Goal: Task Accomplishment & Management: Use online tool/utility

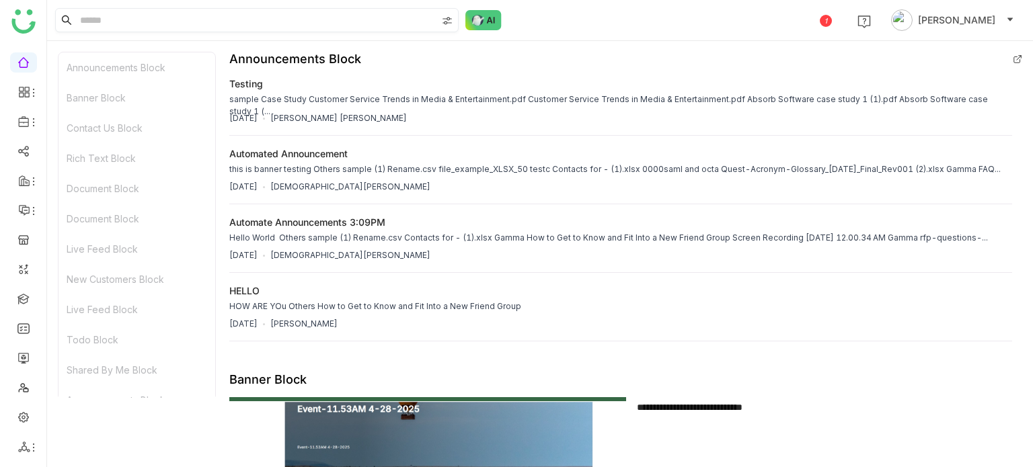
click at [117, 24] on input at bounding box center [256, 20] width 359 height 23
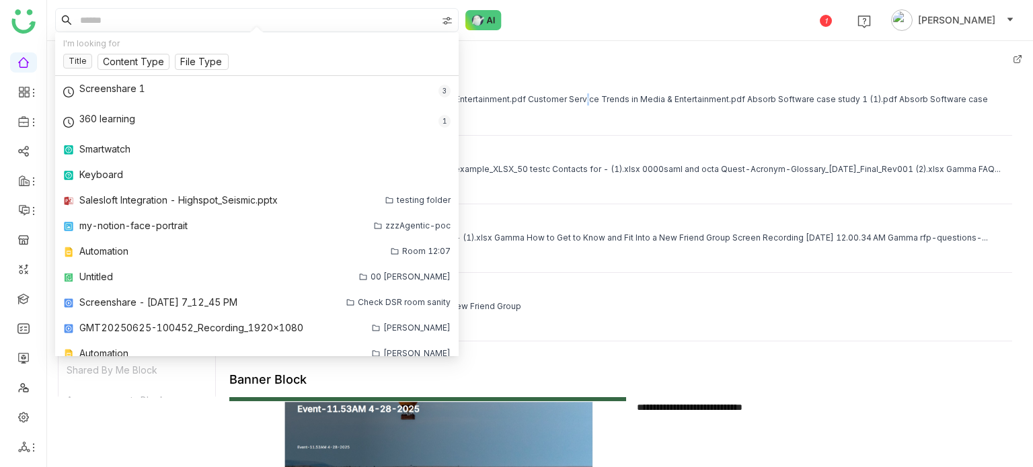
click at [554, 79] on div "testing sample Case Study Customer Service Trends in Media & Entertainment.pdf …" at bounding box center [620, 92] width 783 height 30
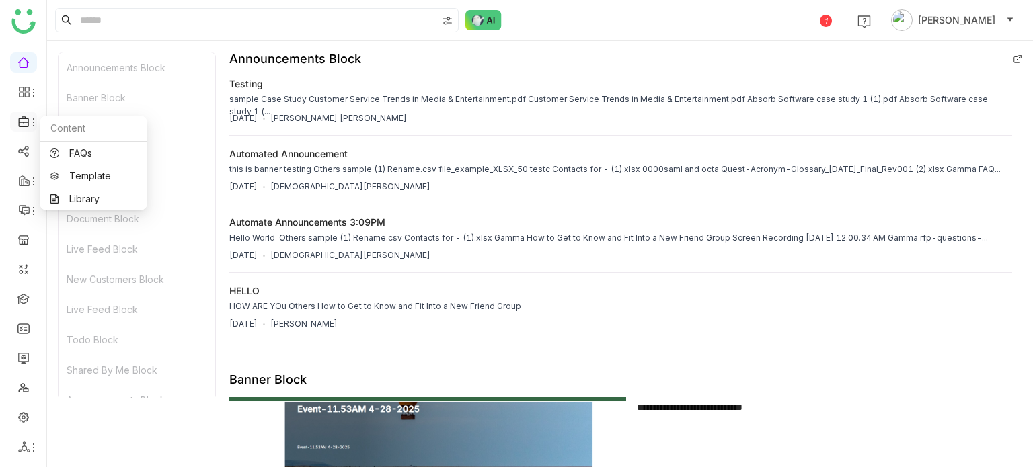
click at [30, 120] on icon at bounding box center [33, 122] width 11 height 11
click at [83, 201] on link "Library" at bounding box center [93, 198] width 87 height 9
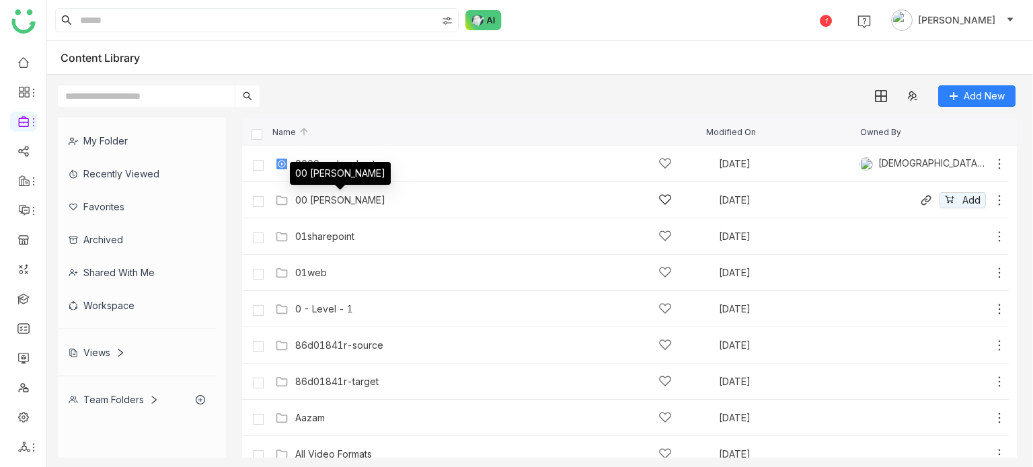
click at [320, 200] on div "00 Arif Folder" at bounding box center [340, 200] width 90 height 11
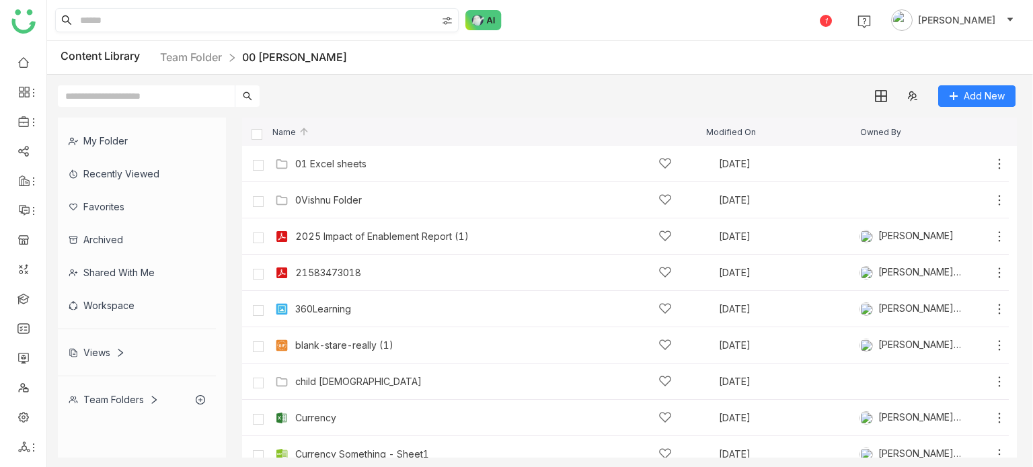
click at [204, 29] on input at bounding box center [256, 20] width 359 height 23
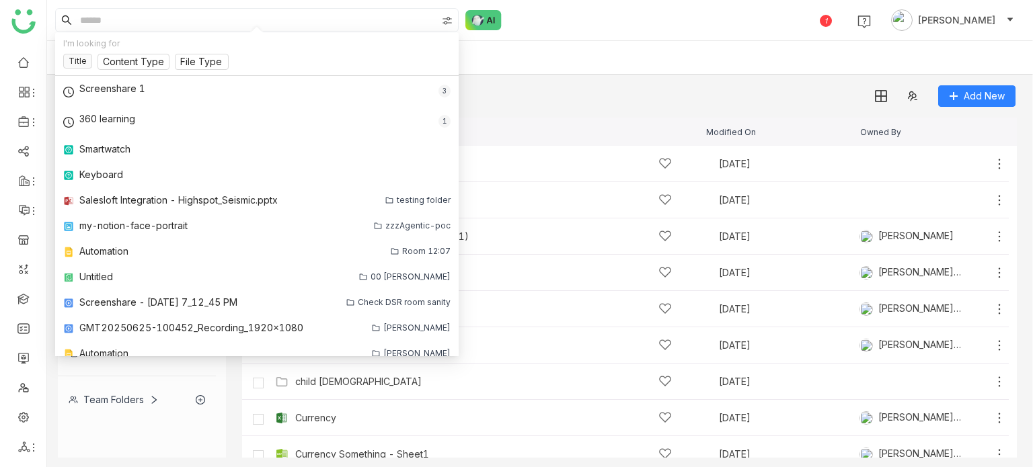
click at [555, 91] on div "Add New" at bounding box center [536, 91] width 979 height 32
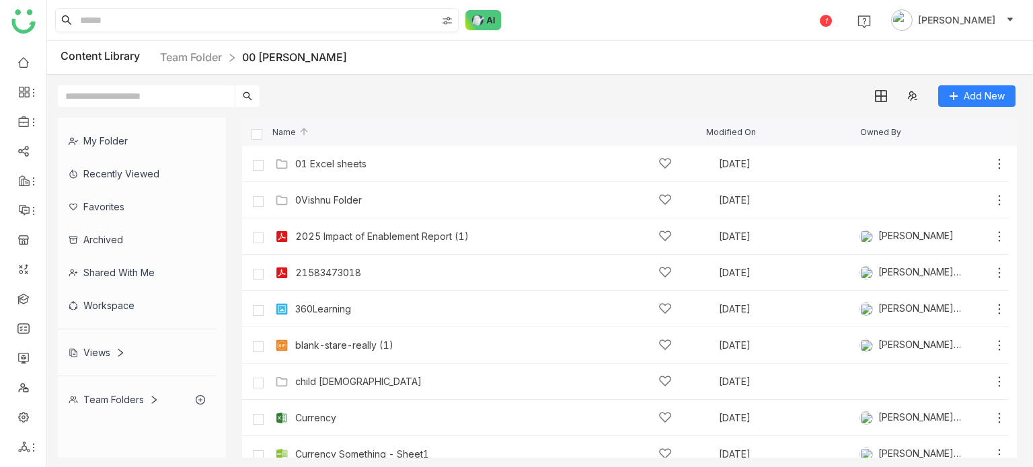
click at [329, 24] on input at bounding box center [256, 20] width 359 height 23
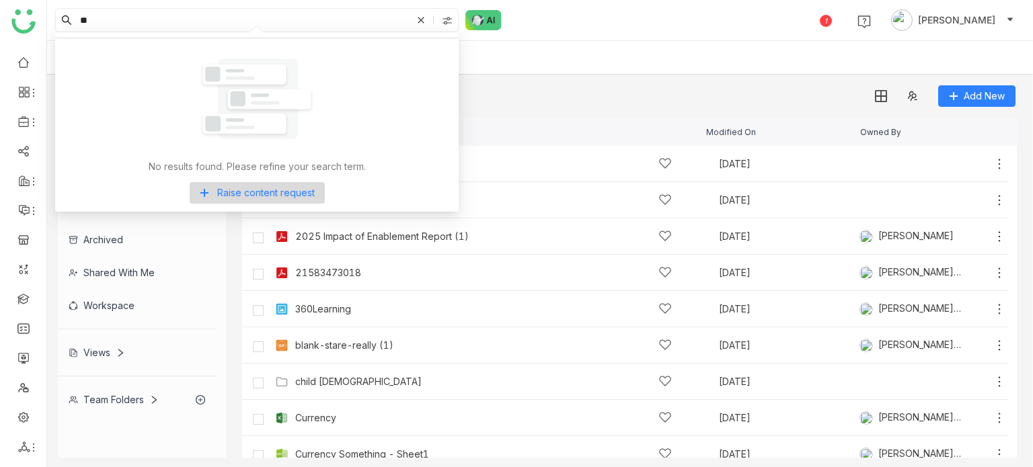
type input "*"
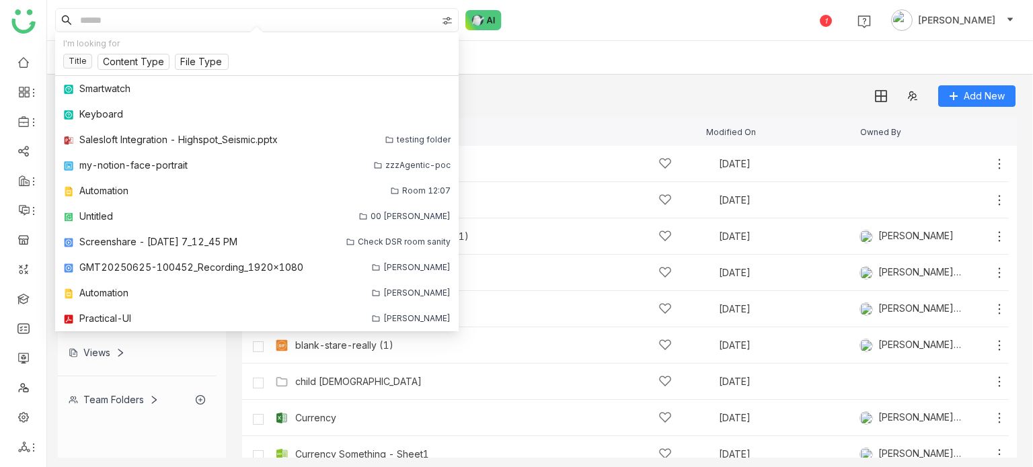
click at [636, 59] on div "Content Library Team Folder 00 Arif Folder" at bounding box center [540, 58] width 986 height 34
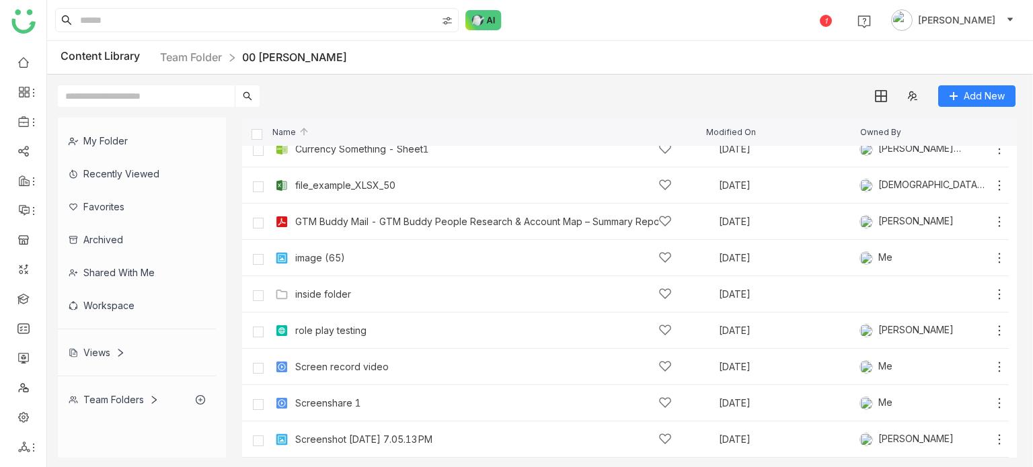
scroll to position [299, 0]
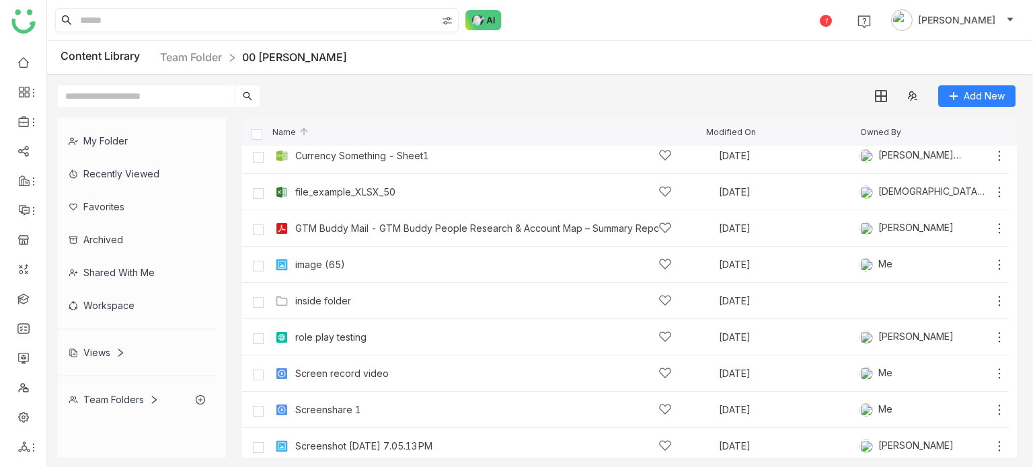
click at [299, 19] on input at bounding box center [256, 20] width 359 height 23
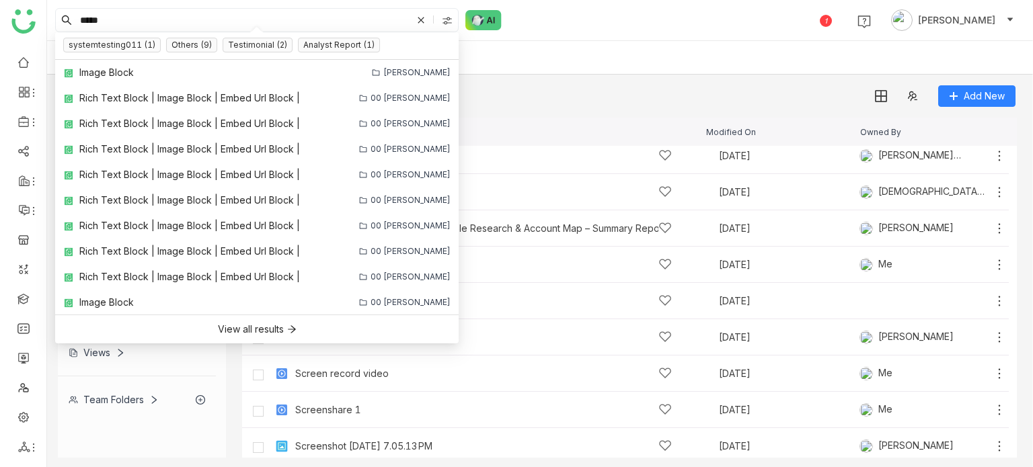
type input "*****"
click at [729, 64] on div "Content Library Team Folder 00 Arif Folder" at bounding box center [540, 58] width 986 height 34
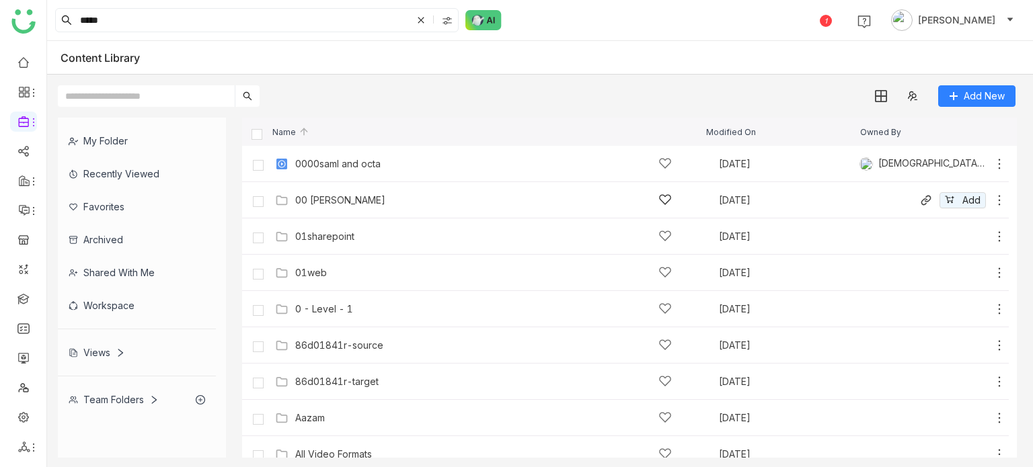
click at [993, 200] on icon at bounding box center [999, 200] width 13 height 13
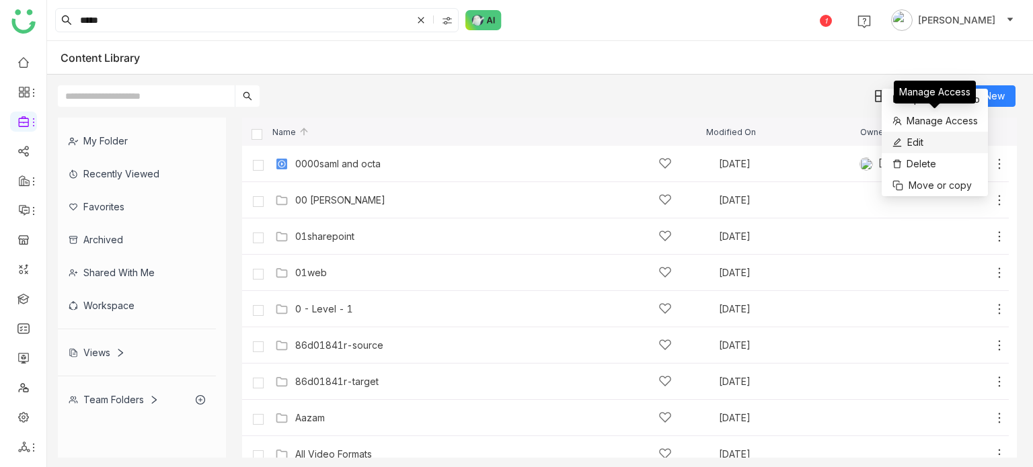
click at [944, 138] on li "Edit" at bounding box center [935, 143] width 106 height 22
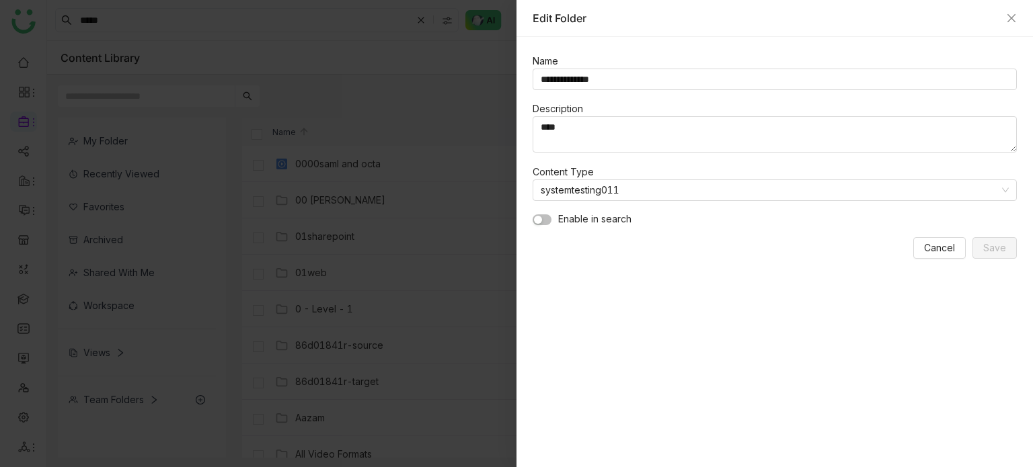
click at [541, 230] on form "**********" at bounding box center [775, 156] width 484 height 206
drag, startPoint x: 546, startPoint y: 221, endPoint x: 560, endPoint y: 219, distance: 13.6
click at [547, 221] on button "button" at bounding box center [542, 220] width 19 height 11
click at [999, 254] on span "Save" at bounding box center [994, 248] width 23 height 15
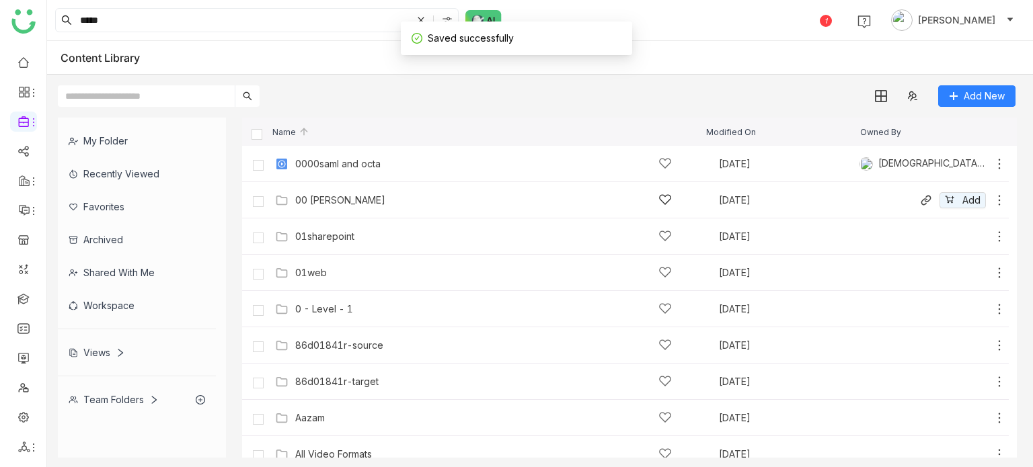
click at [311, 201] on div "00 Arif Folder" at bounding box center [340, 200] width 90 height 11
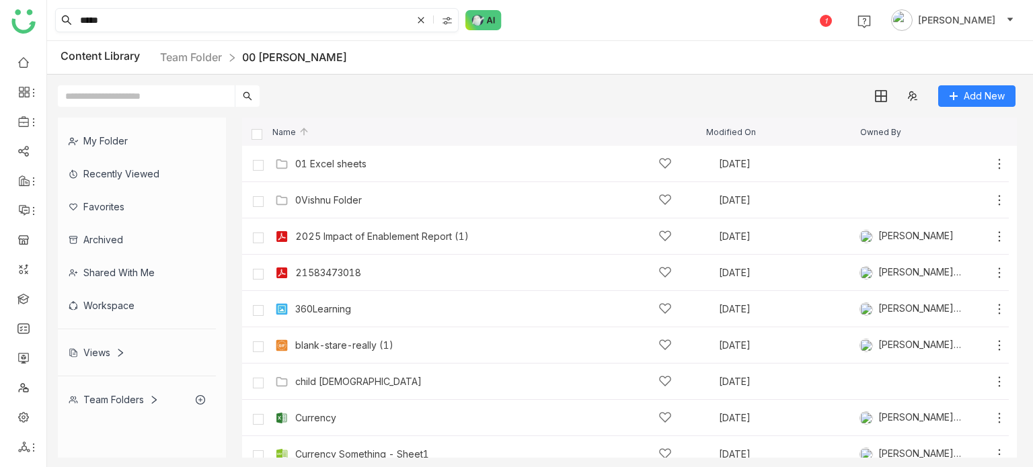
click at [250, 21] on input "*****" at bounding box center [244, 20] width 334 height 23
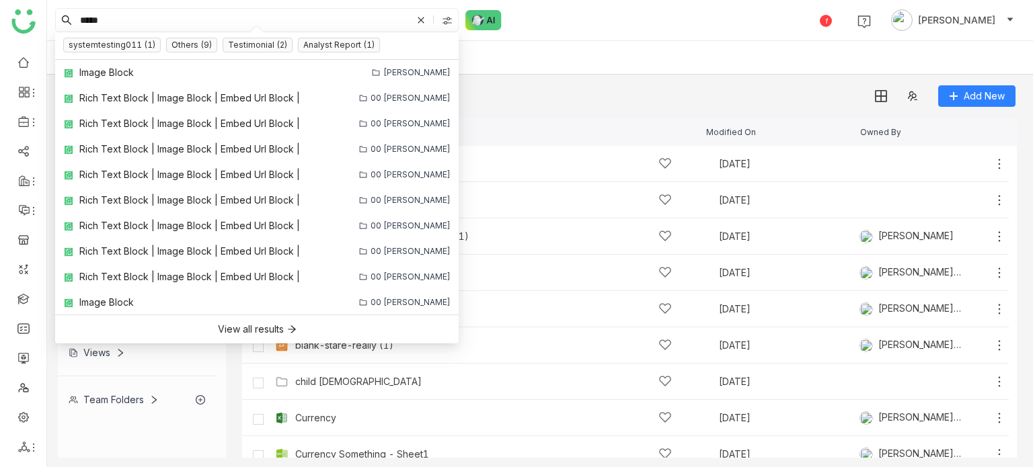
drag, startPoint x: 250, startPoint y: 21, endPoint x: 30, endPoint y: 13, distance: 220.7
click at [30, 13] on nz-layout "***** 1 Arif uddin Content Library Team Folder 00 Arif Folder Add New My Folder…" at bounding box center [516, 233] width 1033 height 467
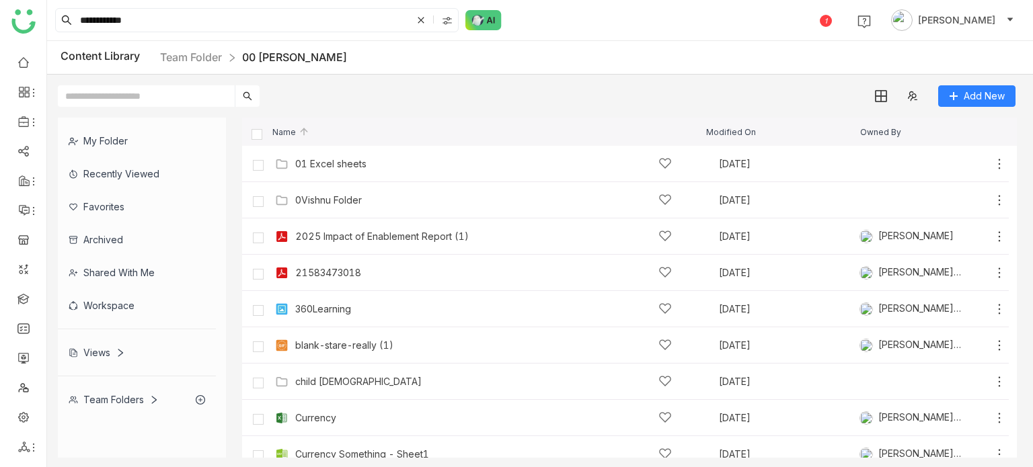
type input "**********"
click at [194, 98] on input "text" at bounding box center [146, 96] width 177 height 22
click at [204, 21] on input at bounding box center [256, 20] width 359 height 23
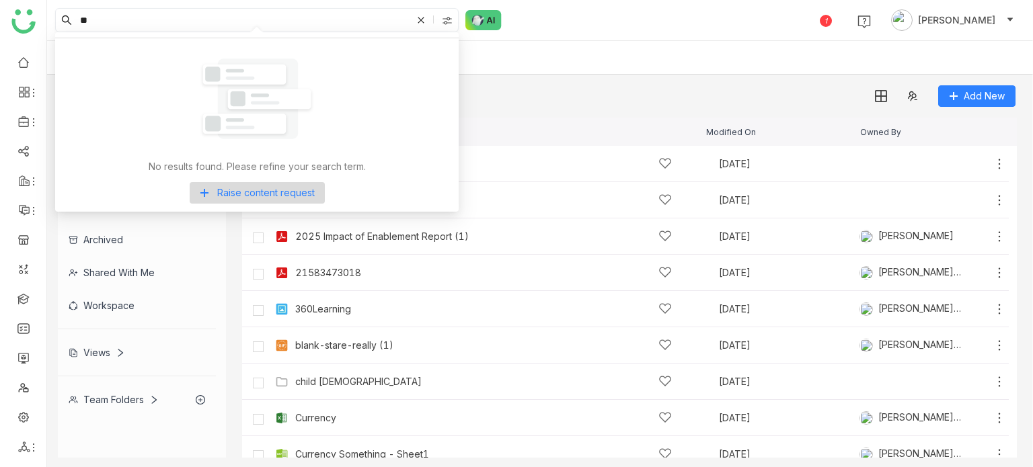
type input "*"
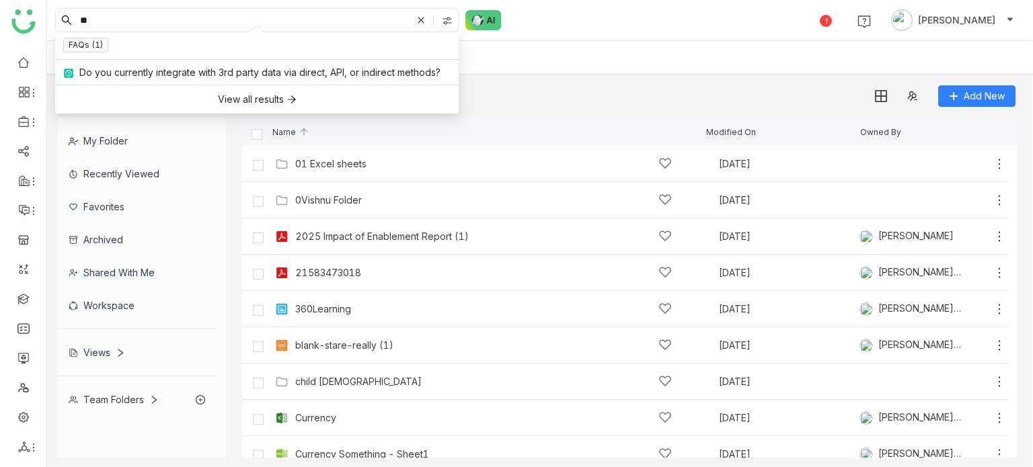
type input "*"
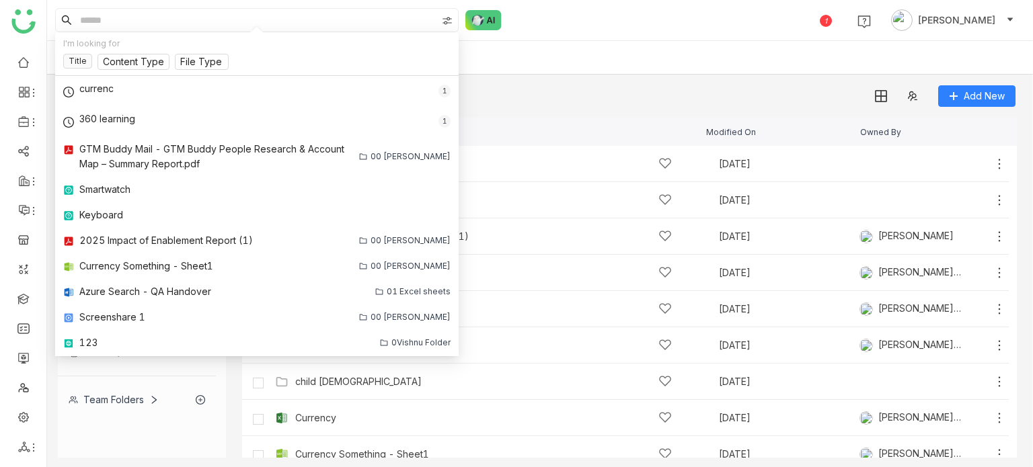
click at [655, 75] on div "Add New" at bounding box center [536, 91] width 979 height 32
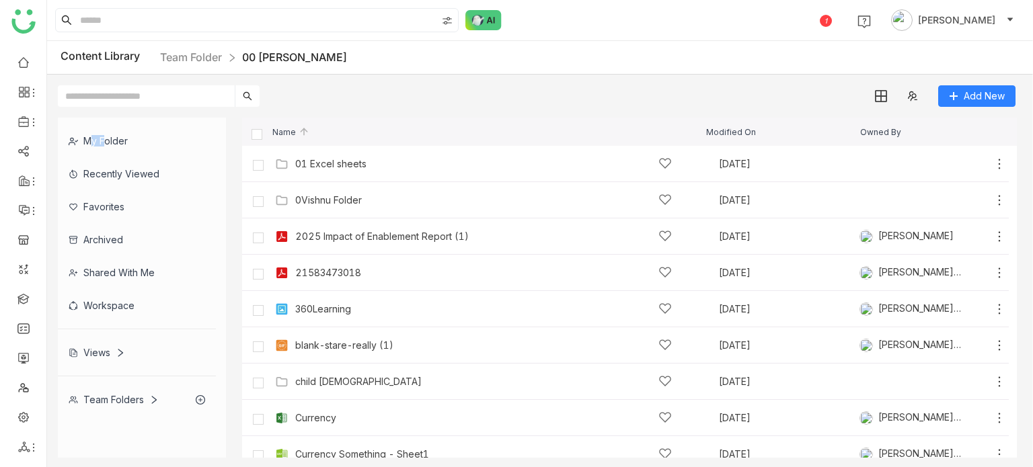
click at [655, 75] on div "Add New" at bounding box center [536, 91] width 979 height 32
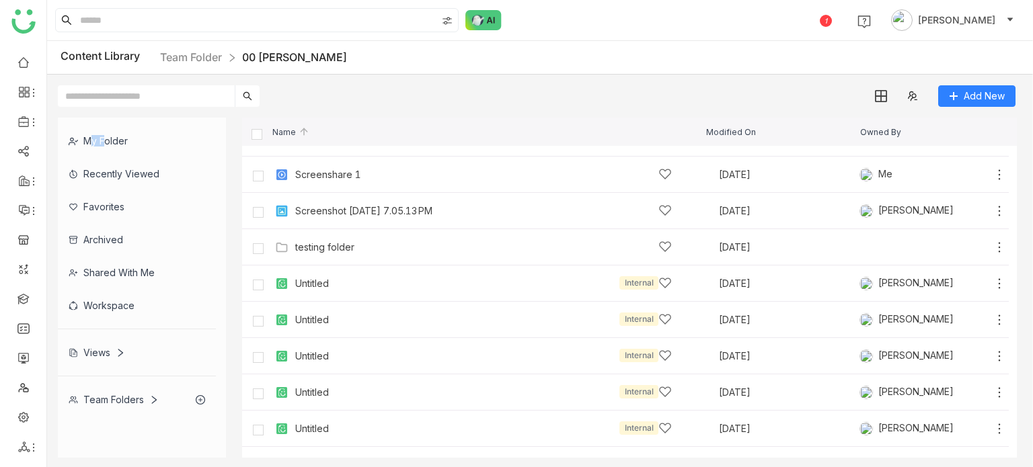
scroll to position [559, 0]
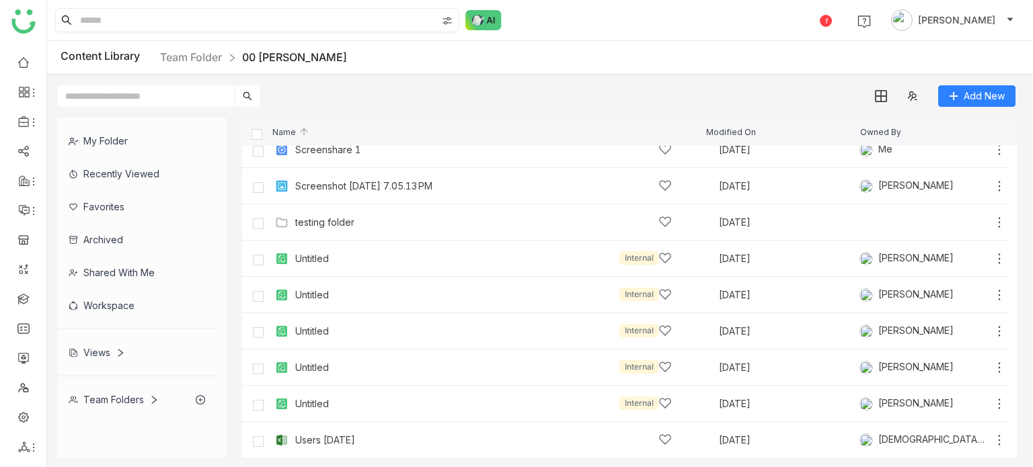
click at [330, 26] on input at bounding box center [256, 20] width 359 height 23
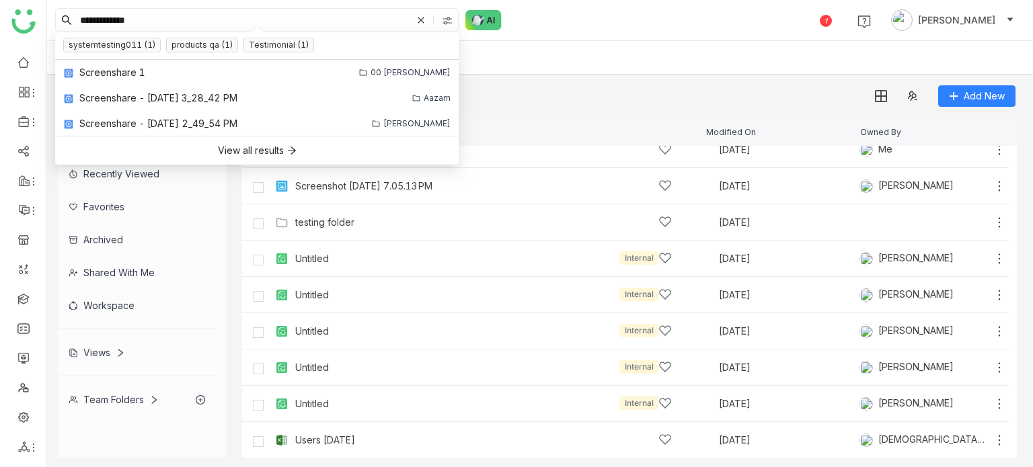
type input "**********"
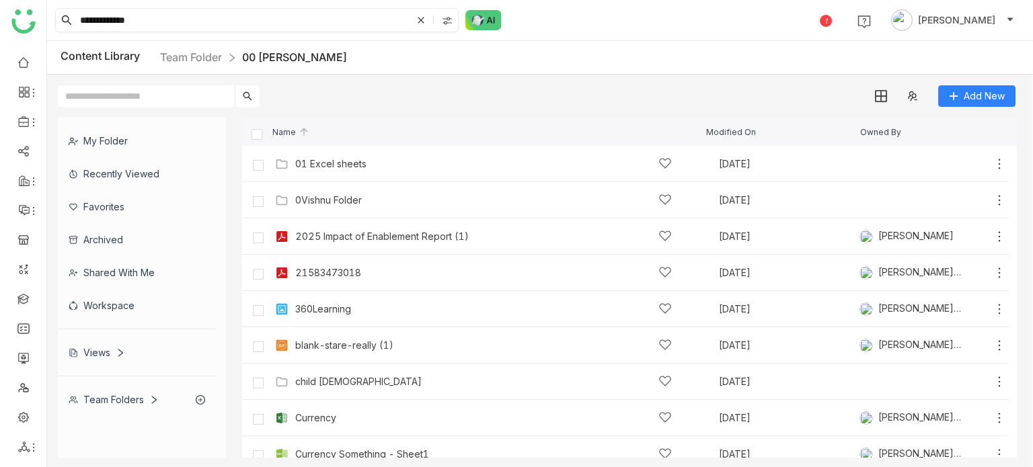
click at [422, 20] on icon at bounding box center [421, 20] width 8 height 8
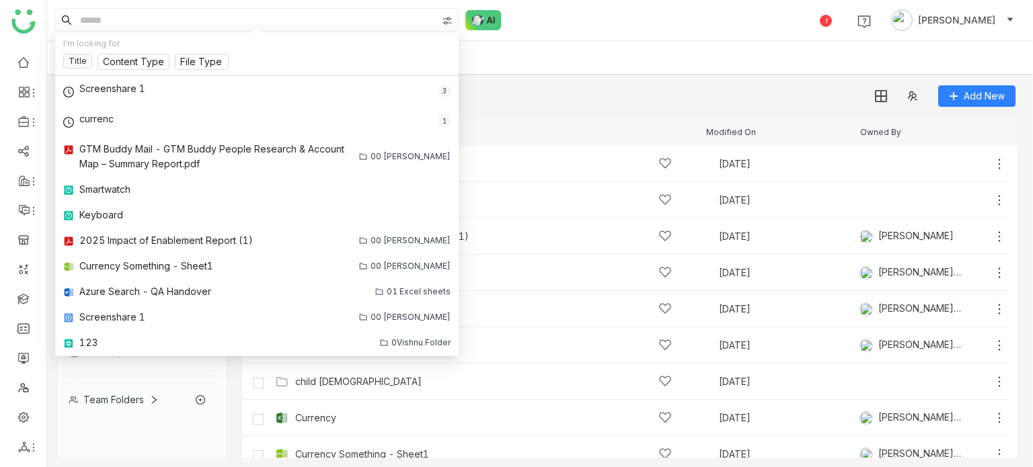
click at [738, 49] on div "Content Library Team Folder 00 Arif Folder" at bounding box center [540, 58] width 986 height 34
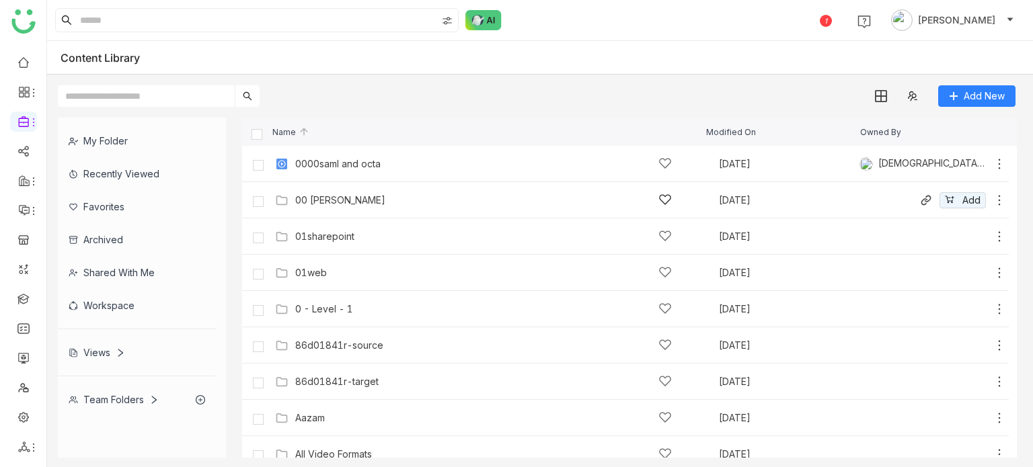
click at [993, 198] on icon at bounding box center [999, 200] width 13 height 13
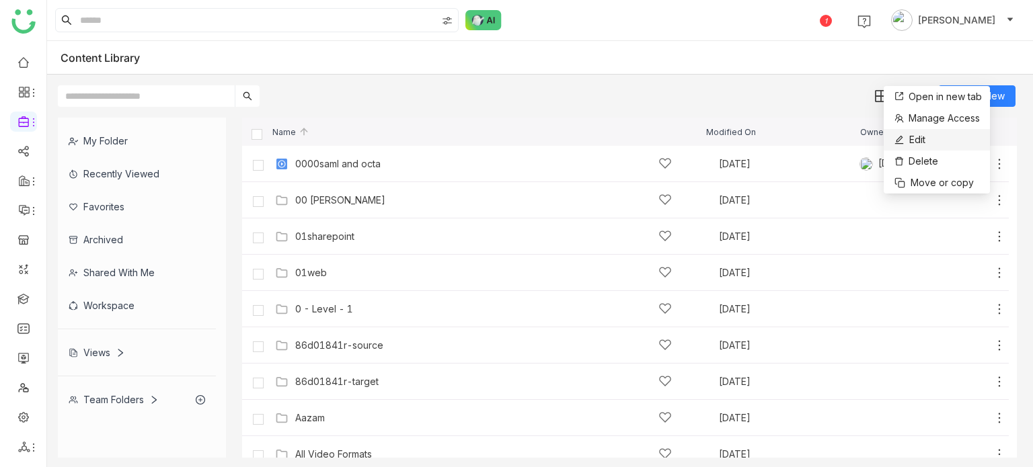
click at [955, 145] on li "Edit" at bounding box center [937, 140] width 106 height 22
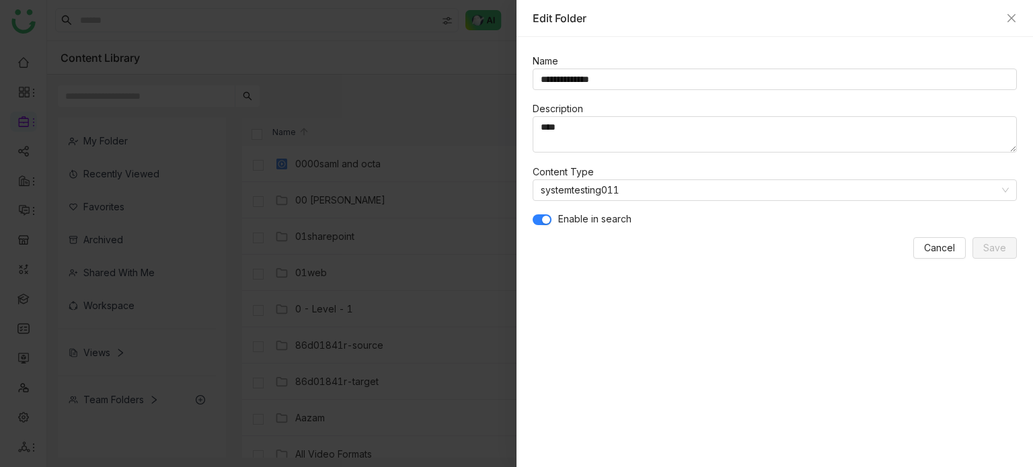
click at [545, 216] on span "button" at bounding box center [546, 220] width 8 height 8
click at [991, 249] on span "Save" at bounding box center [994, 248] width 23 height 15
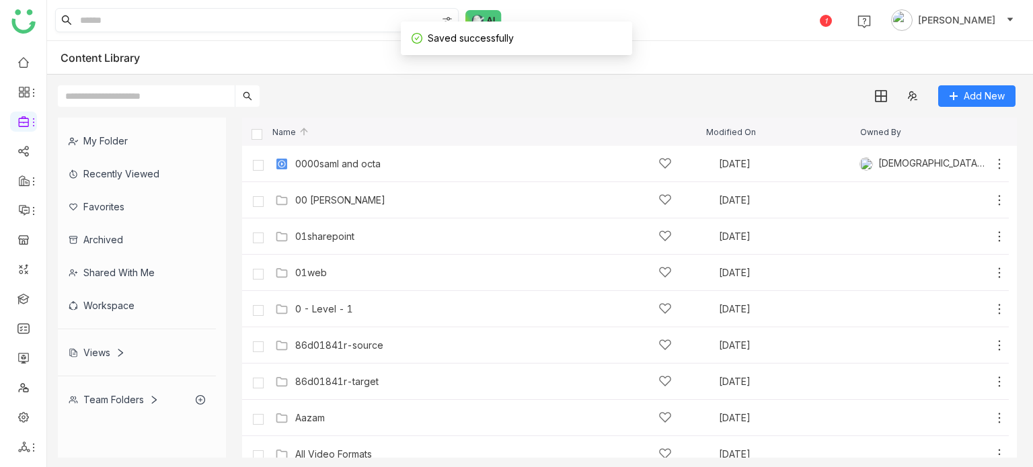
click at [231, 22] on input at bounding box center [256, 20] width 359 height 23
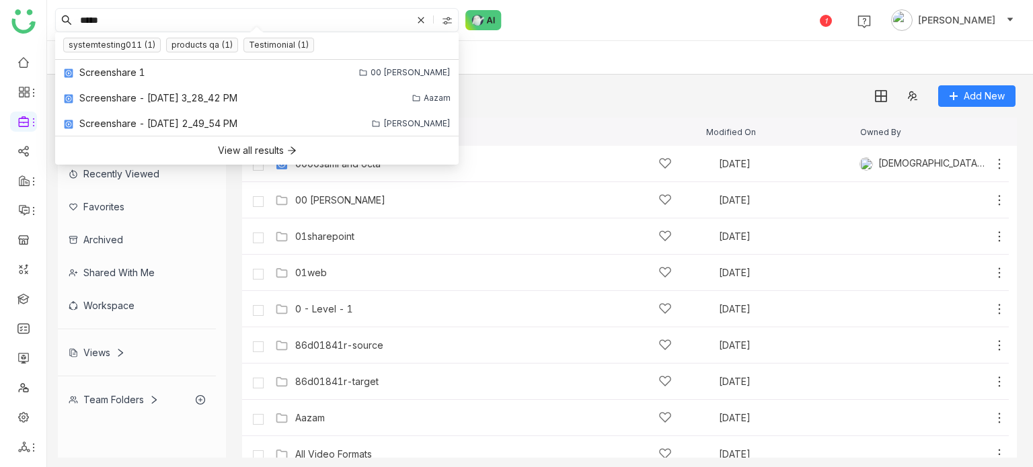
type input "******"
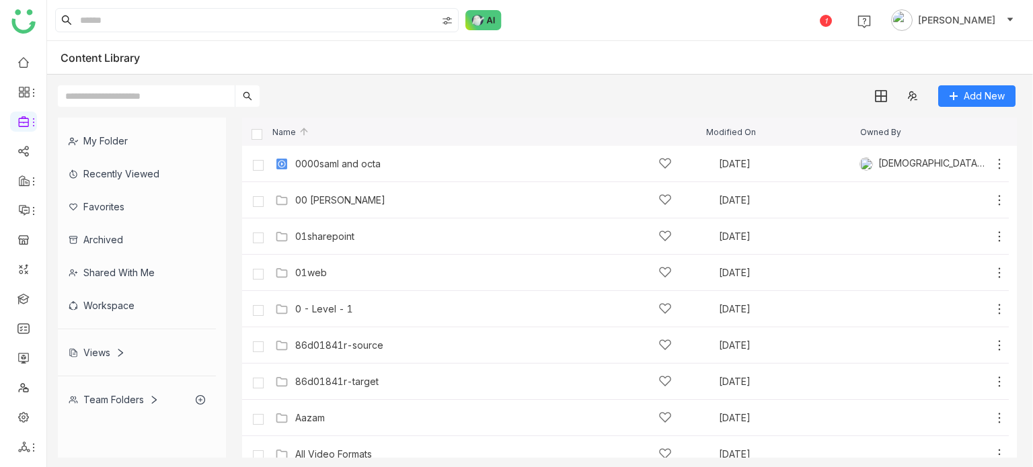
click at [231, 22] on input at bounding box center [256, 20] width 359 height 23
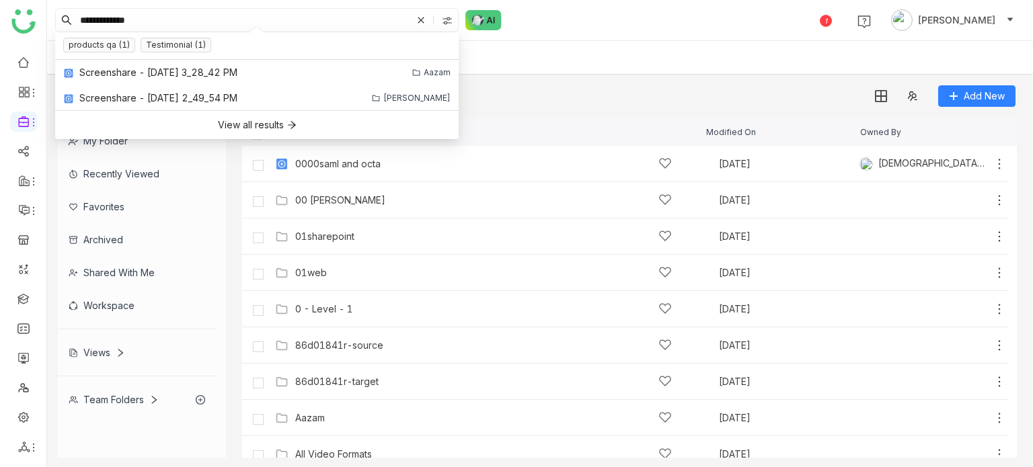
type input "**********"
click at [678, 38] on div "**********" at bounding box center [540, 20] width 986 height 40
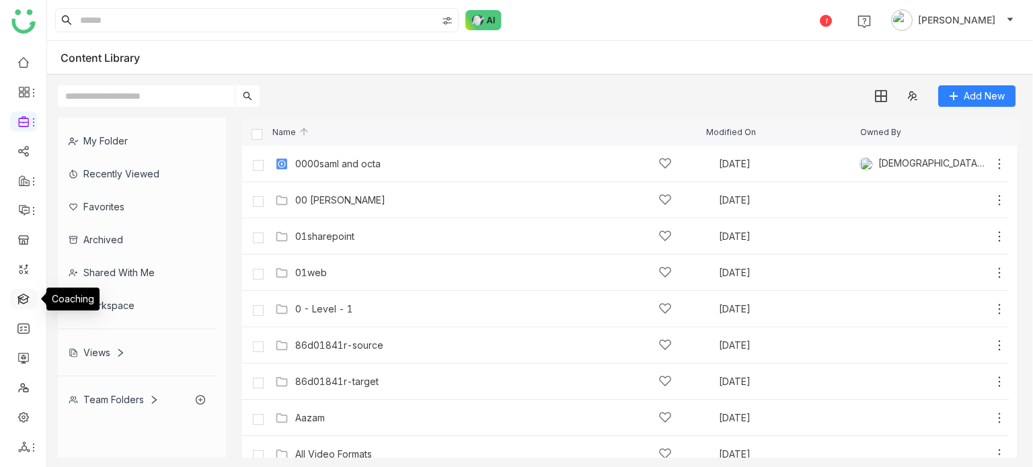
click at [28, 297] on link at bounding box center [23, 298] width 12 height 11
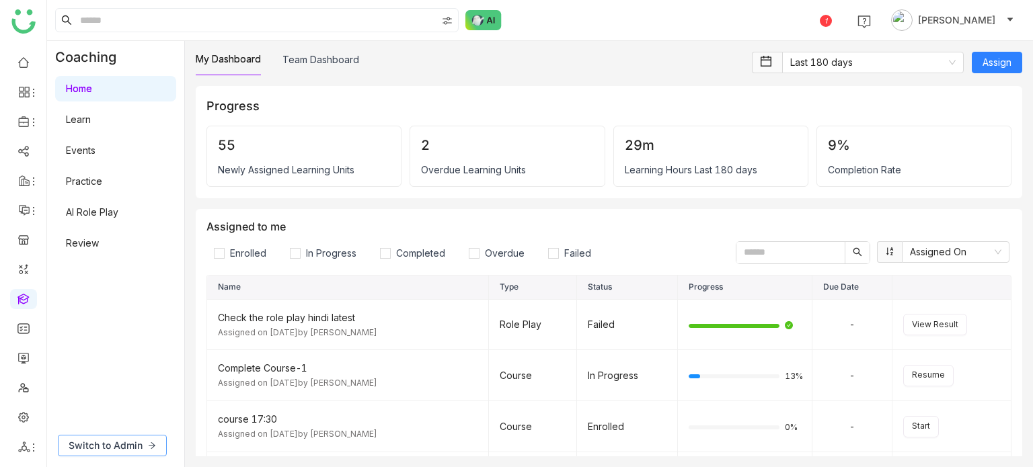
click at [148, 442] on icon at bounding box center [152, 446] width 8 height 8
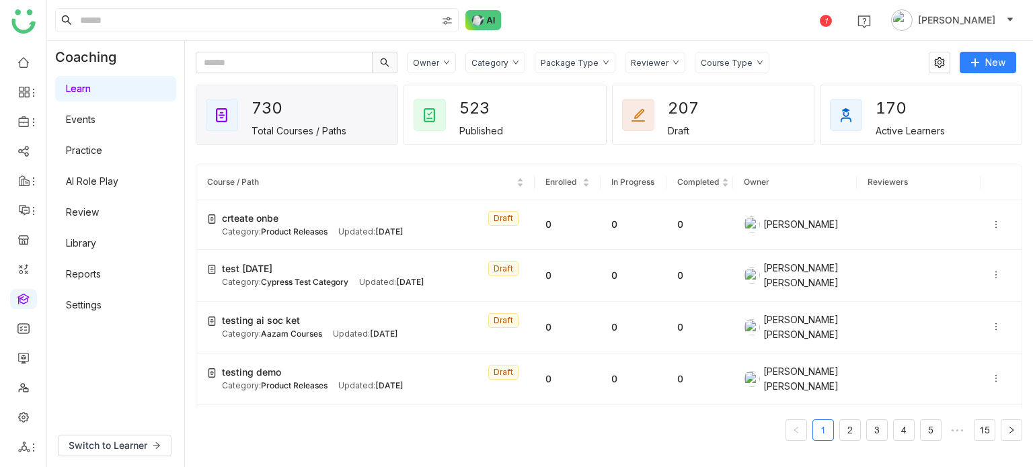
click at [89, 307] on link "Settings" at bounding box center [84, 304] width 36 height 11
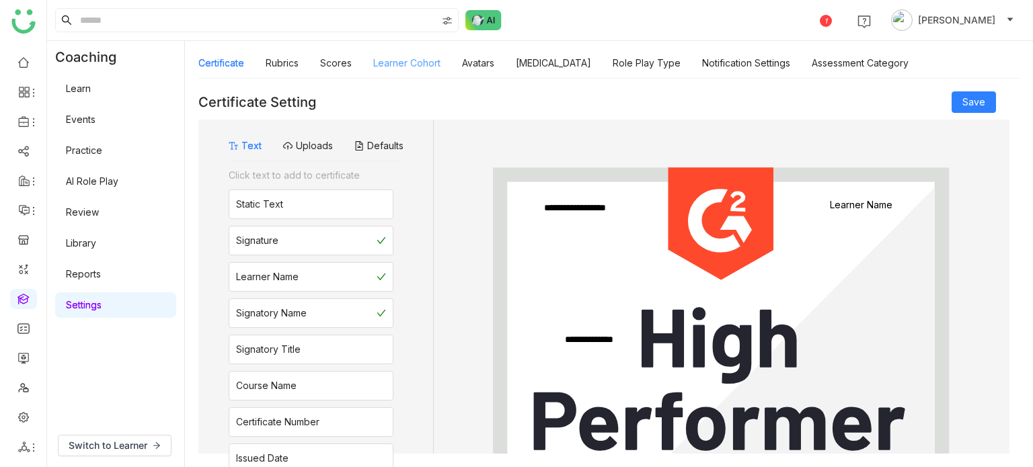
click at [425, 57] on link "Learner Cohort" at bounding box center [406, 62] width 67 height 11
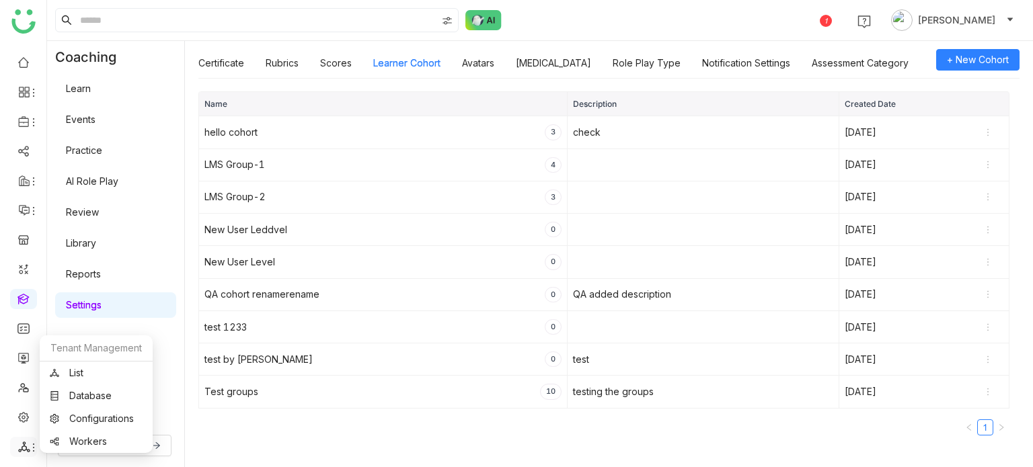
click at [30, 443] on icon at bounding box center [33, 448] width 11 height 11
click at [85, 374] on link "List" at bounding box center [96, 373] width 93 height 9
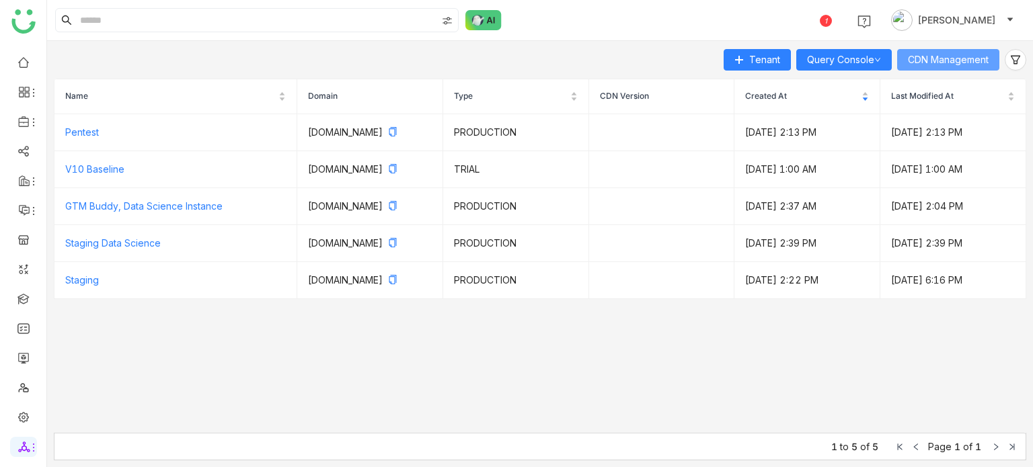
click at [983, 54] on span "CDN Management" at bounding box center [948, 59] width 81 height 15
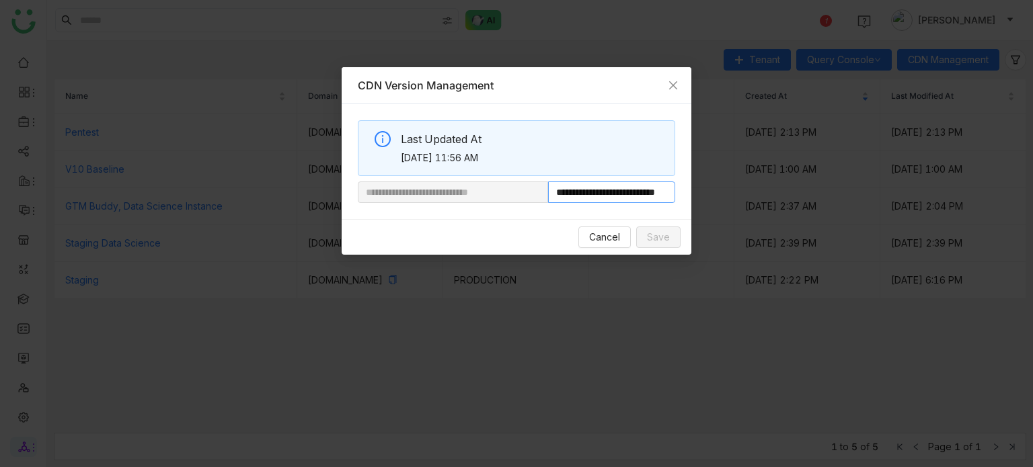
click at [625, 185] on input "**********" at bounding box center [611, 193] width 127 height 22
drag, startPoint x: 592, startPoint y: 190, endPoint x: 725, endPoint y: 219, distance: 136.4
click at [725, 219] on nz-modal-container "**********" at bounding box center [516, 233] width 1033 height 467
click at [603, 191] on input "**********" at bounding box center [611, 193] width 127 height 22
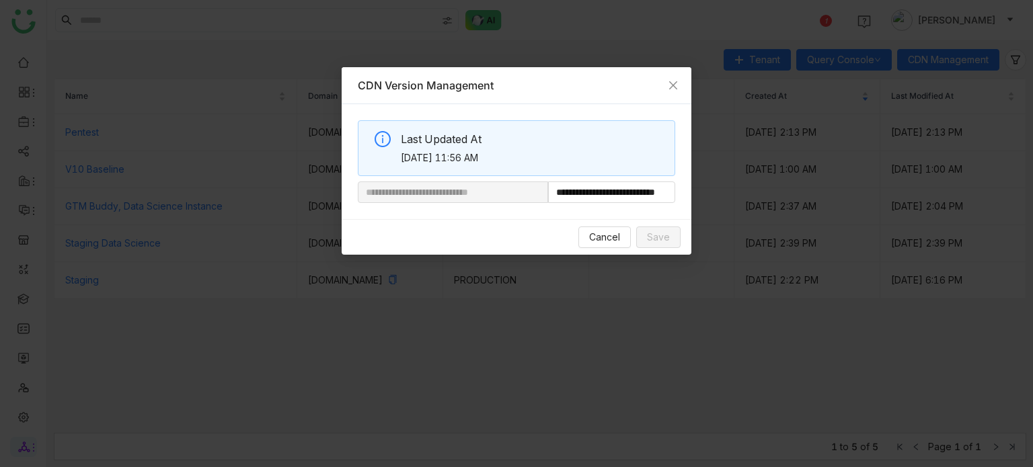
scroll to position [0, 0]
click at [564, 206] on div "**********" at bounding box center [517, 161] width 350 height 115
click at [677, 85] on icon "Close" at bounding box center [673, 85] width 11 height 11
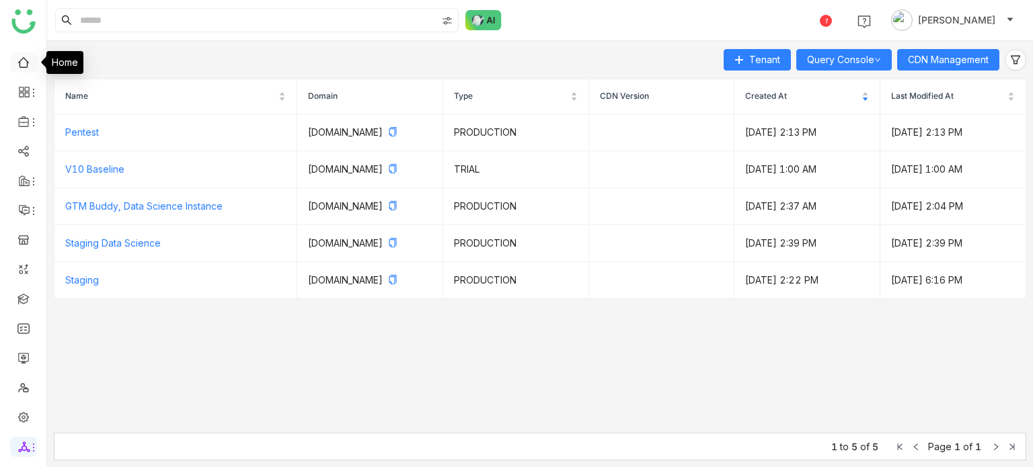
click at [28, 56] on link at bounding box center [23, 61] width 12 height 11
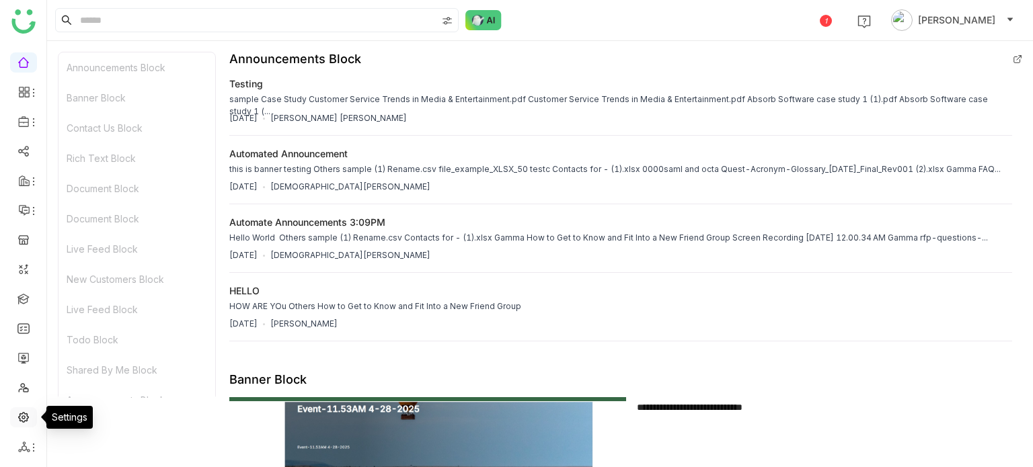
click at [30, 418] on link at bounding box center [23, 416] width 12 height 11
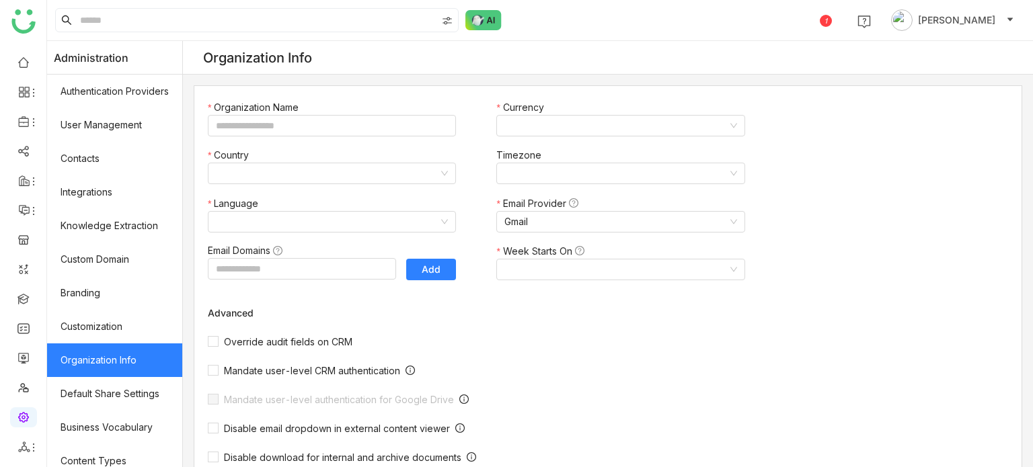
type input "*******"
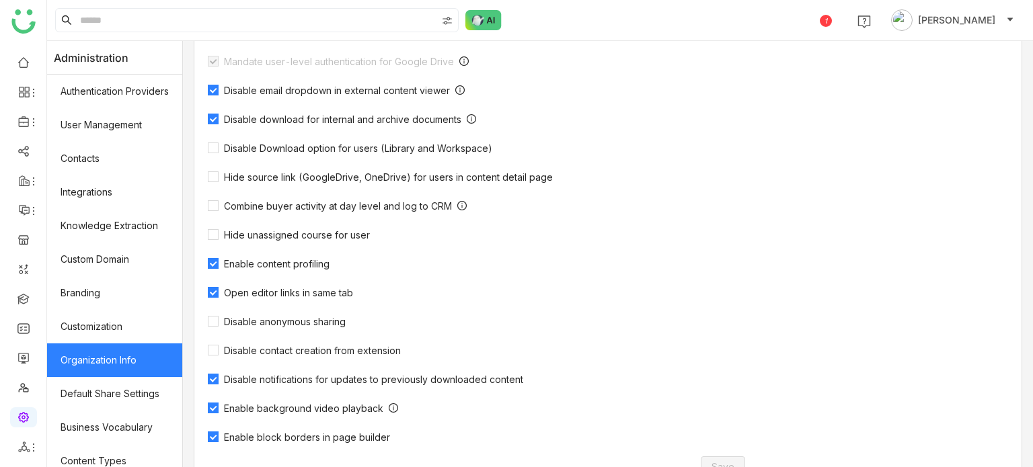
scroll to position [441, 0]
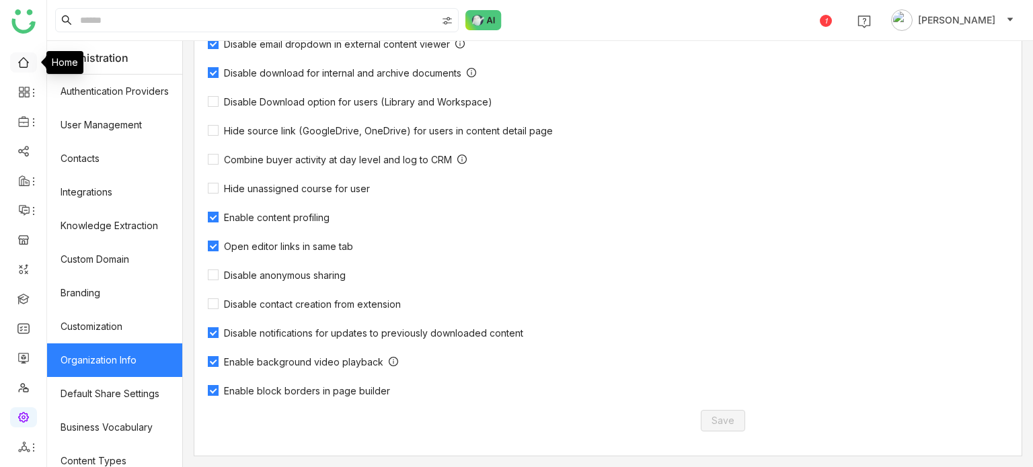
click at [23, 64] on link at bounding box center [23, 61] width 12 height 11
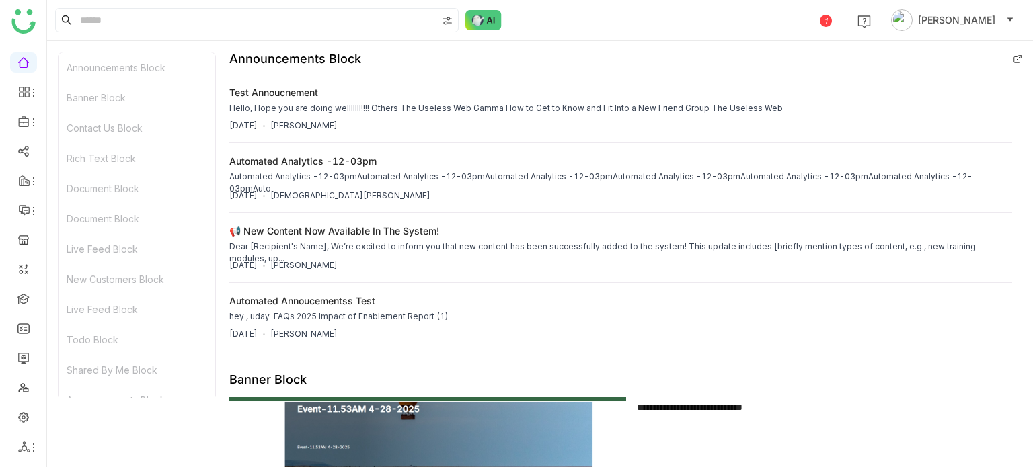
click at [21, 436] on ul at bounding box center [23, 255] width 46 height 424
click at [29, 446] on icon at bounding box center [33, 448] width 11 height 11
click at [98, 369] on link "List" at bounding box center [96, 373] width 93 height 9
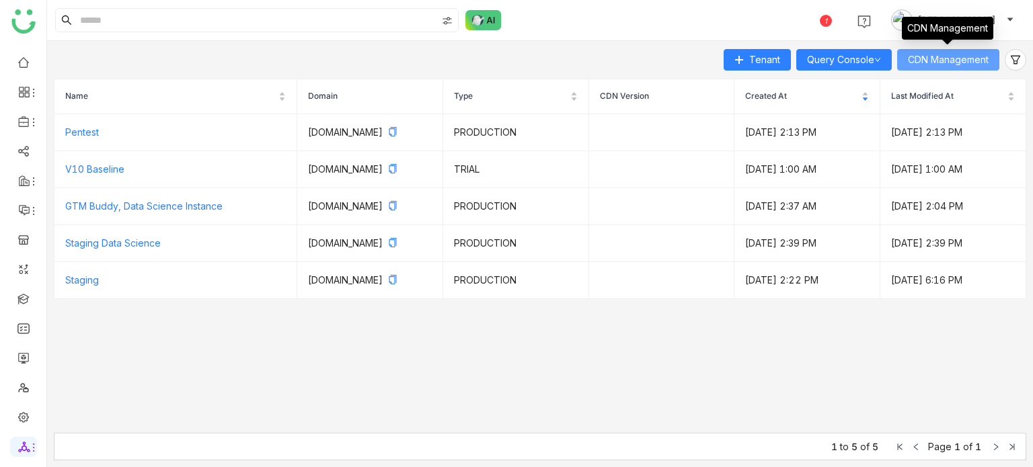
click at [966, 52] on span "CDN Management" at bounding box center [948, 59] width 81 height 15
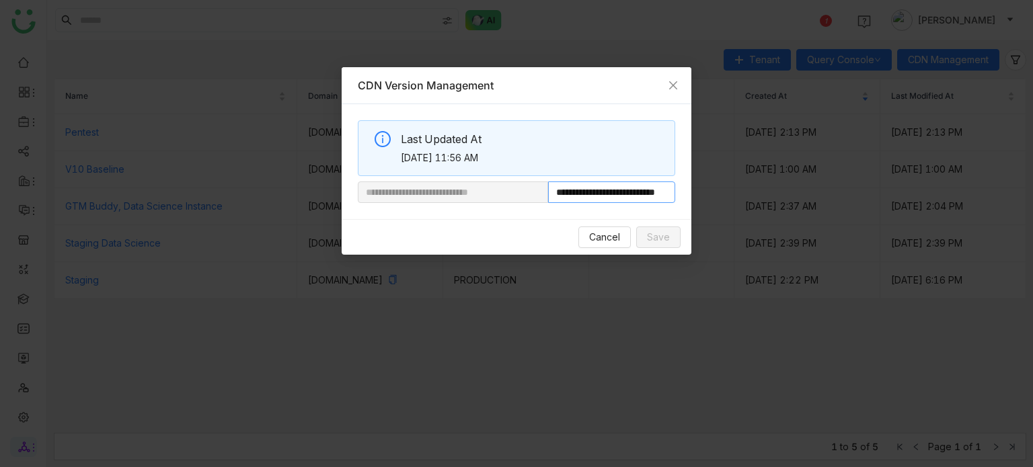
scroll to position [0, 50]
drag, startPoint x: 594, startPoint y: 193, endPoint x: 858, endPoint y: 242, distance: 268.1
click at [858, 242] on nz-modal-container "**********" at bounding box center [516, 233] width 1033 height 467
paste input "**********"
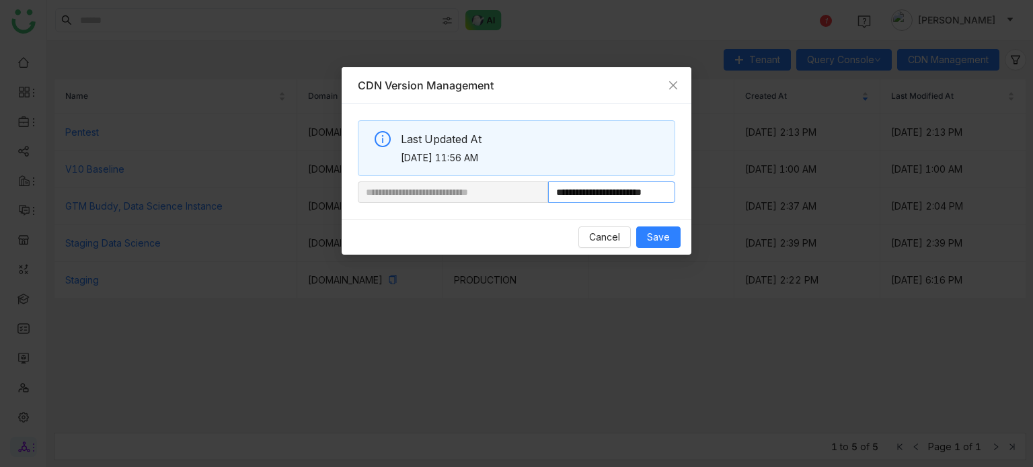
scroll to position [0, 11]
type input "**********"
click at [674, 234] on button "Save" at bounding box center [658, 238] width 44 height 22
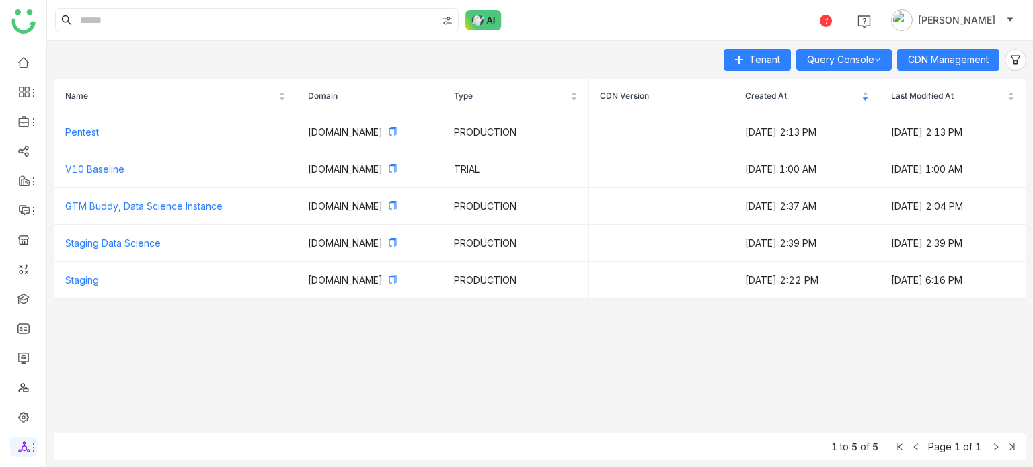
click at [32, 75] on ul at bounding box center [23, 255] width 46 height 424
click at [35, 63] on ul at bounding box center [23, 255] width 46 height 424
click at [30, 66] on link at bounding box center [23, 61] width 12 height 11
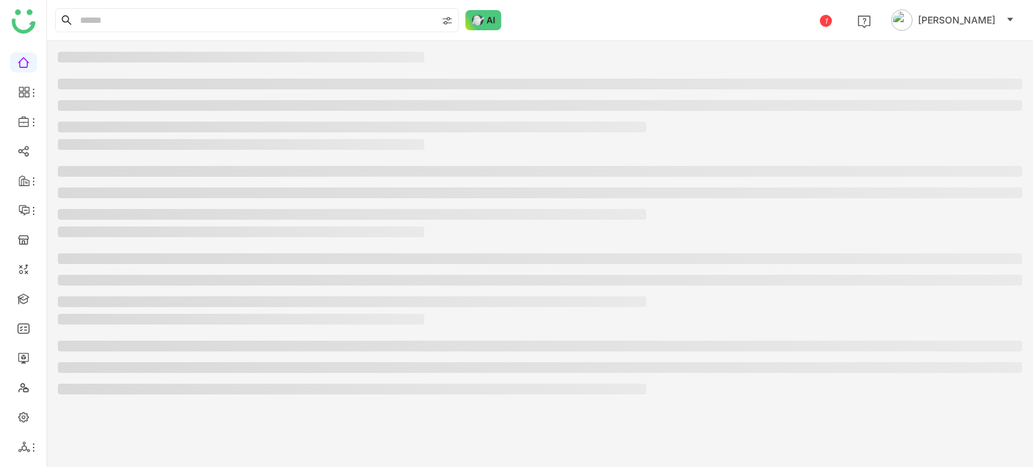
click at [30, 66] on link at bounding box center [23, 61] width 12 height 11
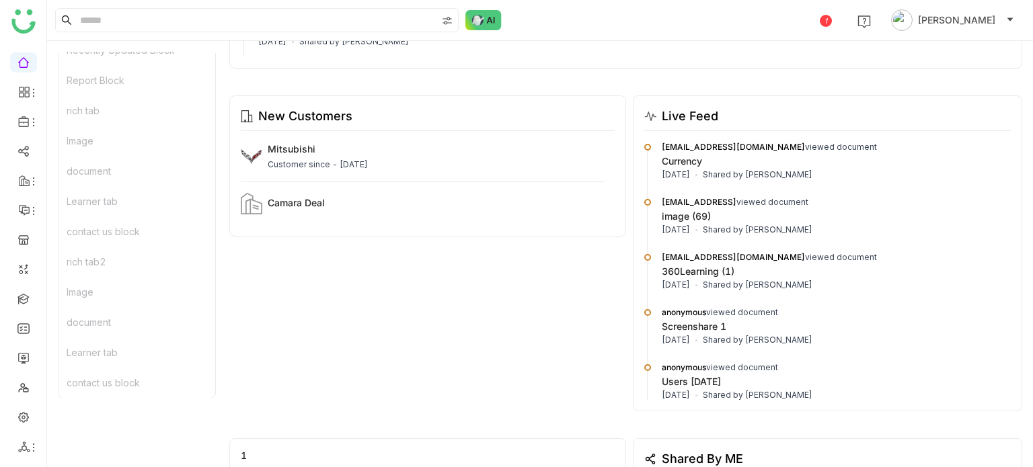
scroll to position [1412, 0]
click at [29, 456] on li at bounding box center [23, 447] width 27 height 20
click at [30, 451] on icon at bounding box center [33, 448] width 11 height 11
click at [30, 412] on link at bounding box center [23, 416] width 12 height 11
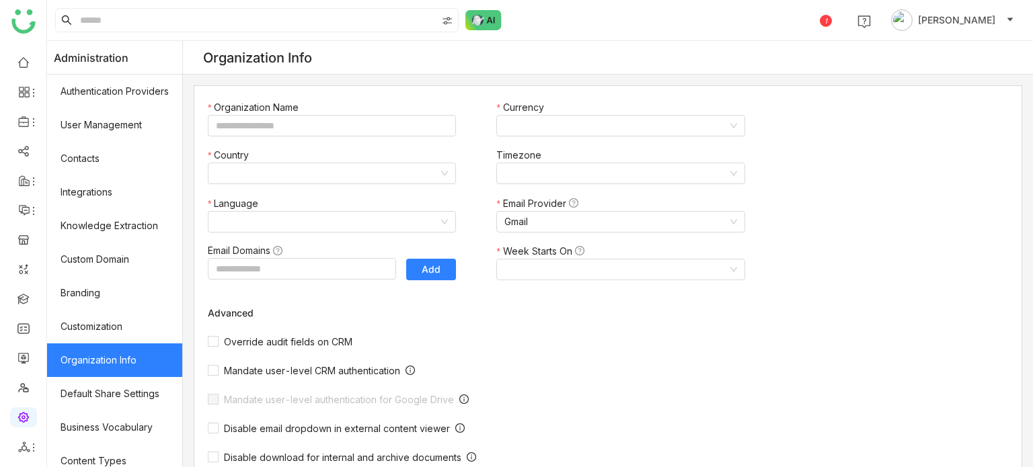
type input "*******"
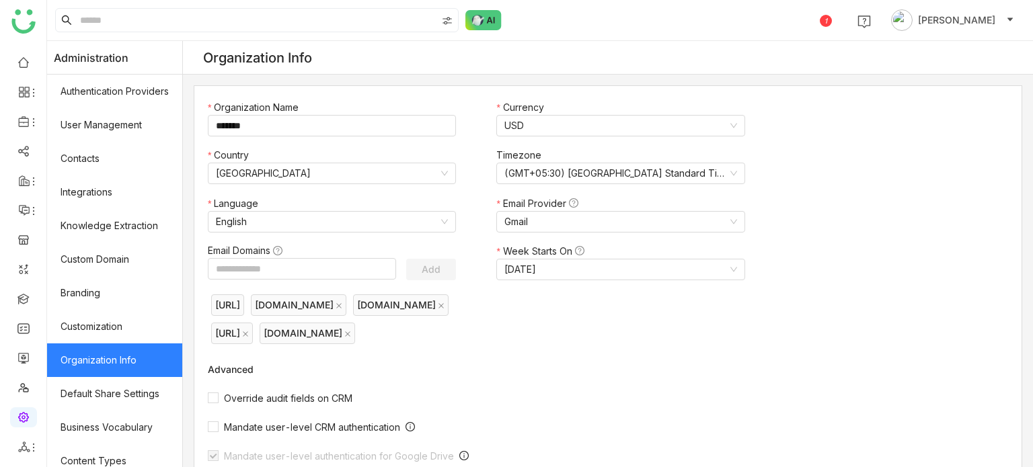
scroll to position [441, 0]
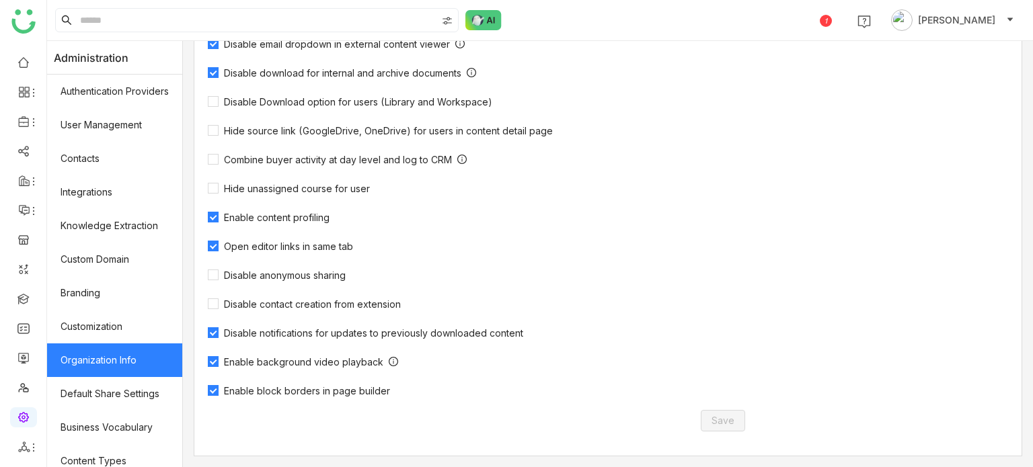
click at [312, 392] on span "Enable block borders in page builder" at bounding box center [307, 390] width 177 height 11
click at [741, 416] on button "Save" at bounding box center [723, 421] width 44 height 22
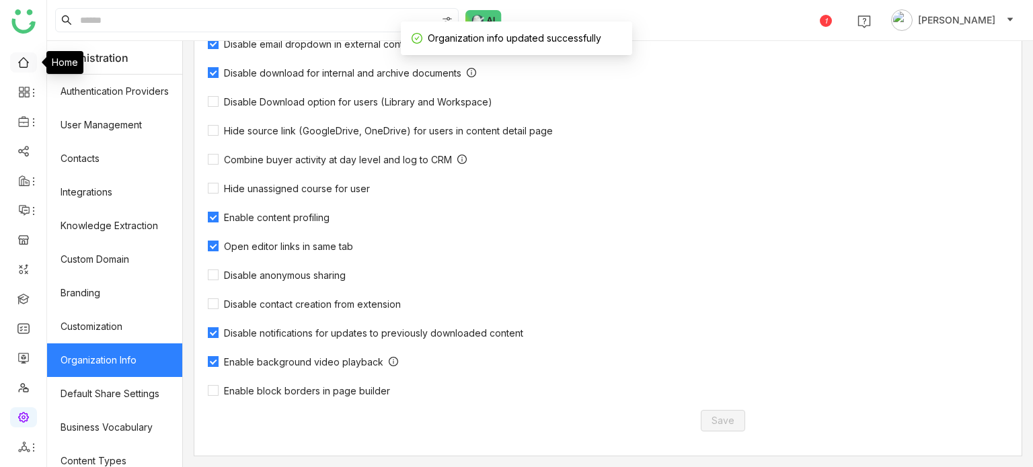
click at [17, 63] on link at bounding box center [23, 61] width 12 height 11
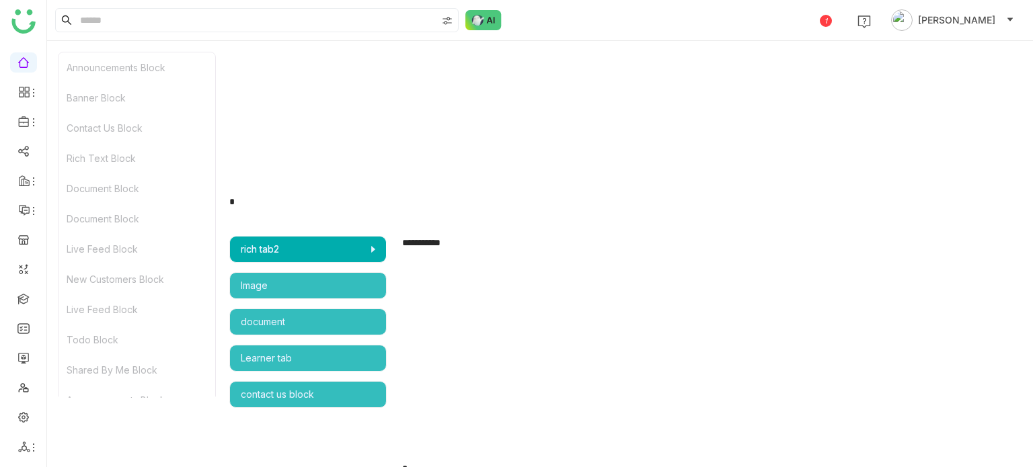
scroll to position [2749, 0]
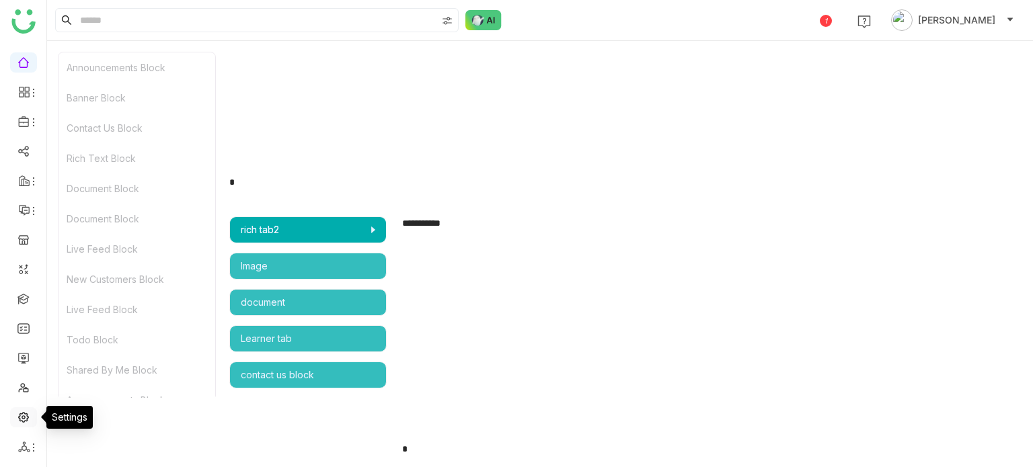
click at [22, 412] on link at bounding box center [23, 416] width 12 height 11
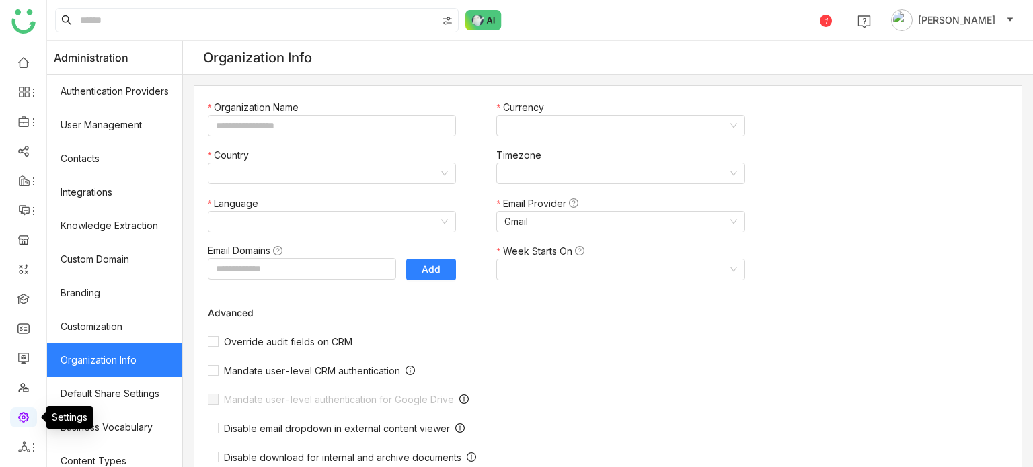
type input "*******"
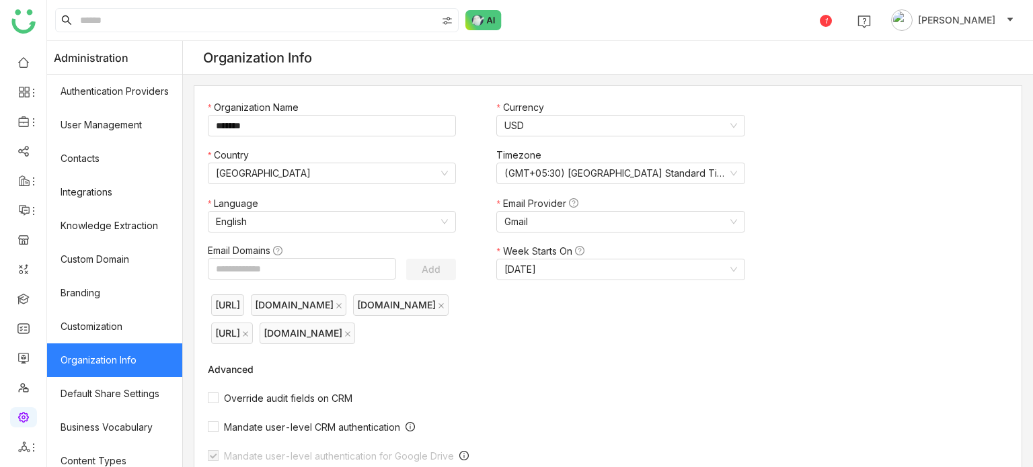
scroll to position [441, 0]
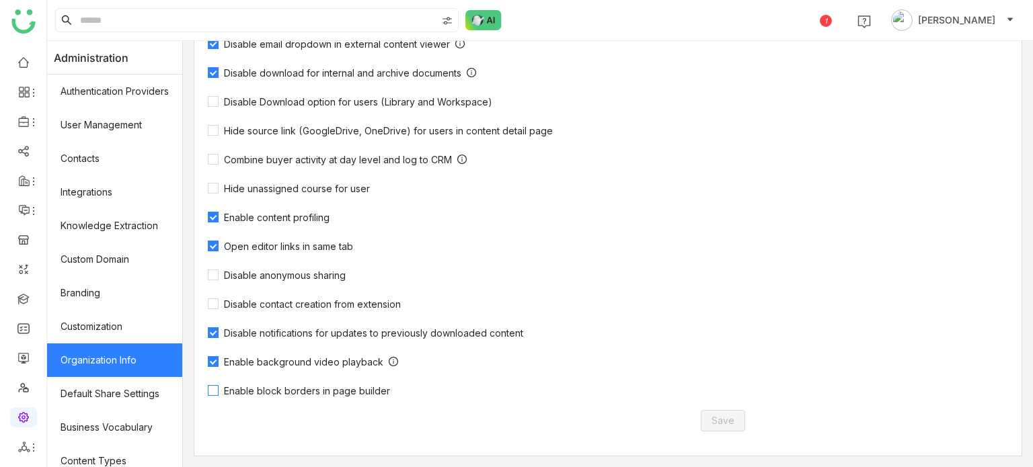
click at [264, 394] on span "Enable block borders in page builder" at bounding box center [307, 390] width 177 height 11
click at [721, 412] on button "Save" at bounding box center [723, 421] width 44 height 22
click at [30, 303] on link at bounding box center [23, 298] width 12 height 11
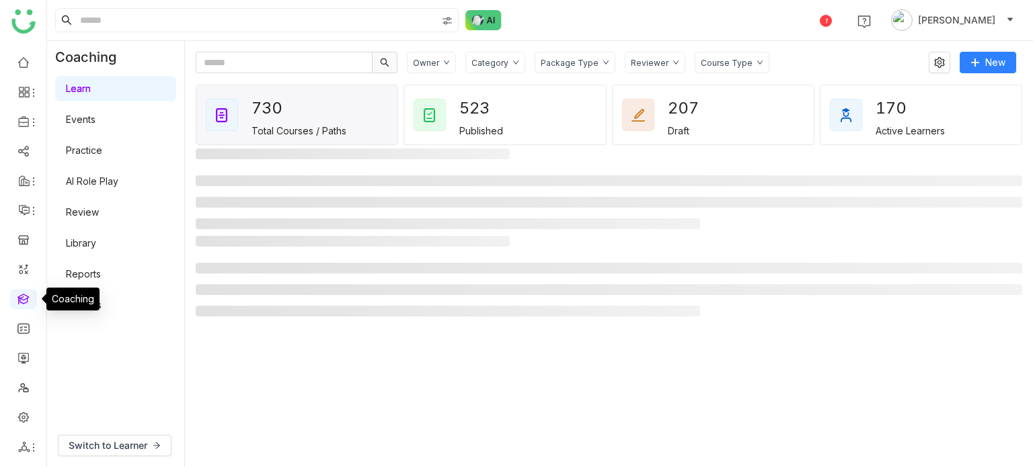
click at [21, 304] on link at bounding box center [23, 298] width 12 height 11
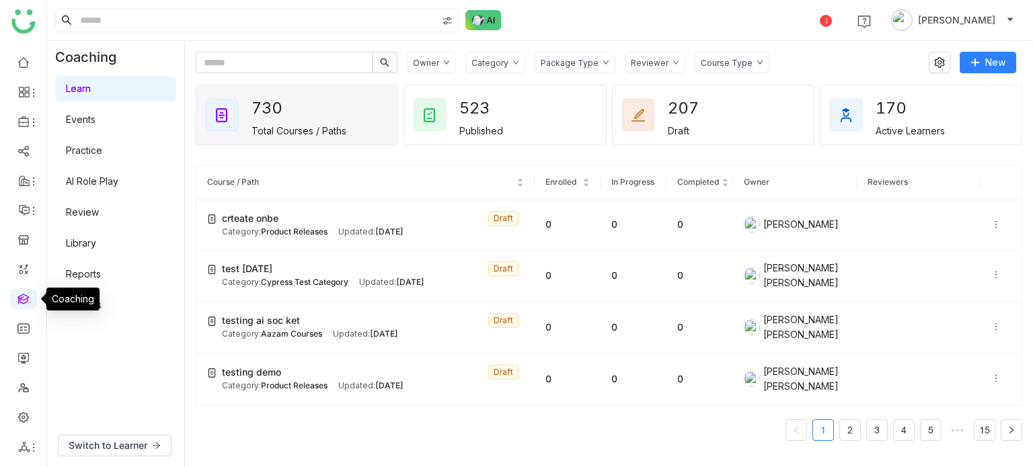
click at [21, 304] on link at bounding box center [23, 298] width 12 height 11
click at [245, 222] on span "crteate onbe" at bounding box center [250, 218] width 56 height 15
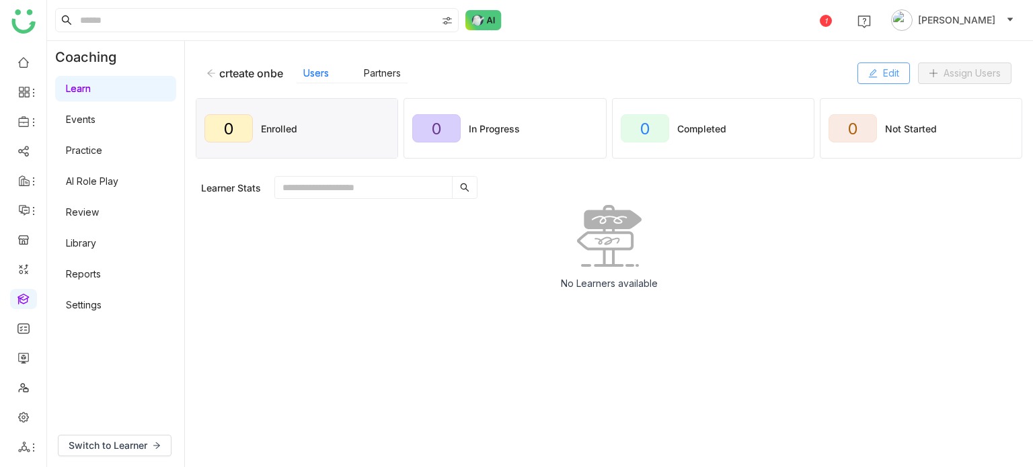
click at [905, 69] on button "Edit" at bounding box center [883, 74] width 52 height 22
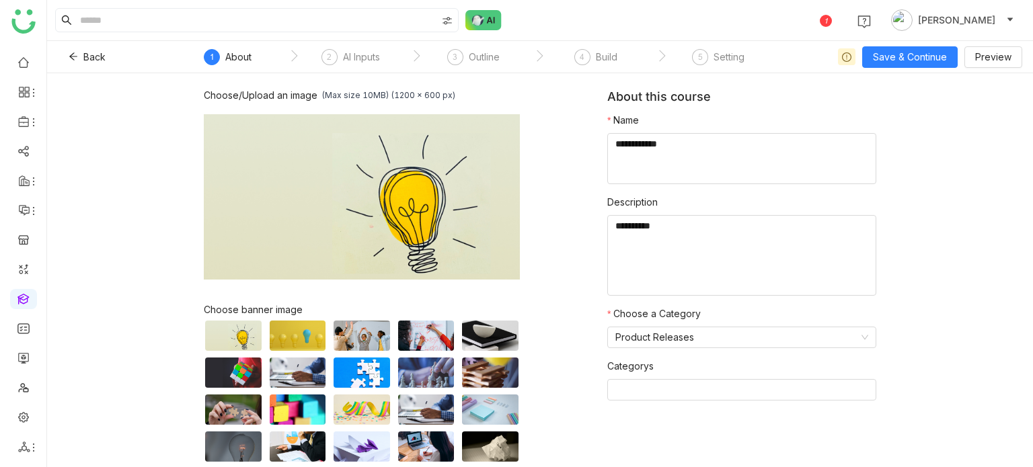
click at [502, 56] on nz-step "3 Outline" at bounding box center [473, 61] width 122 height 24
click at [486, 56] on div "Outline" at bounding box center [484, 57] width 31 height 16
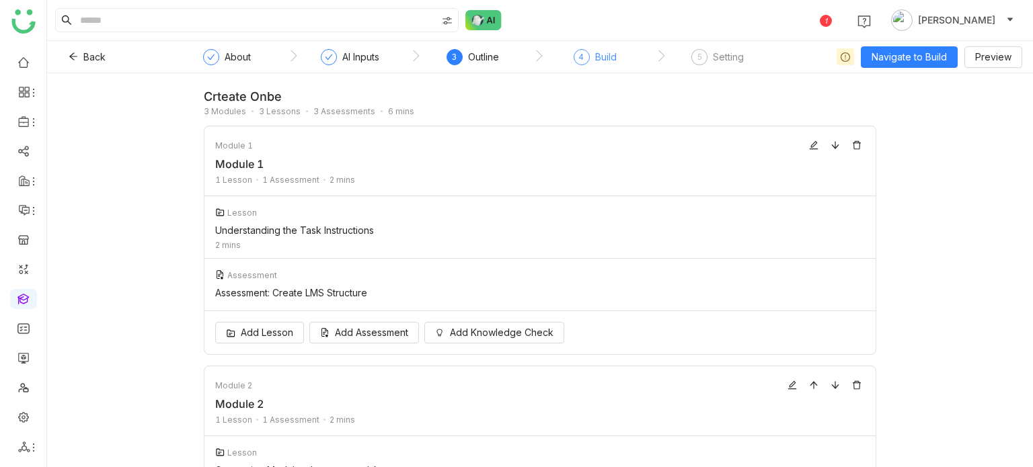
click at [588, 60] on div "4" at bounding box center [582, 57] width 16 height 16
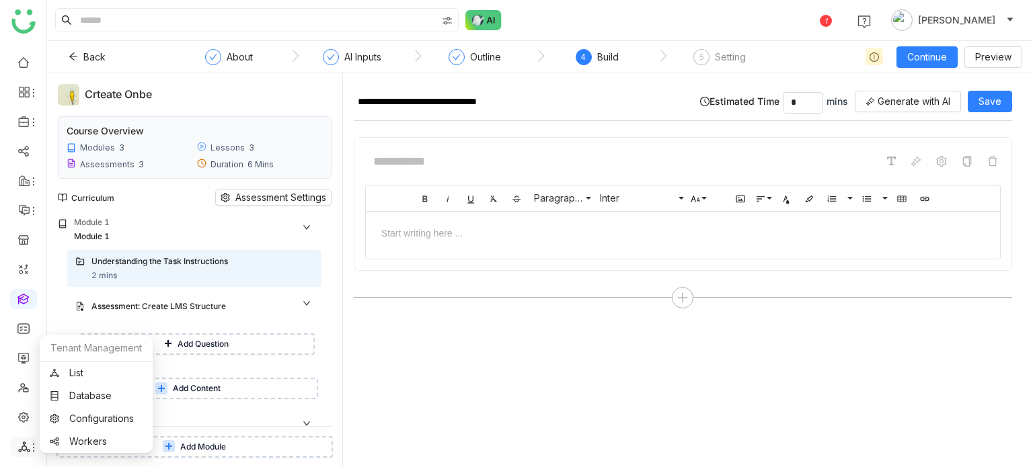
click at [26, 444] on icon at bounding box center [24, 447] width 12 height 12
click at [89, 369] on link "List" at bounding box center [96, 373] width 93 height 9
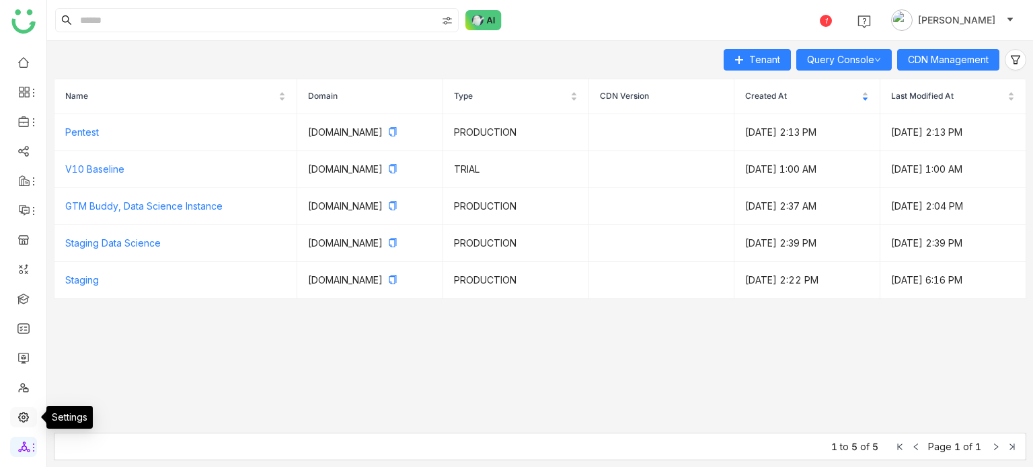
click at [17, 415] on link at bounding box center [23, 416] width 12 height 11
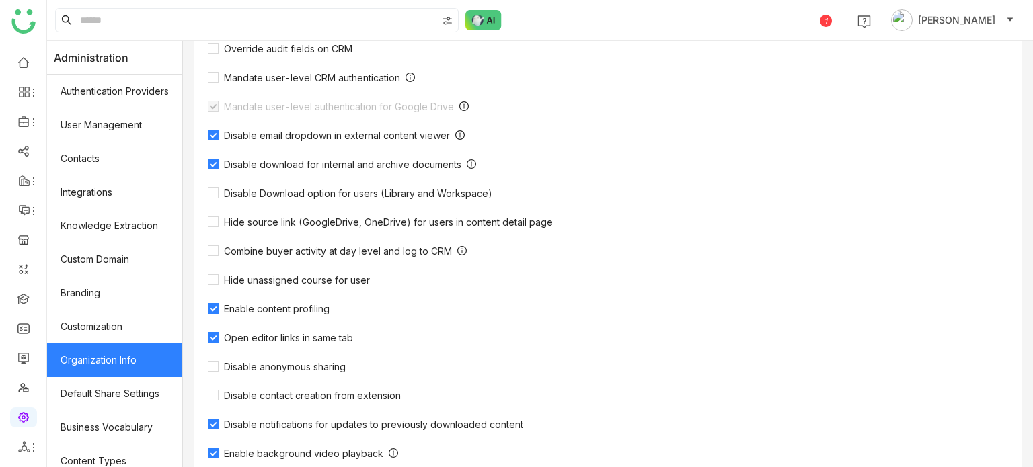
scroll to position [441, 0]
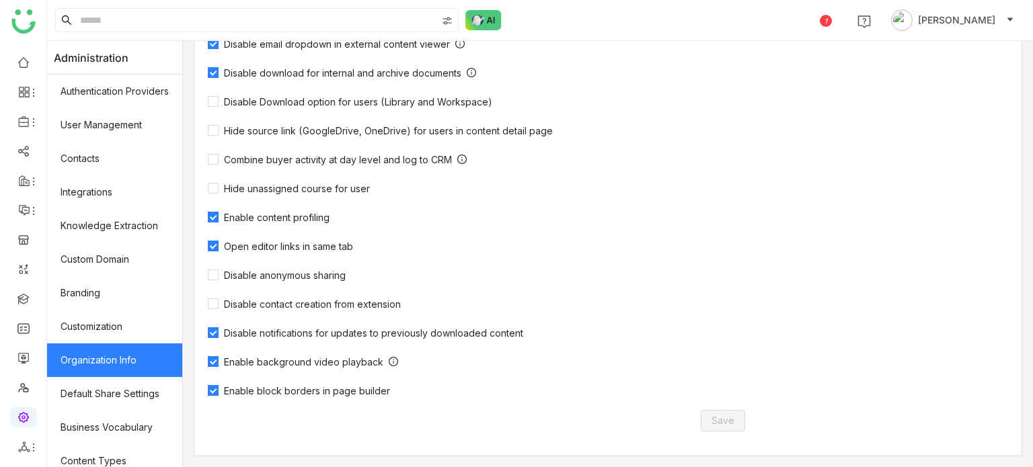
click at [388, 398] on div "Organization Name ******* Currency USD Country [GEOGRAPHIC_DATA] Timezone (GMT+…" at bounding box center [483, 50] width 579 height 811
click at [388, 394] on span "Enable block borders in page builder" at bounding box center [307, 390] width 177 height 11
click at [726, 430] on button "Save" at bounding box center [723, 421] width 44 height 22
click at [288, 385] on label "Enable block borders in page builder" at bounding box center [302, 390] width 188 height 13
click at [729, 414] on span "Save" at bounding box center [722, 421] width 23 height 15
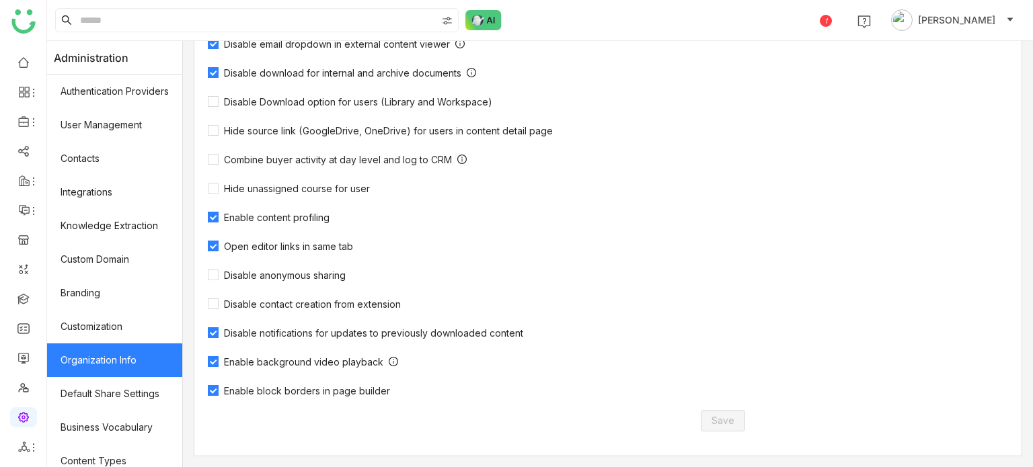
click at [286, 385] on span "Enable block borders in page builder" at bounding box center [307, 390] width 177 height 11
click at [713, 422] on span "Save" at bounding box center [722, 421] width 23 height 15
click at [274, 392] on span "Enable block borders in page builder" at bounding box center [307, 390] width 177 height 11
click at [714, 417] on span "Save" at bounding box center [722, 421] width 23 height 15
click at [347, 392] on span "Enable block borders in page builder" at bounding box center [307, 390] width 177 height 11
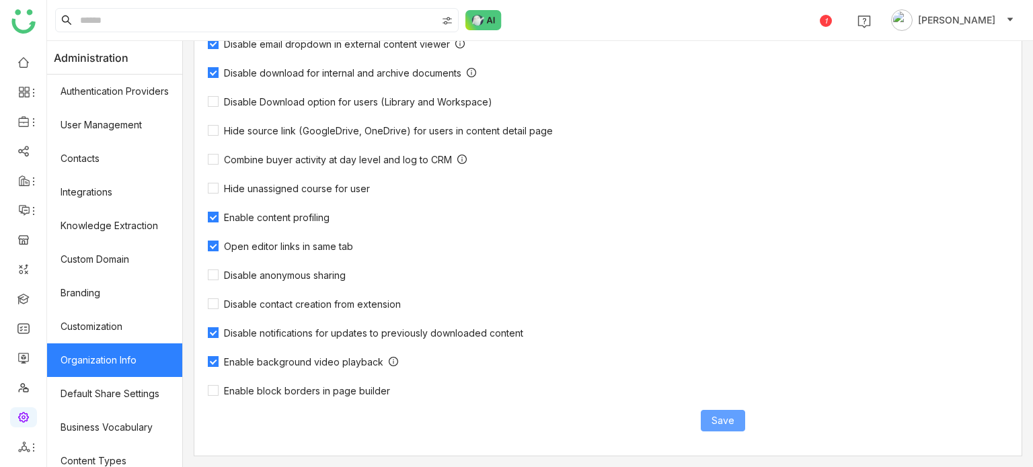
click at [722, 420] on span "Save" at bounding box center [722, 421] width 23 height 15
click at [347, 399] on div "Organization Name ******* Currency USD Country [GEOGRAPHIC_DATA] Timezone (GMT+…" at bounding box center [483, 50] width 579 height 811
click at [360, 395] on span "Enable block borders in page builder" at bounding box center [307, 390] width 177 height 11
click at [732, 416] on button "Save" at bounding box center [723, 421] width 44 height 22
click at [387, 388] on span "Enable block borders in page builder" at bounding box center [307, 390] width 177 height 11
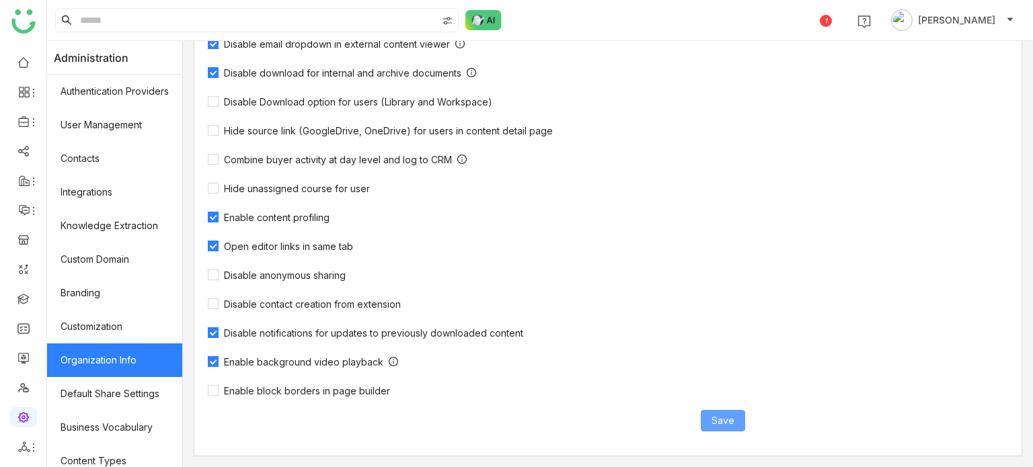
click at [742, 427] on button "Save" at bounding box center [723, 421] width 44 height 22
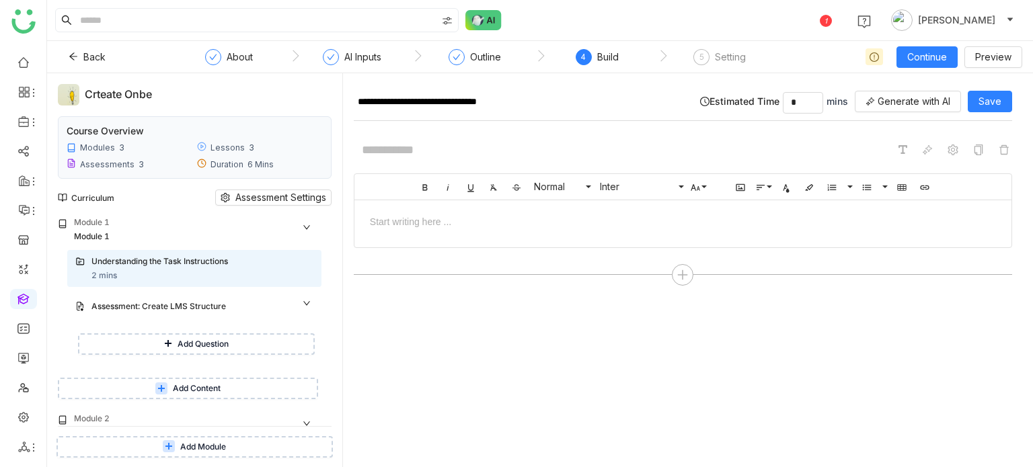
click at [700, 205] on div at bounding box center [682, 220] width 657 height 41
click at [993, 93] on button "Save" at bounding box center [990, 102] width 44 height 22
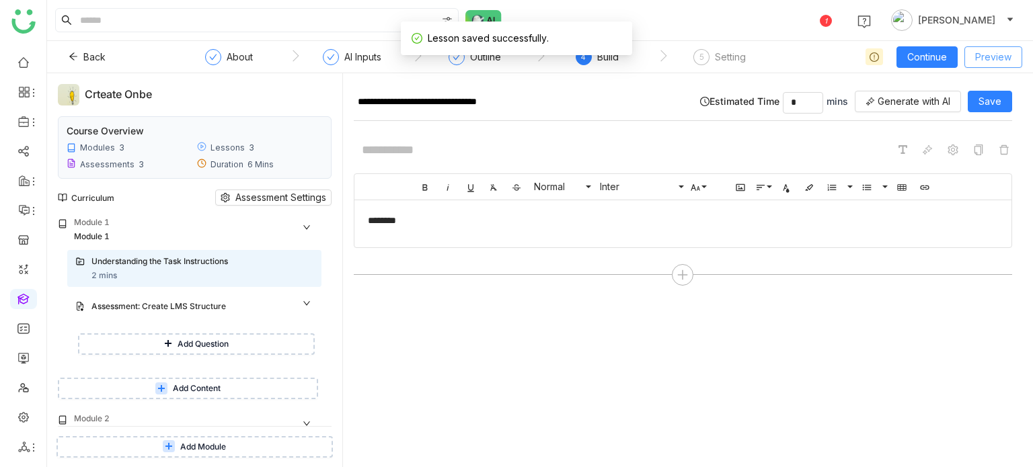
click at [998, 59] on span "Preview" at bounding box center [993, 57] width 36 height 15
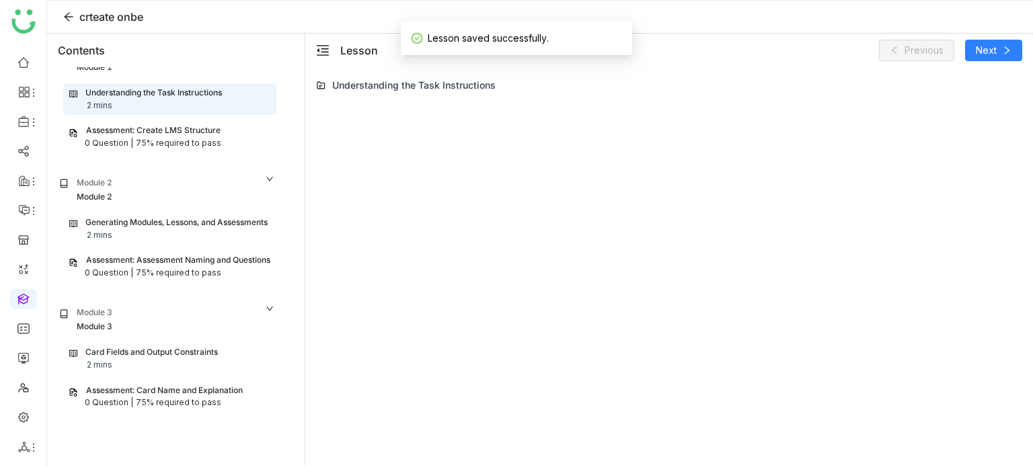
scroll to position [46, 0]
click at [61, 10] on button at bounding box center [69, 17] width 22 height 22
click at [518, 249] on div "********" at bounding box center [669, 267] width 706 height 337
click at [62, 16] on icon at bounding box center [69, 16] width 20 height 11
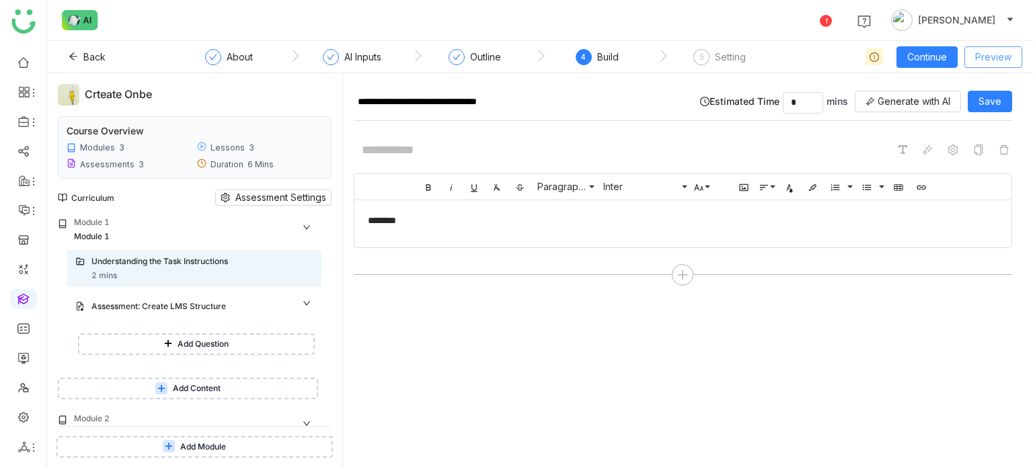
click at [1000, 55] on span "Preview" at bounding box center [993, 57] width 36 height 15
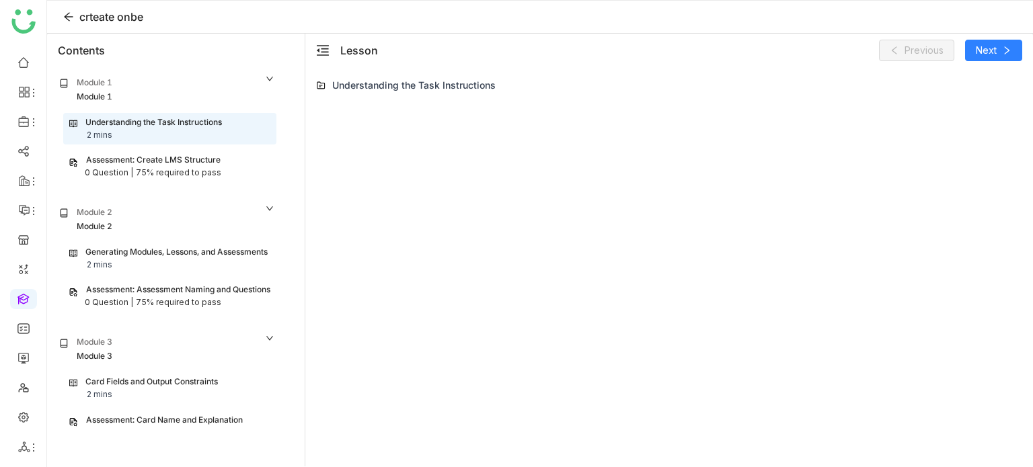
scroll to position [46, 0]
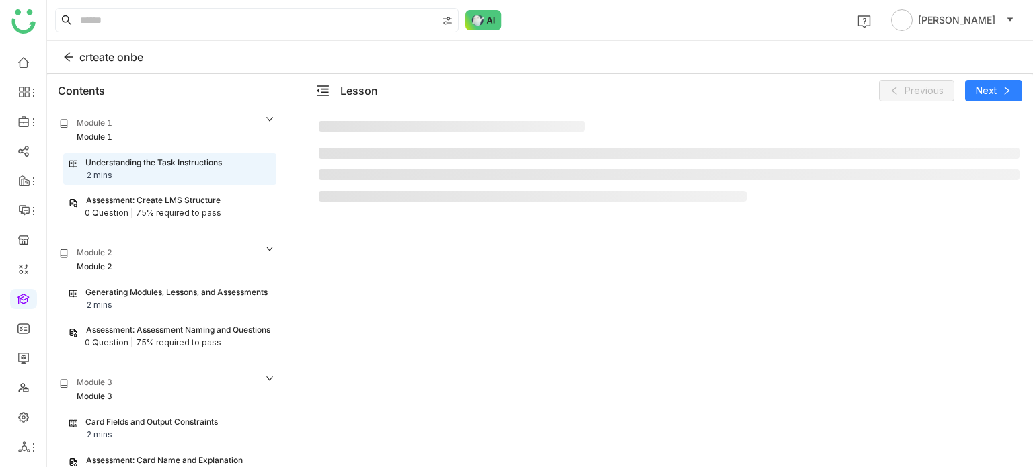
scroll to position [46, 0]
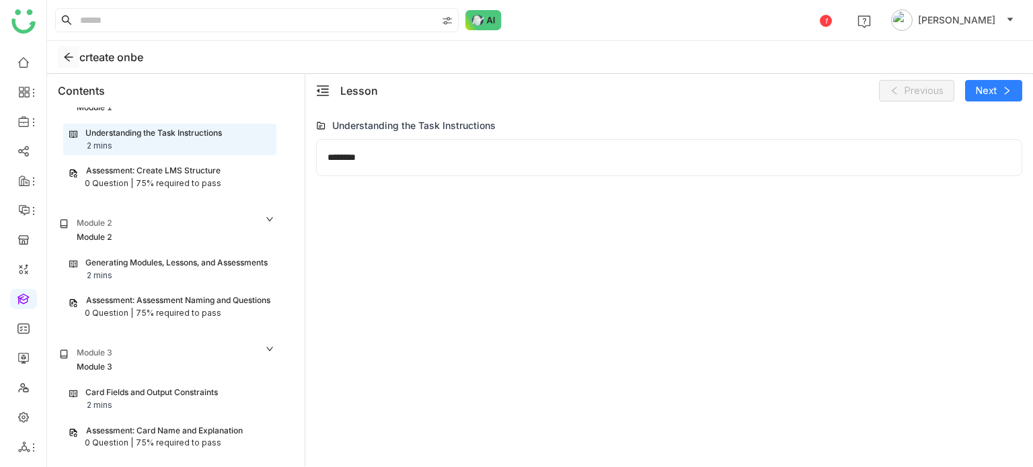
click at [67, 60] on icon at bounding box center [68, 57] width 9 height 9
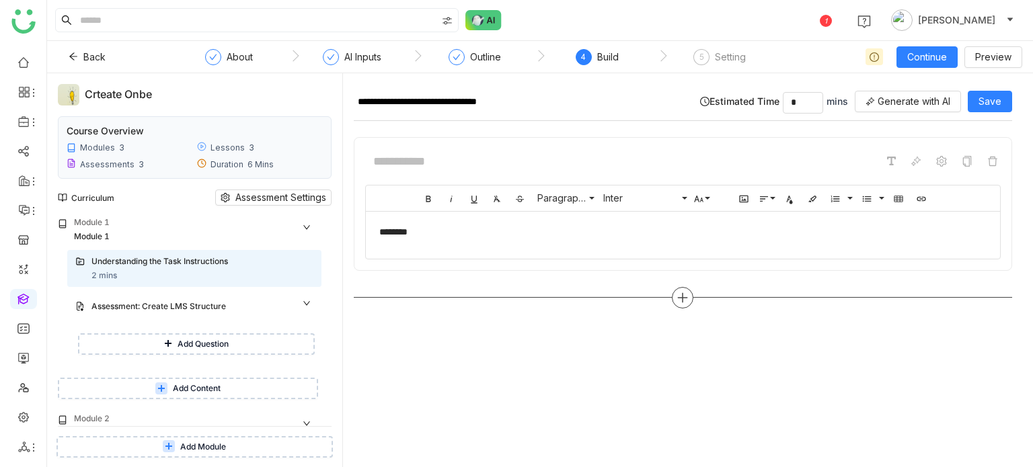
click at [693, 289] on div at bounding box center [683, 298] width 658 height 22
click at [686, 294] on icon at bounding box center [683, 298] width 12 height 12
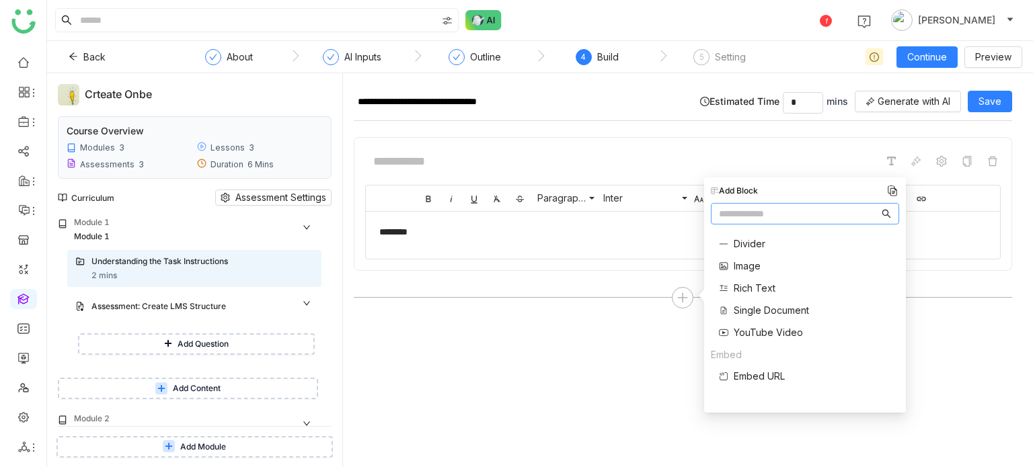
click at [742, 311] on span "Single Document" at bounding box center [771, 310] width 75 height 14
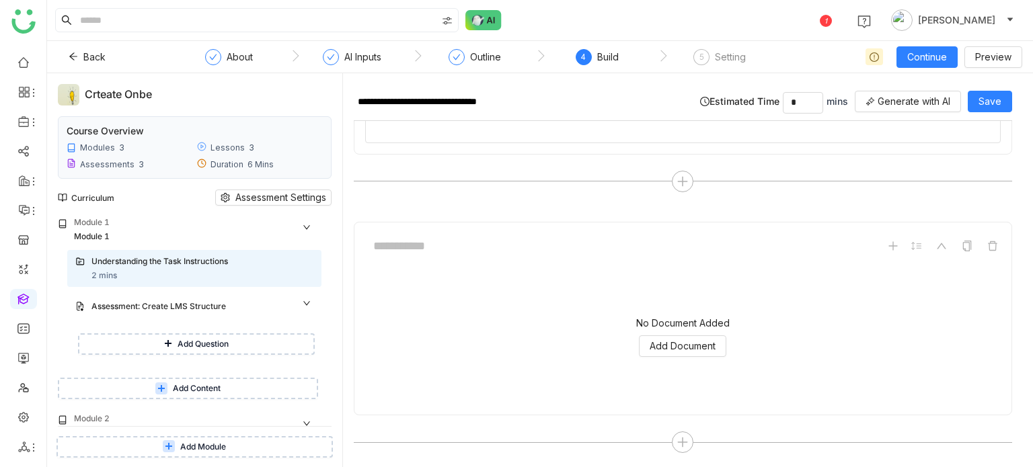
scroll to position [118, 0]
drag, startPoint x: 683, startPoint y: 336, endPoint x: 686, endPoint y: 328, distance: 8.5
click at [686, 328] on div "No Document Added Add Document" at bounding box center [683, 335] width 636 height 134
click at [683, 340] on span "Add Document" at bounding box center [683, 344] width 66 height 15
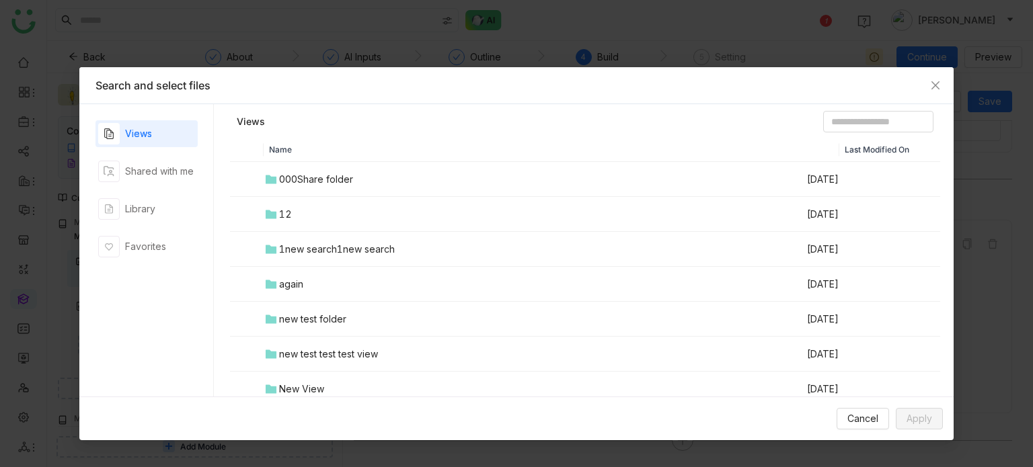
click at [301, 212] on td "12" at bounding box center [535, 214] width 542 height 35
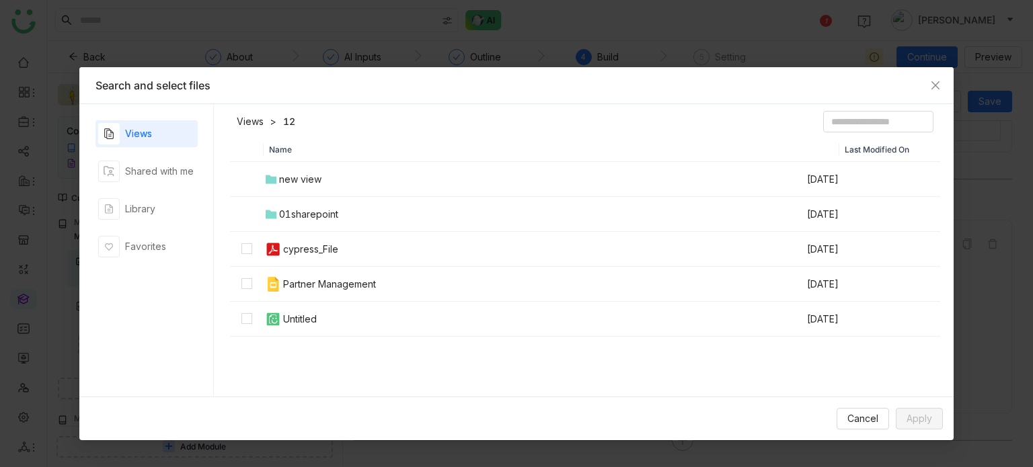
click at [318, 241] on td "cypress_File" at bounding box center [535, 249] width 542 height 35
click at [914, 427] on button "Apply" at bounding box center [919, 419] width 47 height 22
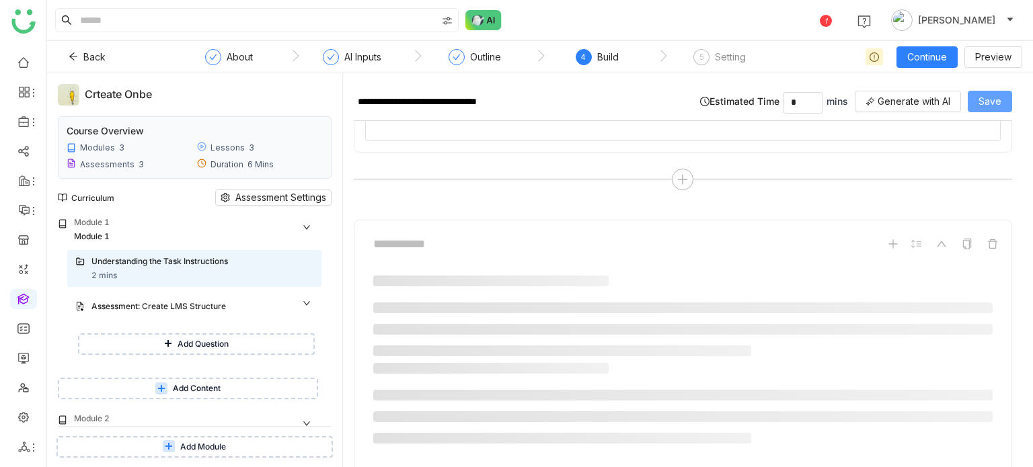
click at [987, 96] on span "Save" at bounding box center [989, 101] width 23 height 15
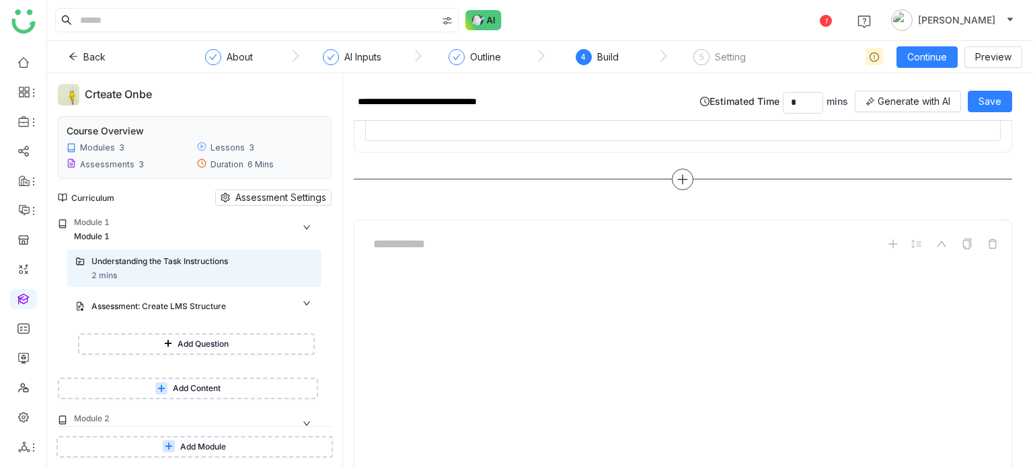
scroll to position [253, 0]
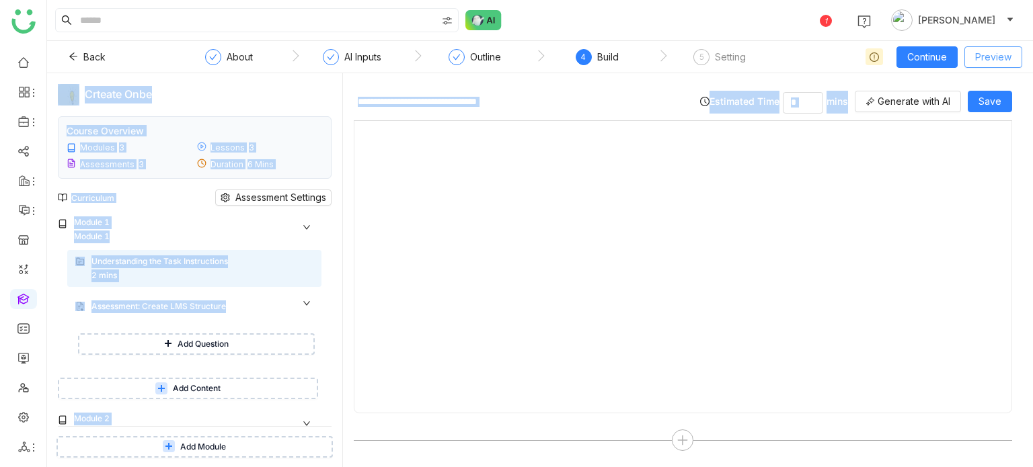
click at [993, 53] on span "Preview" at bounding box center [993, 57] width 36 height 15
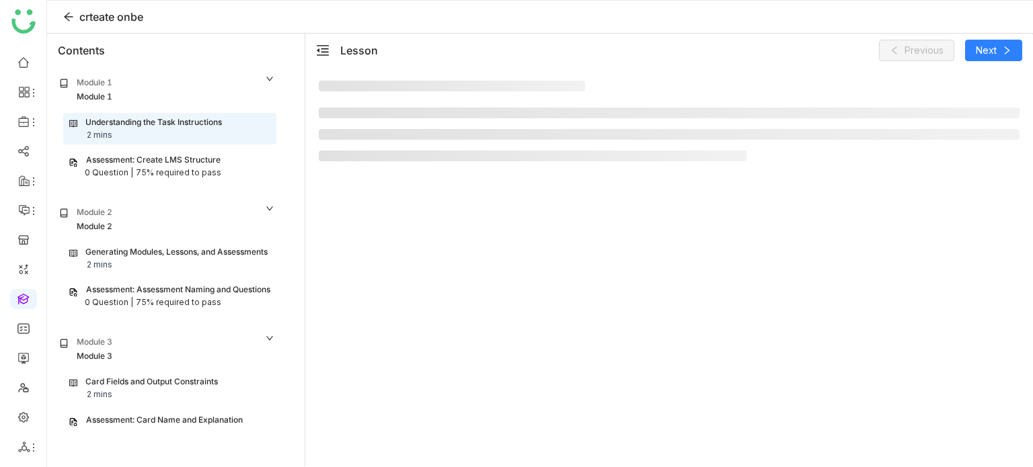
scroll to position [46, 0]
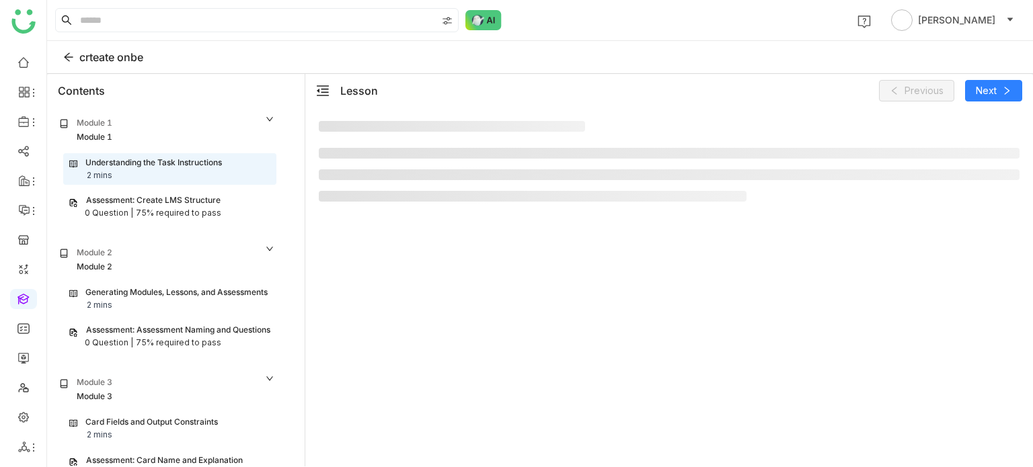
scroll to position [46, 0]
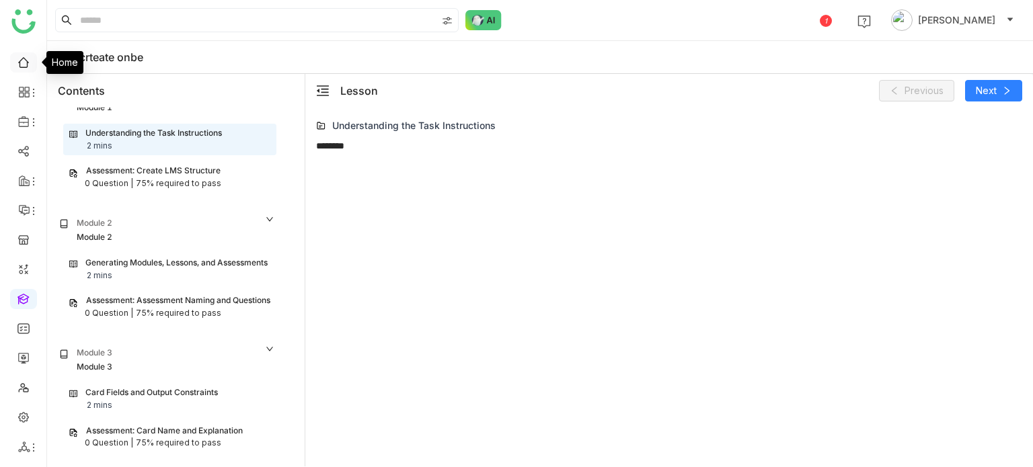
click at [30, 67] on link at bounding box center [23, 61] width 12 height 11
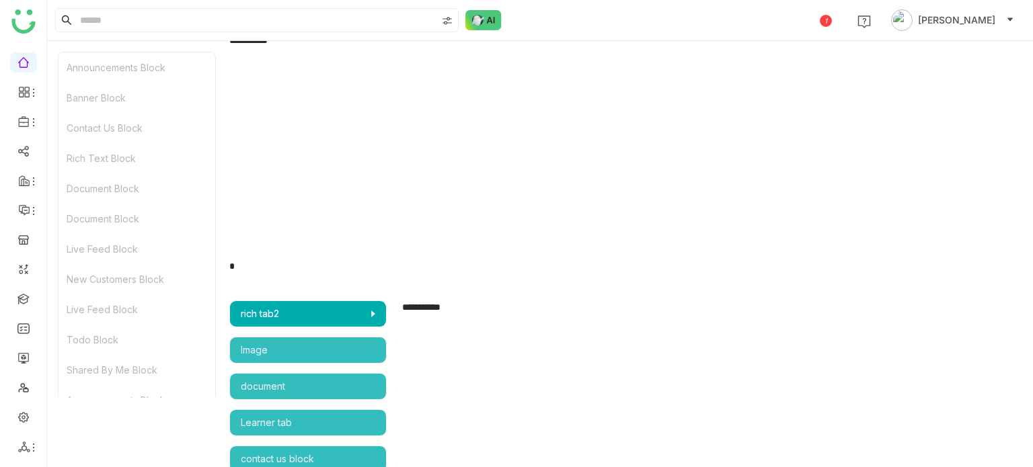
scroll to position [2681, 0]
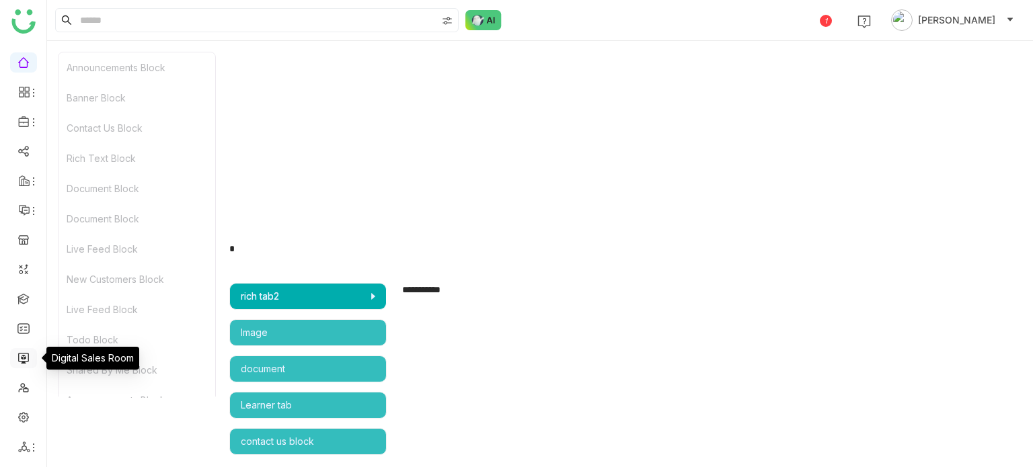
click at [26, 356] on link at bounding box center [23, 357] width 12 height 11
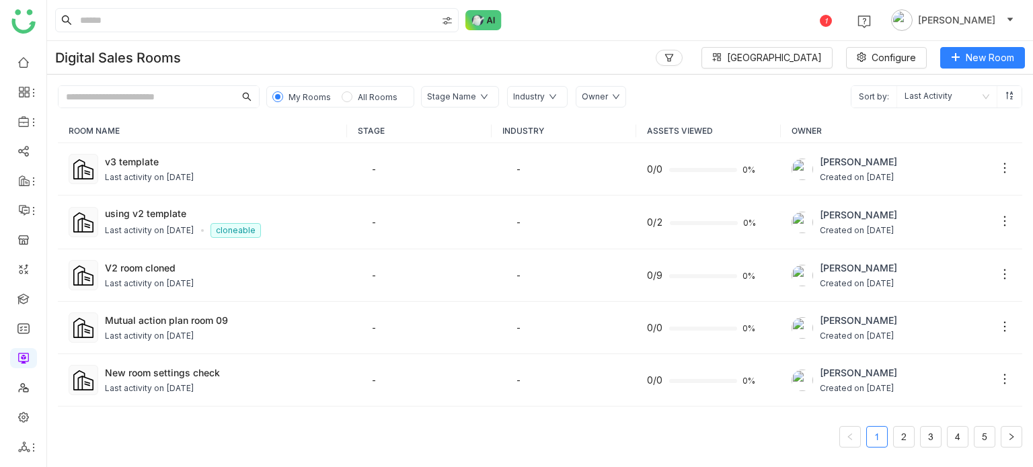
click at [151, 175] on div "Last activity on [DATE]" at bounding box center [149, 177] width 89 height 13
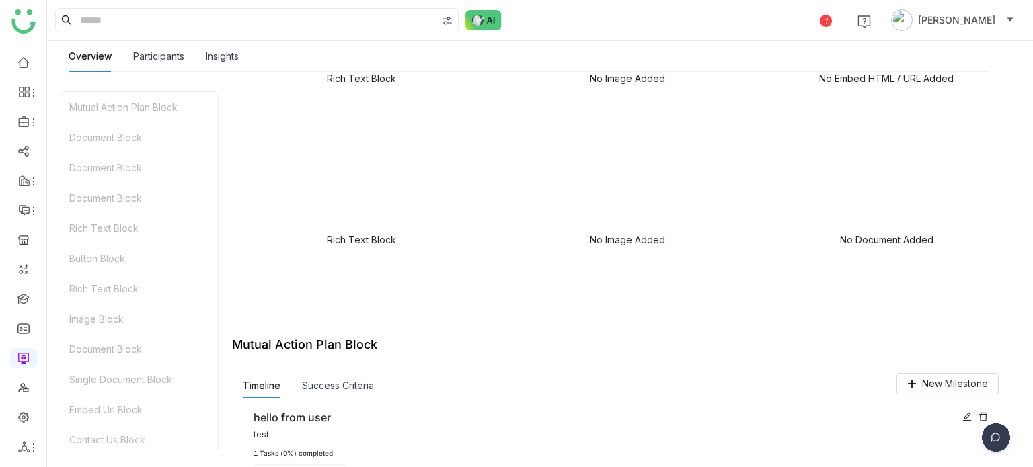
scroll to position [2100, 0]
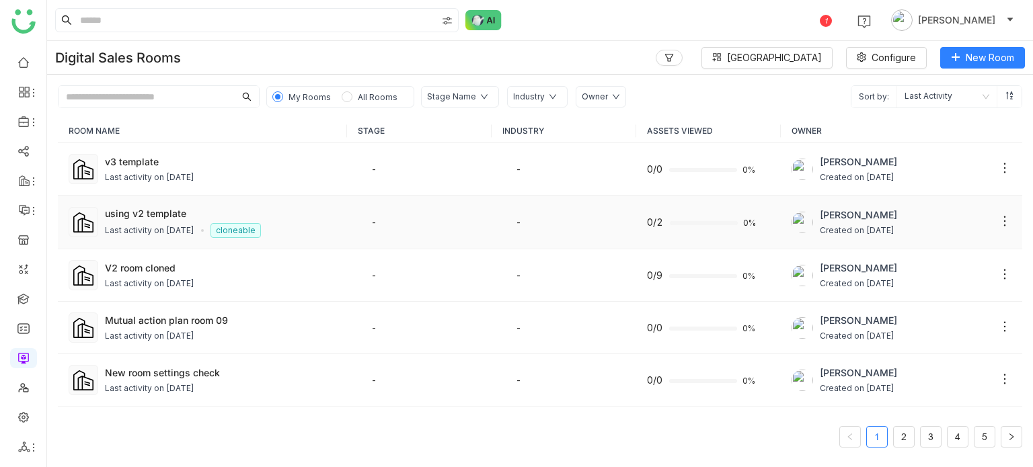
click at [176, 231] on div "Last activity on [DATE]" at bounding box center [149, 231] width 89 height 13
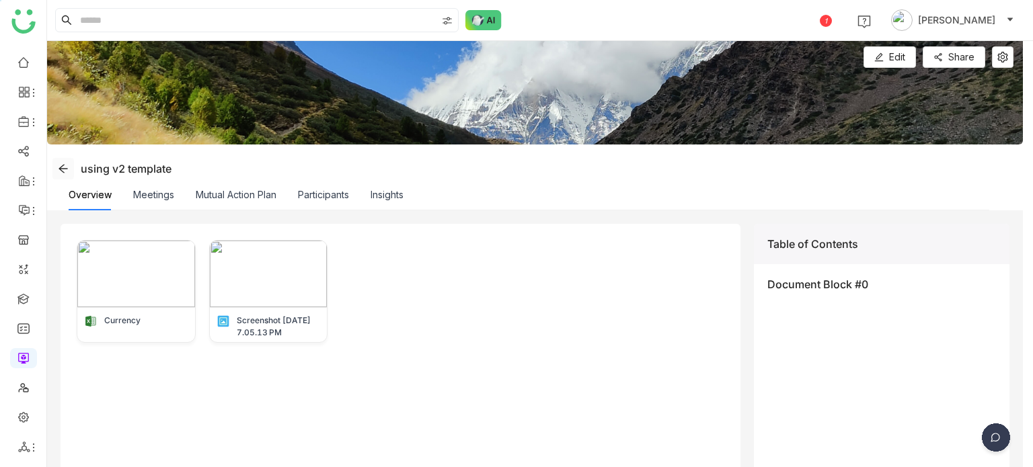
click at [71, 171] on span at bounding box center [63, 168] width 20 height 11
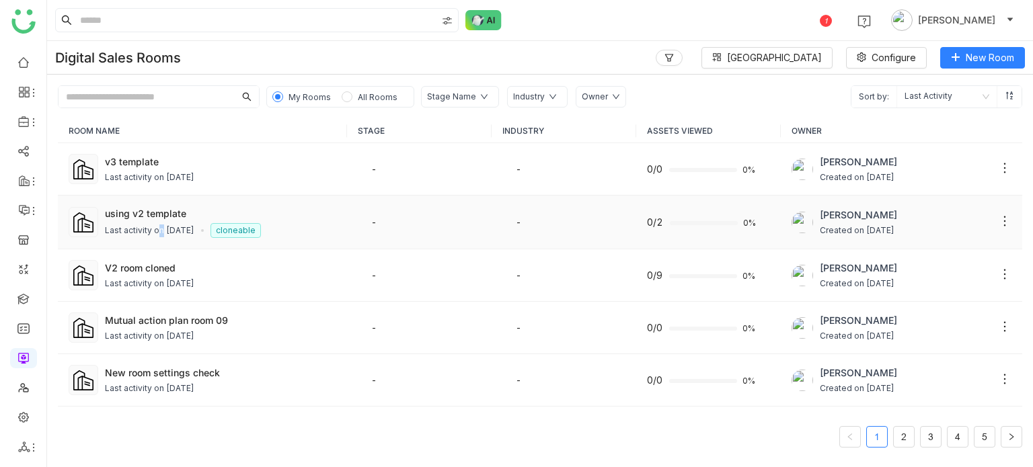
click at [155, 230] on div "Last activity on [DATE]" at bounding box center [149, 231] width 89 height 13
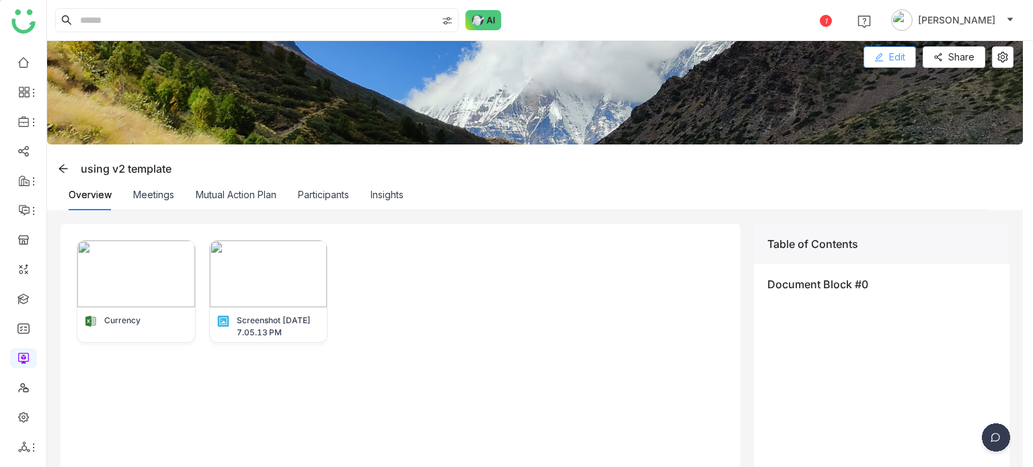
click at [903, 59] on span "Edit" at bounding box center [897, 57] width 16 height 15
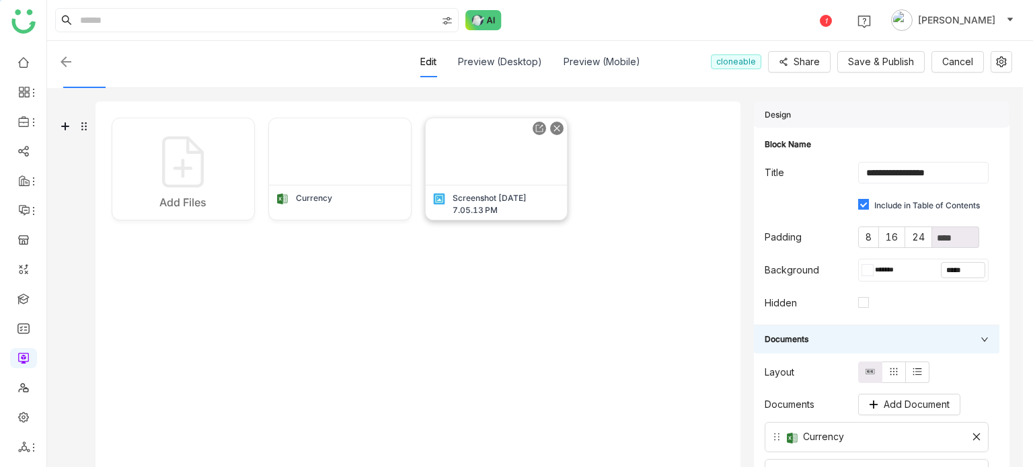
scroll to position [172, 0]
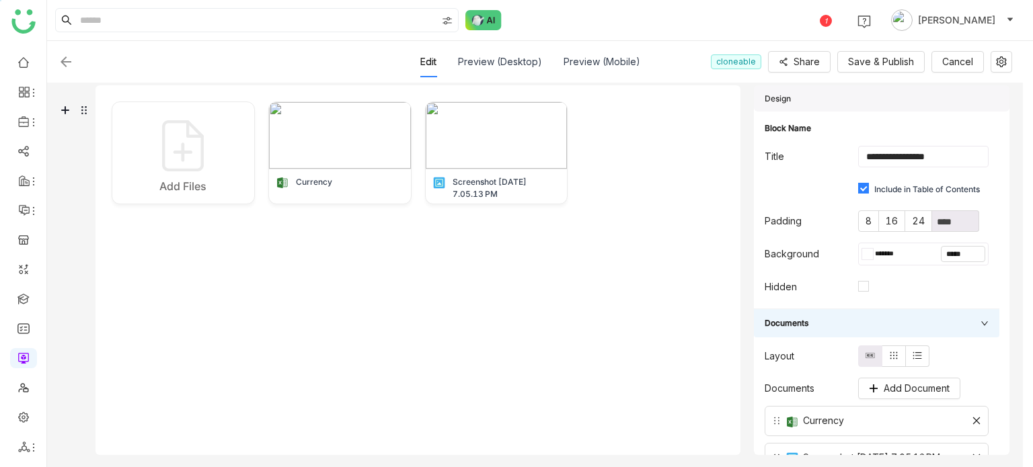
click at [277, 258] on div "Add Files Currency Screenshot [DATE] 7.05.13 PM" at bounding box center [418, 254] width 613 height 305
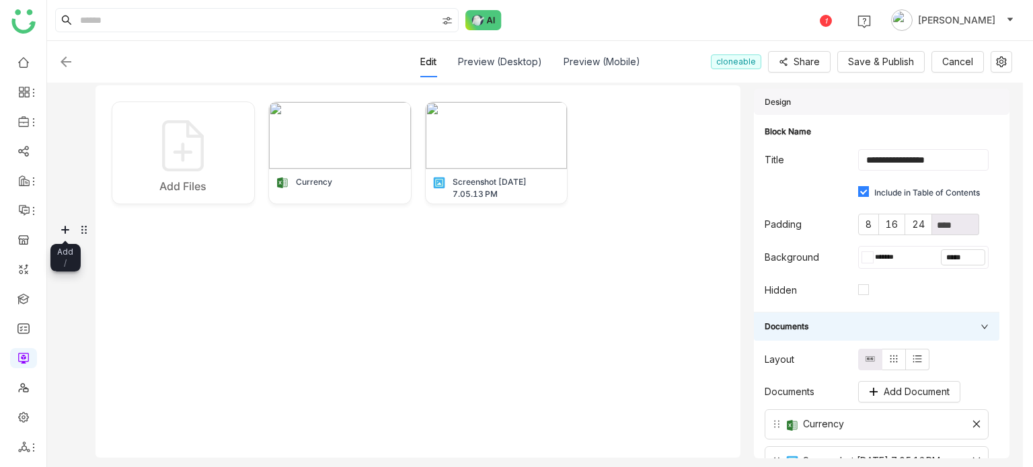
click at [69, 229] on icon at bounding box center [65, 230] width 7 height 7
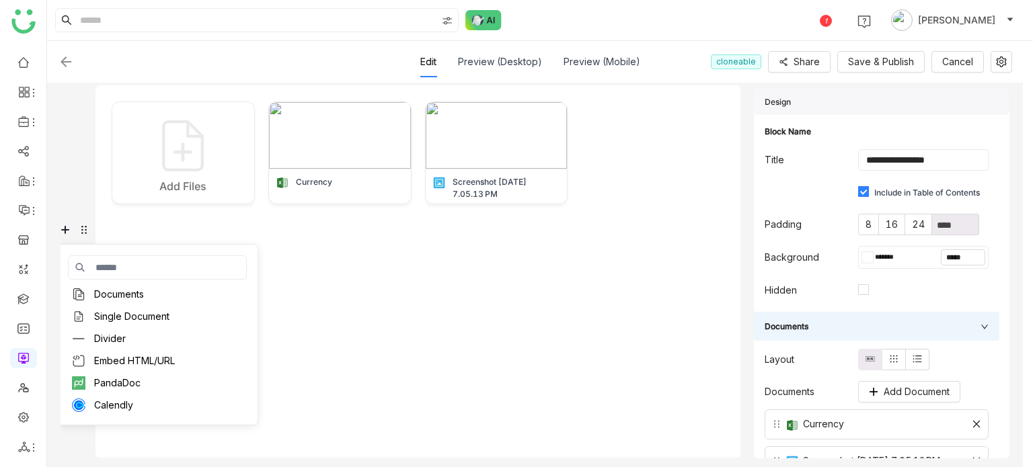
scroll to position [139, 0]
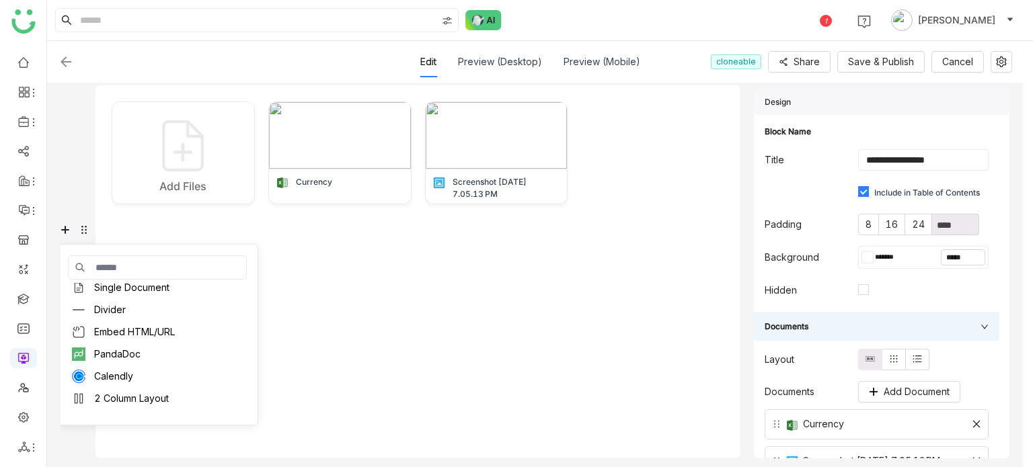
click at [150, 299] on div "Divider" at bounding box center [157, 310] width 179 height 22
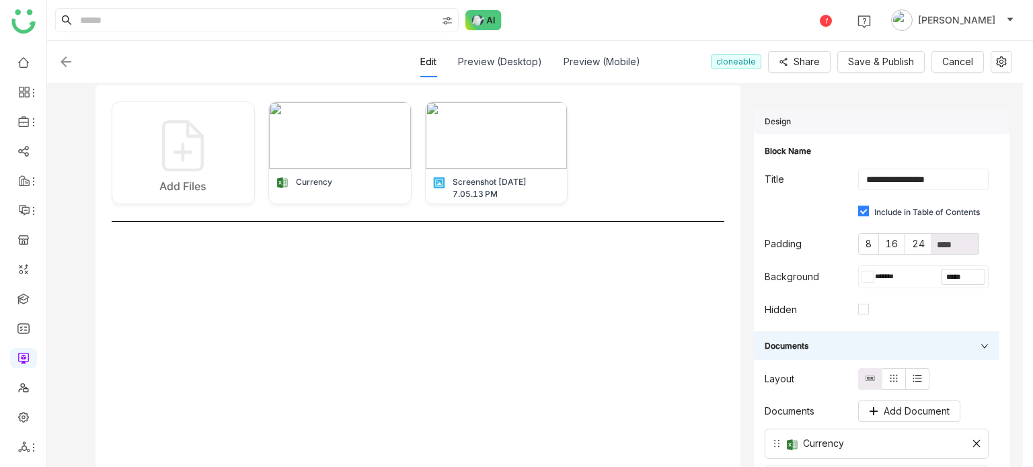
scroll to position [180, 0]
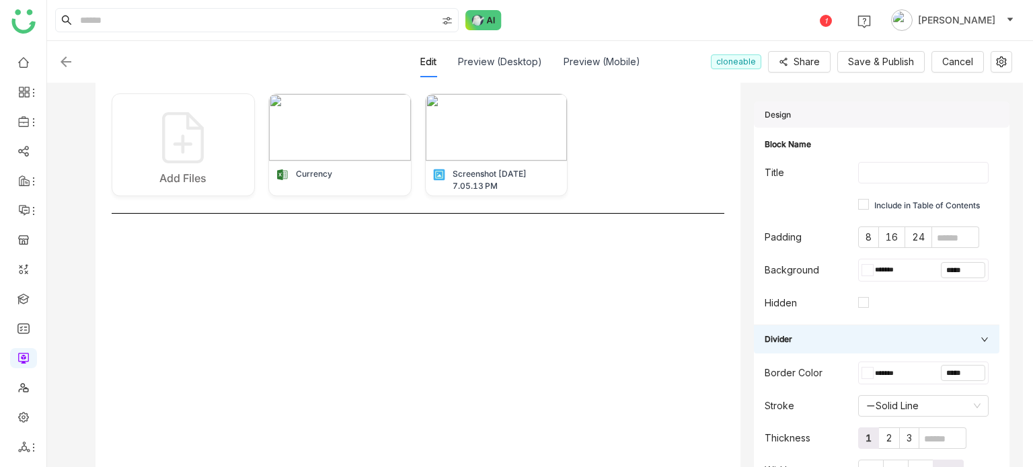
click at [202, 360] on div "Add Files Currency Screenshot [DATE] 7.05.13 PM" at bounding box center [418, 274] width 613 height 362
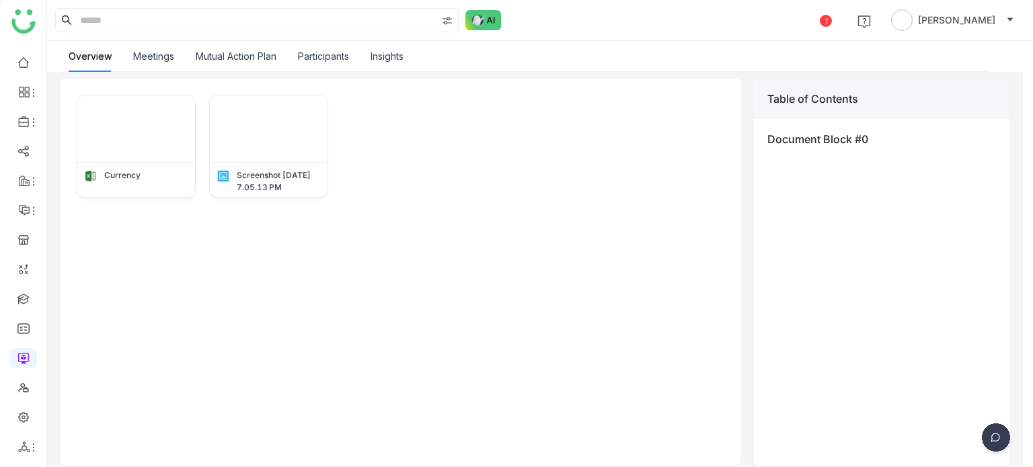
scroll to position [156, 0]
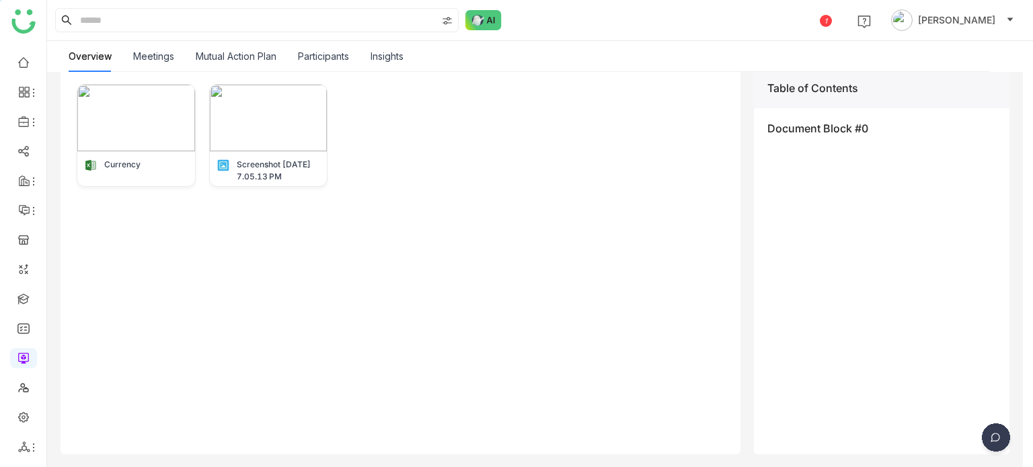
click at [424, 247] on div "Currency Screenshot [DATE] 7.05.13 PM" at bounding box center [401, 261] width 680 height 387
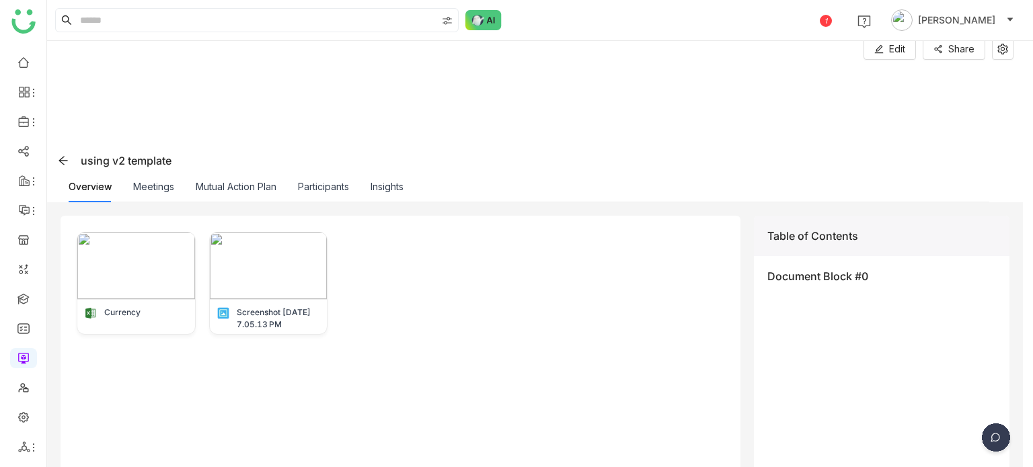
scroll to position [0, 0]
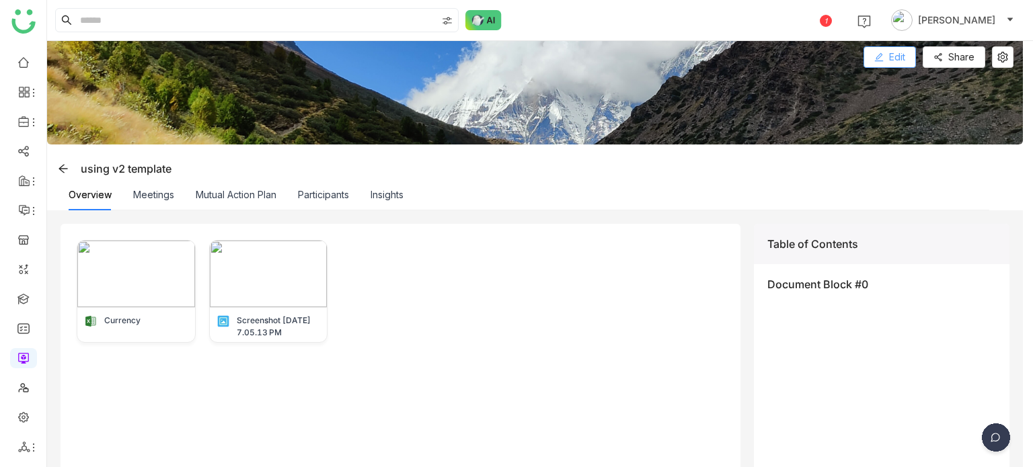
click at [900, 54] on span "Edit" at bounding box center [897, 57] width 16 height 15
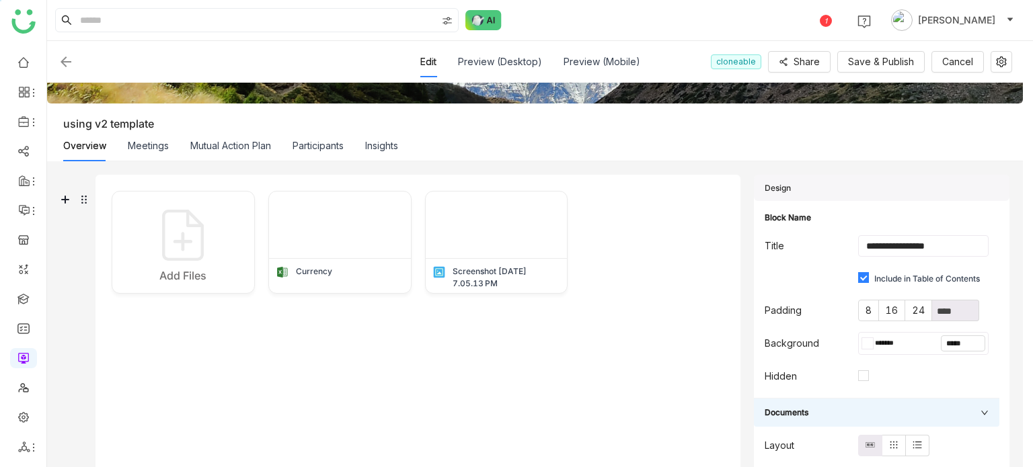
scroll to position [83, 0]
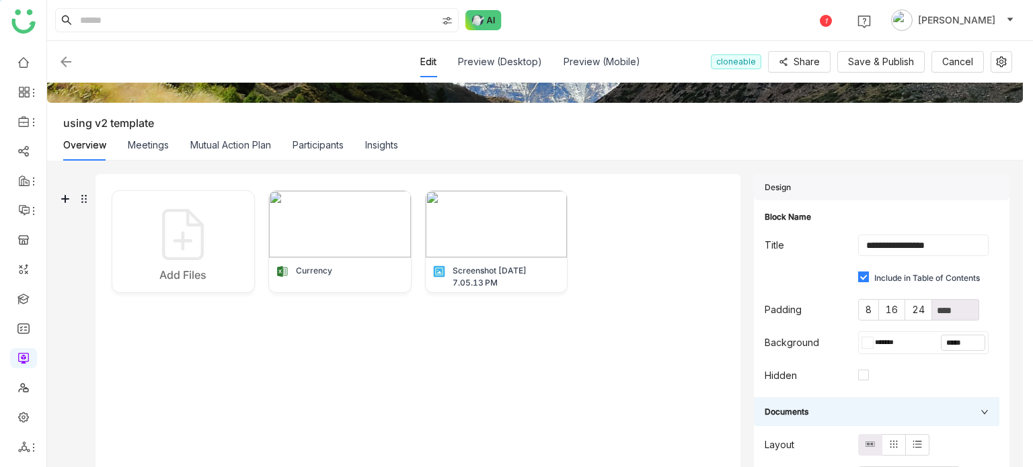
click at [272, 358] on div "Add Files Currency Screenshot 2025-09-16 at 7.05.13 PM" at bounding box center [418, 342] width 613 height 305
click at [67, 318] on icon at bounding box center [65, 318] width 7 height 7
click at [140, 408] on div "Single Document" at bounding box center [131, 410] width 75 height 13
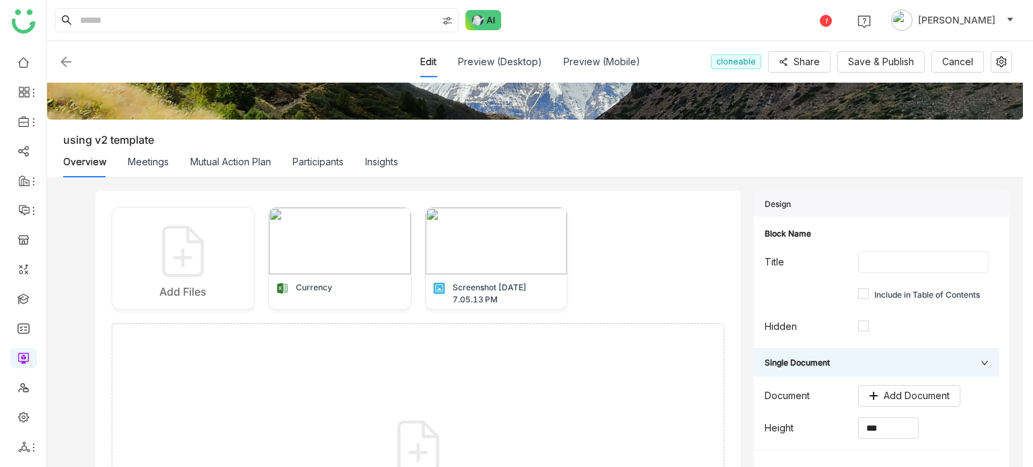
scroll to position [65, 0]
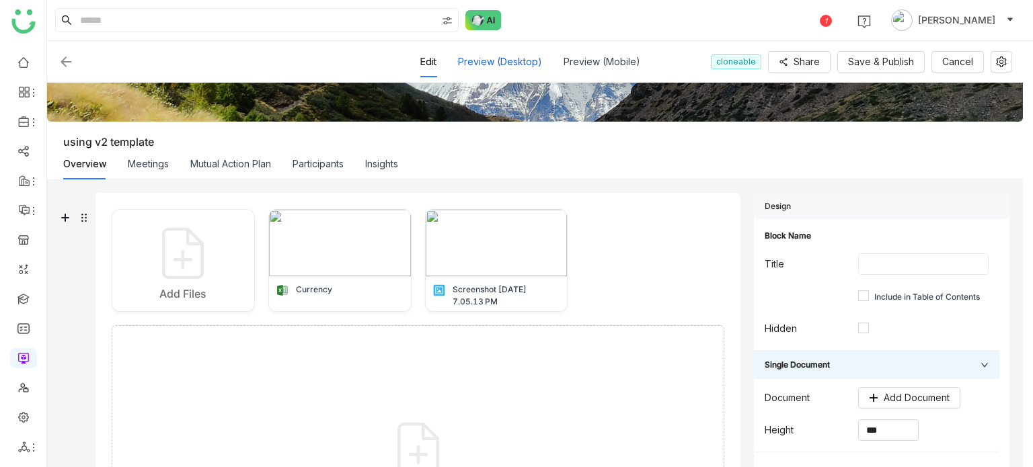
click at [528, 56] on button "Preview (Desktop)" at bounding box center [500, 61] width 84 height 15
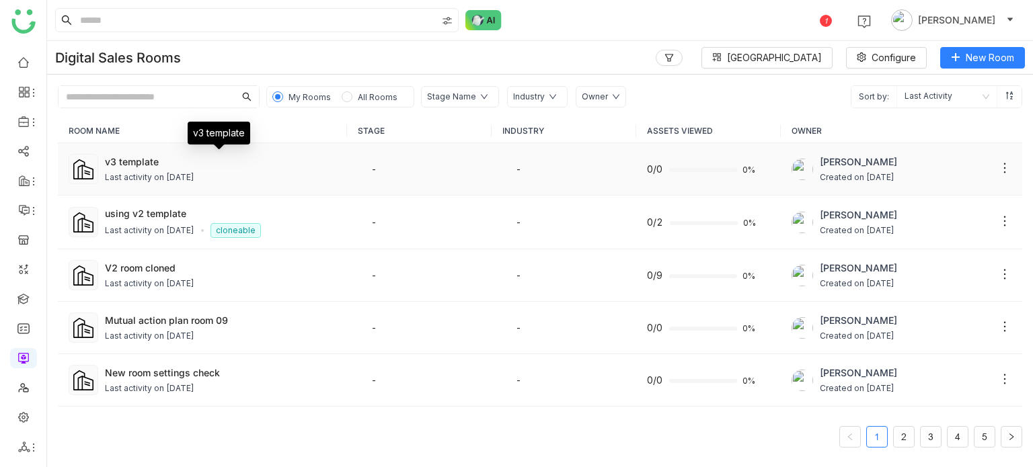
click at [183, 161] on div "v3 template" at bounding box center [220, 162] width 231 height 14
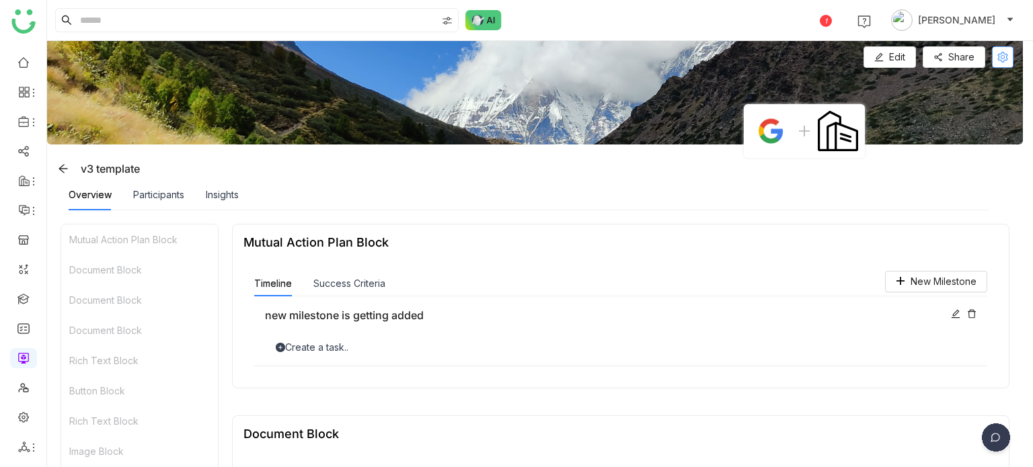
click at [995, 59] on icon at bounding box center [1003, 57] width 20 height 11
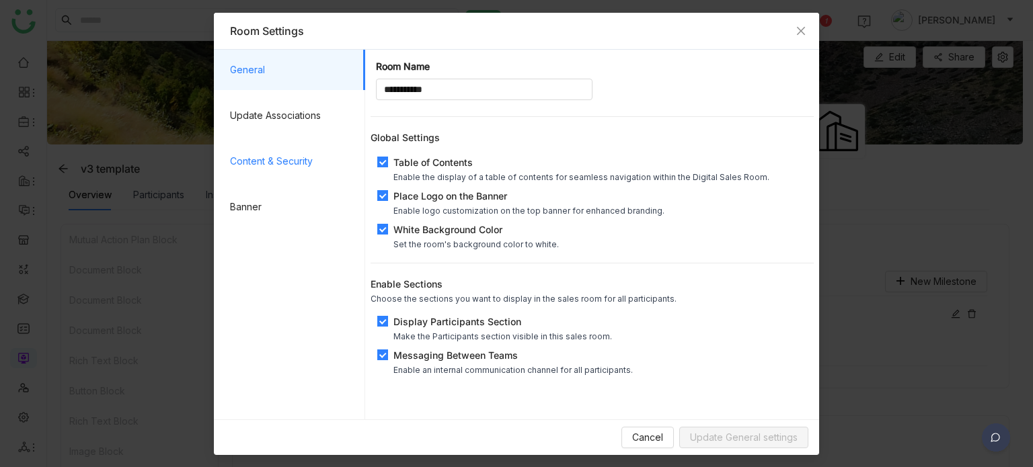
click at [293, 151] on span "Content & Security" at bounding box center [292, 161] width 124 height 40
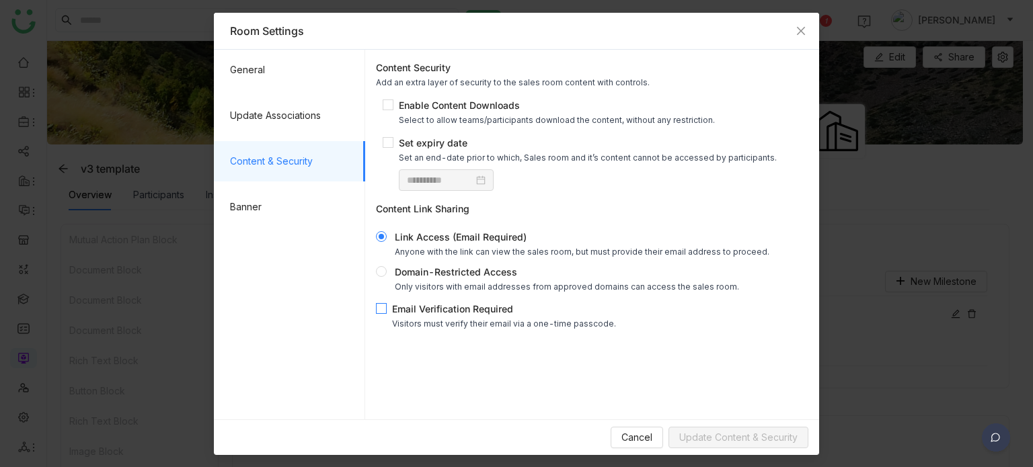
click at [426, 310] on div "Email Verification Required" at bounding box center [504, 309] width 224 height 14
click at [726, 438] on span "Update Content & Security" at bounding box center [738, 437] width 118 height 15
click at [799, 24] on span "Close" at bounding box center [801, 31] width 36 height 36
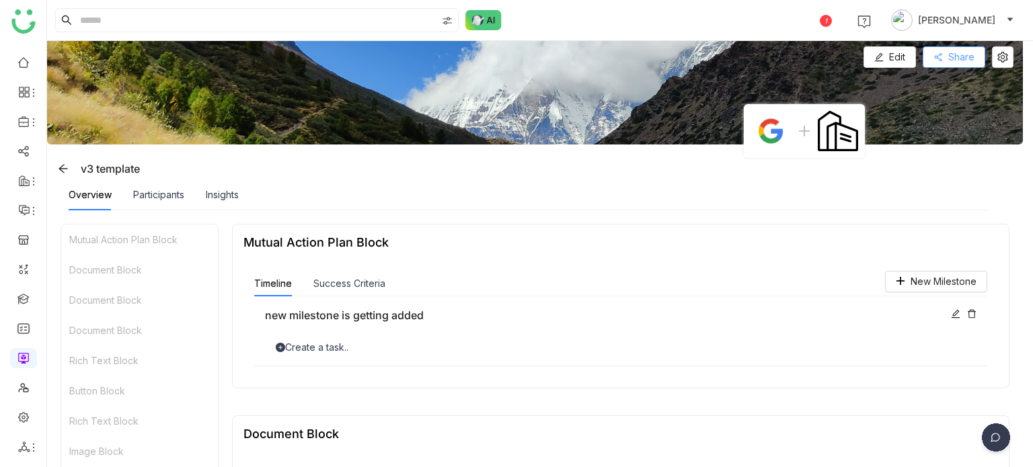
click at [941, 52] on icon at bounding box center [937, 56] width 9 height 9
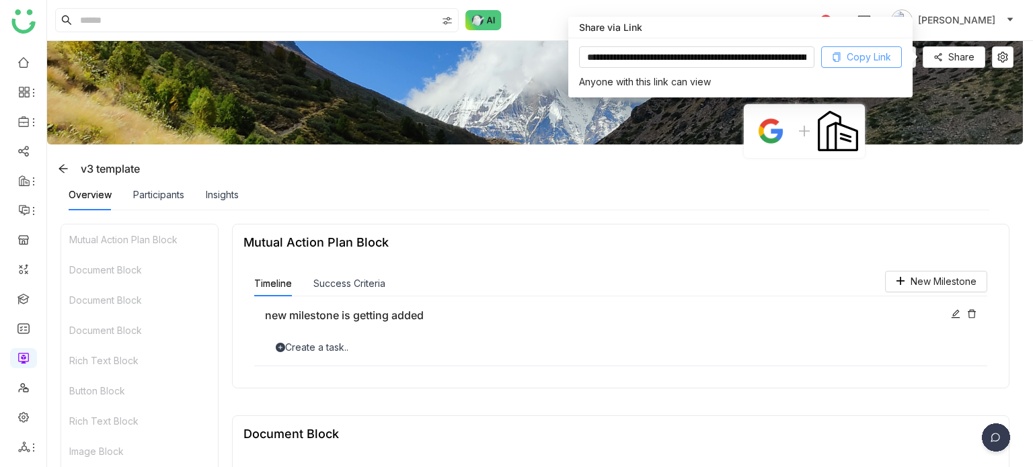
click at [874, 52] on span "Copy Link" at bounding box center [869, 57] width 44 height 15
click at [882, 53] on span "Copy Link" at bounding box center [869, 57] width 44 height 15
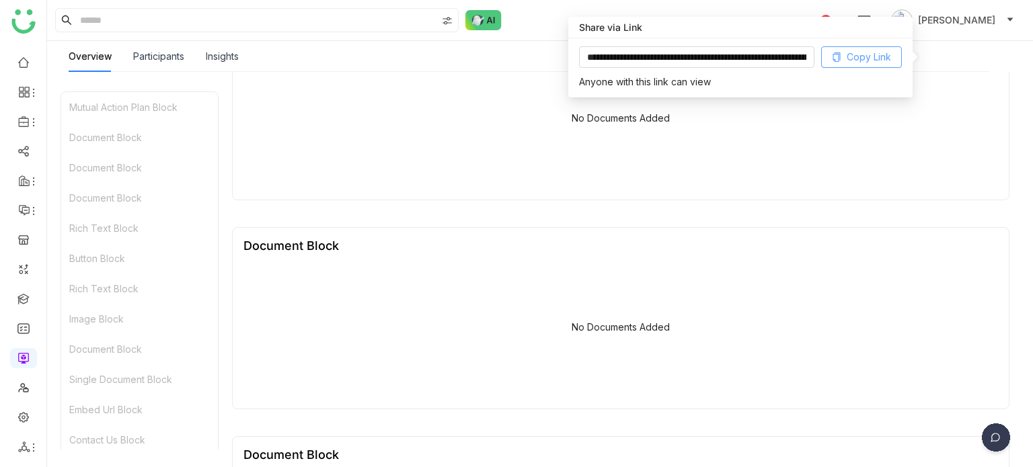
scroll to position [395, 0]
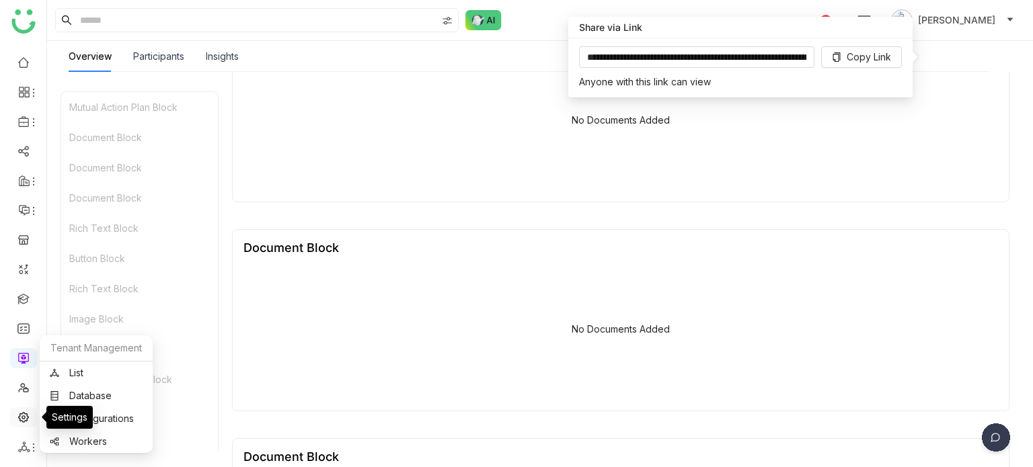
click at [28, 422] on link at bounding box center [23, 416] width 12 height 11
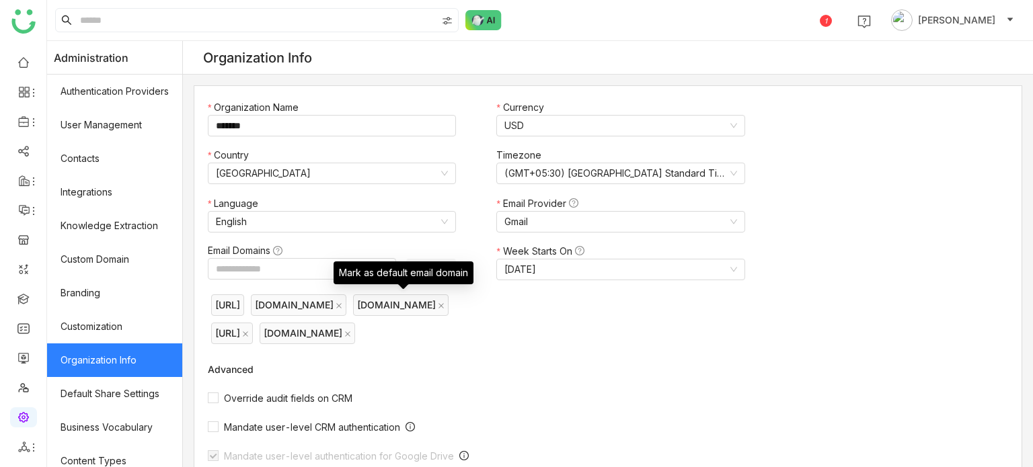
scroll to position [441, 0]
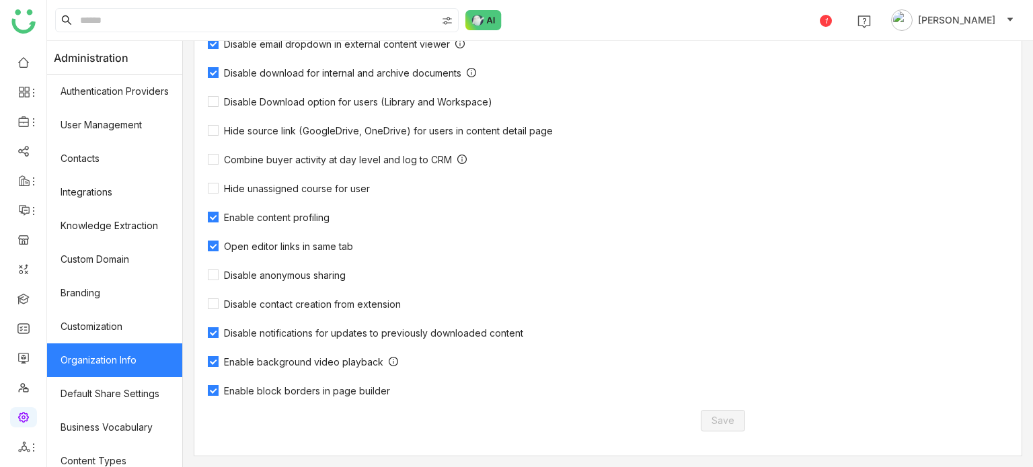
click at [359, 392] on span "Enable block borders in page builder" at bounding box center [307, 390] width 177 height 11
click at [719, 418] on span "Save" at bounding box center [722, 421] width 23 height 15
click at [22, 116] on icon at bounding box center [24, 122] width 12 height 12
click at [83, 194] on link "Library" at bounding box center [93, 198] width 87 height 9
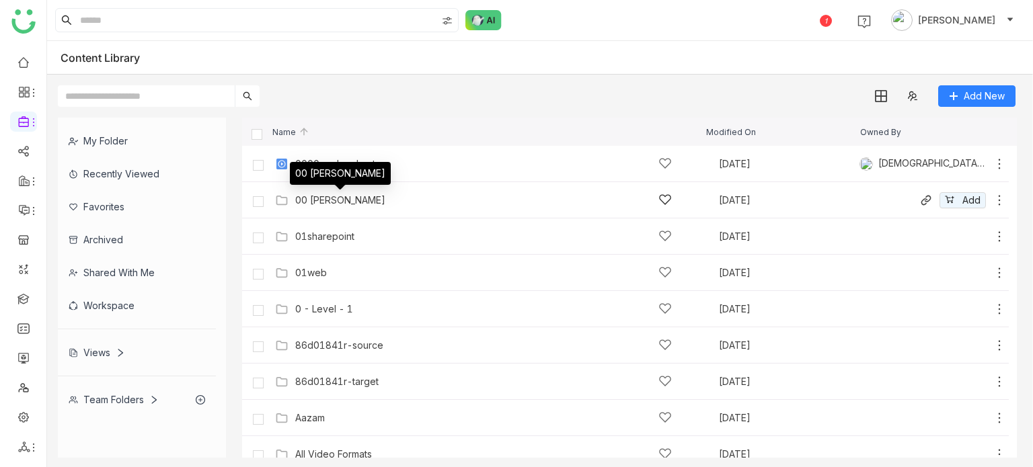
click at [305, 197] on div "00 Arif Folder" at bounding box center [340, 200] width 90 height 11
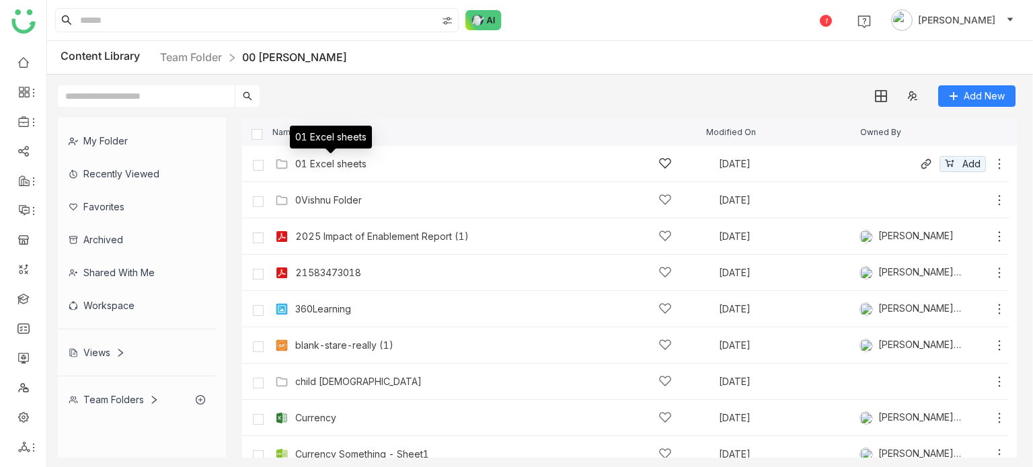
click at [317, 166] on div "01 Excel sheets" at bounding box center [330, 164] width 71 height 11
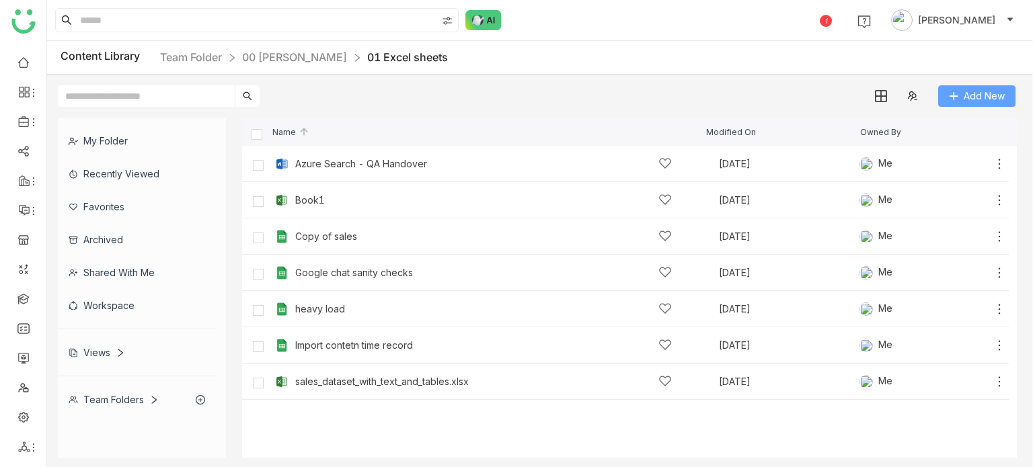
drag, startPoint x: 1003, startPoint y: 82, endPoint x: 990, endPoint y: 100, distance: 22.1
click at [990, 100] on div "Add New" at bounding box center [536, 91] width 979 height 32
click at [990, 100] on span "Add New" at bounding box center [984, 96] width 41 height 15
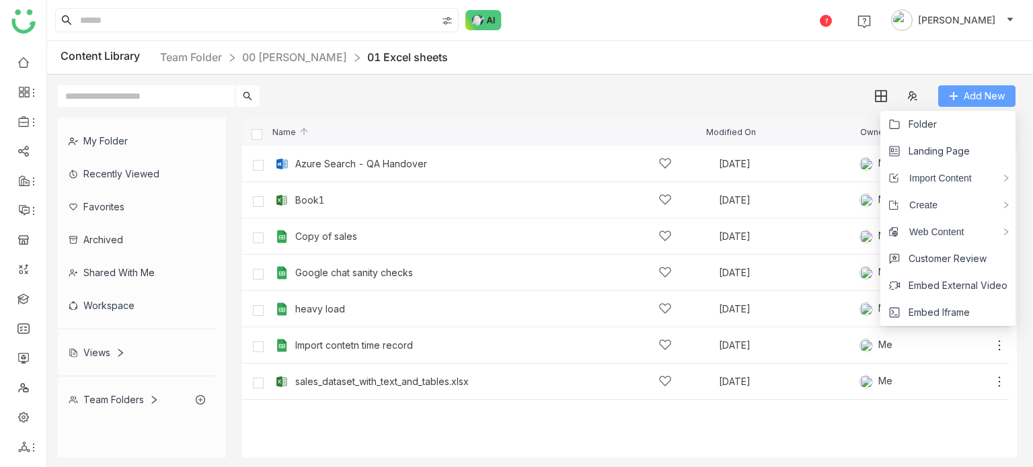
click at [985, 103] on span "Add New" at bounding box center [984, 96] width 41 height 15
click at [958, 147] on span "Landing Page" at bounding box center [939, 151] width 61 height 15
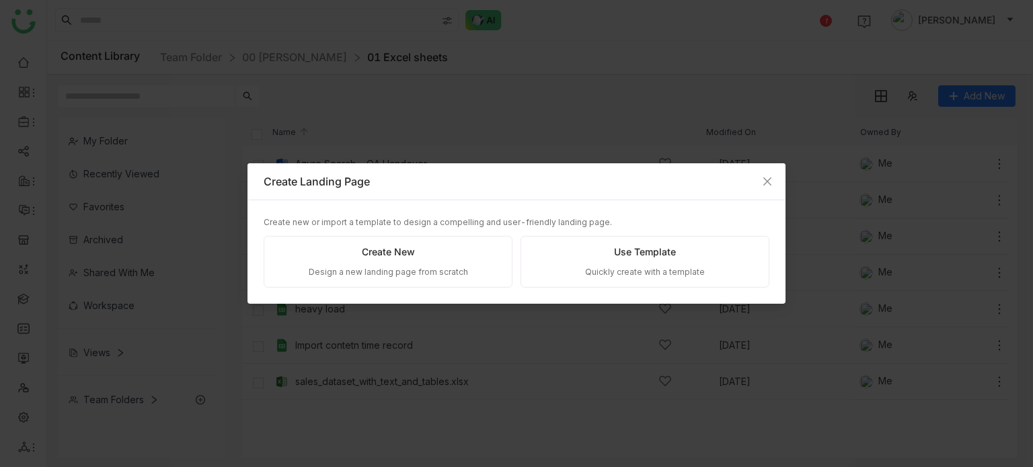
click at [424, 251] on div "Create New Design a new landing page from scratch" at bounding box center [388, 262] width 249 height 52
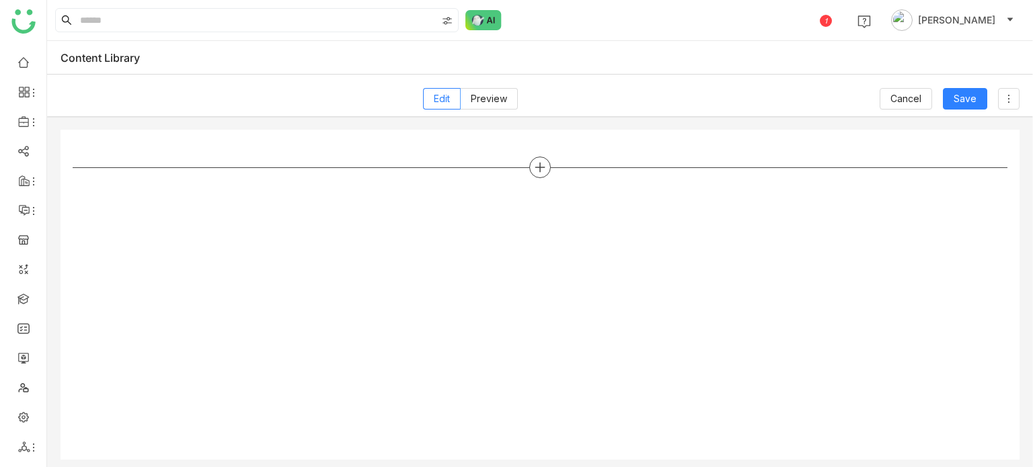
click at [541, 167] on icon at bounding box center [539, 167] width 9 height 1
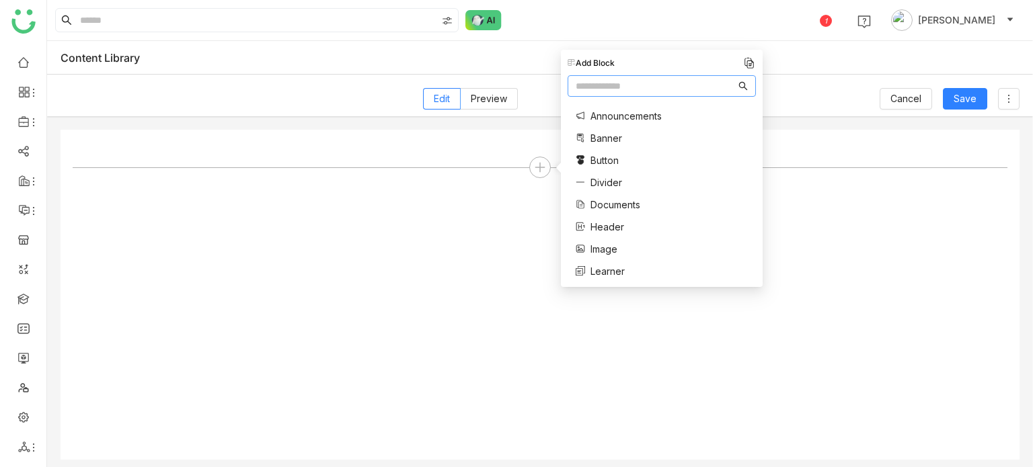
click at [615, 199] on span "Documents" at bounding box center [615, 205] width 50 height 14
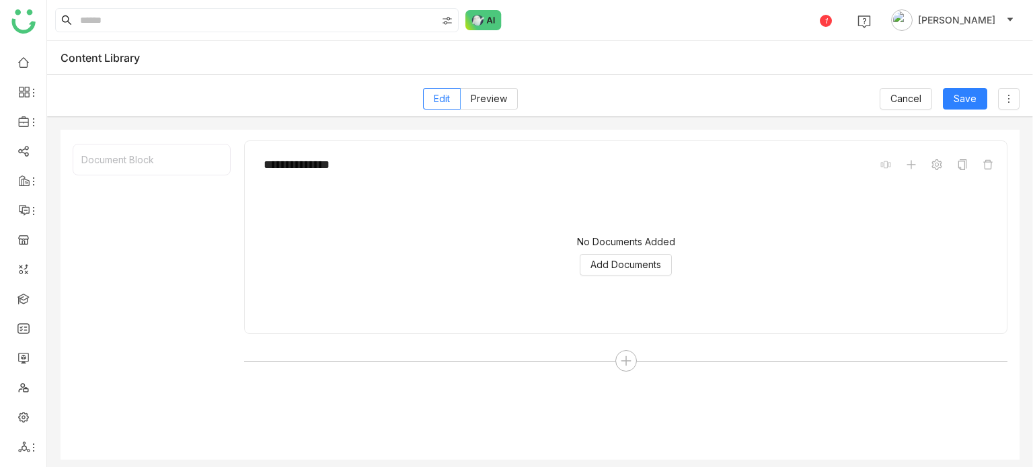
scroll to position [7, 0]
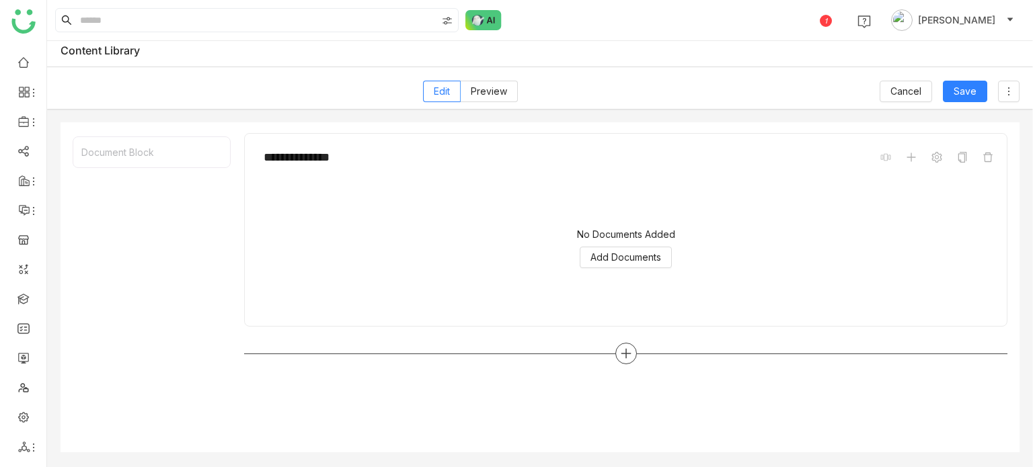
click at [634, 352] on div at bounding box center [626, 354] width 22 height 22
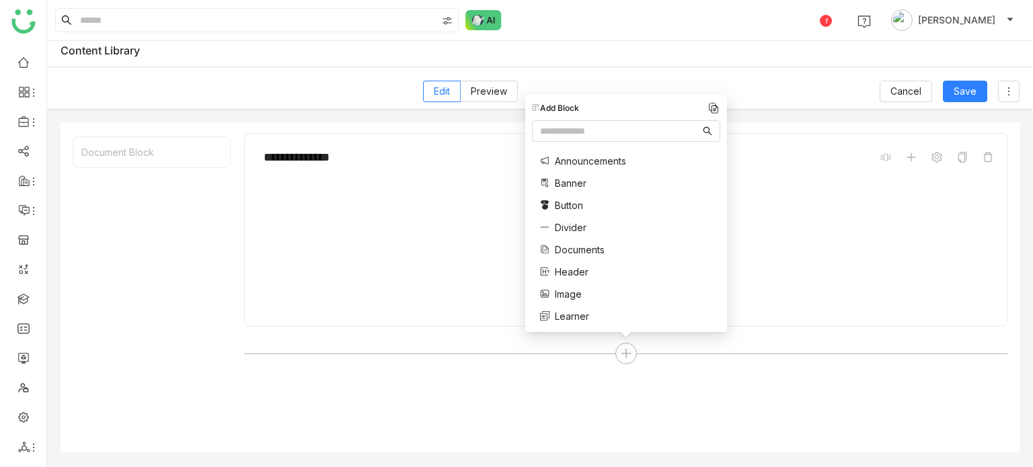
click at [580, 223] on span "Divider" at bounding box center [571, 228] width 32 height 14
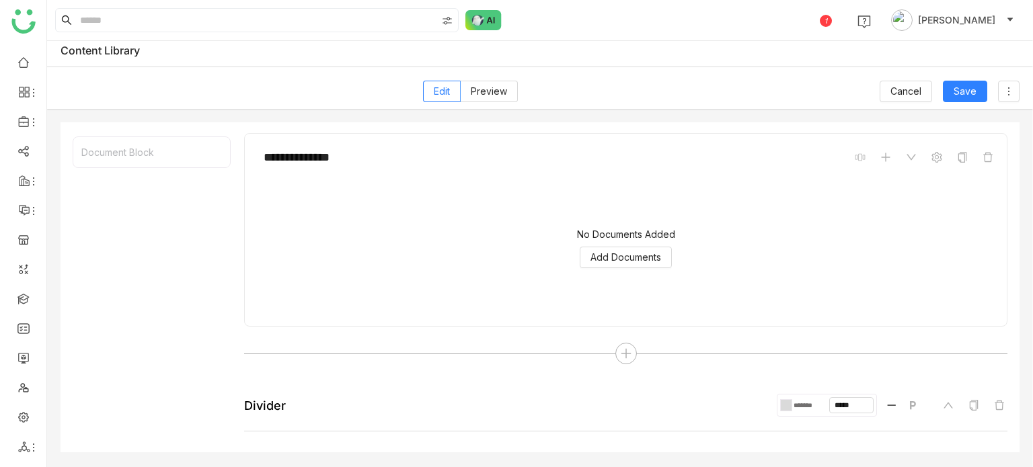
scroll to position [32, 0]
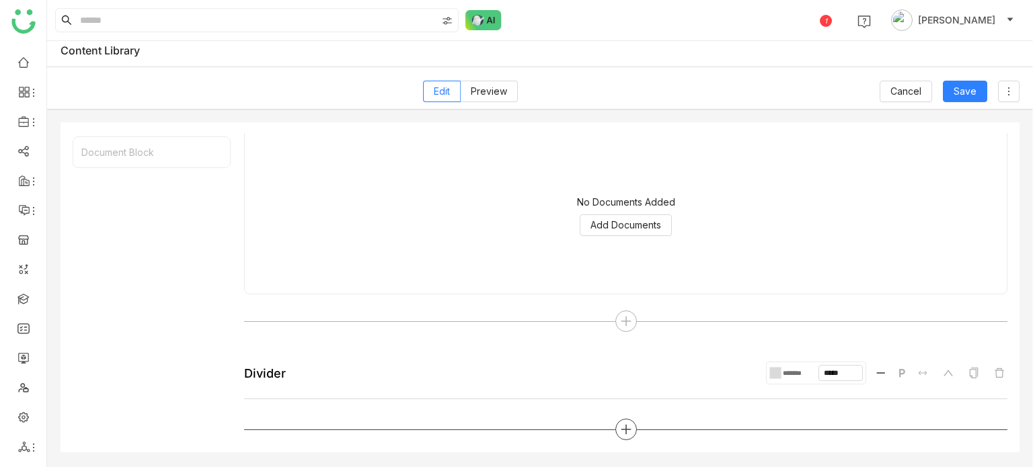
click at [623, 429] on icon at bounding box center [626, 430] width 12 height 12
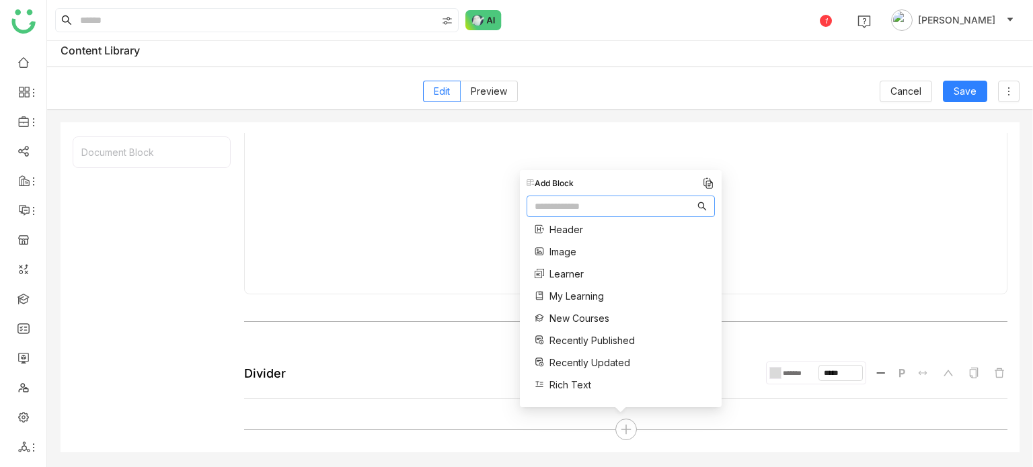
scroll to position [118, 0]
click at [594, 338] on span "Recently Published" at bounding box center [591, 340] width 85 height 14
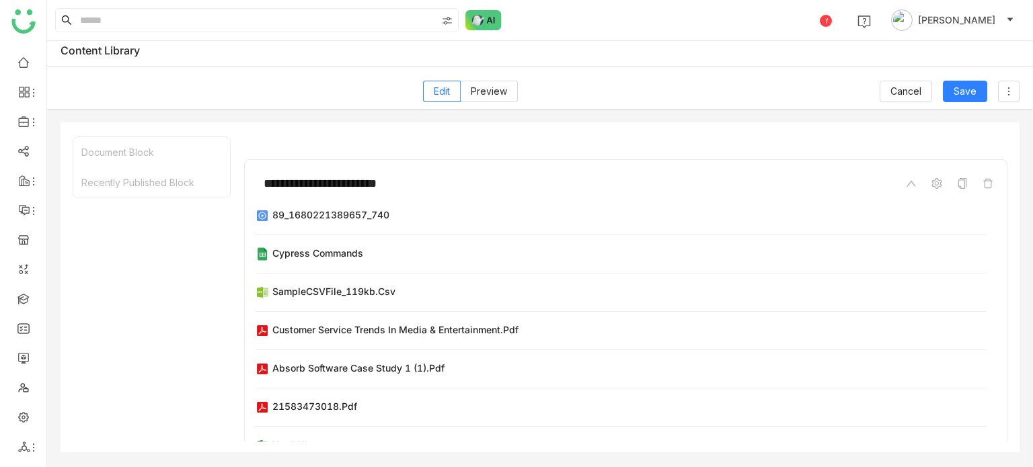
scroll to position [392, 0]
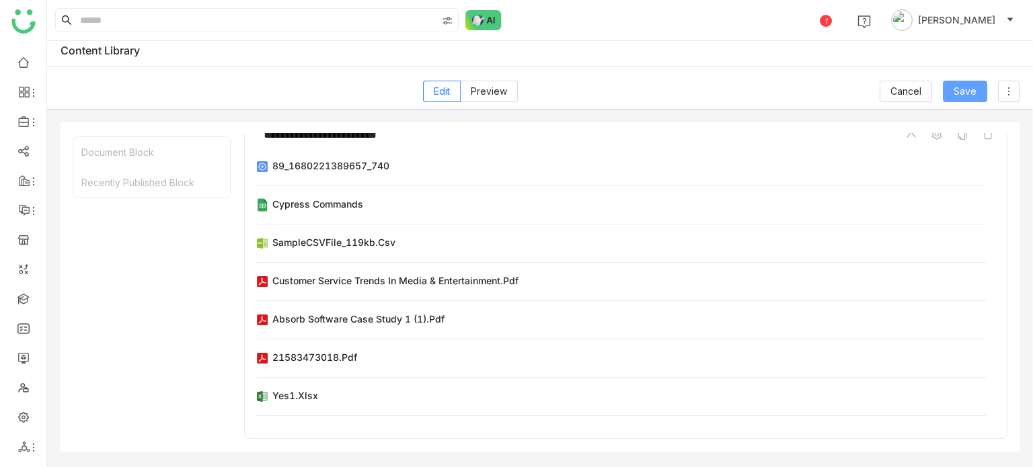
click at [956, 88] on span "Save" at bounding box center [965, 91] width 23 height 15
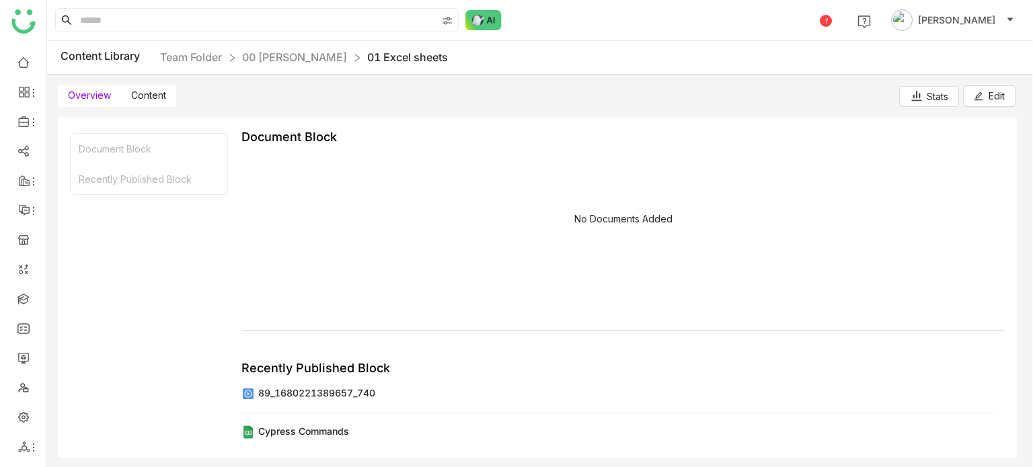
click at [159, 98] on span "Content" at bounding box center [148, 94] width 35 height 11
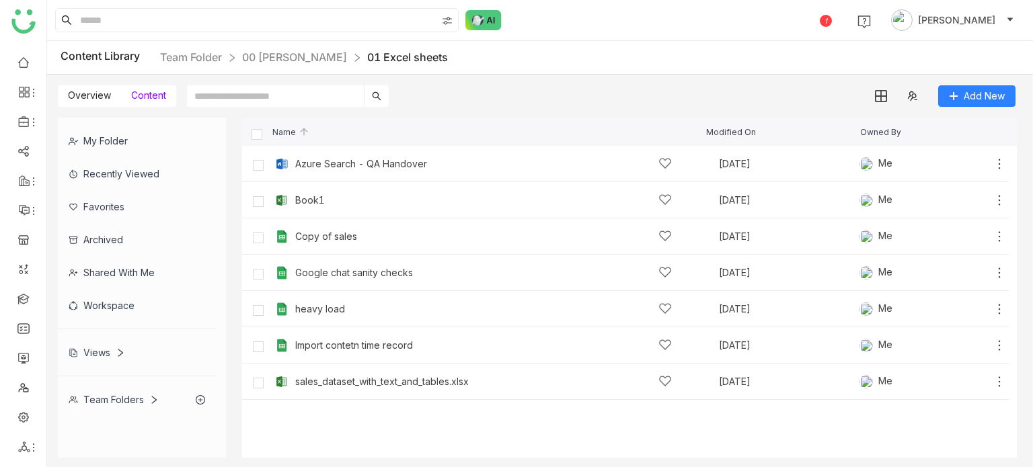
click at [70, 95] on span "Overview" at bounding box center [89, 94] width 43 height 11
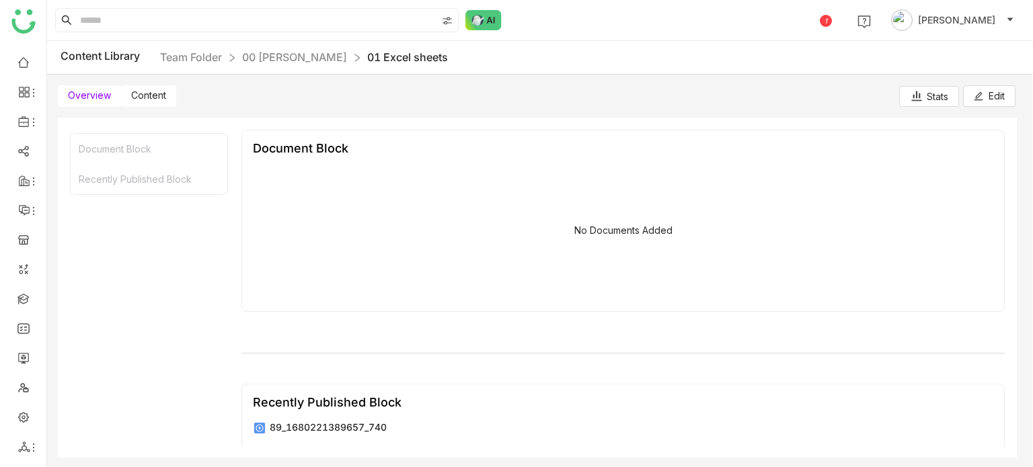
click at [106, 96] on span "Overview" at bounding box center [89, 94] width 43 height 11
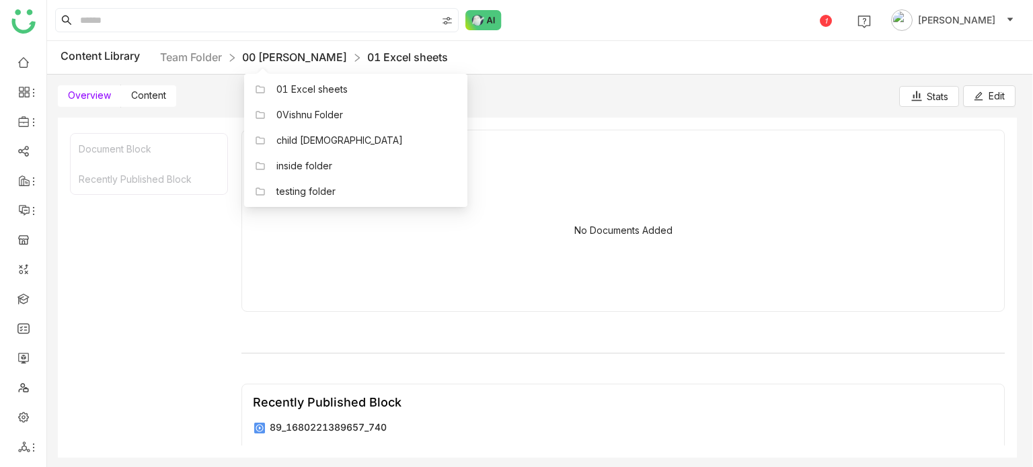
click at [294, 52] on link "00 [PERSON_NAME]" at bounding box center [294, 56] width 105 height 13
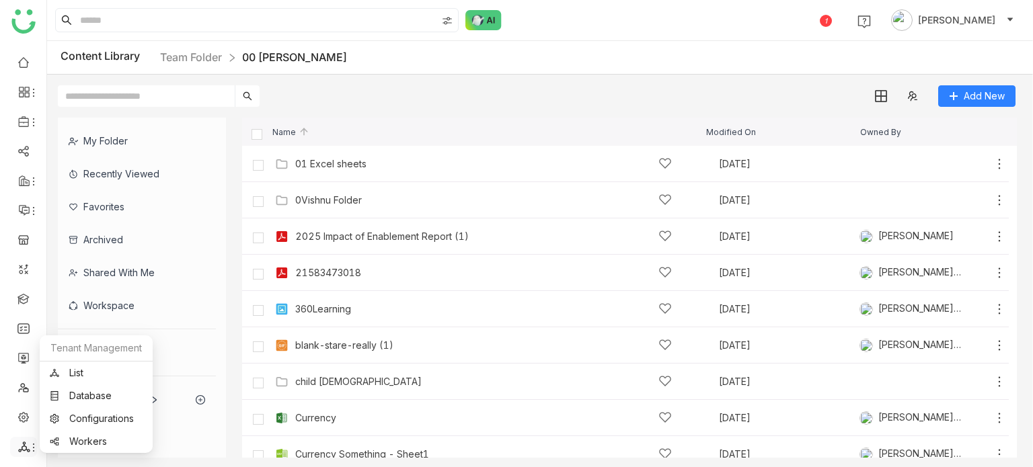
click at [32, 449] on icon at bounding box center [33, 448] width 11 height 11
click at [100, 374] on link "List" at bounding box center [96, 373] width 93 height 9
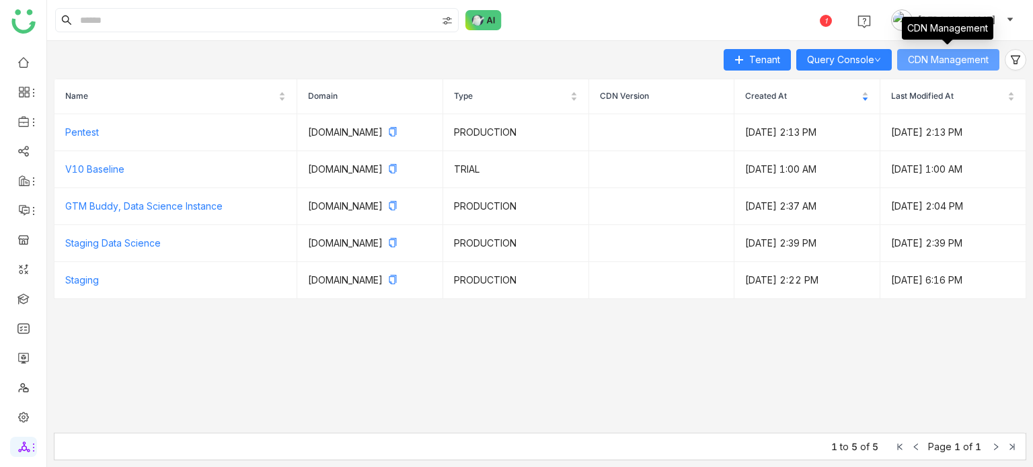
click at [970, 67] on button "CDN Management" at bounding box center [948, 60] width 102 height 22
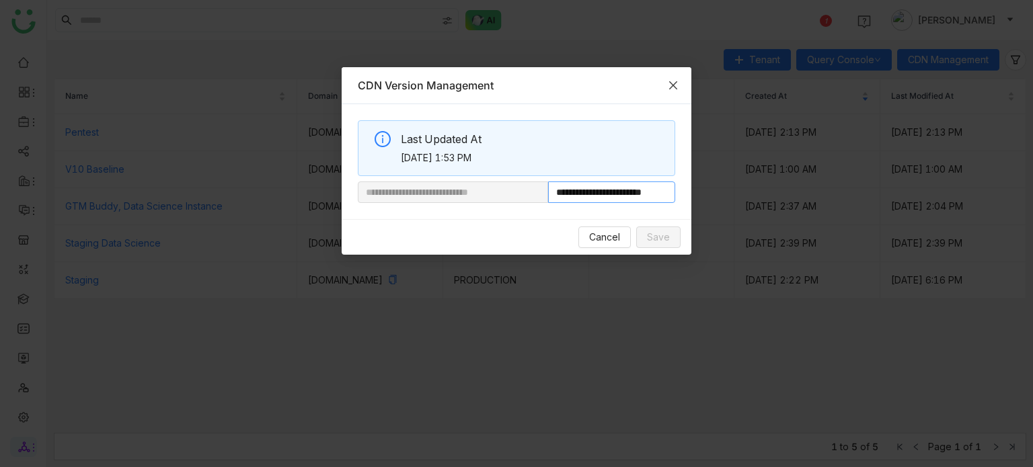
scroll to position [0, 11]
click at [620, 241] on span "Cancel" at bounding box center [604, 237] width 31 height 15
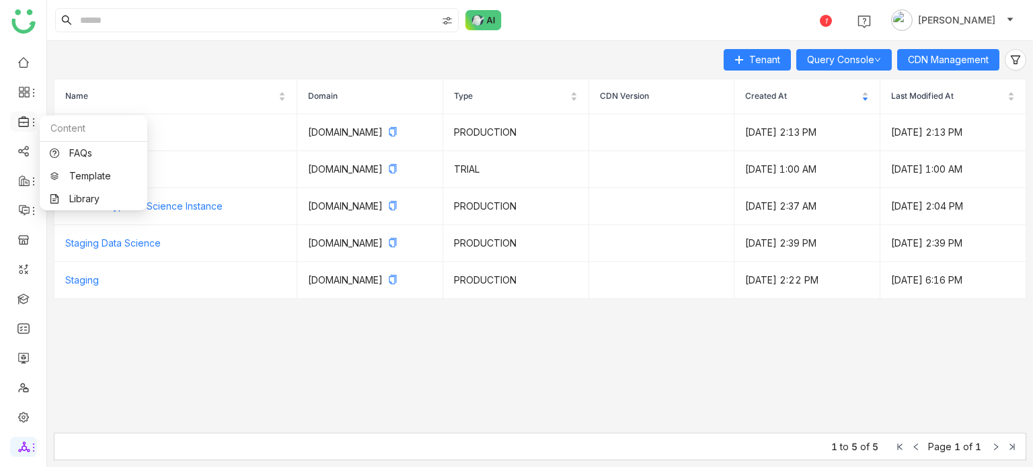
click at [21, 122] on span at bounding box center [23, 122] width 7 height 0
click at [91, 204] on link "Library" at bounding box center [93, 198] width 87 height 9
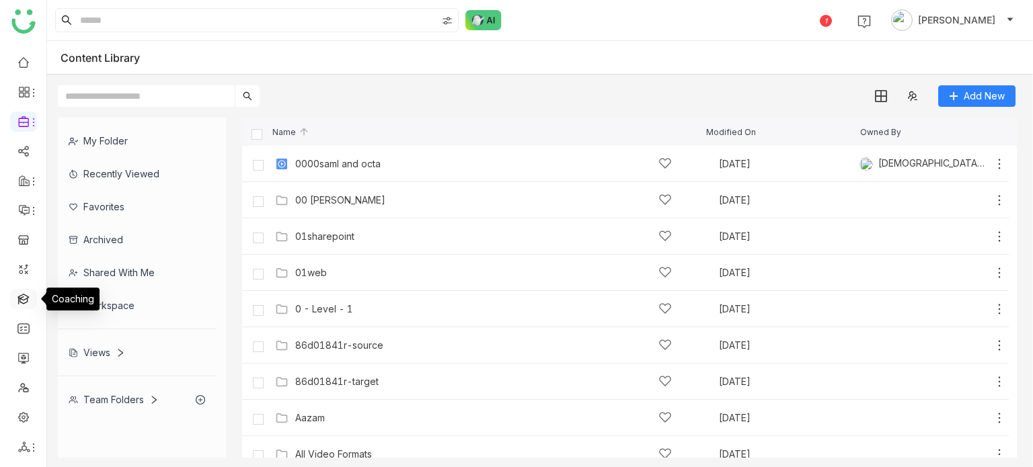
click at [28, 304] on link at bounding box center [23, 298] width 12 height 11
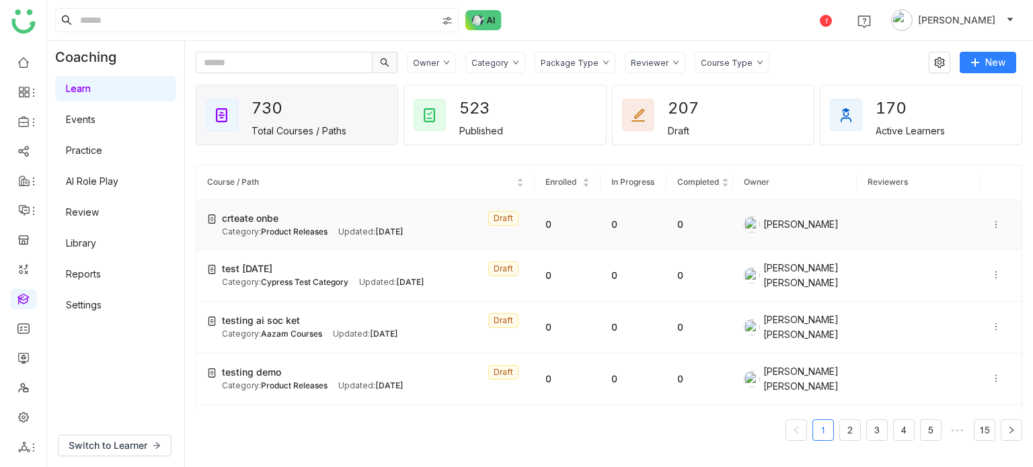
click at [293, 210] on td "crteate onbe Draft Category: Product Releases Updated: Sep 24, 2025" at bounding box center [365, 225] width 338 height 50
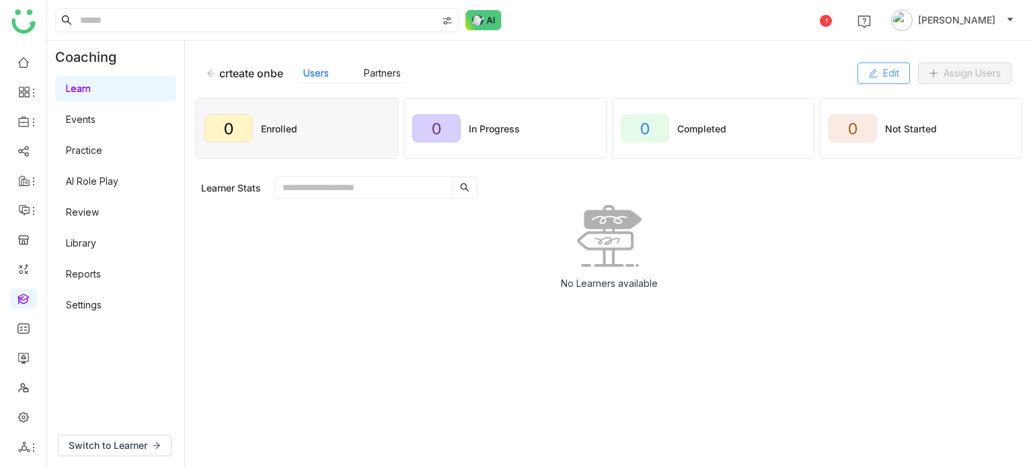
click at [898, 73] on button "Edit" at bounding box center [883, 74] width 52 height 22
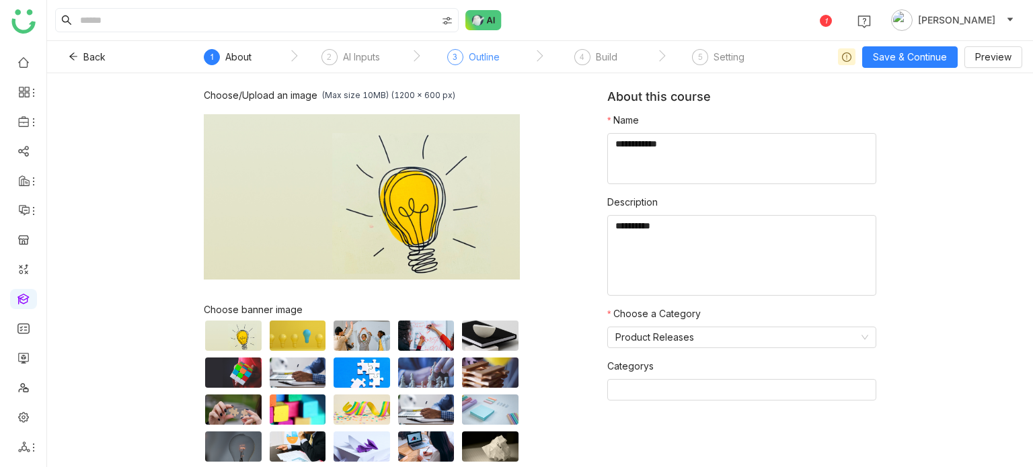
click at [484, 54] on div "Outline" at bounding box center [484, 57] width 31 height 16
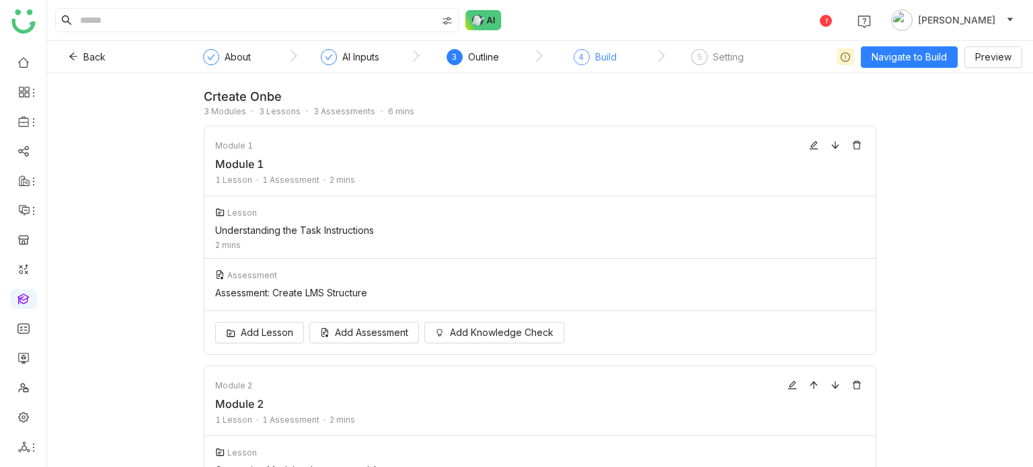
click at [611, 64] on div "Build" at bounding box center [606, 57] width 22 height 16
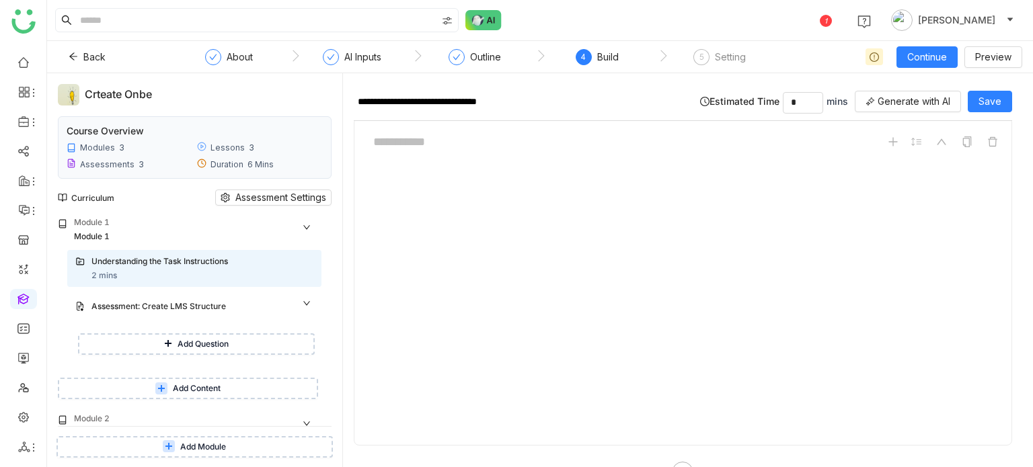
scroll to position [253, 0]
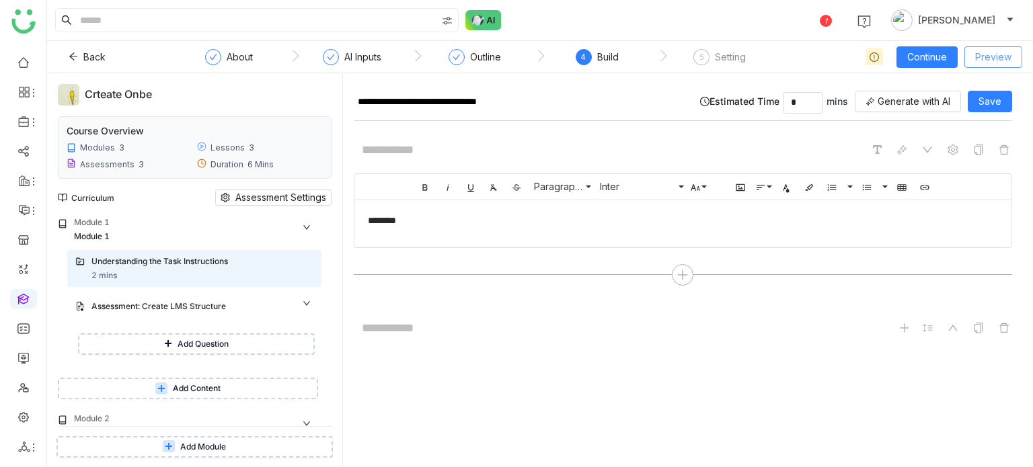
click at [987, 61] on span "Preview" at bounding box center [993, 57] width 36 height 15
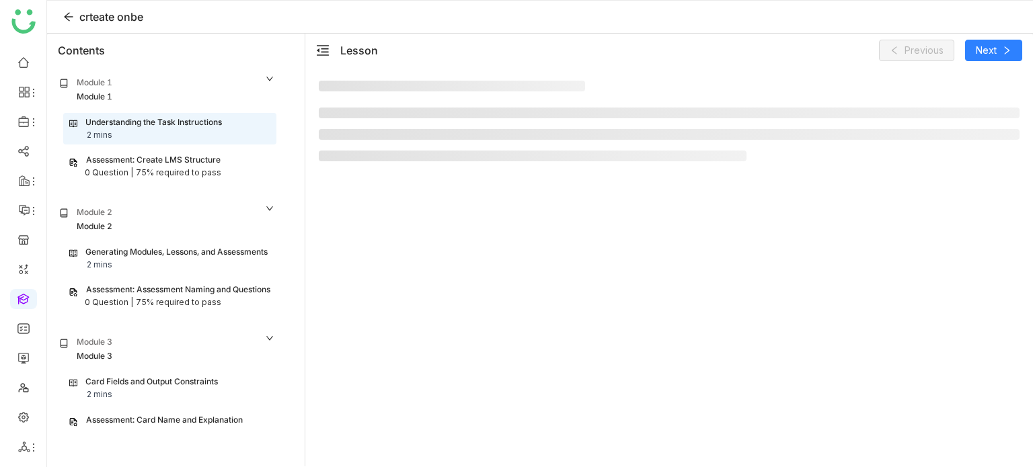
scroll to position [46, 0]
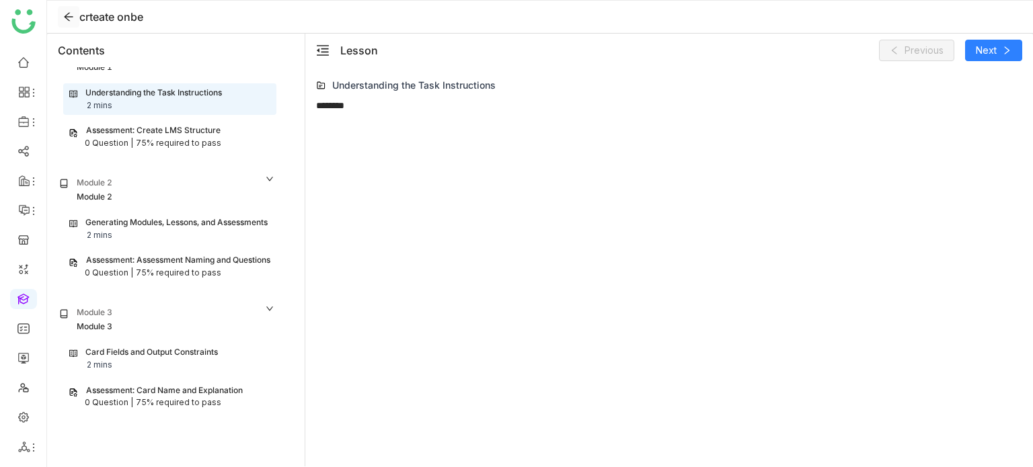
click at [70, 11] on icon at bounding box center [68, 16] width 11 height 11
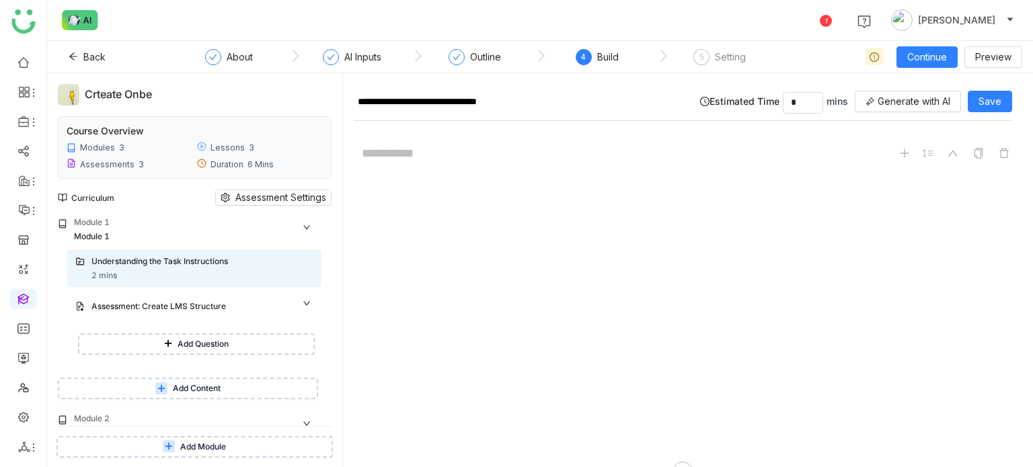
scroll to position [207, 0]
click at [28, 383] on link at bounding box center [23, 386] width 12 height 11
drag, startPoint x: 30, startPoint y: 429, endPoint x: 30, endPoint y: 422, distance: 7.4
click at [30, 422] on ul at bounding box center [23, 255] width 46 height 424
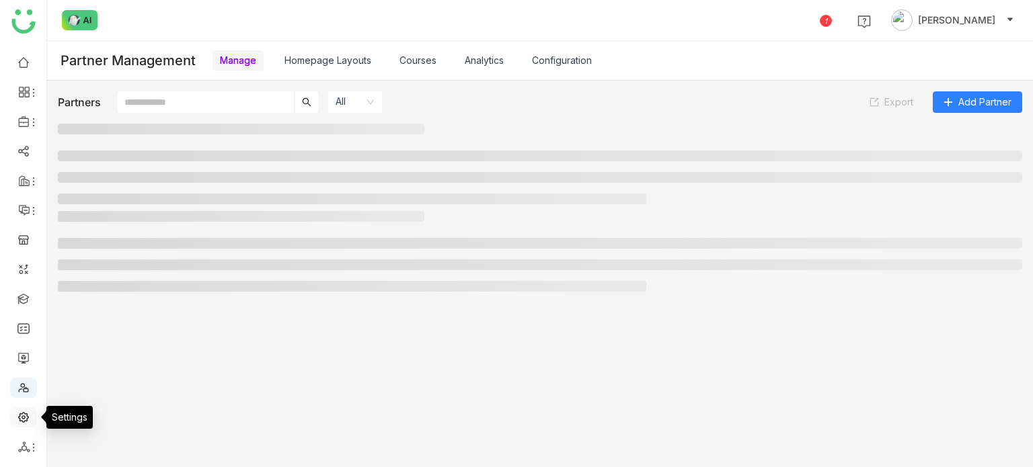
click at [30, 422] on link at bounding box center [23, 416] width 12 height 11
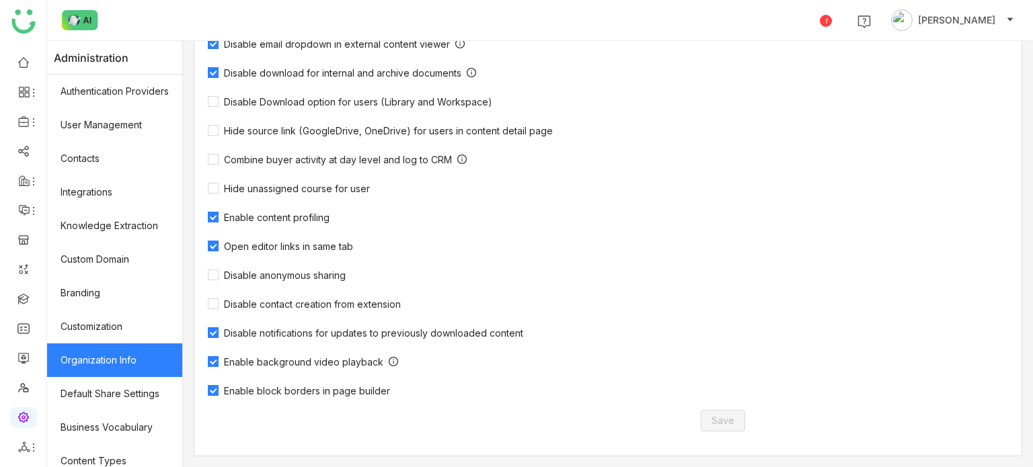
scroll to position [245, 0]
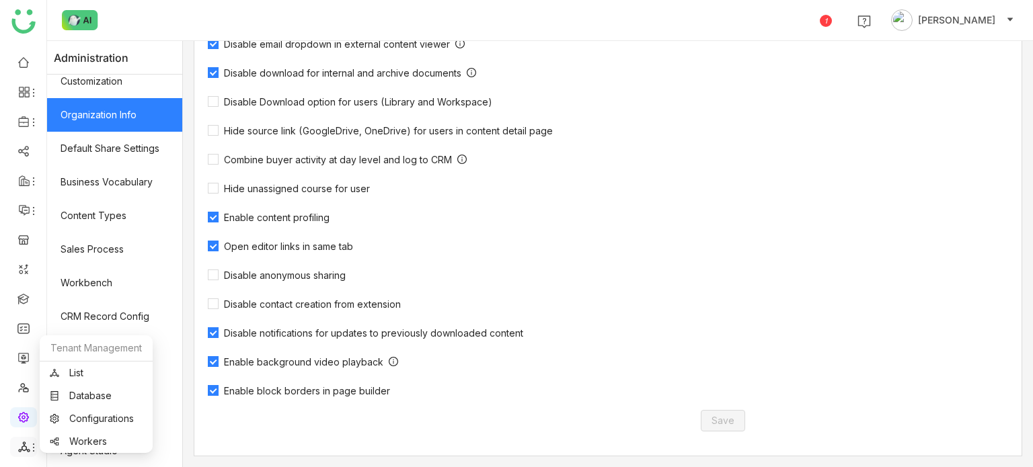
click at [23, 448] on icon at bounding box center [24, 447] width 12 height 12
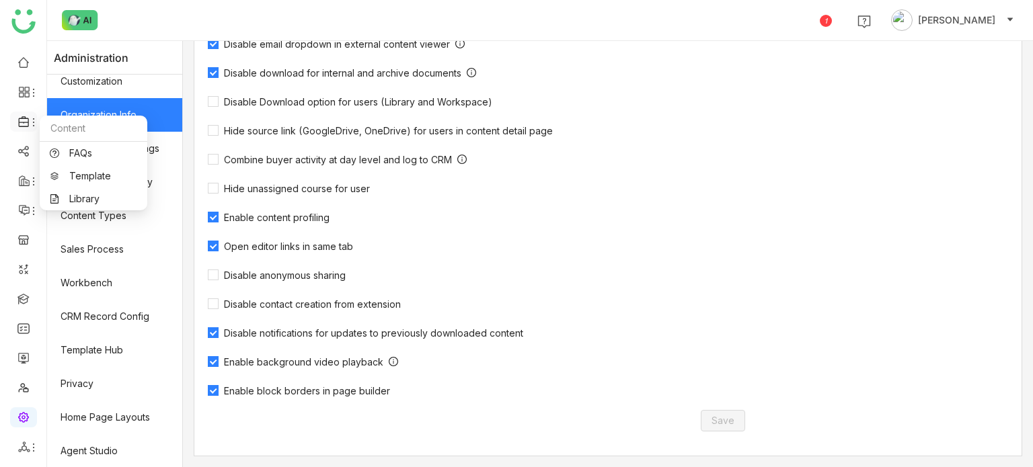
click at [31, 126] on icon at bounding box center [33, 122] width 11 height 11
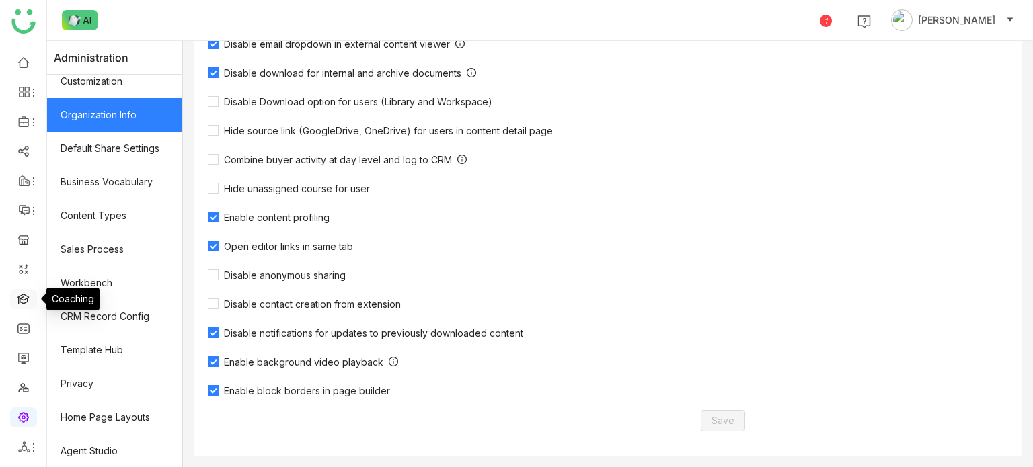
click at [17, 295] on link at bounding box center [23, 298] width 12 height 11
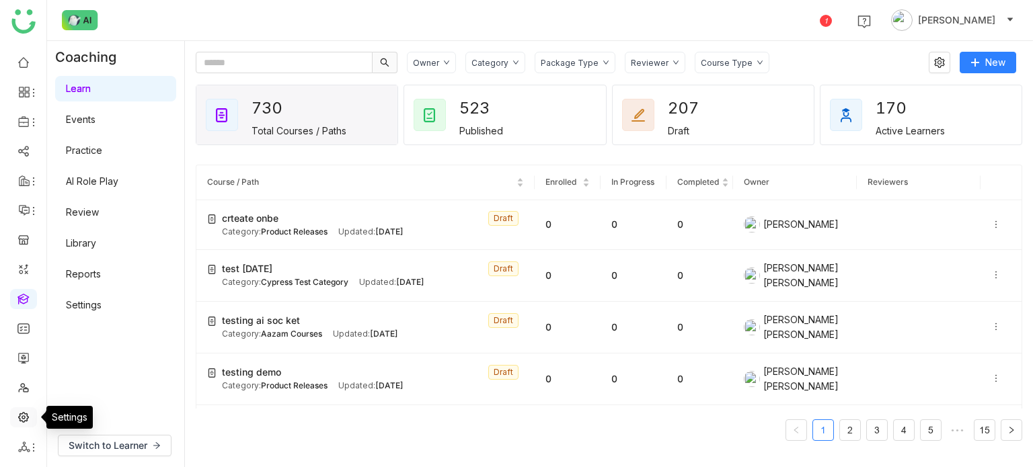
click at [19, 411] on link at bounding box center [23, 416] width 12 height 11
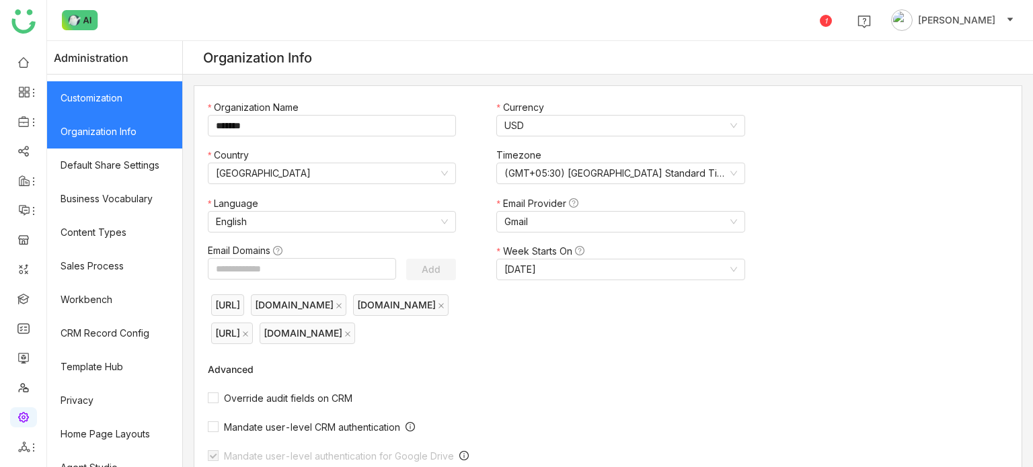
scroll to position [245, 0]
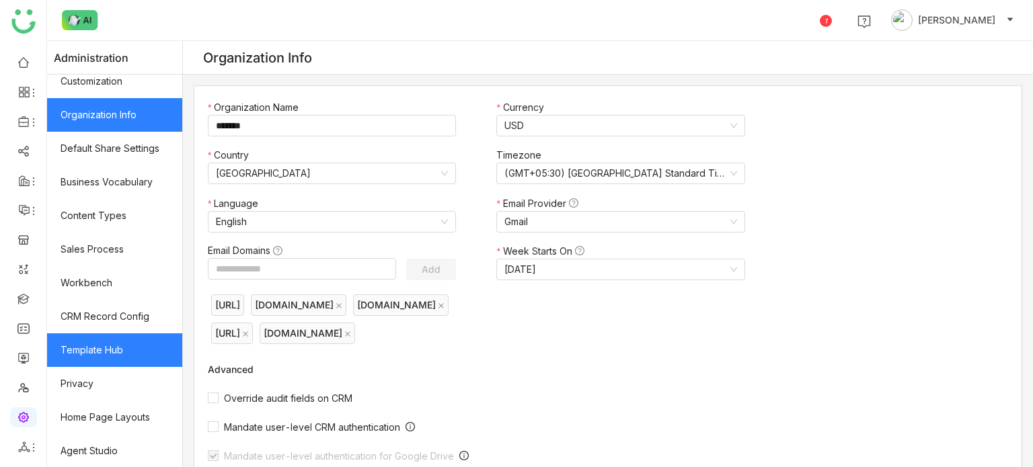
click at [124, 352] on link "Template Hub" at bounding box center [114, 351] width 135 height 34
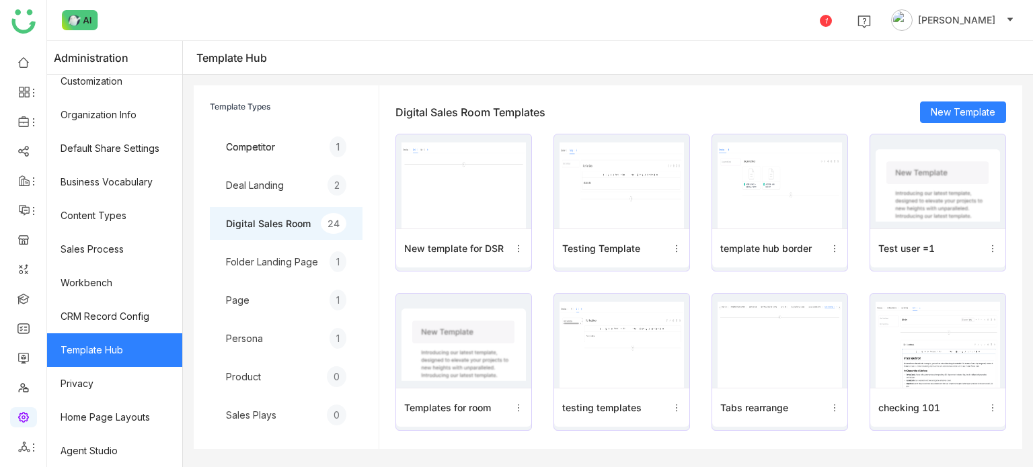
click at [495, 180] on img at bounding box center [463, 186] width 124 height 86
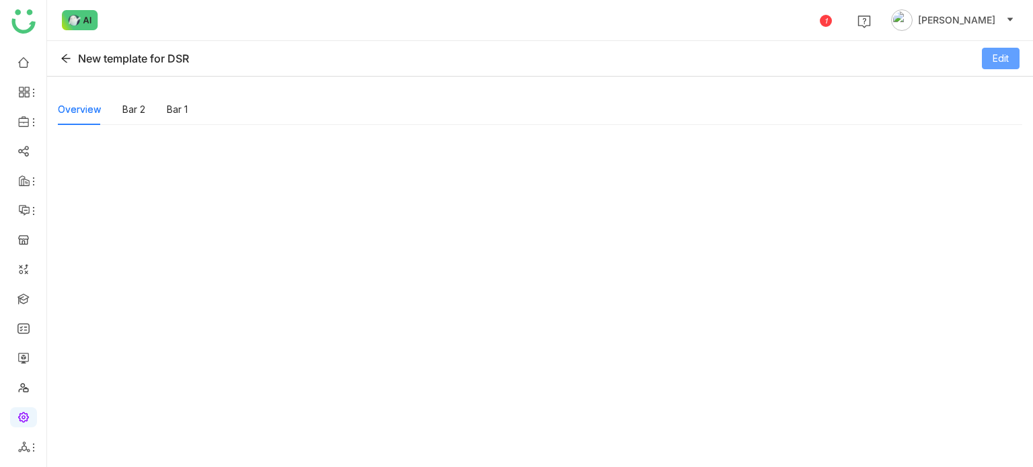
click at [1001, 63] on span "Edit" at bounding box center [1001, 58] width 16 height 15
click at [537, 174] on icon at bounding box center [540, 176] width 12 height 12
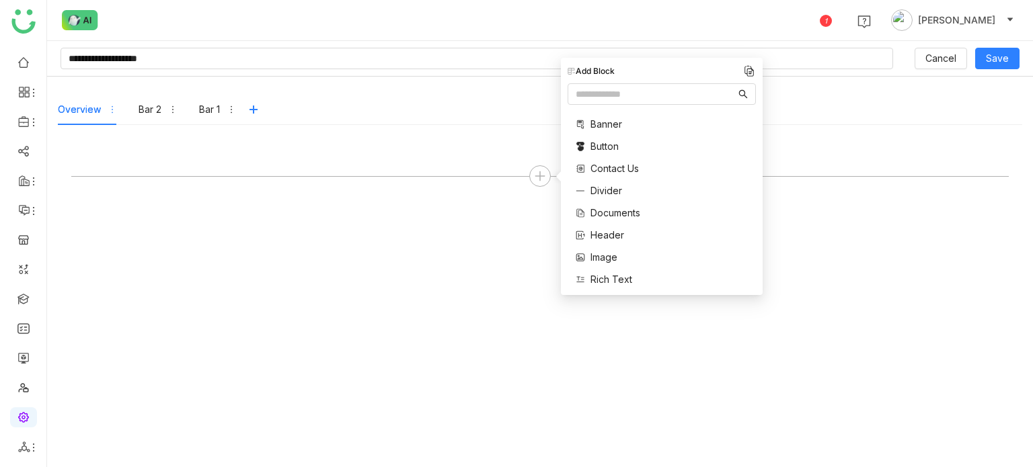
click at [599, 217] on span "Documents" at bounding box center [615, 213] width 50 height 14
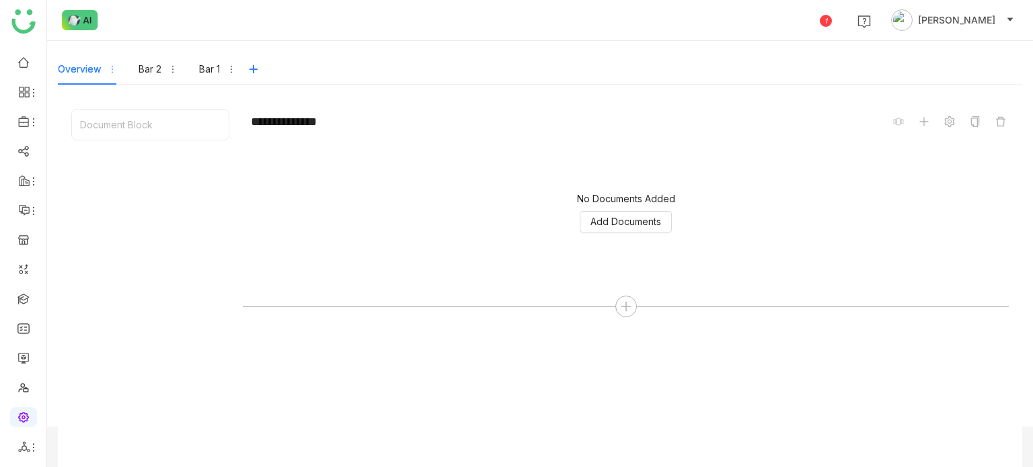
scroll to position [41, 0]
click at [616, 215] on span "Add Documents" at bounding box center [625, 221] width 71 height 15
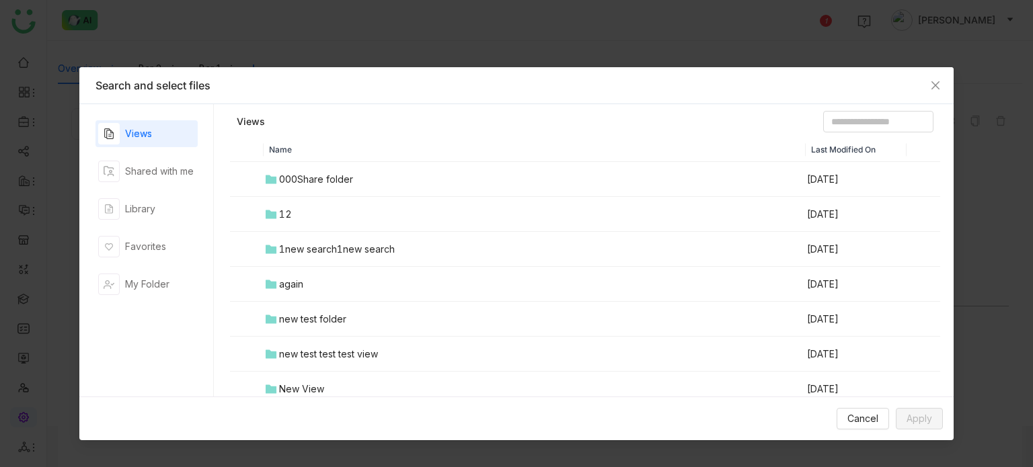
click at [330, 165] on td "000Share folder" at bounding box center [535, 179] width 542 height 35
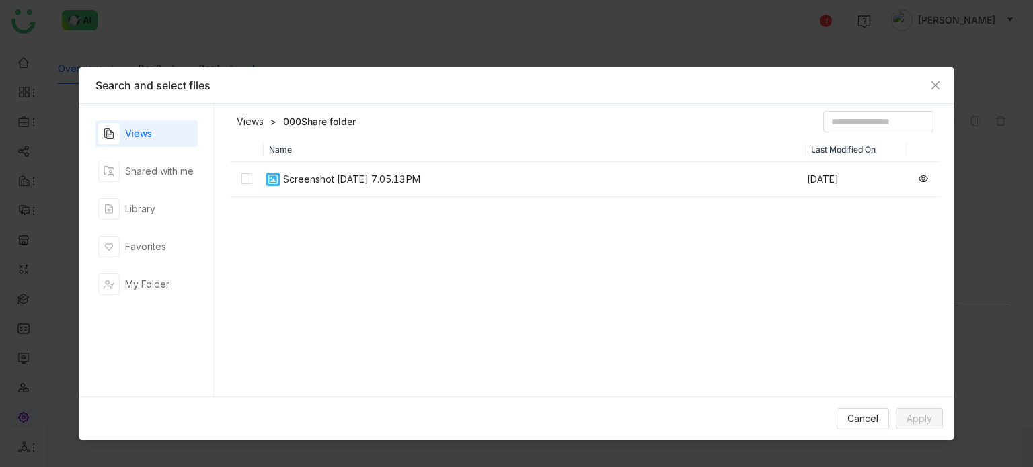
click at [320, 178] on div "Screenshot [DATE] 7.05.13 PM" at bounding box center [351, 179] width 137 height 15
click at [928, 412] on span "Apply" at bounding box center [920, 419] width 26 height 15
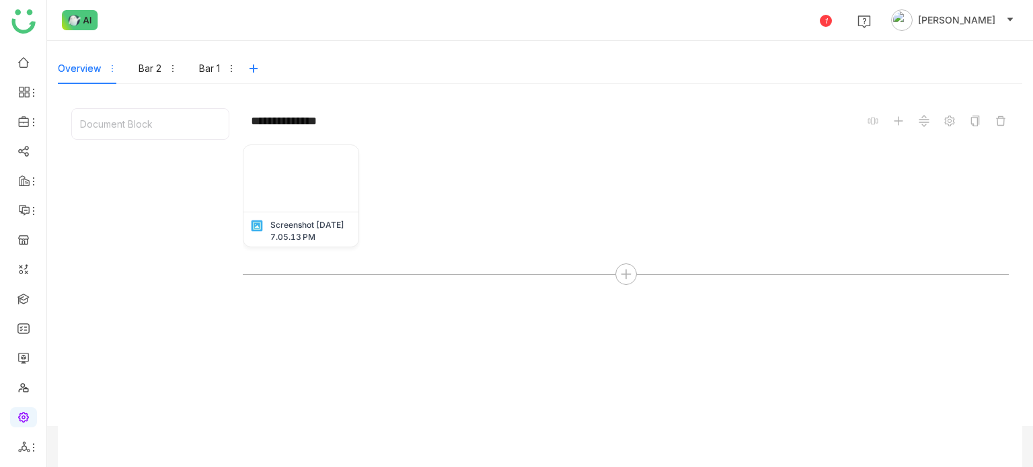
scroll to position [0, 0]
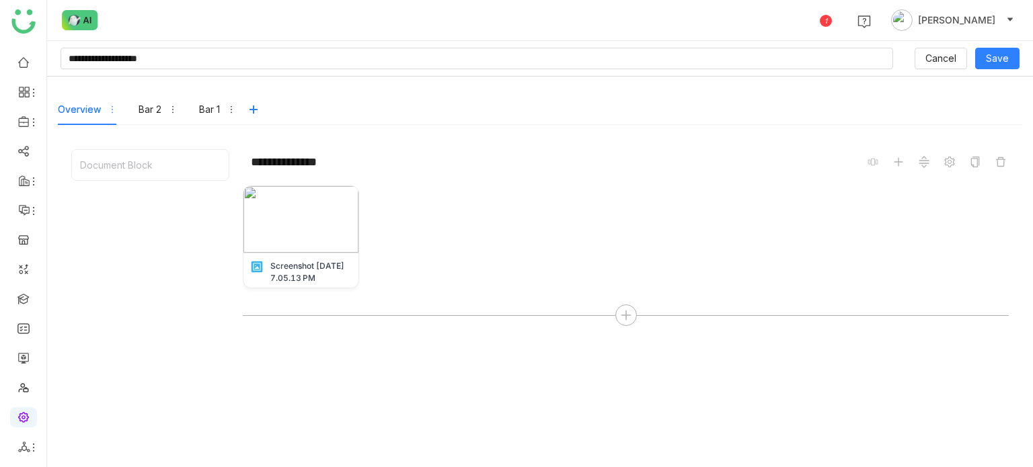
drag, startPoint x: 1011, startPoint y: 50, endPoint x: 982, endPoint y: 70, distance: 34.9
click at [982, 70] on div "**********" at bounding box center [540, 59] width 986 height 36
click at [987, 62] on span "Save" at bounding box center [997, 58] width 23 height 15
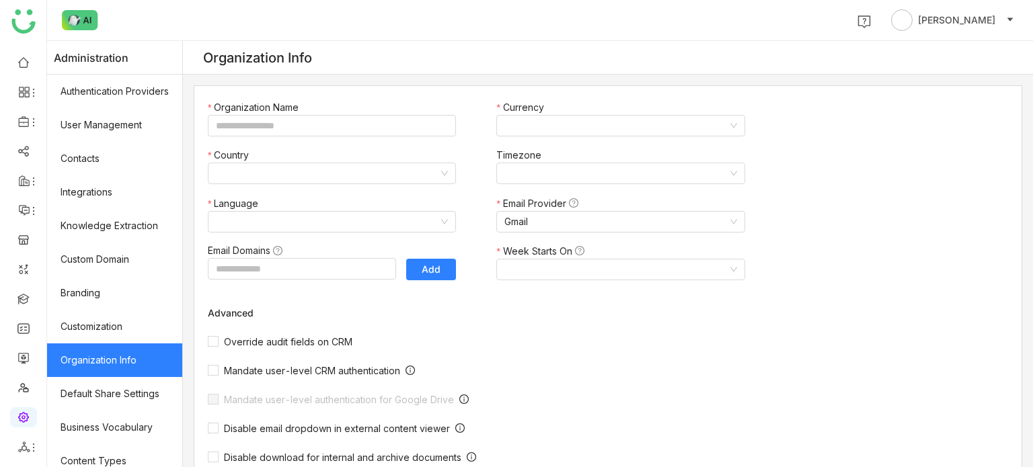
type input "*******"
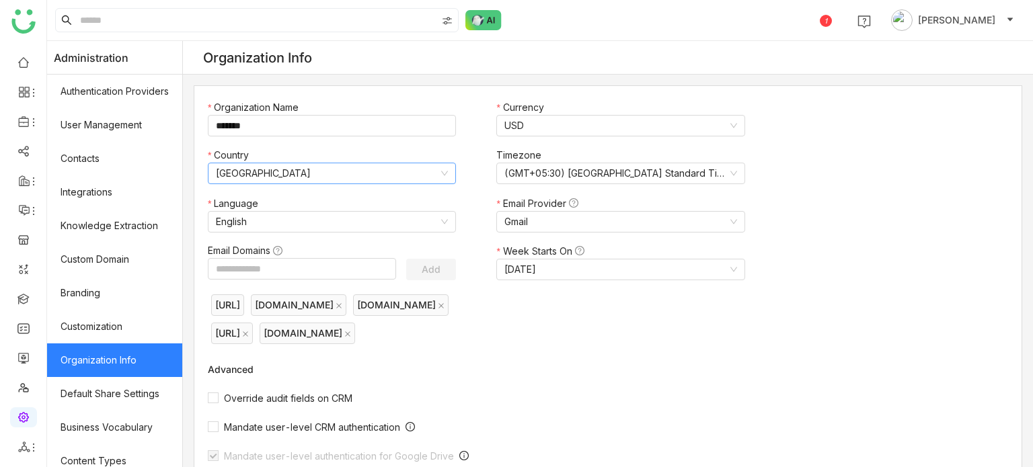
scroll to position [441, 0]
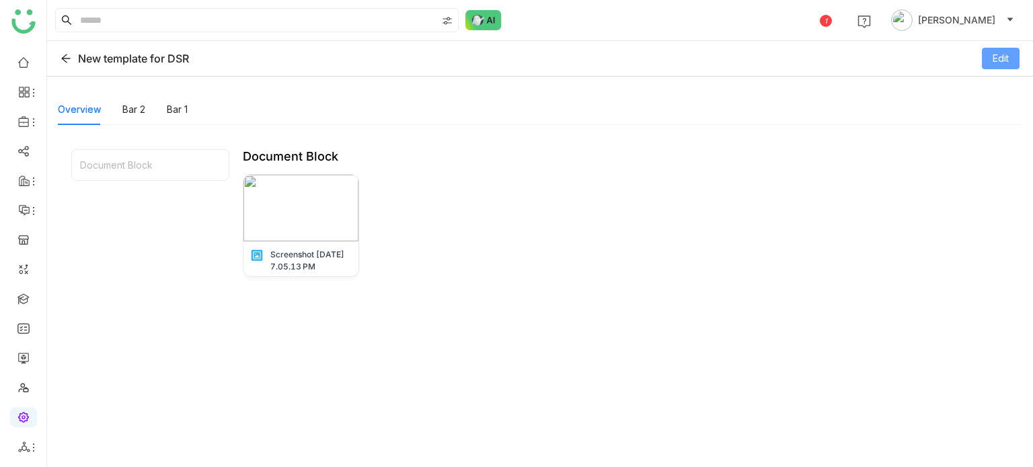
click at [996, 61] on span "Edit" at bounding box center [1001, 58] width 16 height 15
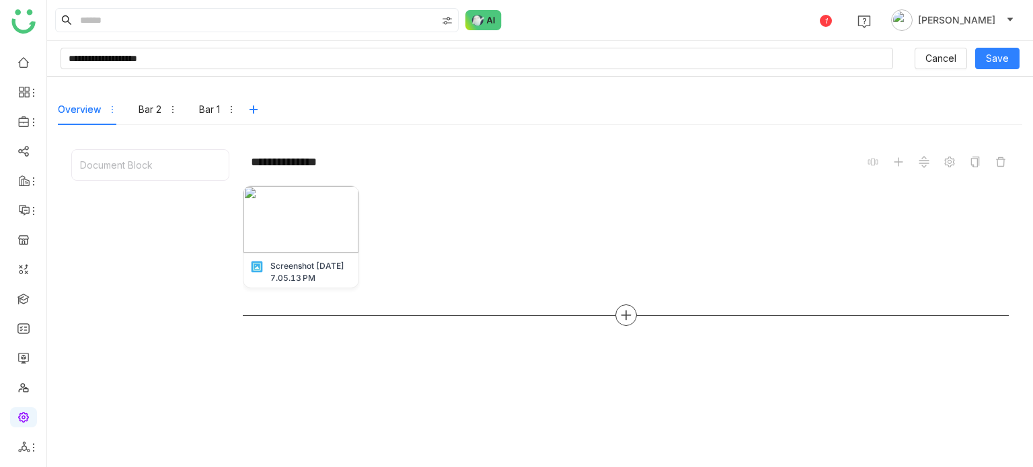
click at [624, 320] on icon at bounding box center [626, 315] width 12 height 12
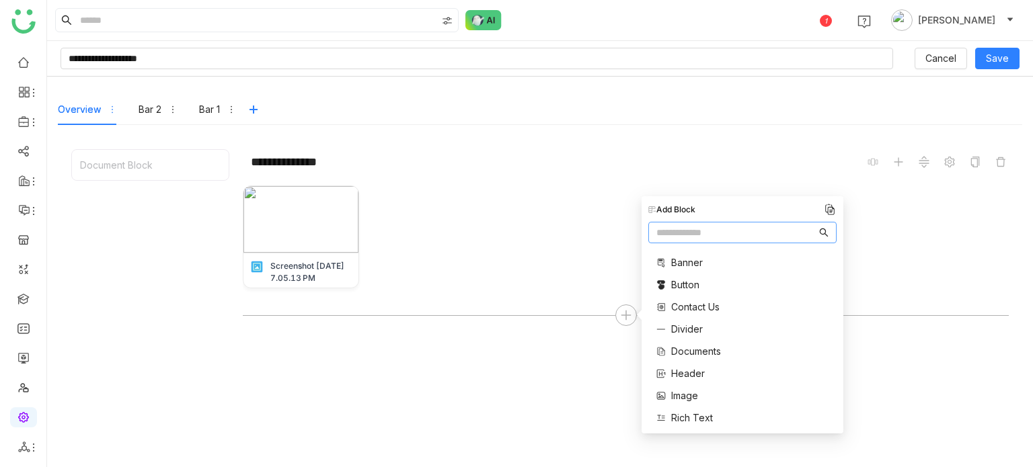
click at [699, 306] on span "Contact Us" at bounding box center [695, 307] width 48 height 14
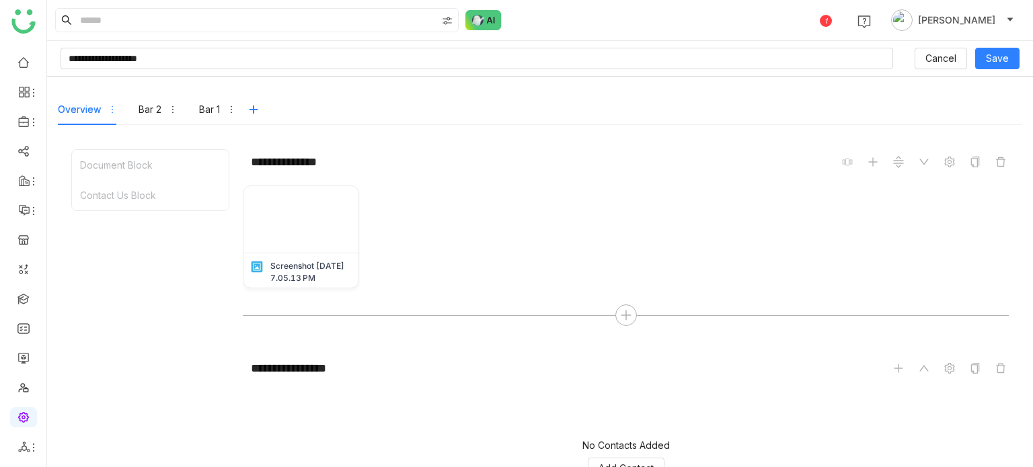
scroll to position [112, 0]
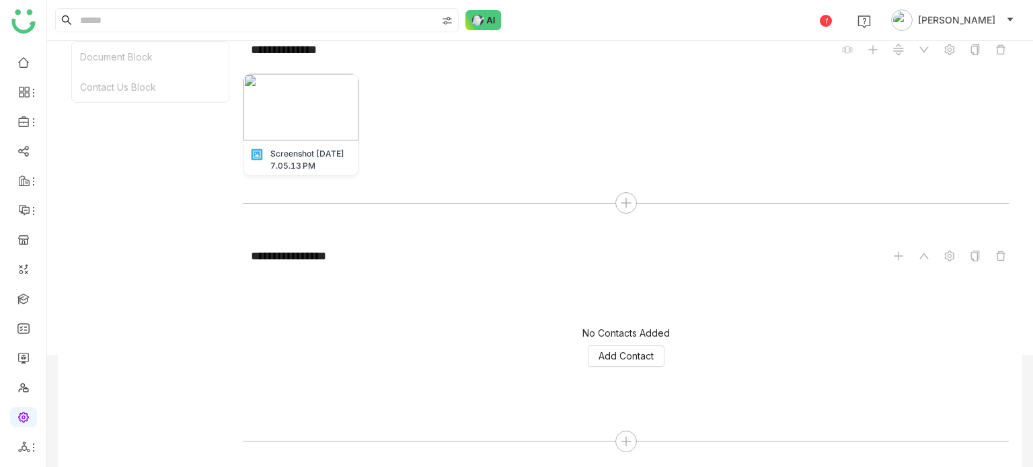
click at [622, 428] on div "**********" at bounding box center [626, 348] width 766 height 211
click at [622, 438] on icon at bounding box center [626, 442] width 12 height 12
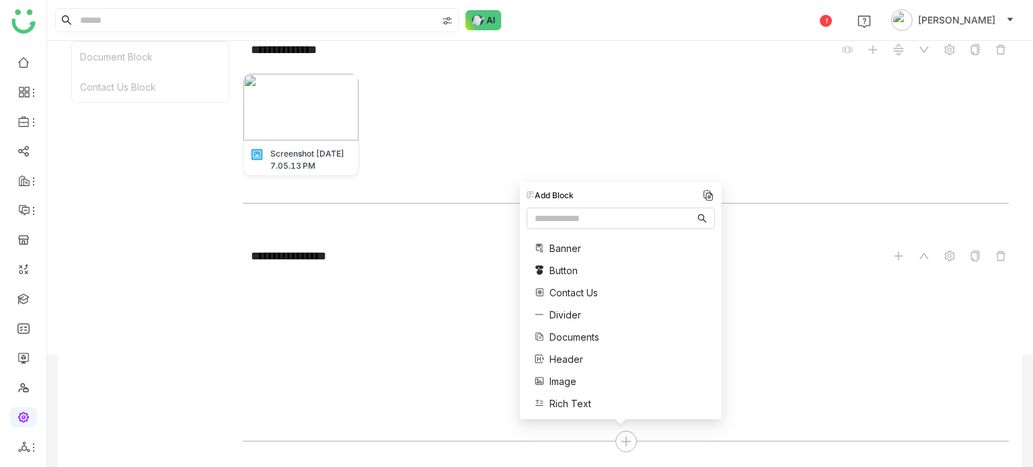
click at [568, 249] on span "Banner" at bounding box center [565, 248] width 32 height 14
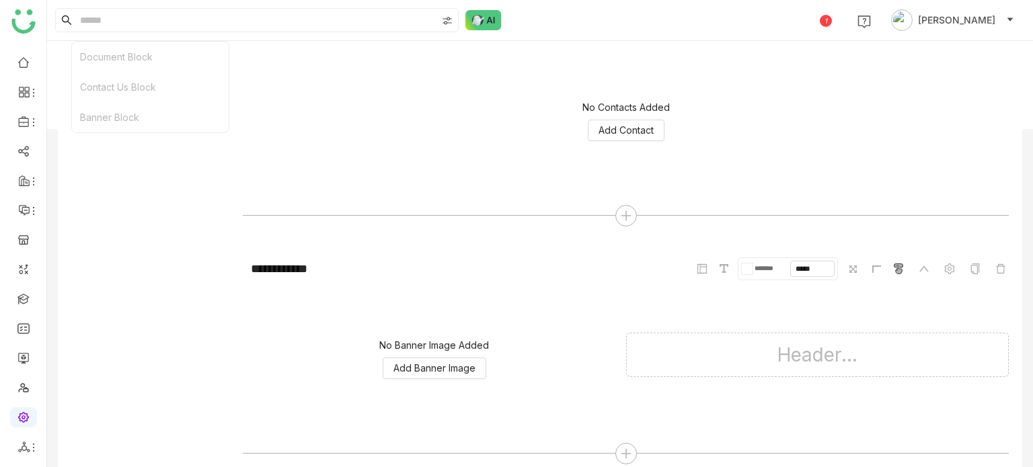
scroll to position [350, 0]
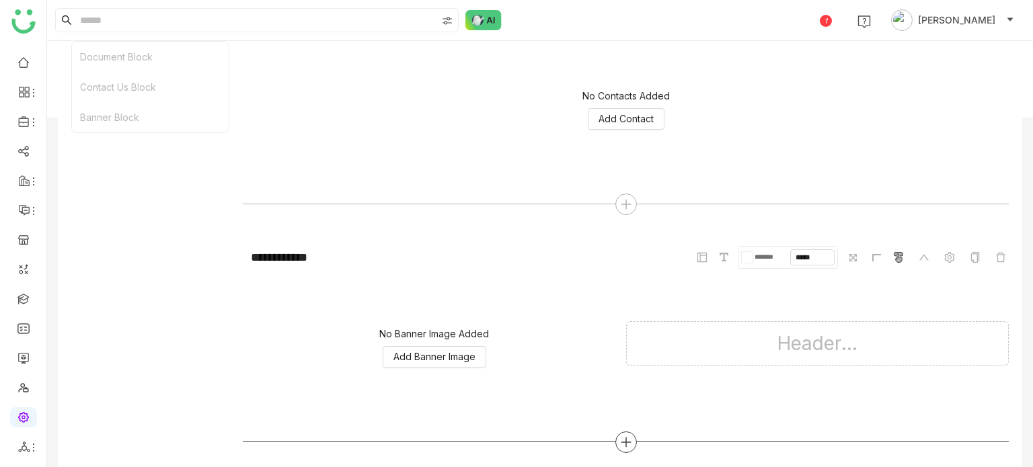
click at [627, 445] on div at bounding box center [626, 443] width 22 height 22
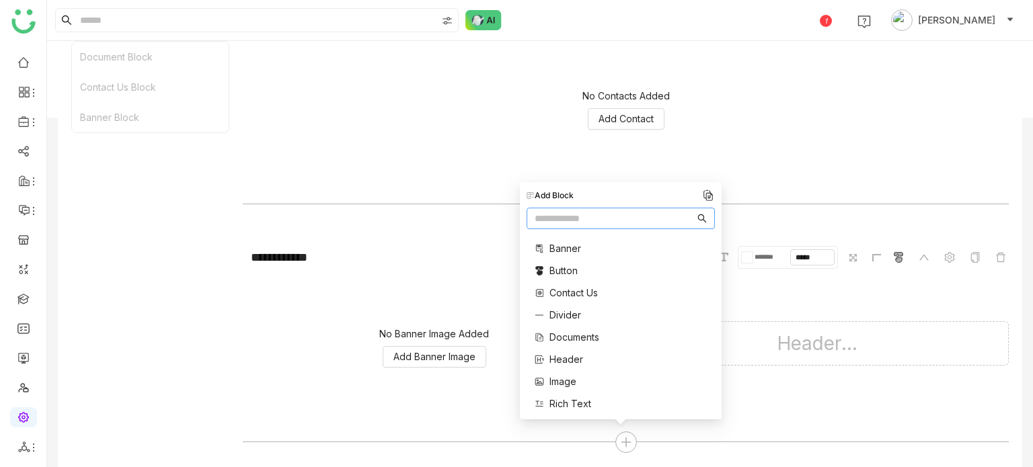
scroll to position [85, 0]
click at [563, 312] on span "Rich Text" at bounding box center [570, 319] width 42 height 14
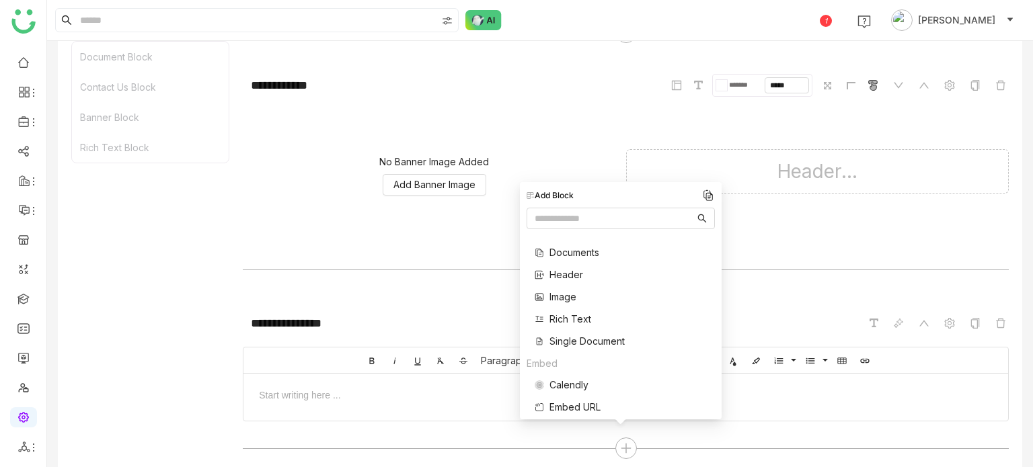
scroll to position [528, 0]
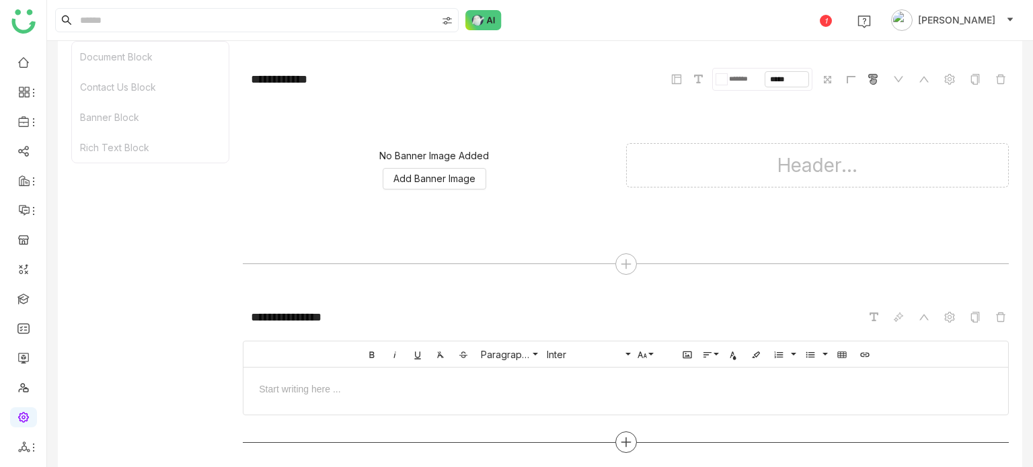
click at [625, 443] on icon at bounding box center [626, 442] width 12 height 12
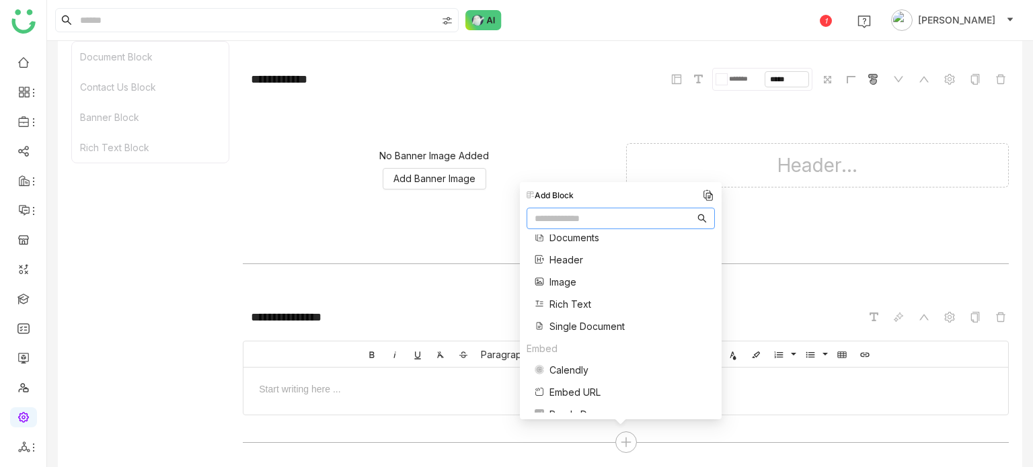
scroll to position [101, 0]
click at [392, 391] on div at bounding box center [626, 388] width 738 height 14
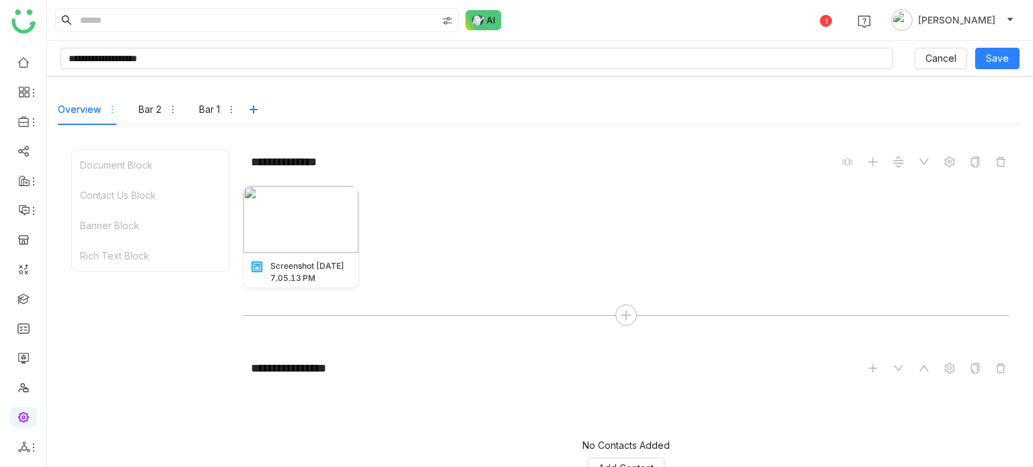
scroll to position [0, 0]
click at [994, 68] on button "Save" at bounding box center [997, 59] width 44 height 22
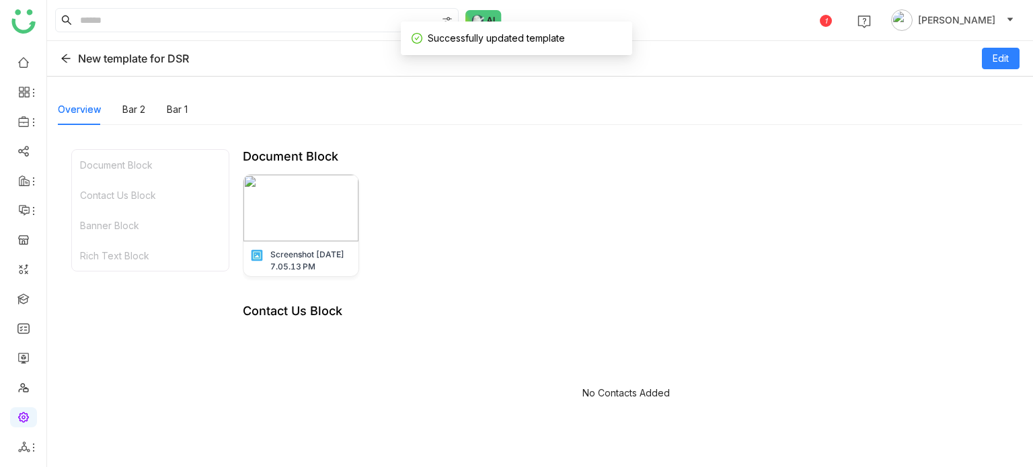
scroll to position [263, 0]
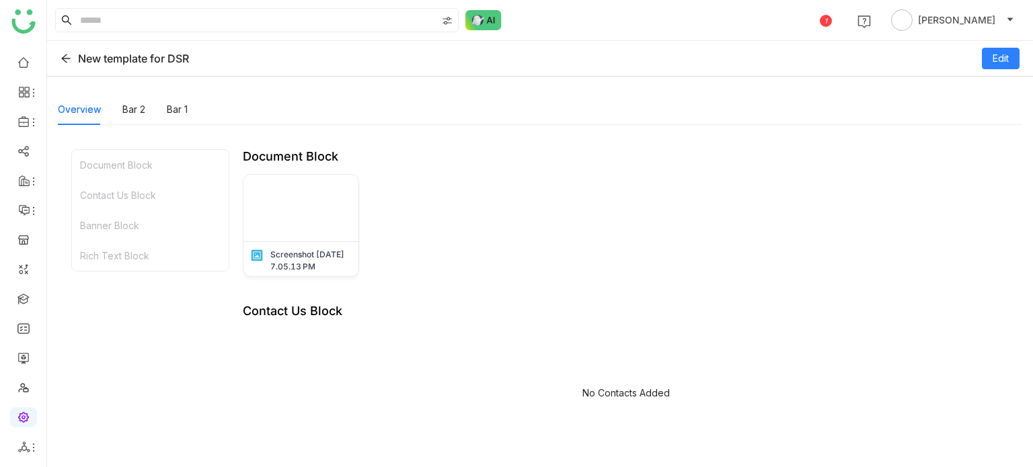
scroll to position [263, 0]
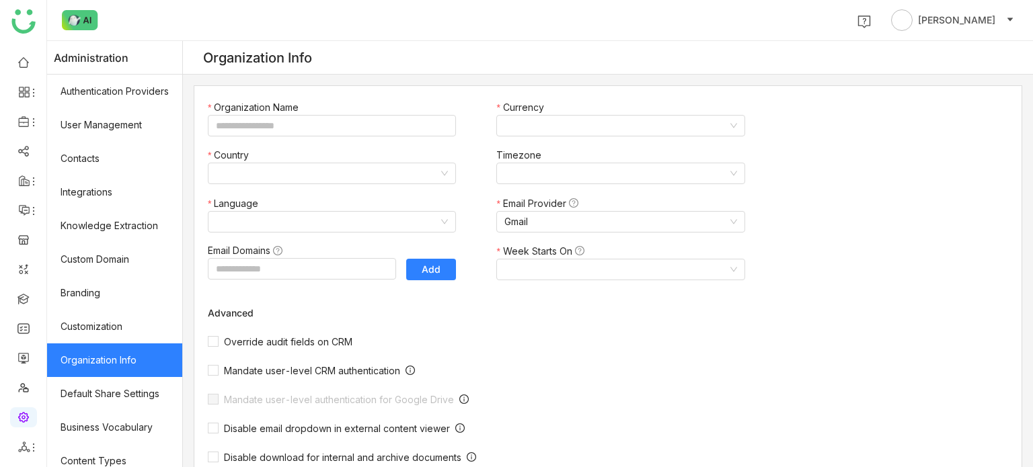
type input "*******"
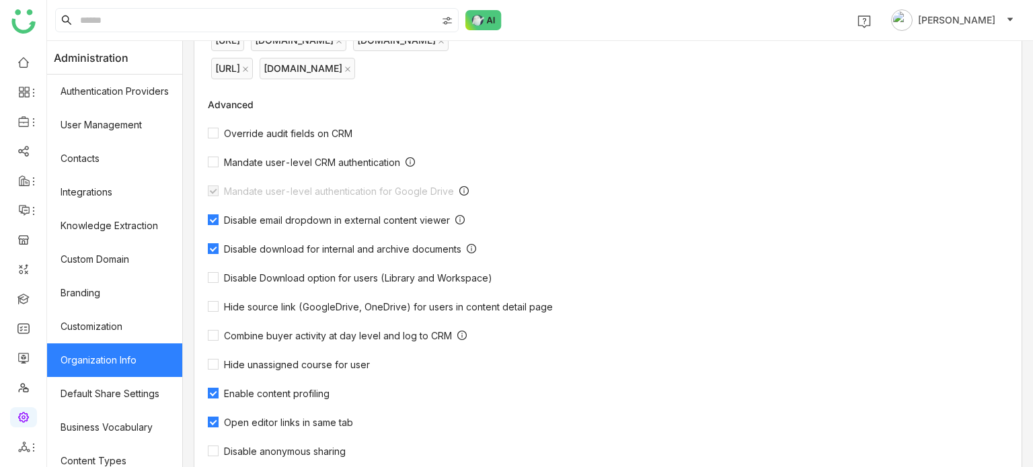
scroll to position [441, 0]
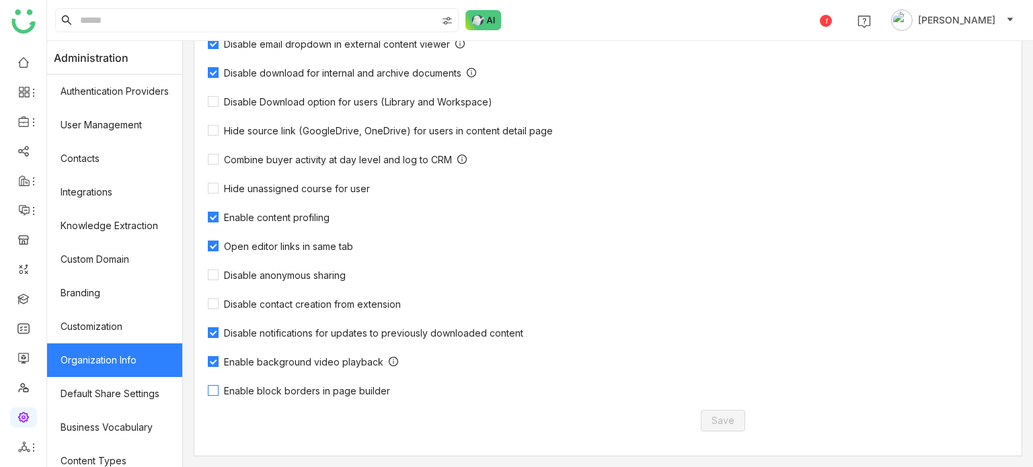
click at [307, 387] on span "Enable block borders in page builder" at bounding box center [307, 390] width 177 height 11
click at [734, 419] on button "Save" at bounding box center [723, 421] width 44 height 22
click at [321, 385] on label "Enable block borders in page builder" at bounding box center [302, 390] width 188 height 13
click at [722, 413] on button "Save" at bounding box center [723, 421] width 44 height 22
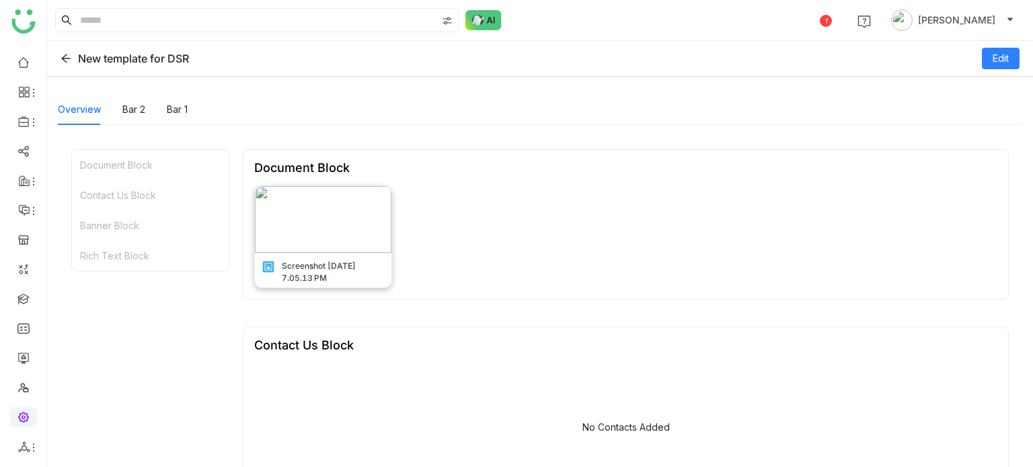
scroll to position [353, 0]
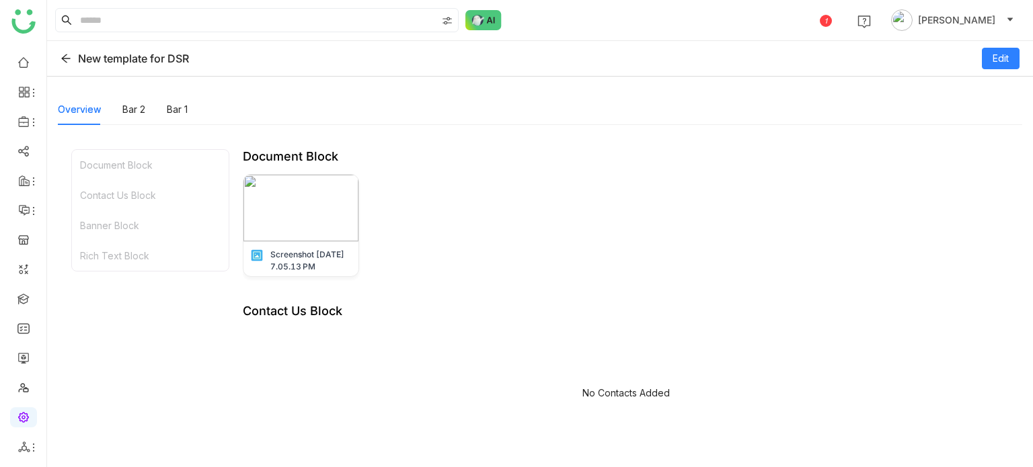
scroll to position [263, 0]
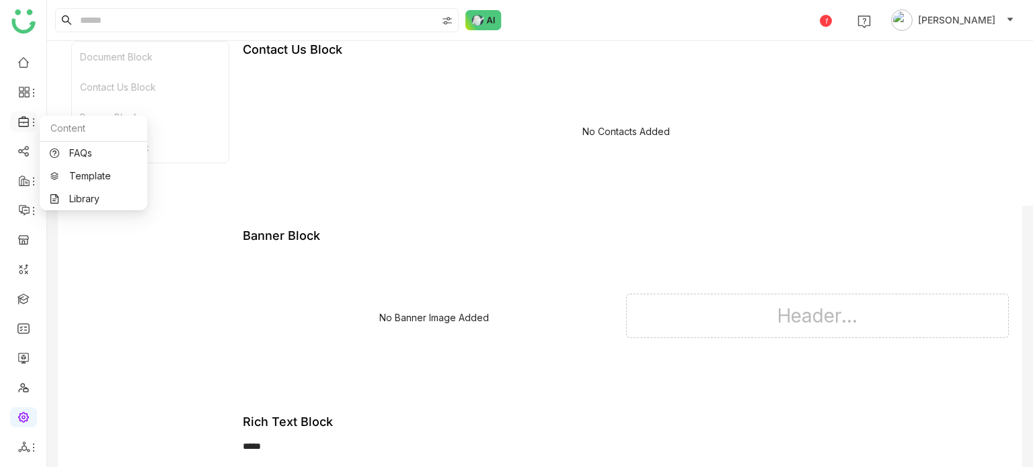
click at [31, 121] on icon at bounding box center [33, 122] width 11 height 11
click at [91, 194] on link "Library" at bounding box center [93, 198] width 87 height 9
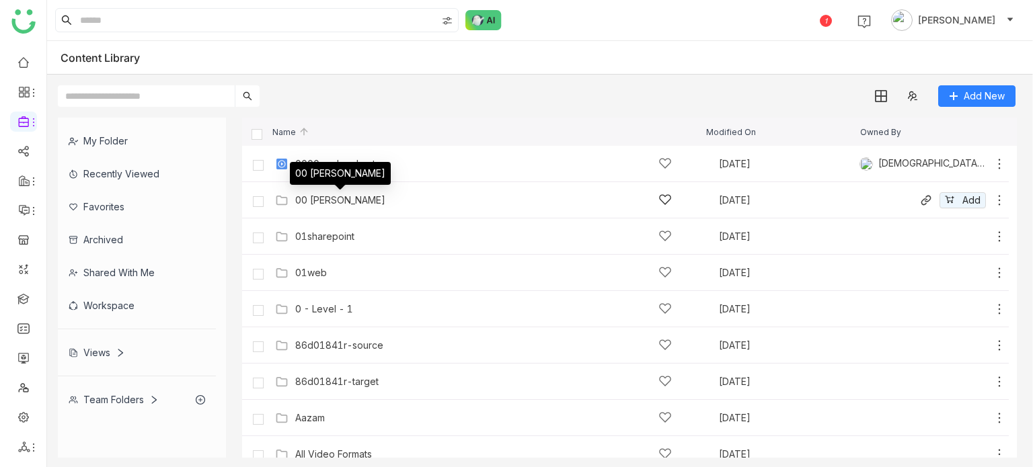
click at [328, 196] on div "00 [PERSON_NAME]" at bounding box center [340, 200] width 90 height 11
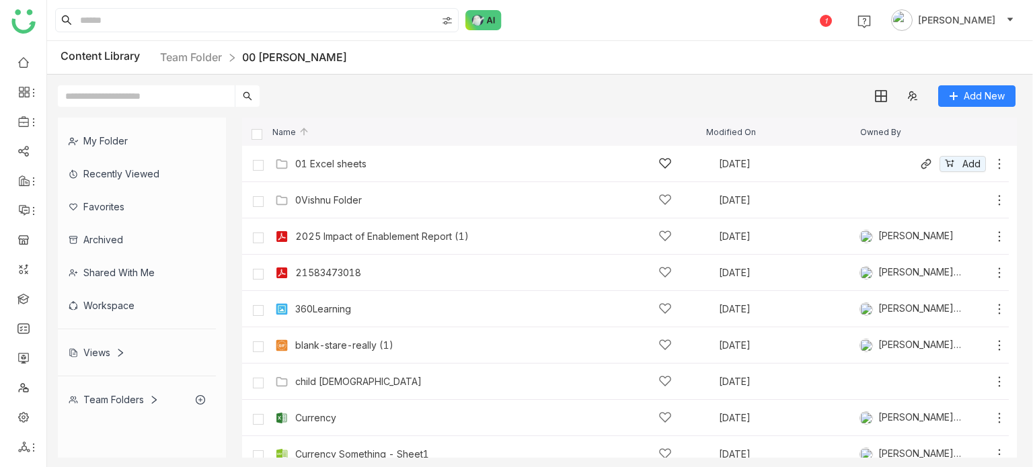
click at [373, 162] on div "01 Excel sheets" at bounding box center [483, 164] width 377 height 14
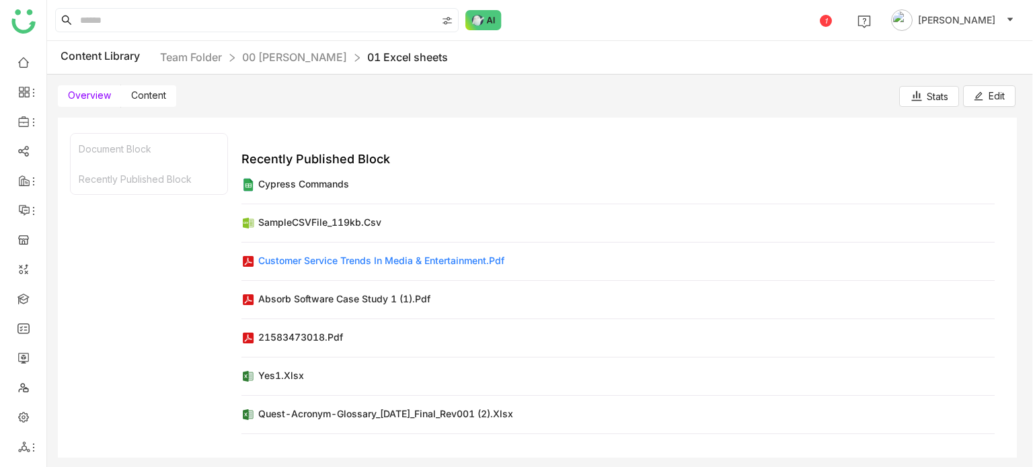
scroll to position [102, 0]
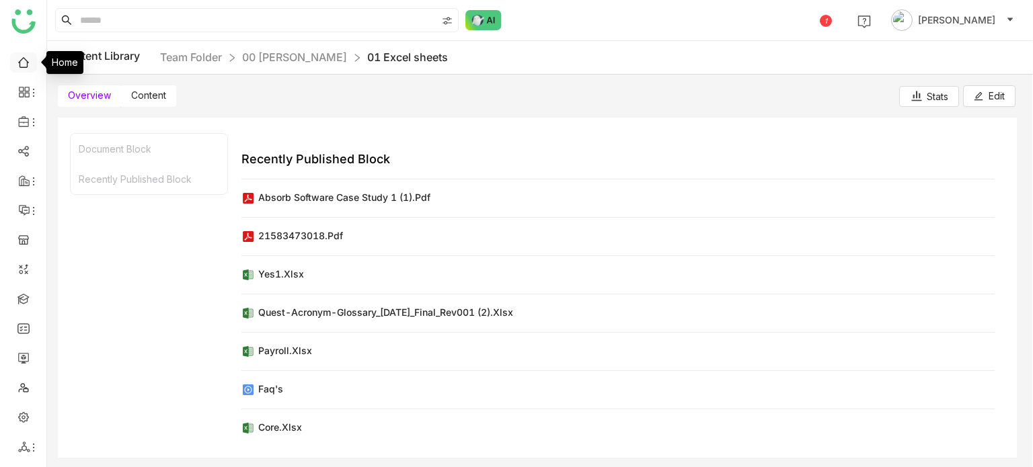
click at [30, 63] on link at bounding box center [23, 61] width 12 height 11
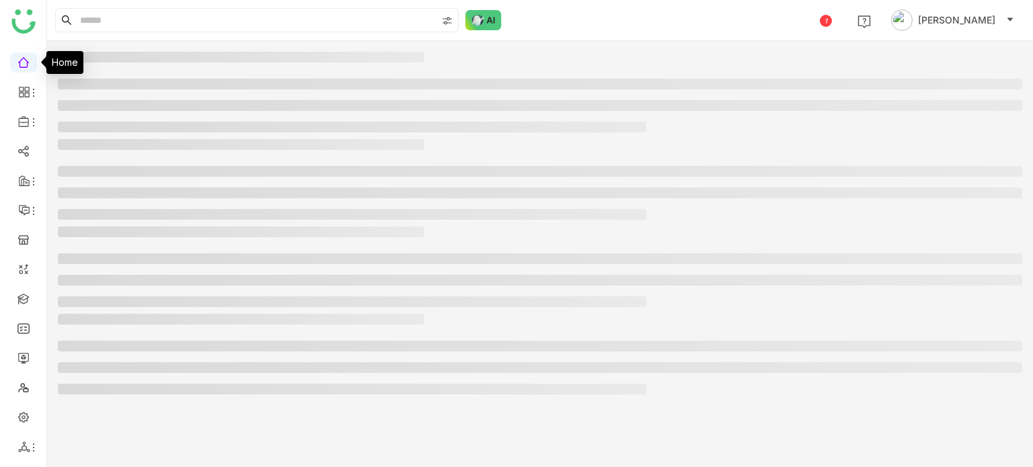
click at [30, 63] on link at bounding box center [23, 61] width 12 height 11
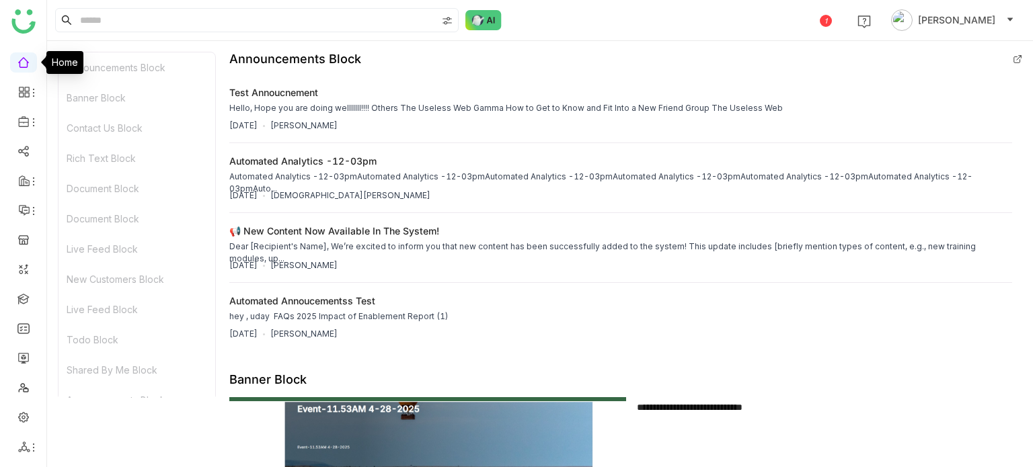
click at [22, 67] on link at bounding box center [23, 61] width 12 height 11
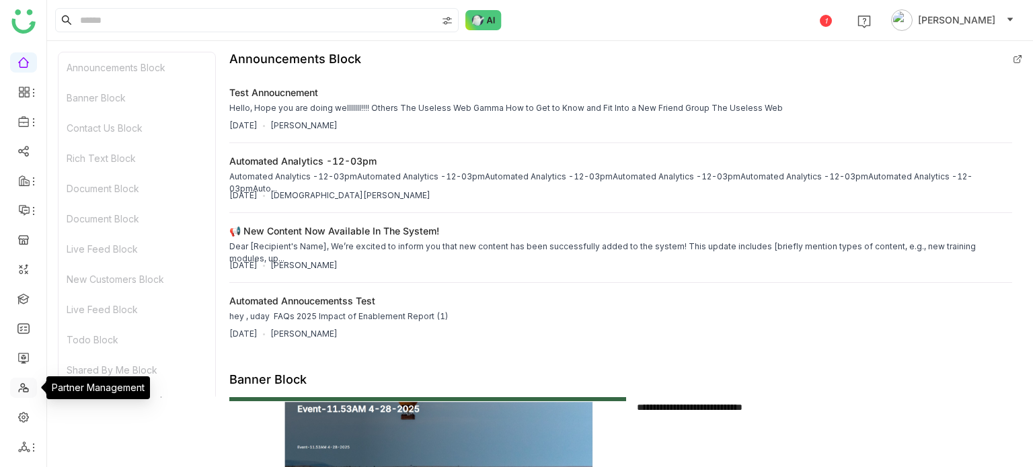
click at [20, 391] on link at bounding box center [23, 386] width 12 height 11
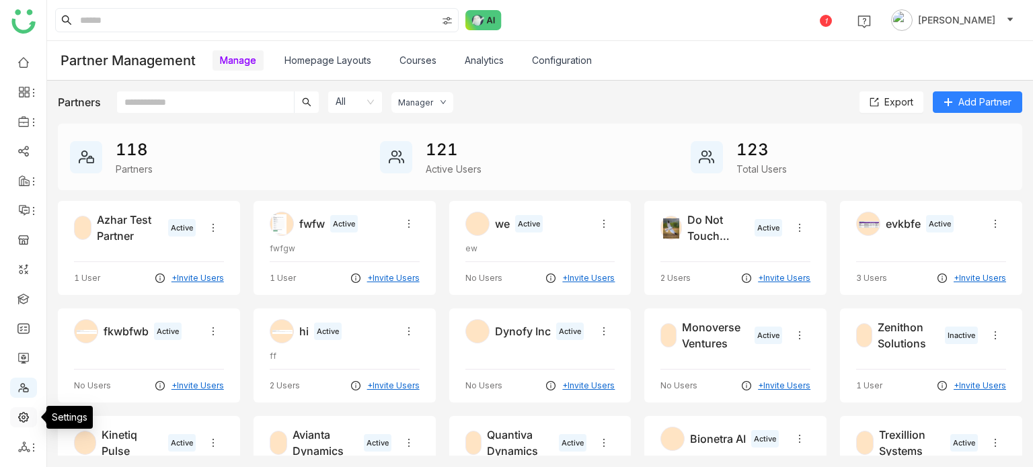
click at [28, 412] on link at bounding box center [23, 416] width 12 height 11
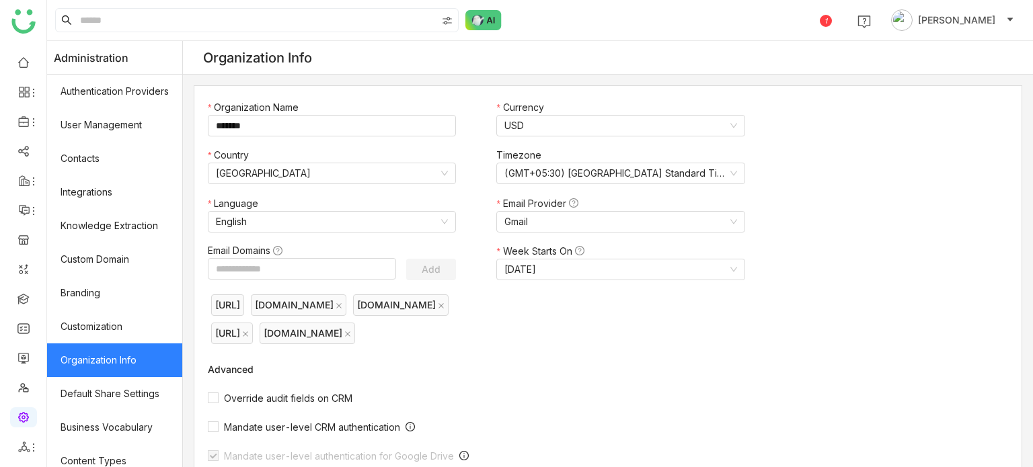
scroll to position [441, 0]
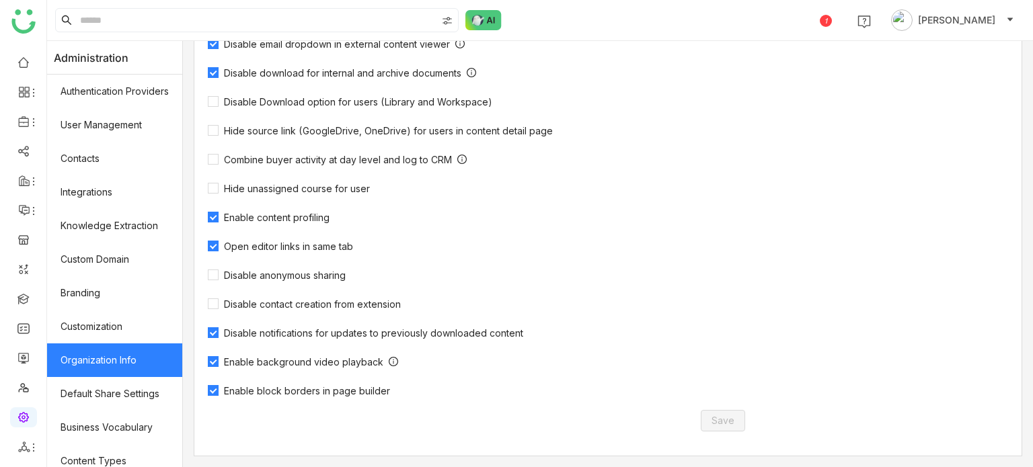
click at [372, 389] on span "Enable block borders in page builder" at bounding box center [307, 390] width 177 height 11
click at [730, 421] on span "Save" at bounding box center [722, 421] width 23 height 15
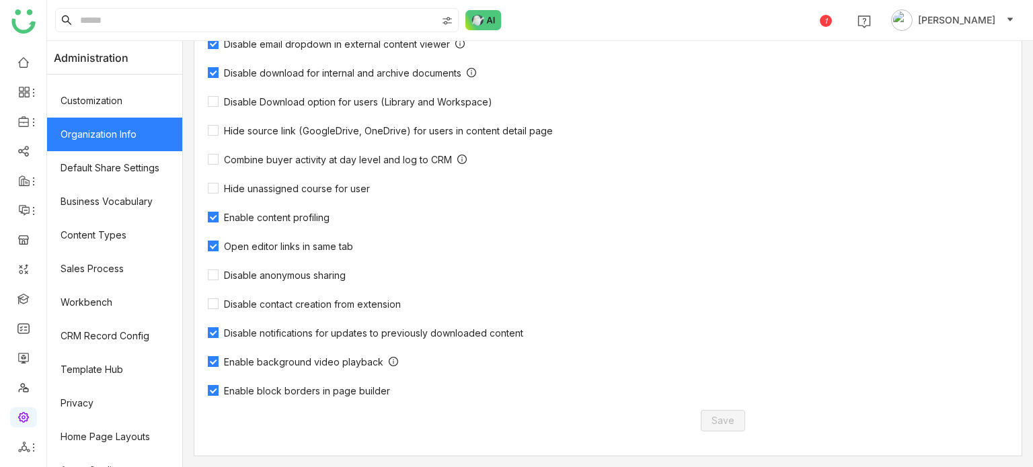
scroll to position [245, 0]
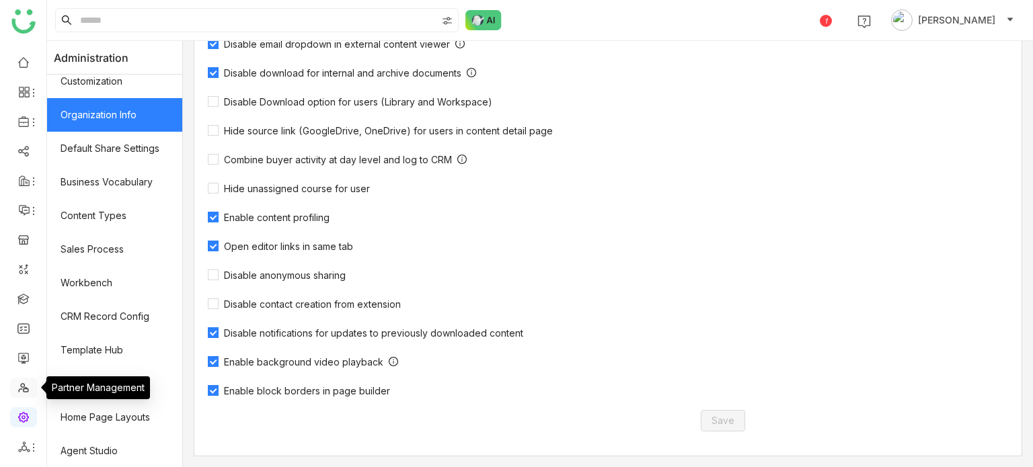
click at [24, 389] on link at bounding box center [23, 386] width 12 height 11
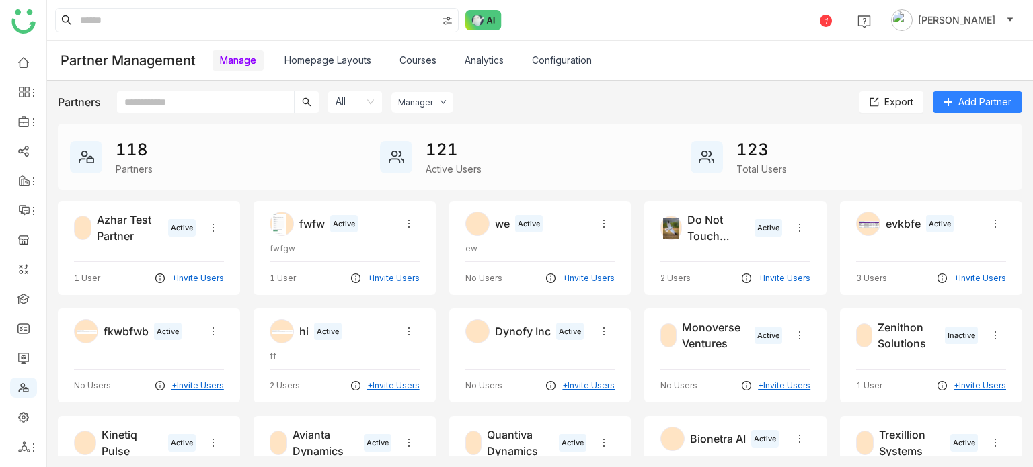
click at [352, 64] on link "Homepage Layouts" at bounding box center [327, 59] width 87 height 11
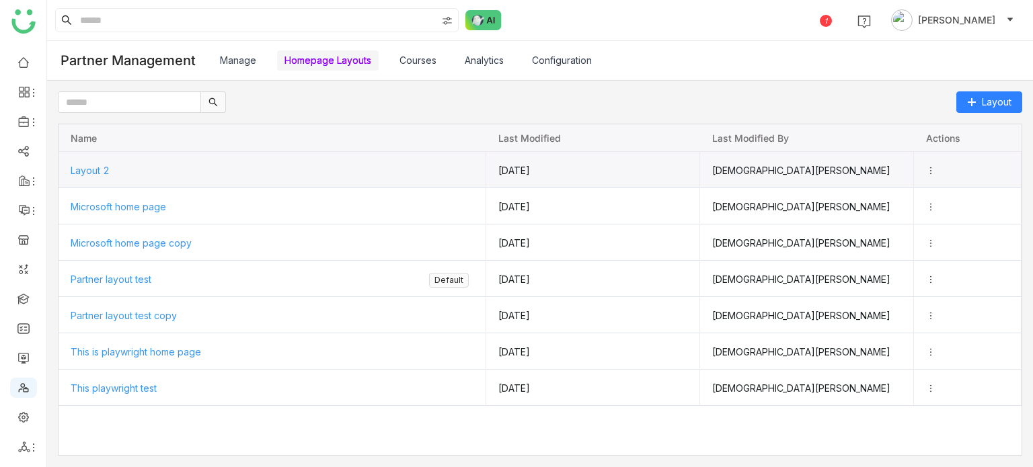
click at [269, 173] on div "Layout 2" at bounding box center [272, 171] width 403 height 36
click at [85, 169] on span "Layout 2" at bounding box center [89, 169] width 39 height 11
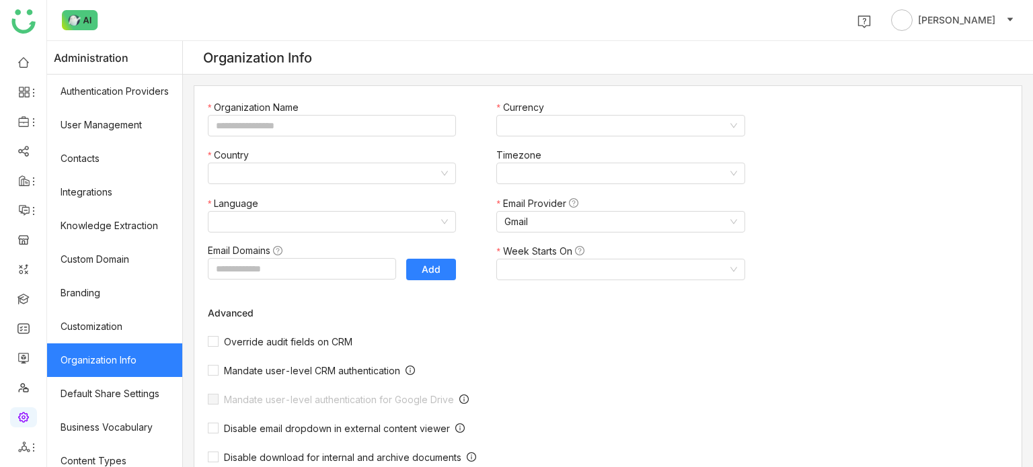
type input "*******"
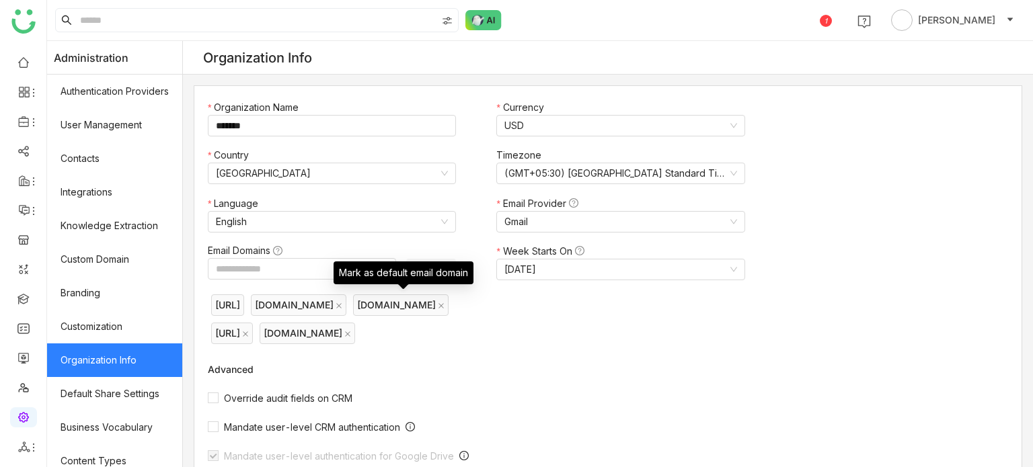
scroll to position [441, 0]
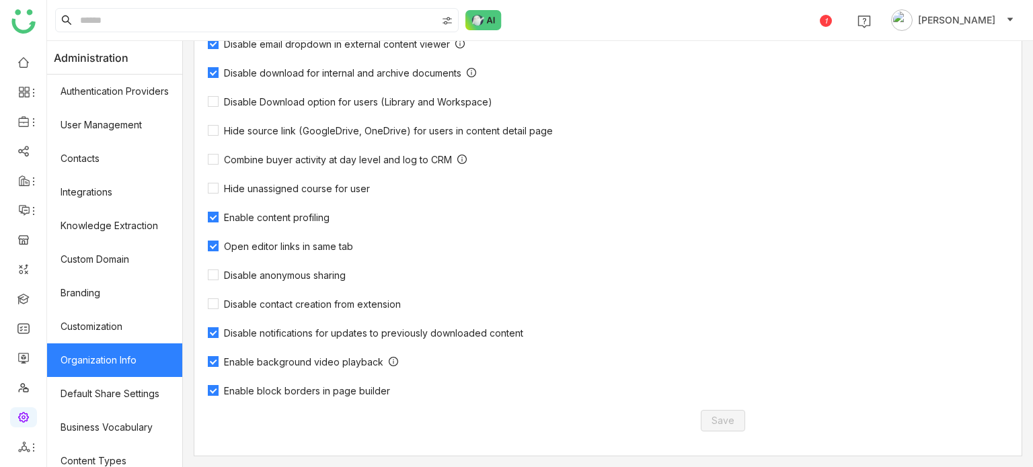
scroll to position [441, 0]
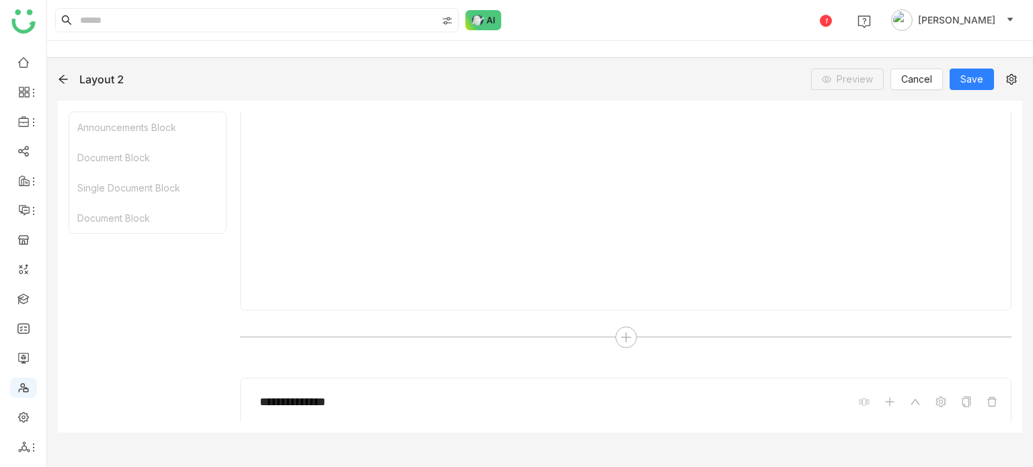
scroll to position [941, 0]
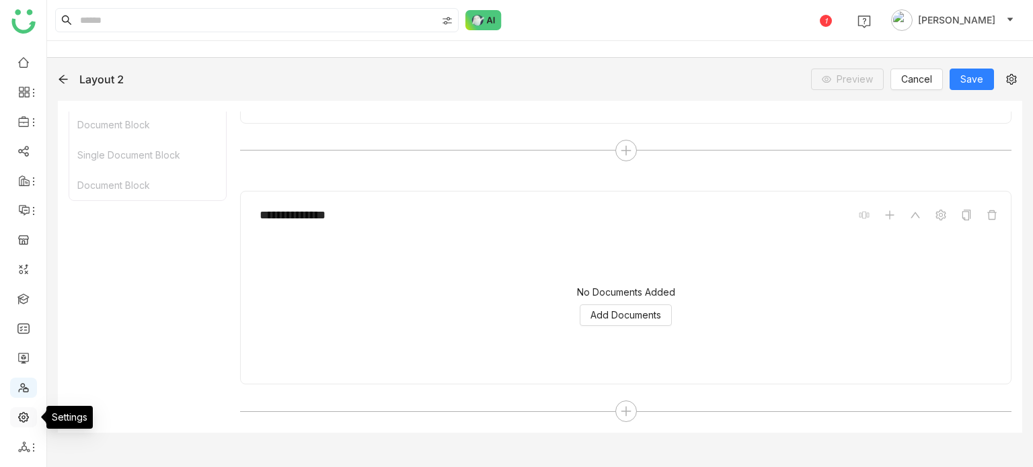
click at [22, 422] on link at bounding box center [23, 416] width 12 height 11
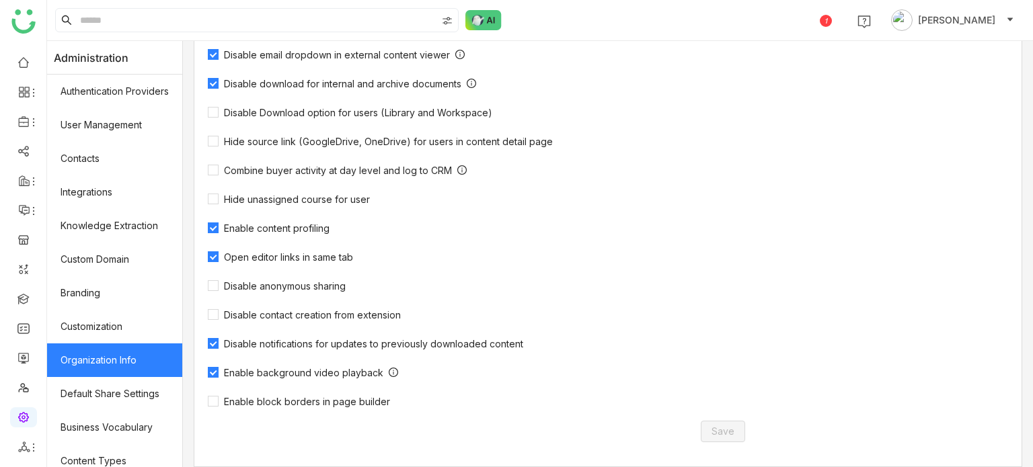
scroll to position [440, 0]
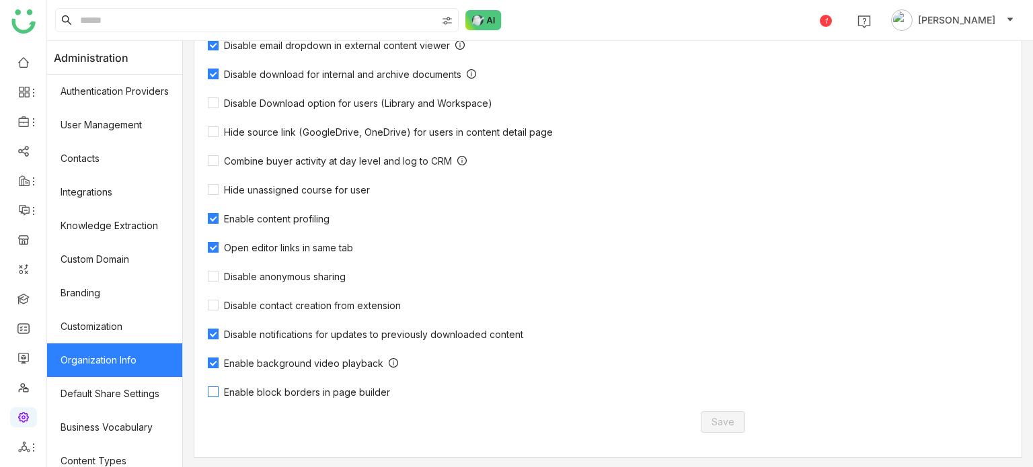
click at [299, 395] on span "Enable block borders in page builder" at bounding box center [307, 392] width 177 height 11
click at [715, 417] on span "Save" at bounding box center [722, 422] width 23 height 15
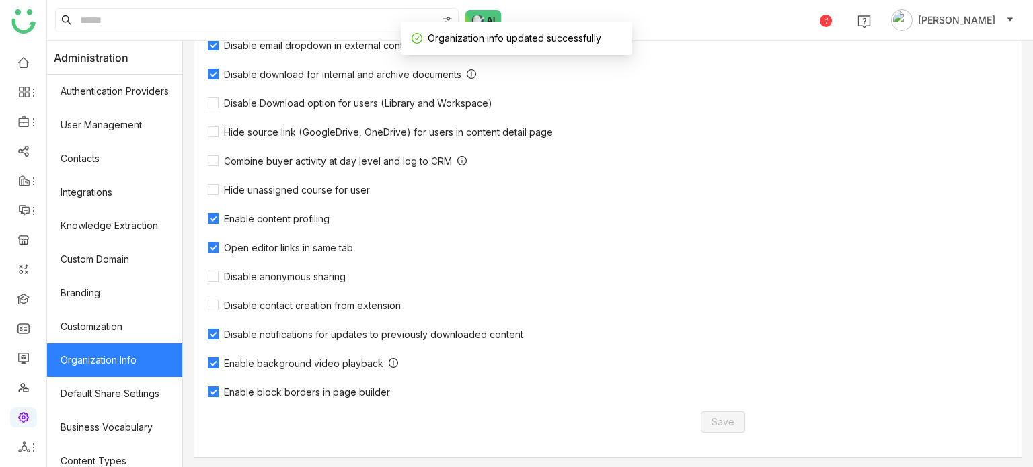
click at [362, 391] on span "Enable block borders in page builder" at bounding box center [307, 392] width 177 height 11
click at [724, 424] on span "Save" at bounding box center [722, 422] width 23 height 15
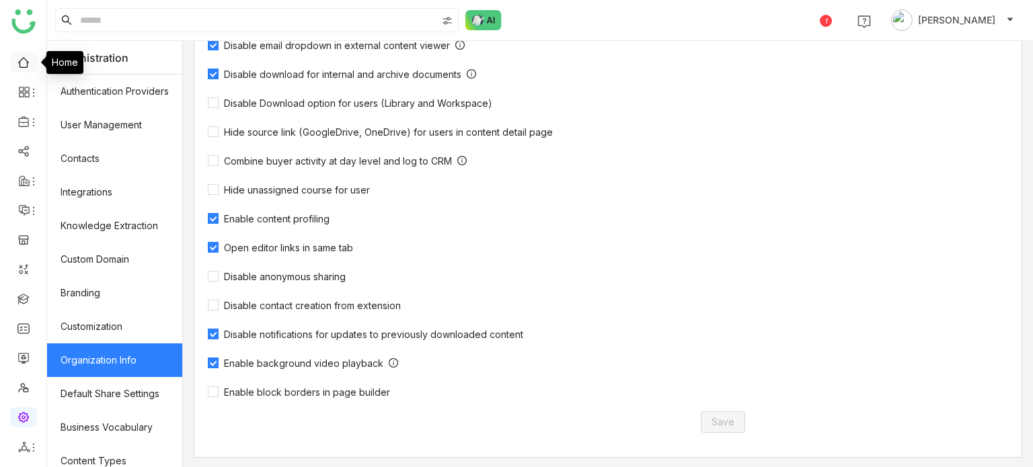
click at [17, 58] on link at bounding box center [23, 61] width 12 height 11
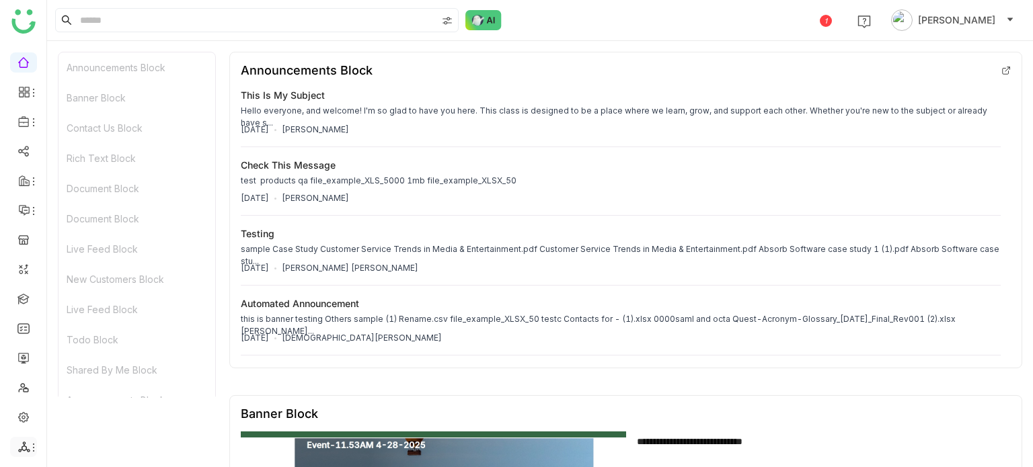
click at [30, 440] on li at bounding box center [23, 447] width 27 height 20
click at [30, 447] on icon at bounding box center [33, 448] width 11 height 11
click at [112, 373] on link "List" at bounding box center [96, 373] width 93 height 9
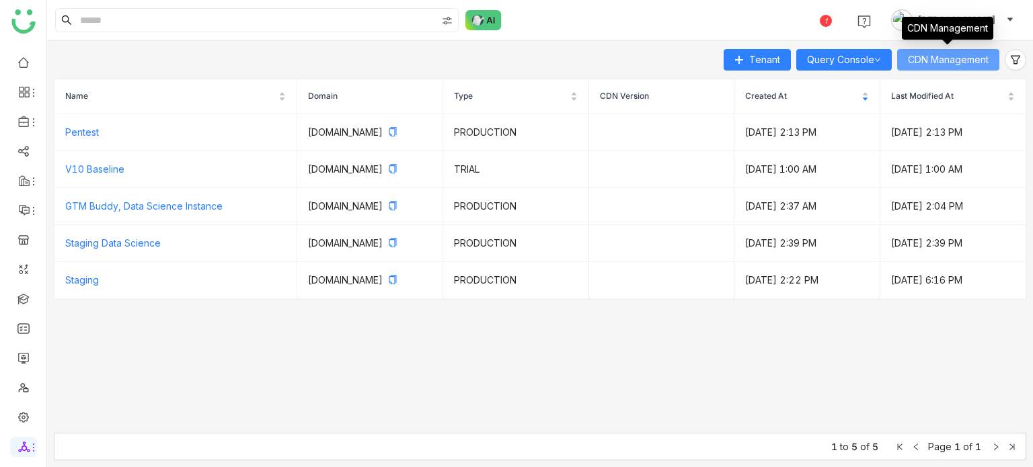
click at [927, 69] on button "CDN Management" at bounding box center [948, 60] width 102 height 22
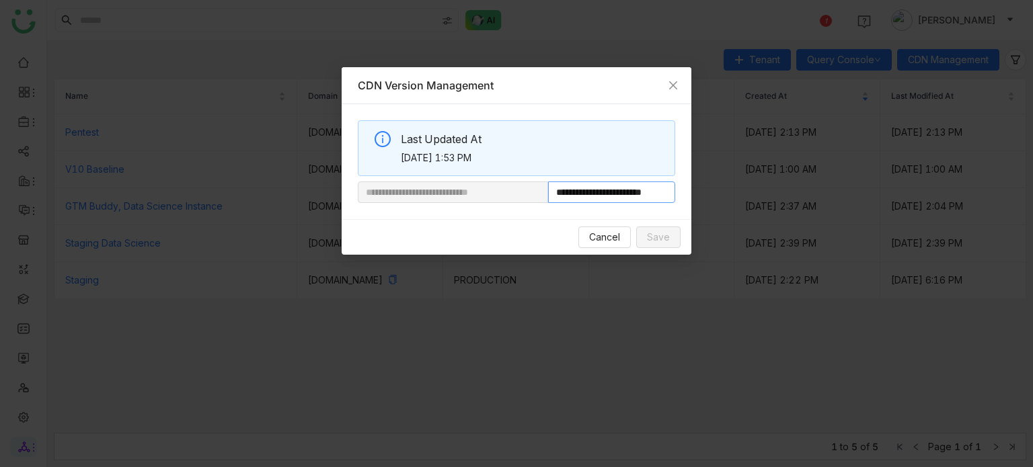
scroll to position [0, 11]
drag, startPoint x: 594, startPoint y: 195, endPoint x: 724, endPoint y: 181, distance: 131.2
click at [724, 181] on nz-modal-container "**********" at bounding box center [516, 233] width 1033 height 467
paste input "**********"
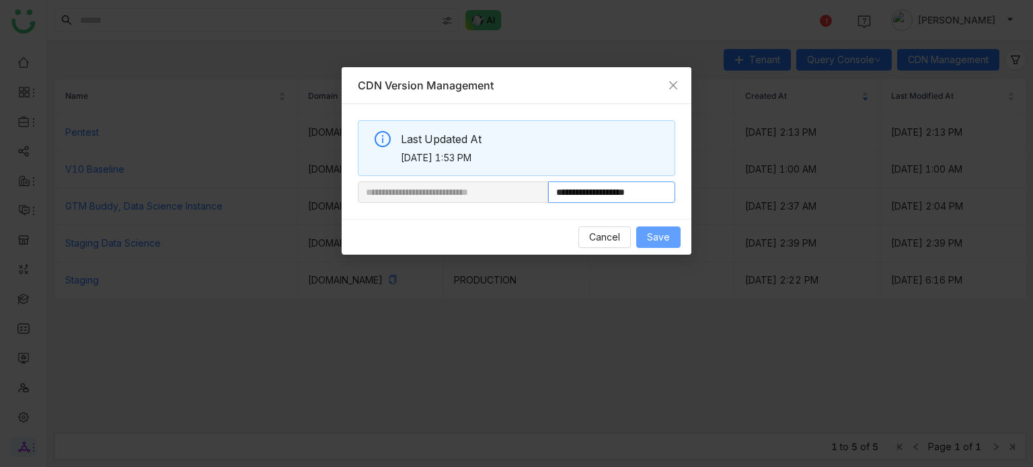
type input "**********"
click at [658, 236] on span "Save" at bounding box center [658, 237] width 23 height 15
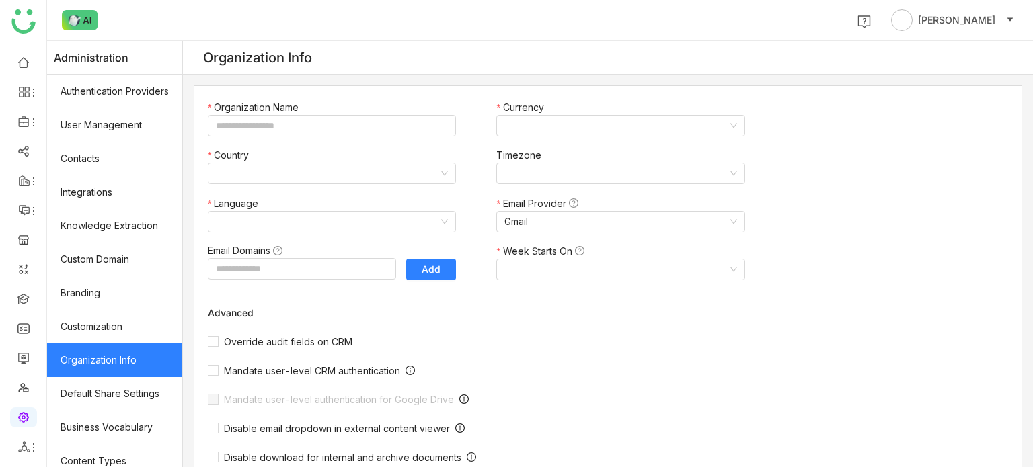
type input "*******"
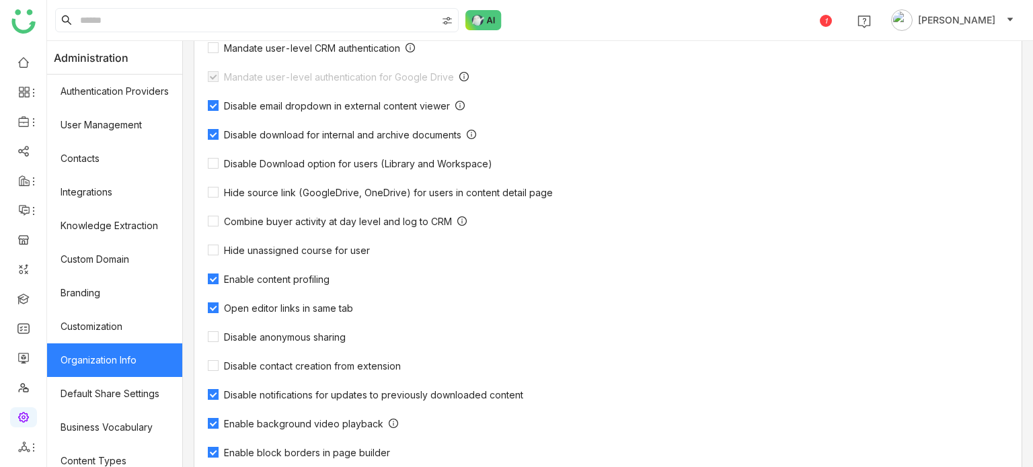
scroll to position [441, 0]
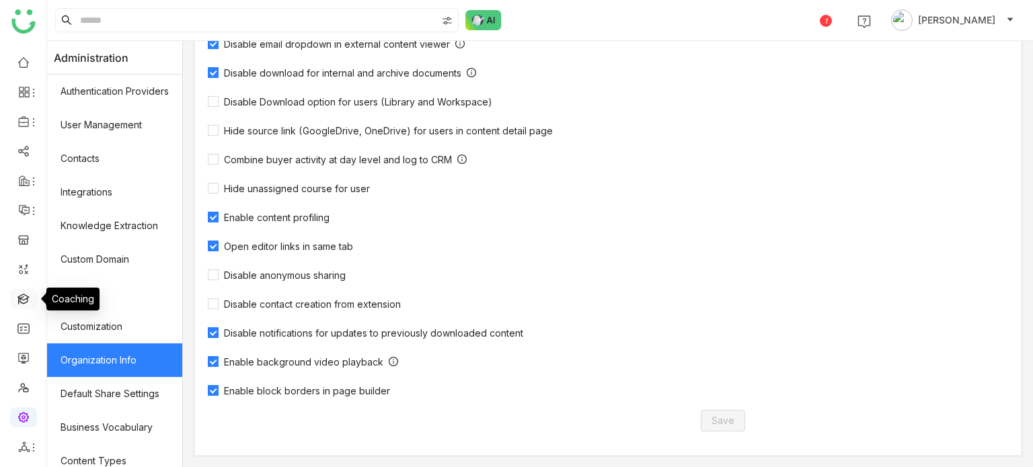
click at [19, 304] on link at bounding box center [23, 298] width 12 height 11
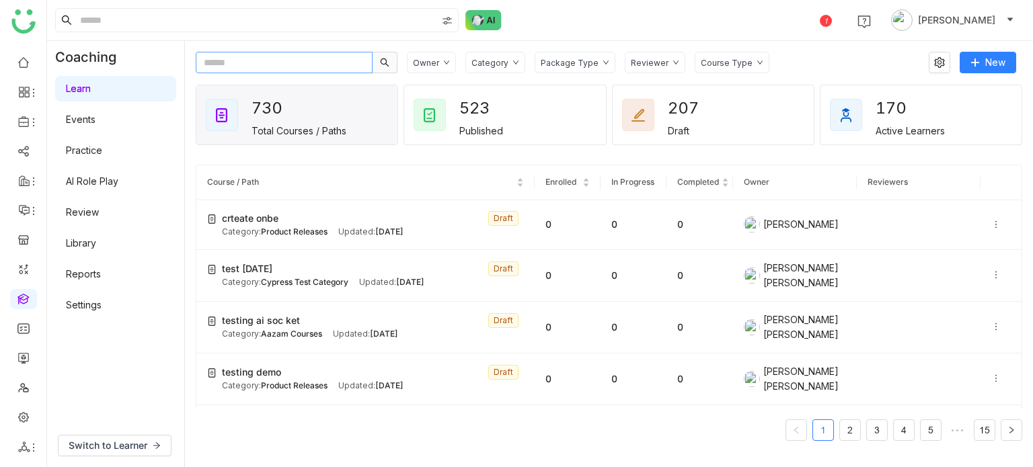
click at [319, 59] on input "text" at bounding box center [284, 63] width 177 height 22
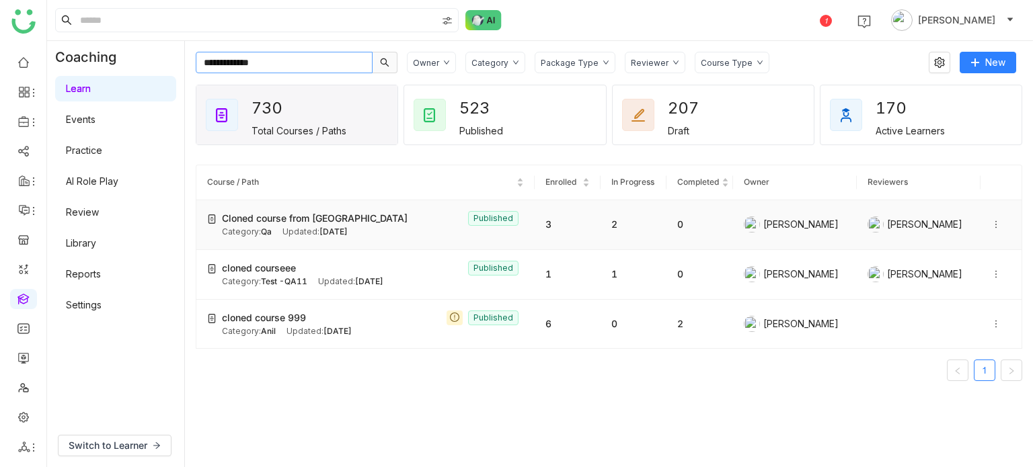
type input "**********"
click at [278, 218] on span "Cloned course from azam" at bounding box center [315, 218] width 186 height 15
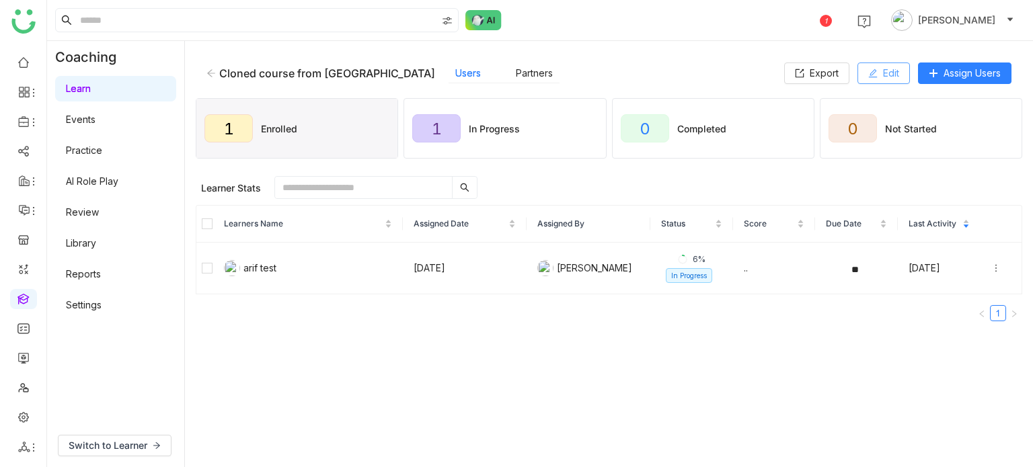
click at [891, 69] on span "Edit" at bounding box center [891, 73] width 16 height 15
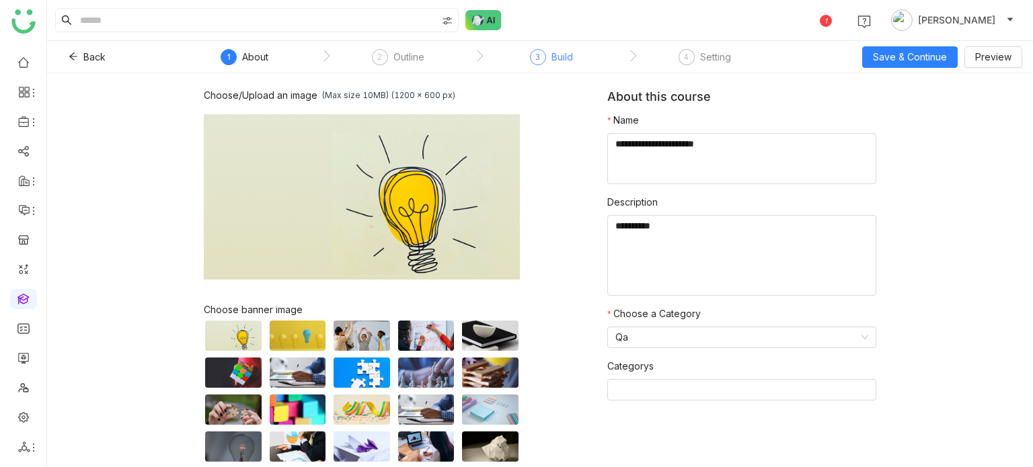
click at [560, 59] on div "Build" at bounding box center [562, 57] width 22 height 16
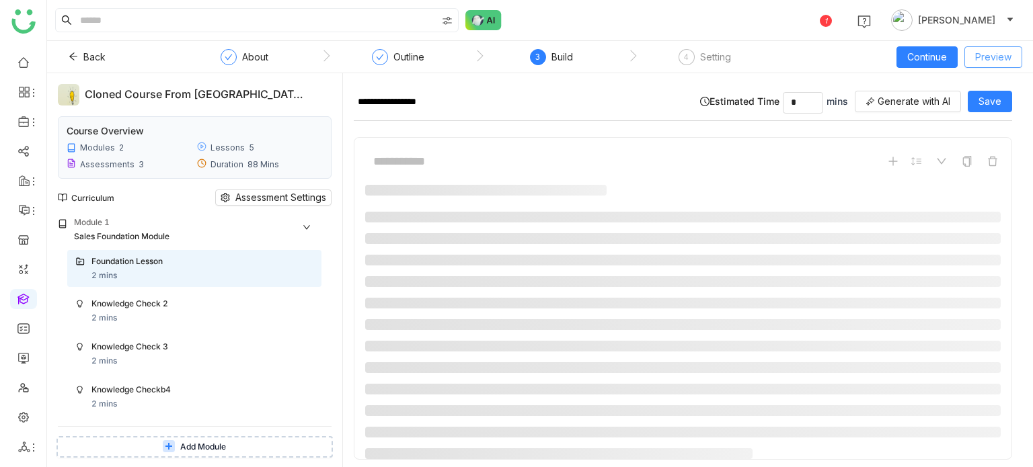
click at [1014, 59] on button "Preview" at bounding box center [993, 57] width 58 height 22
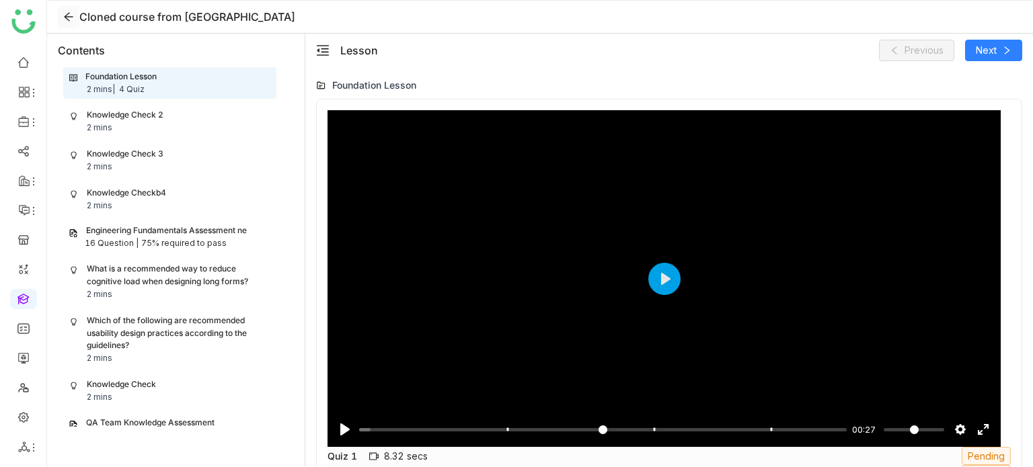
click at [77, 15] on icon at bounding box center [69, 16] width 20 height 11
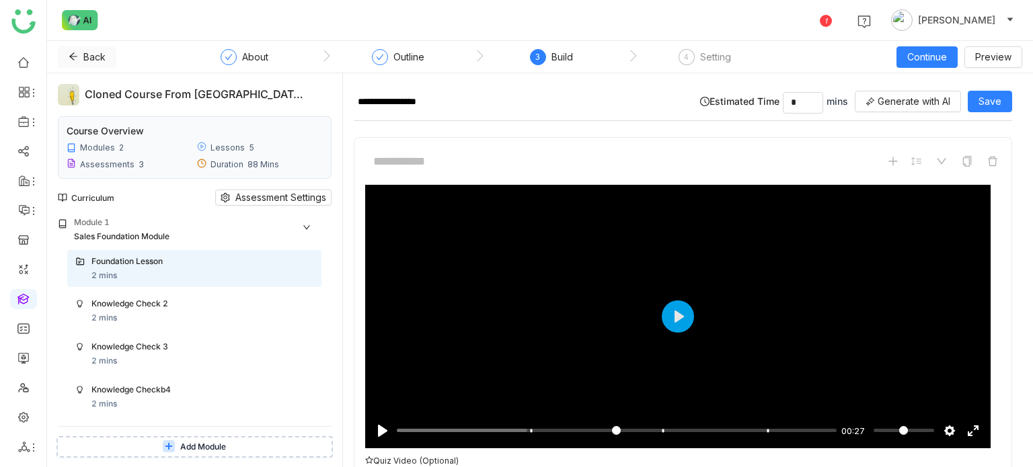
click at [67, 57] on button "Back" at bounding box center [87, 57] width 59 height 22
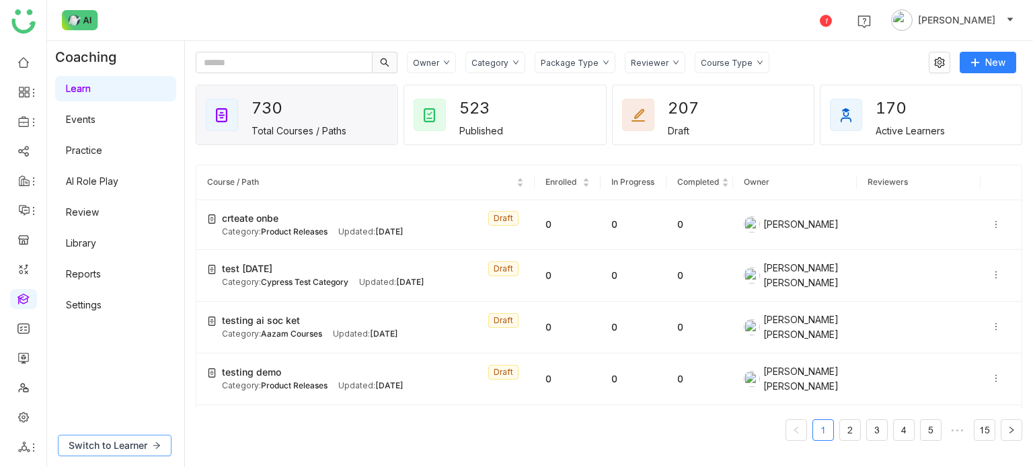
click at [91, 446] on span "Switch to Learner" at bounding box center [108, 445] width 79 height 15
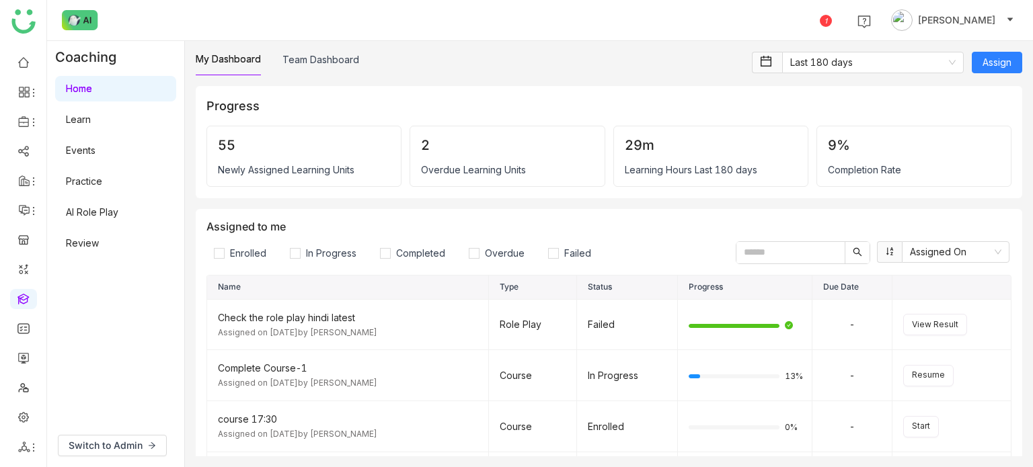
click at [91, 125] on link "Learn" at bounding box center [78, 119] width 25 height 11
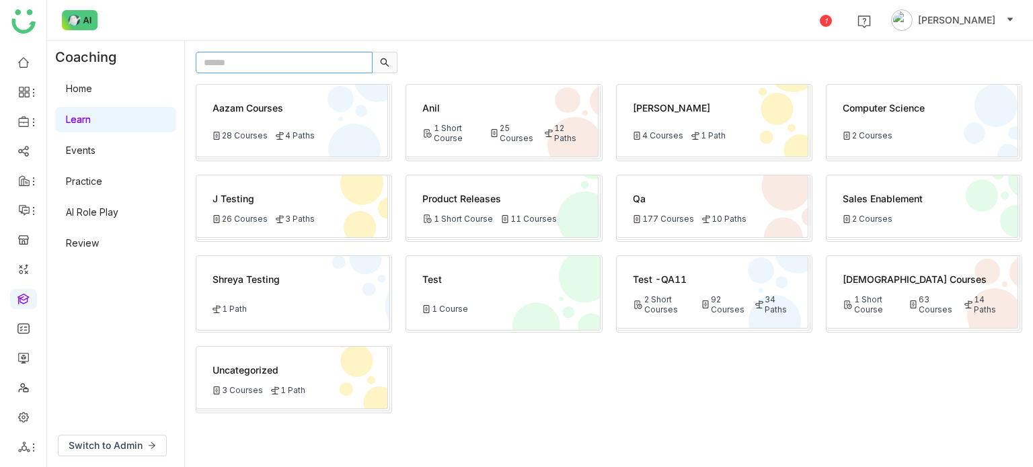
click at [321, 56] on input "text" at bounding box center [284, 63] width 177 height 22
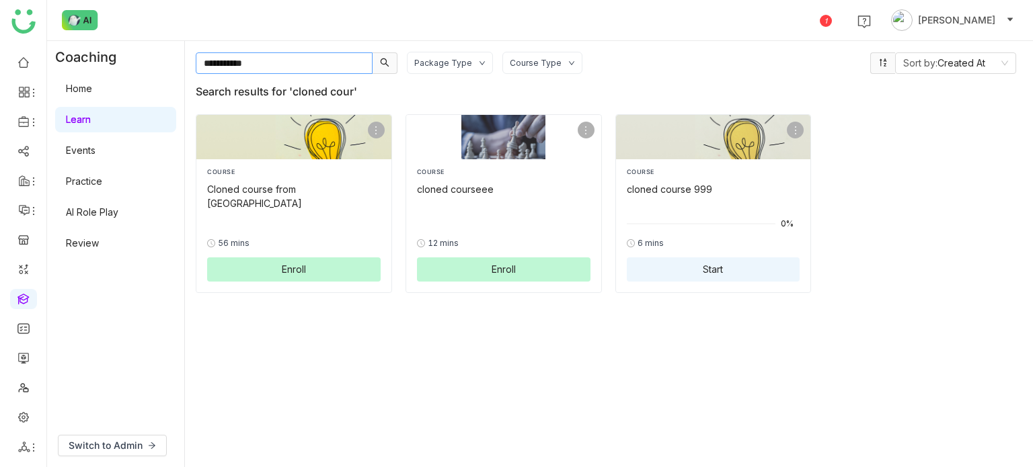
type input "**********"
click at [276, 186] on div "Cloned course from azam" at bounding box center [294, 196] width 174 height 28
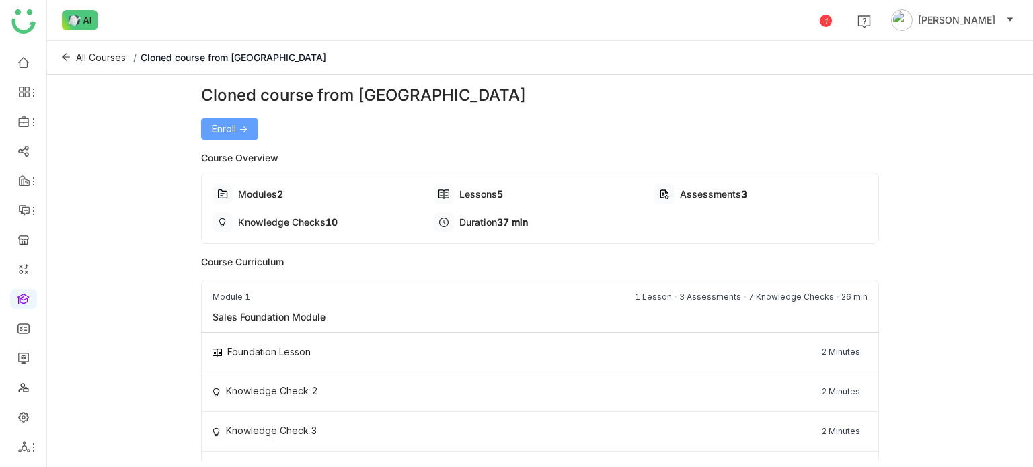
click at [248, 131] on button "Enroll ->" at bounding box center [229, 129] width 57 height 22
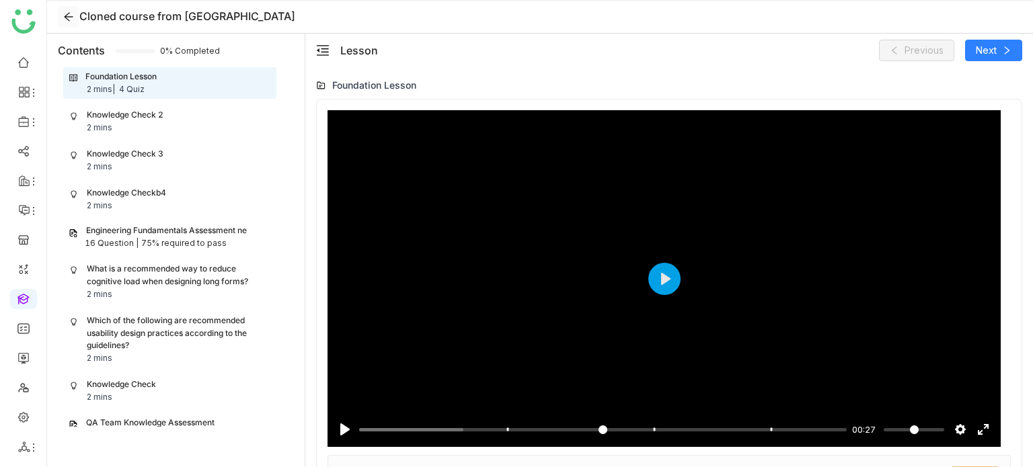
click at [73, 9] on button at bounding box center [69, 17] width 22 height 22
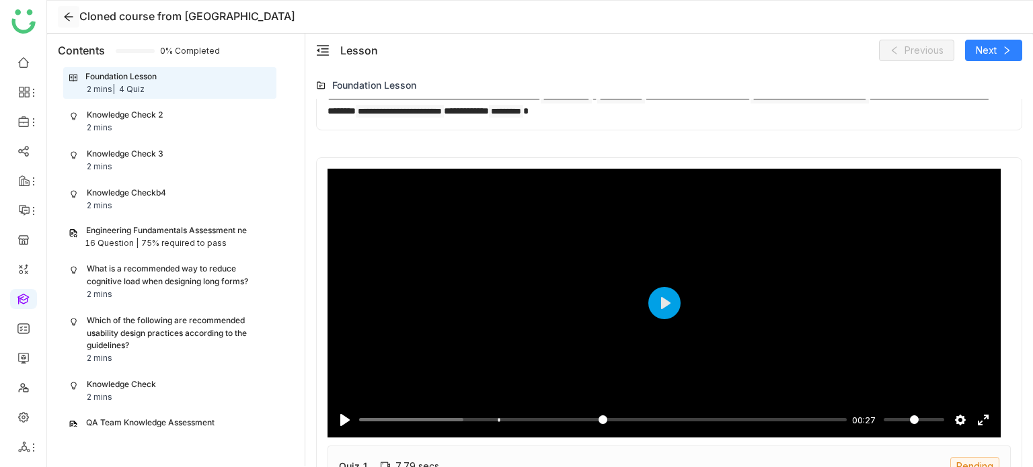
scroll to position [677, 0]
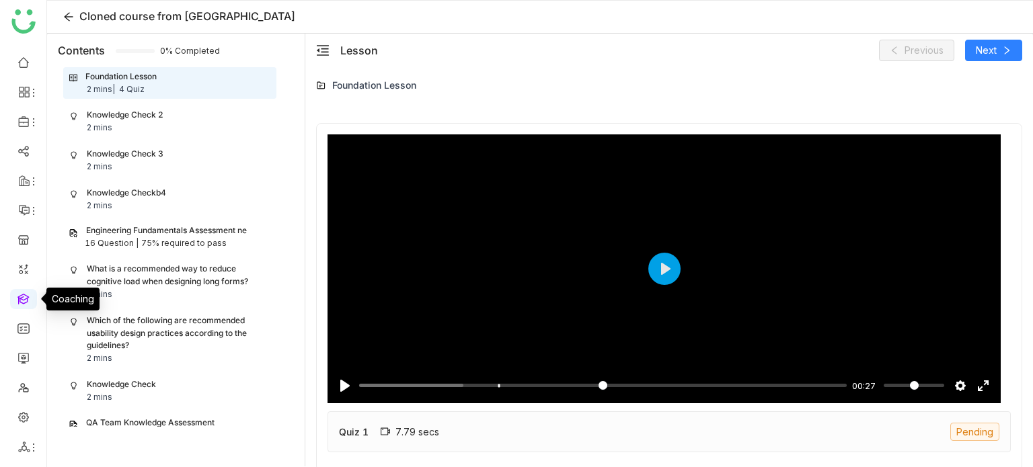
click at [27, 295] on link at bounding box center [23, 298] width 12 height 11
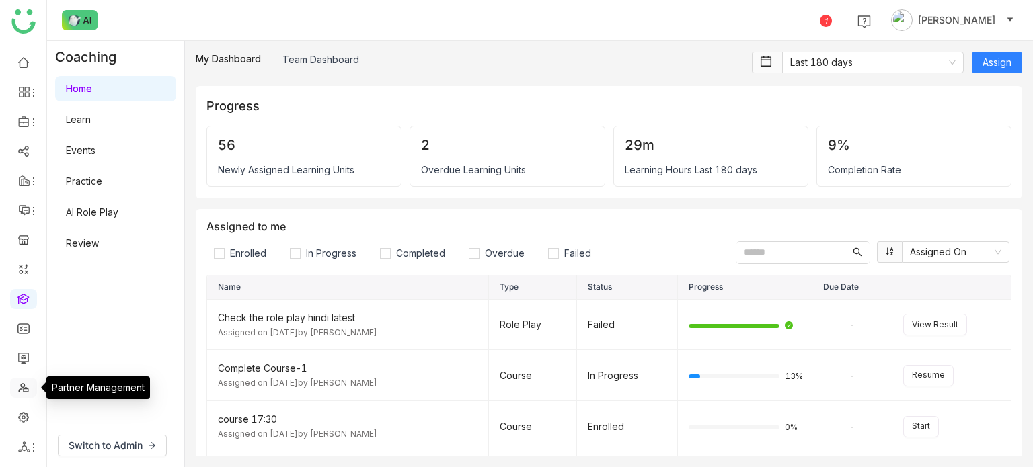
click at [28, 393] on link at bounding box center [23, 386] width 12 height 11
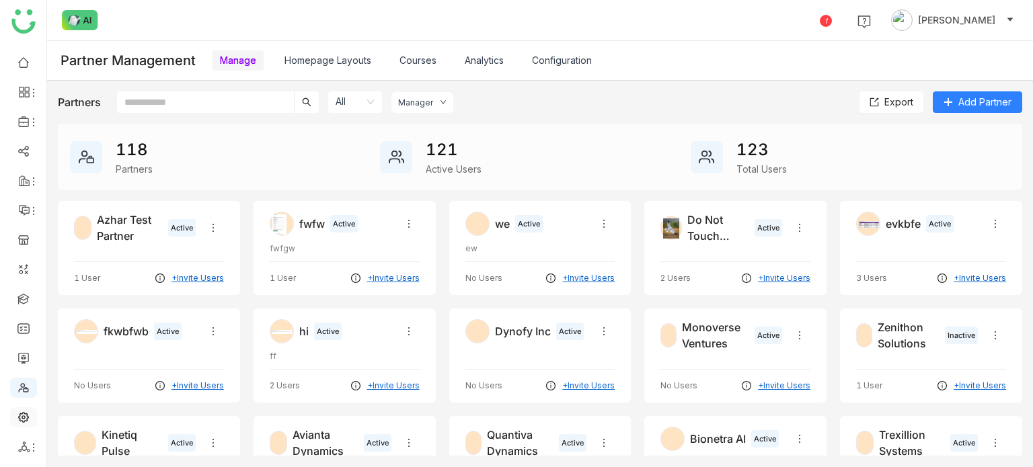
drag, startPoint x: 28, startPoint y: 430, endPoint x: 28, endPoint y: 418, distance: 11.5
click at [28, 418] on ul at bounding box center [23, 255] width 46 height 424
click at [28, 418] on link at bounding box center [23, 416] width 12 height 11
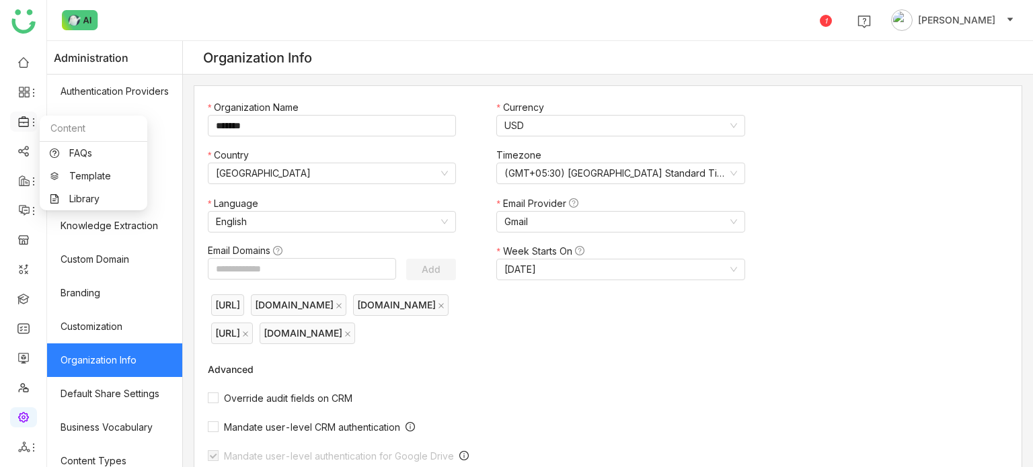
click at [30, 116] on div at bounding box center [23, 122] width 27 height 12
click at [95, 204] on link "Library" at bounding box center [93, 198] width 87 height 9
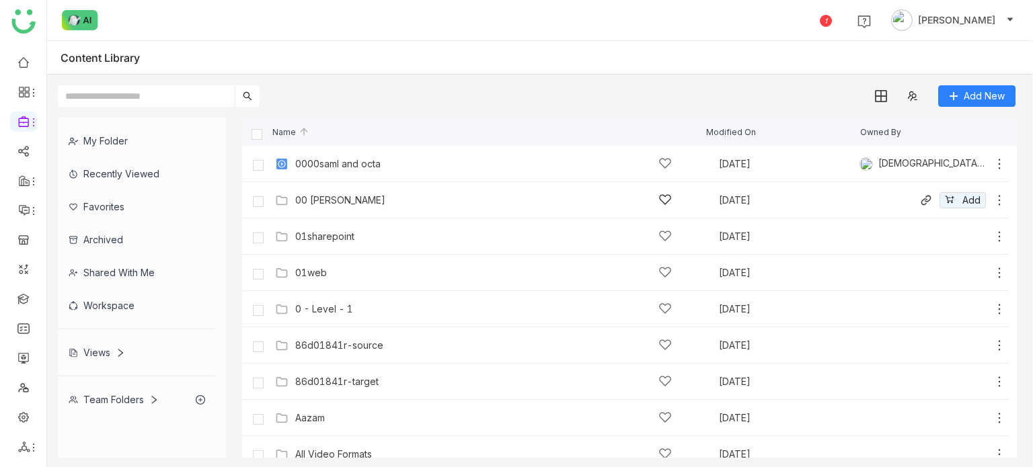
click at [291, 197] on div "00 [PERSON_NAME]" at bounding box center [484, 200] width 418 height 14
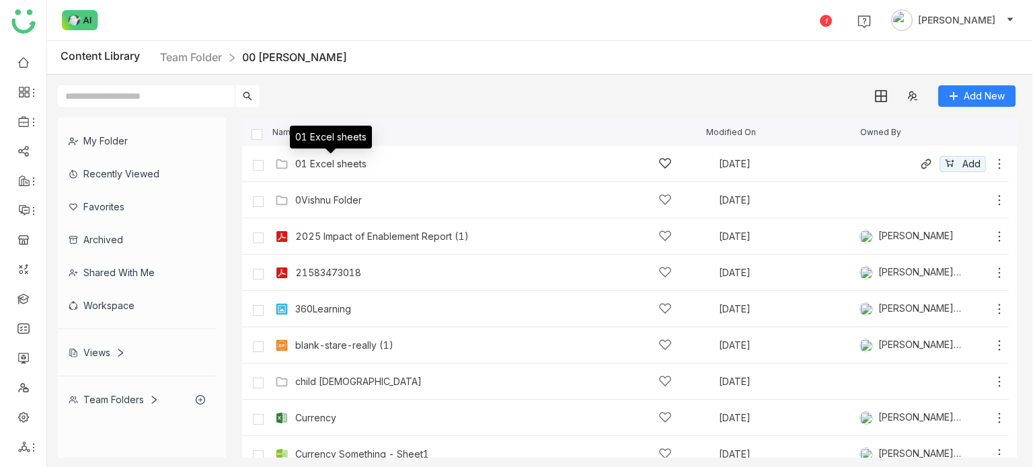
click at [326, 163] on div "01 Excel sheets" at bounding box center [330, 164] width 71 height 11
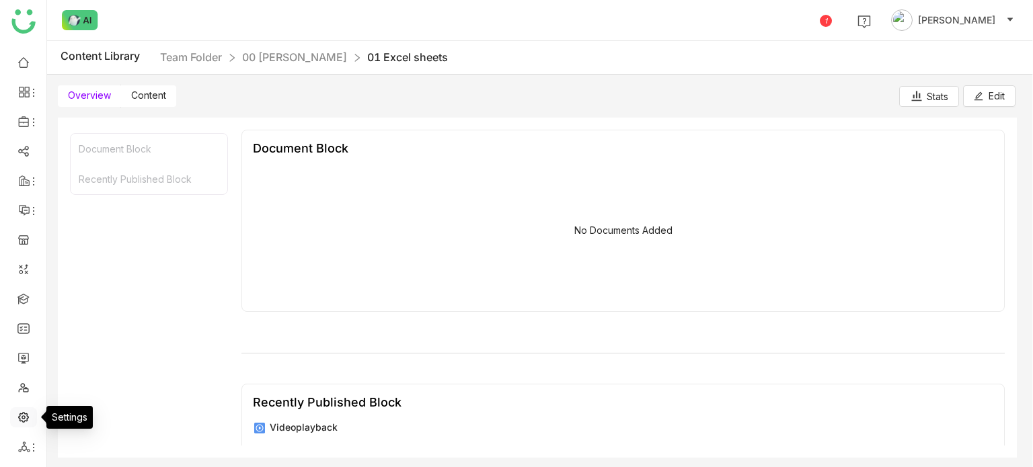
click at [27, 419] on link at bounding box center [23, 416] width 12 height 11
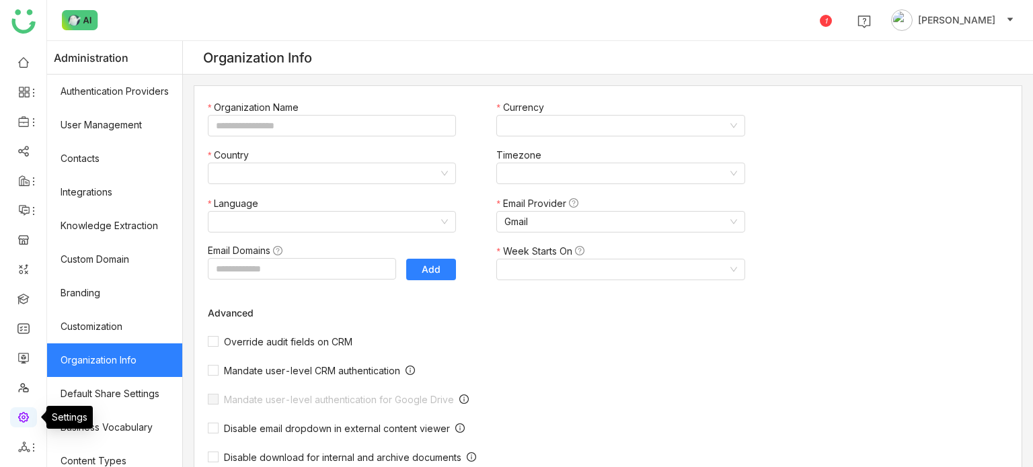
type input "*******"
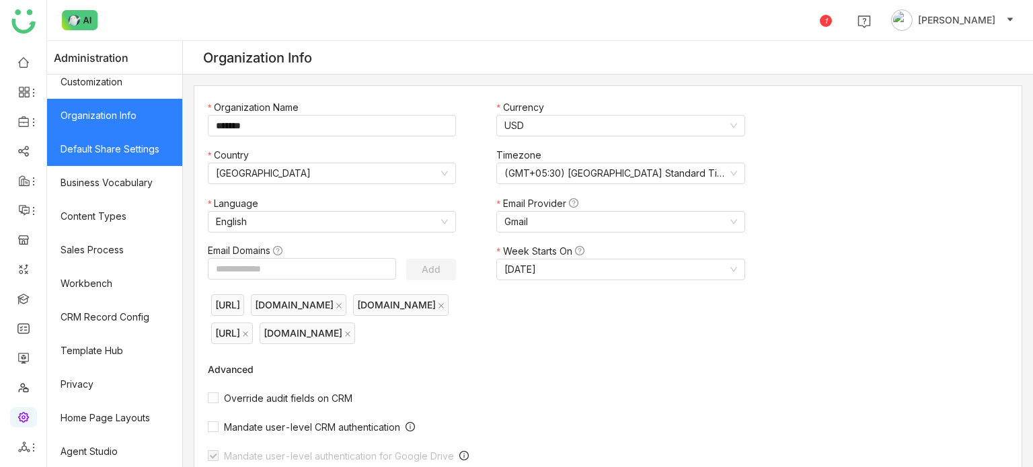
scroll to position [245, 0]
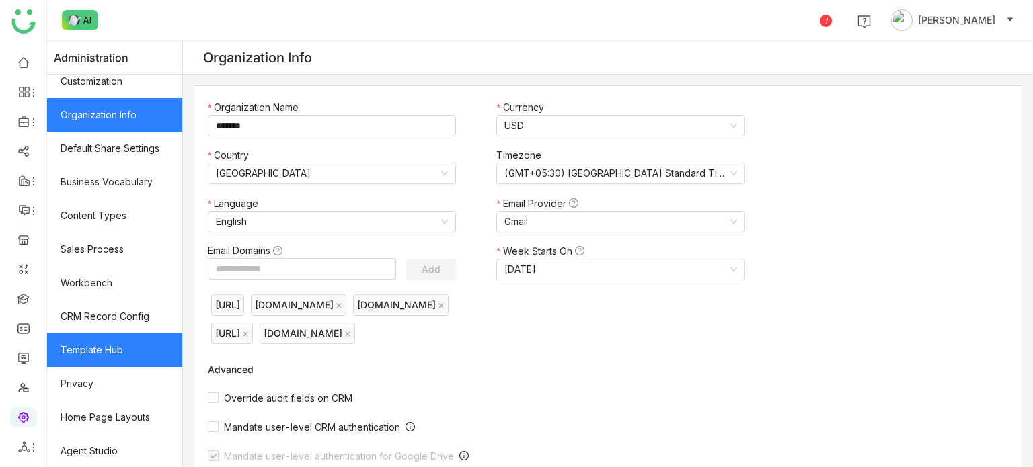
click at [126, 339] on link "Template Hub" at bounding box center [114, 351] width 135 height 34
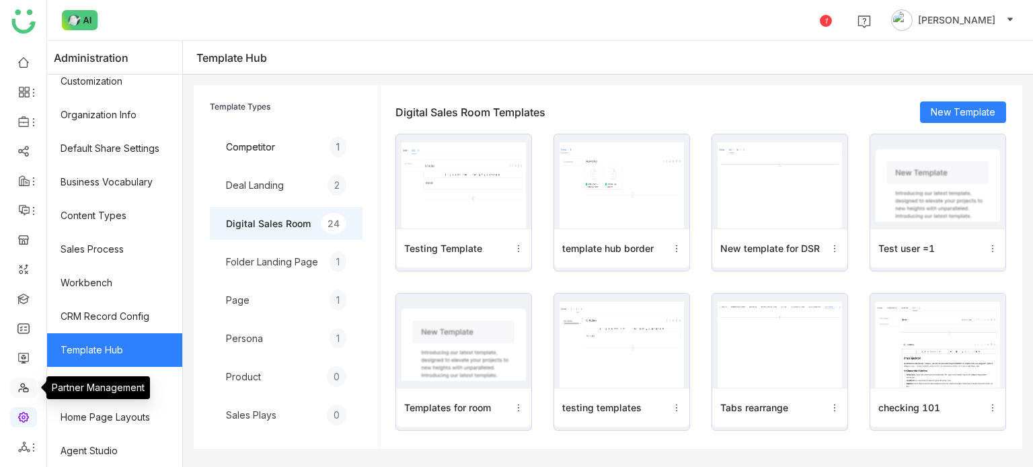
click at [17, 391] on link at bounding box center [23, 386] width 12 height 11
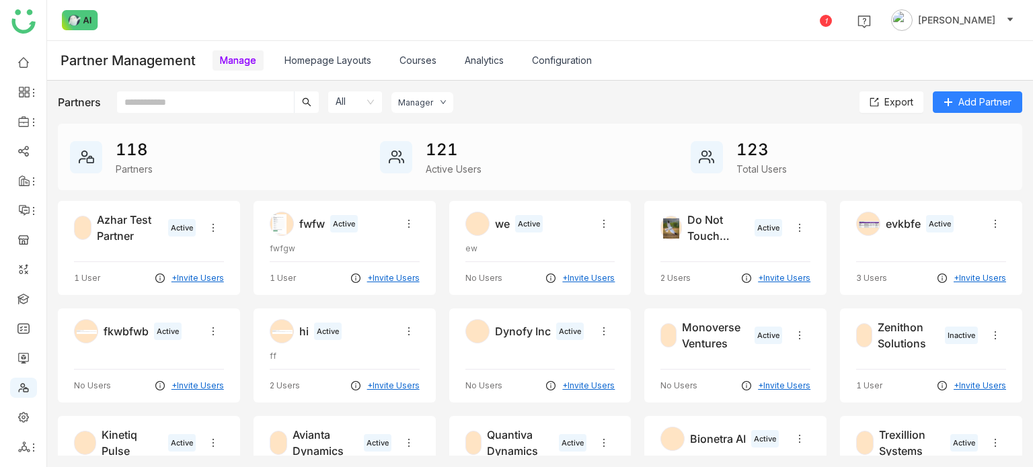
click at [350, 54] on link "Homepage Layouts" at bounding box center [327, 59] width 87 height 11
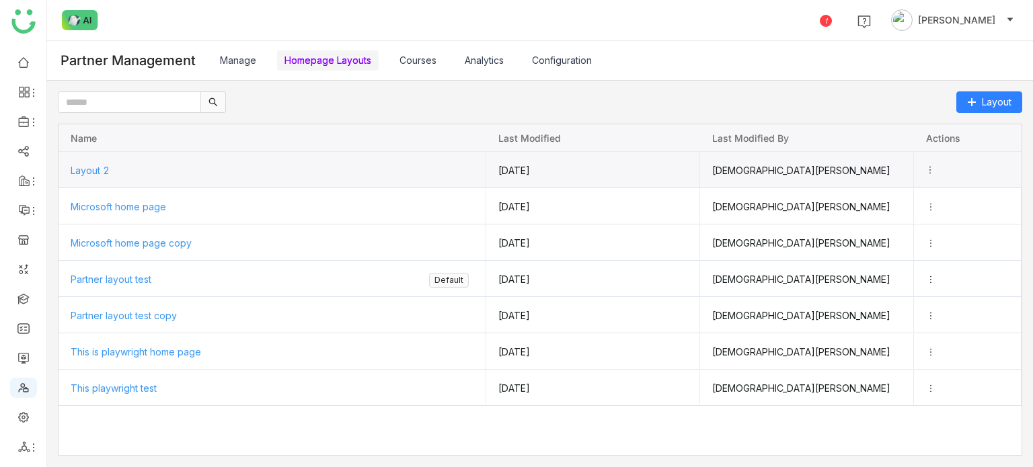
click at [933, 167] on icon "Press SPACE to select this row." at bounding box center [929, 169] width 9 height 9
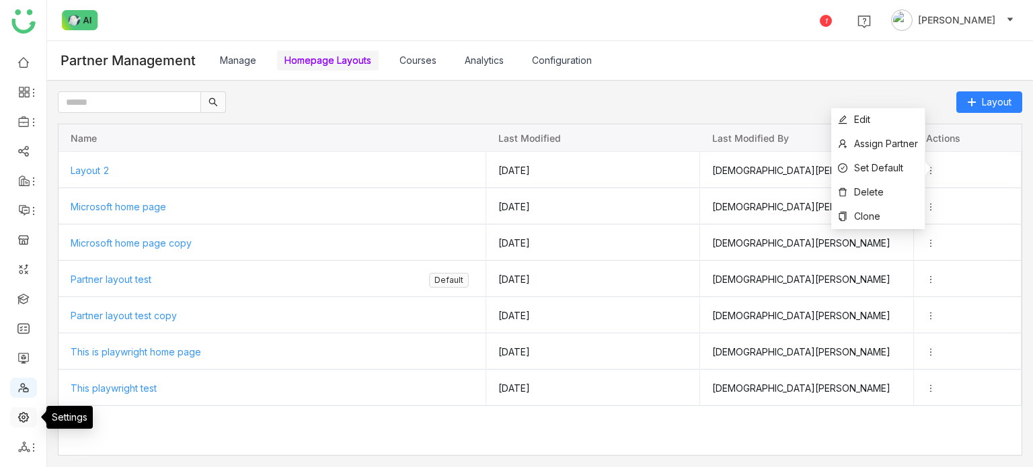
click at [18, 416] on link at bounding box center [23, 416] width 12 height 11
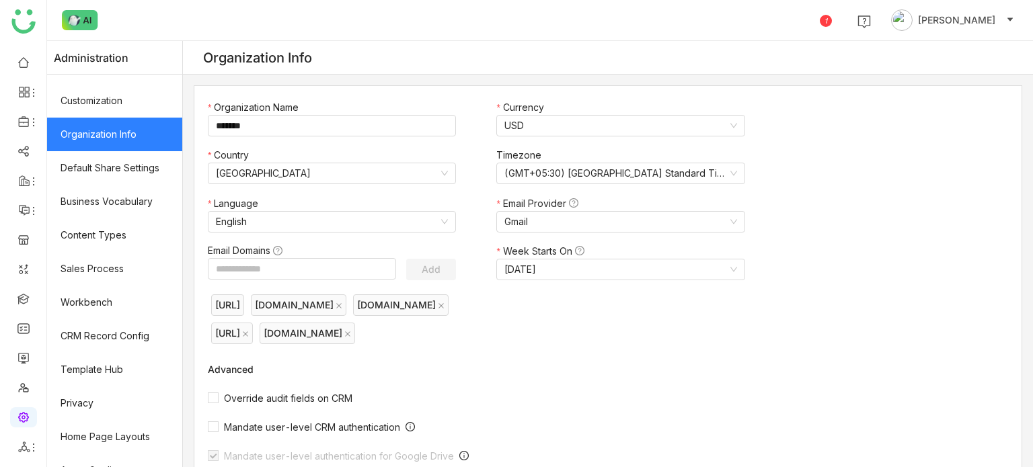
scroll to position [245, 0]
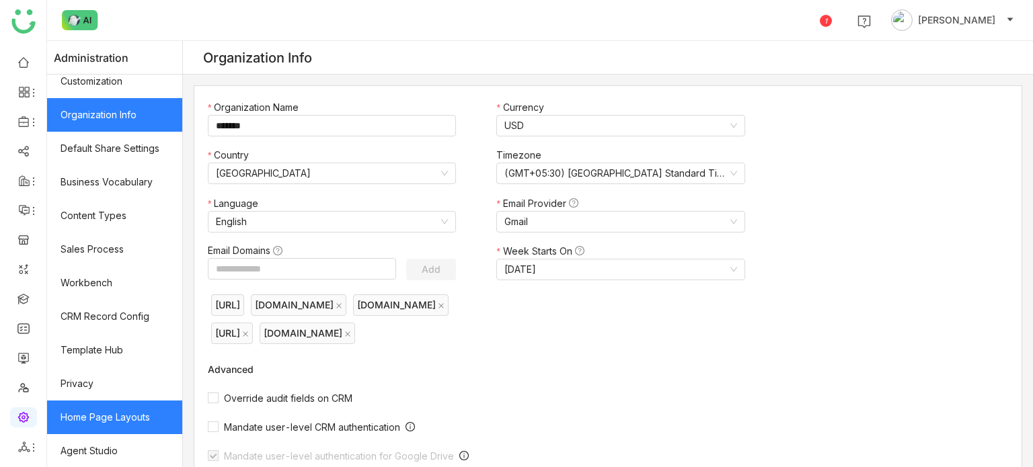
click at [106, 416] on link "Home Page Layouts" at bounding box center [114, 418] width 135 height 34
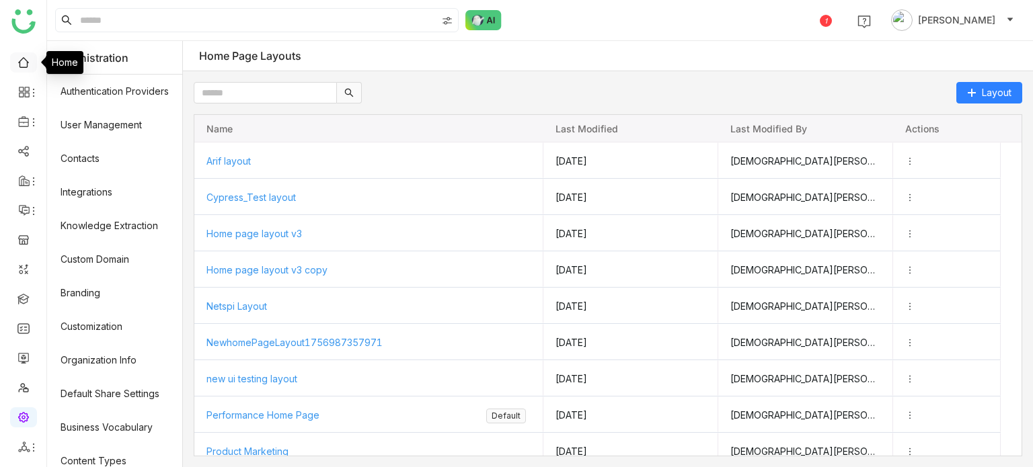
click at [21, 61] on link at bounding box center [23, 61] width 12 height 11
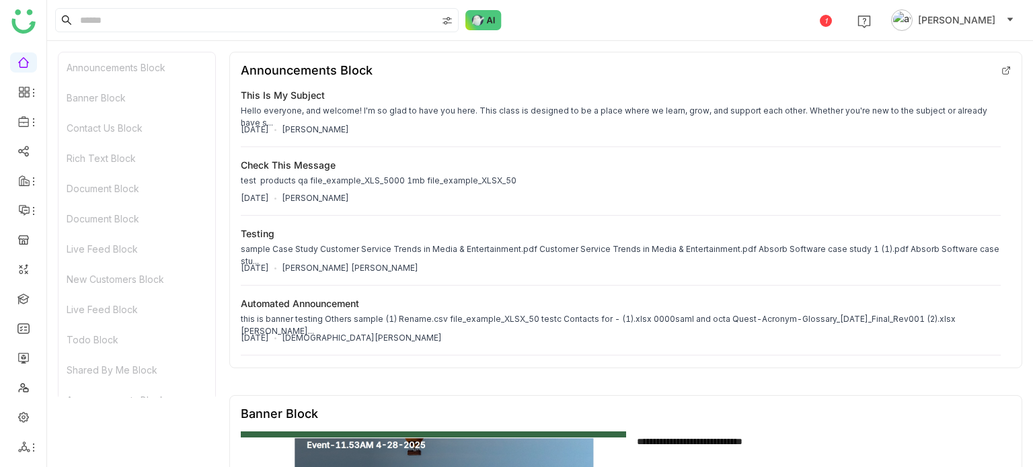
click at [957, 10] on button "[PERSON_NAME]" at bounding box center [952, 20] width 128 height 22
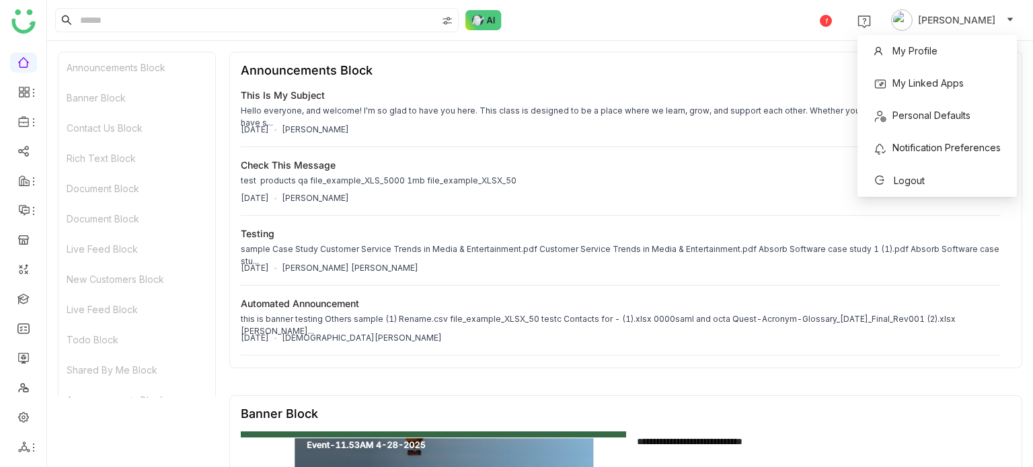
click at [637, 48] on div "Announcements Block Banner Block Contact Us Block Rich Text Block Document Bloc…" at bounding box center [540, 254] width 986 height 426
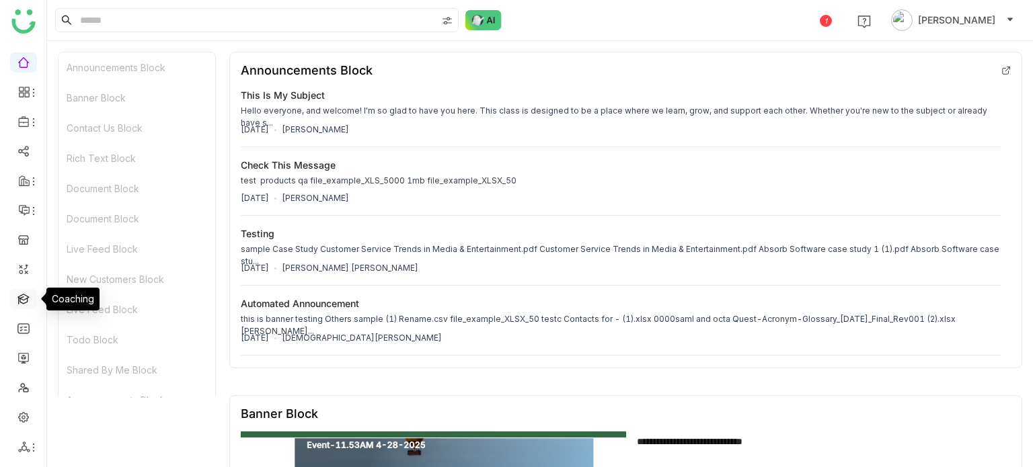
click at [30, 297] on link at bounding box center [23, 298] width 12 height 11
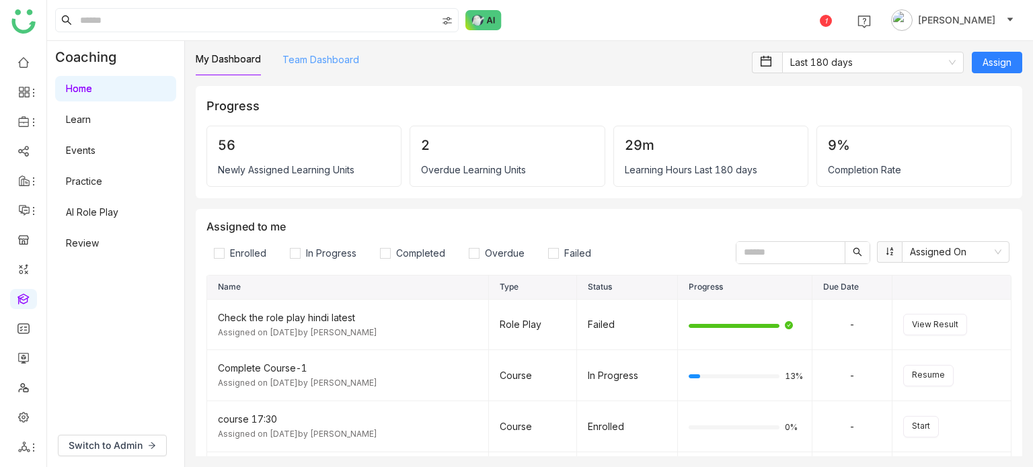
click at [342, 64] on link "Team Dashboard" at bounding box center [320, 59] width 77 height 11
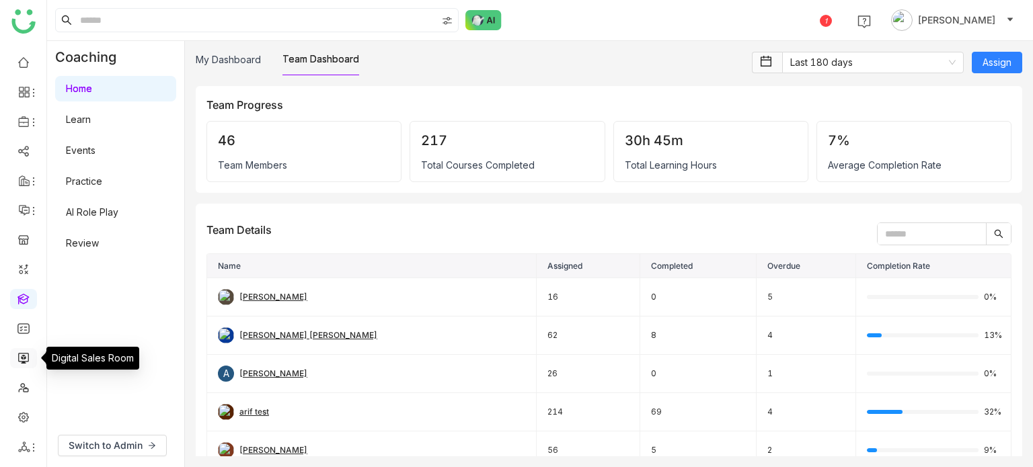
click at [25, 360] on link at bounding box center [23, 357] width 12 height 11
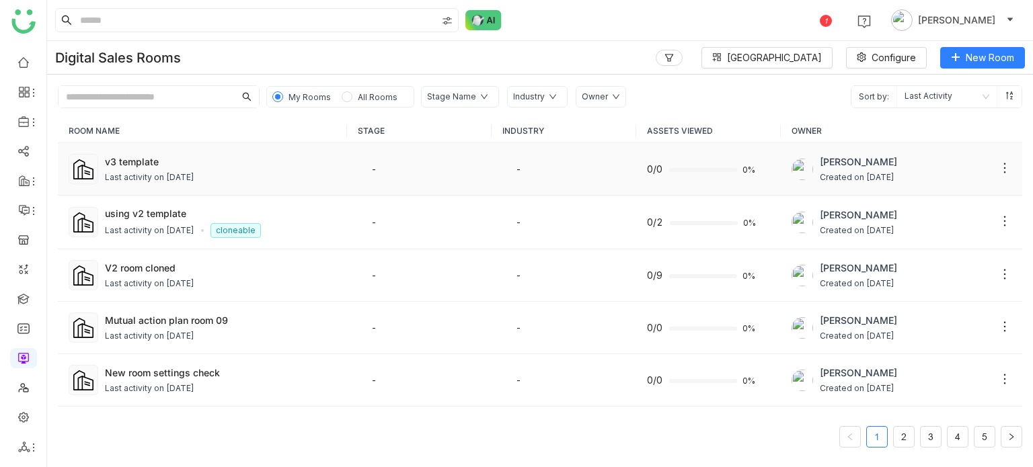
click at [260, 177] on div "Last activity on [DATE]" at bounding box center [220, 177] width 231 height 13
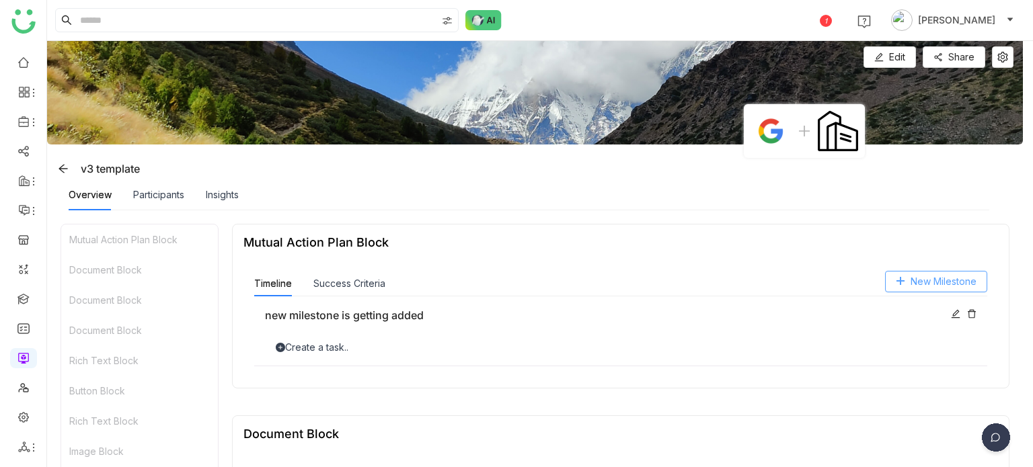
click at [922, 274] on button "New Milestone" at bounding box center [936, 282] width 102 height 22
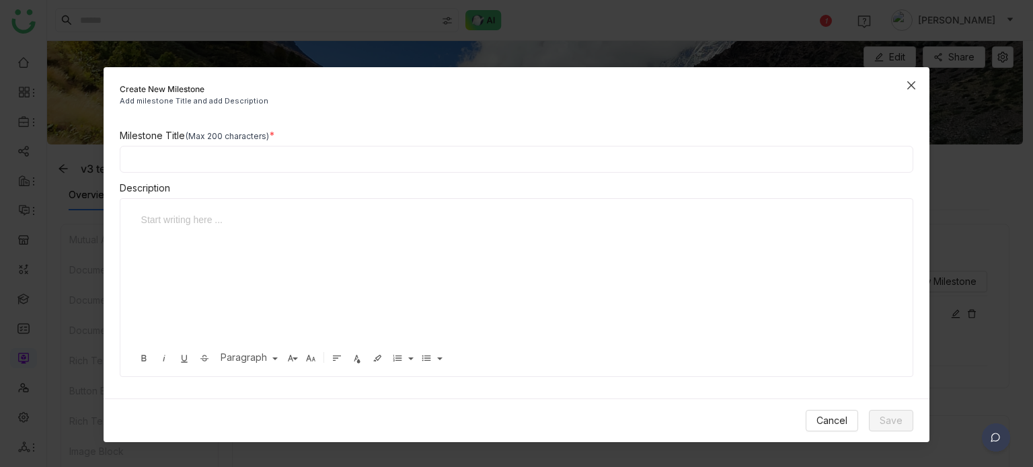
click at [917, 87] on icon "Close" at bounding box center [911, 85] width 11 height 11
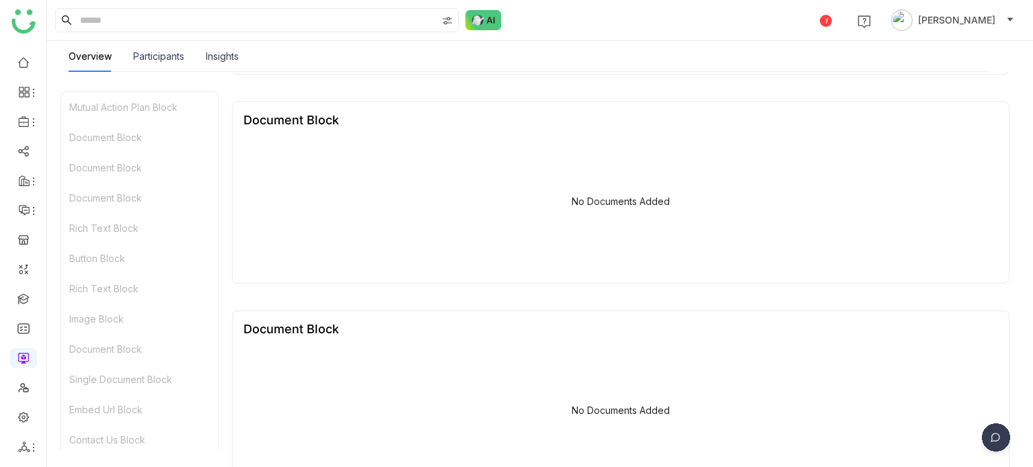
scroll to position [363, 0]
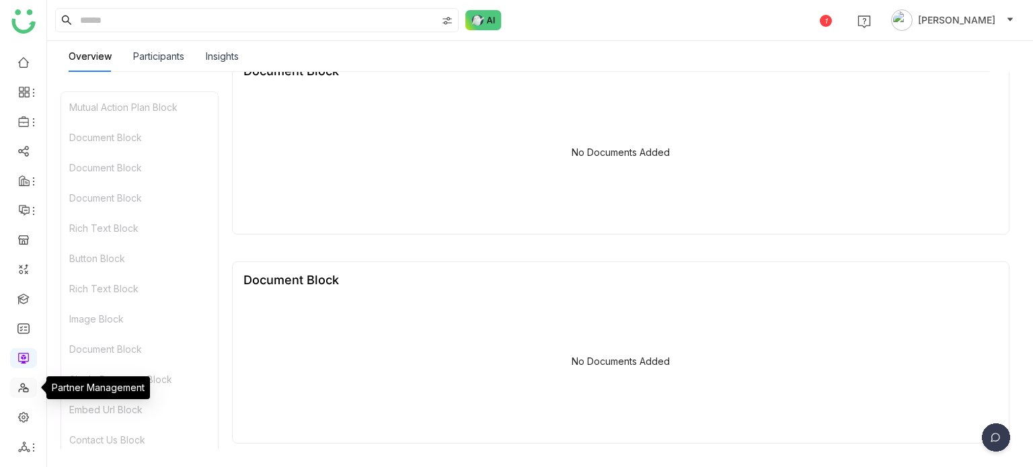
click at [21, 381] on link at bounding box center [23, 386] width 12 height 11
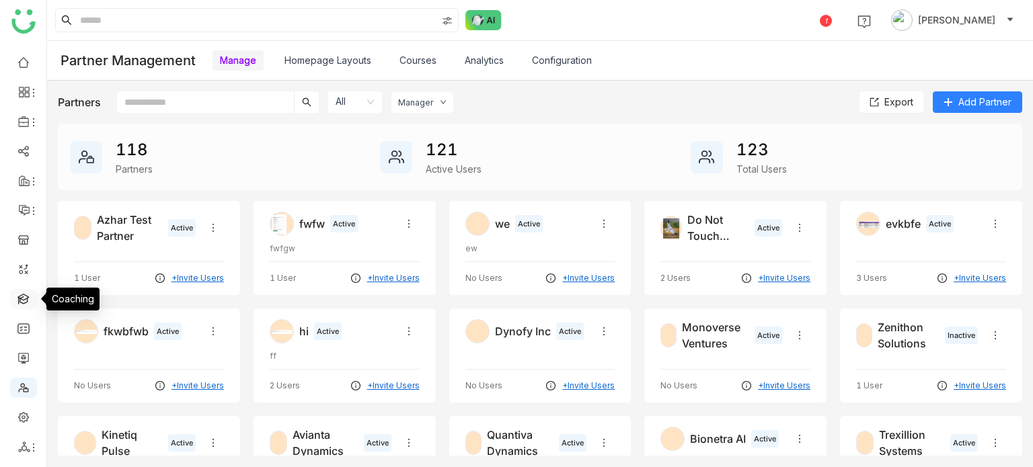
click at [30, 299] on link at bounding box center [23, 298] width 12 height 11
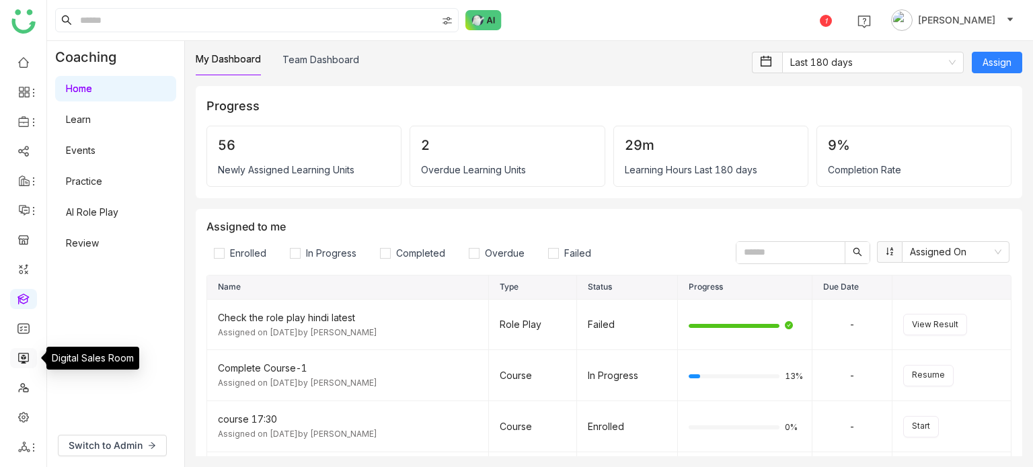
click at [30, 356] on link at bounding box center [23, 357] width 12 height 11
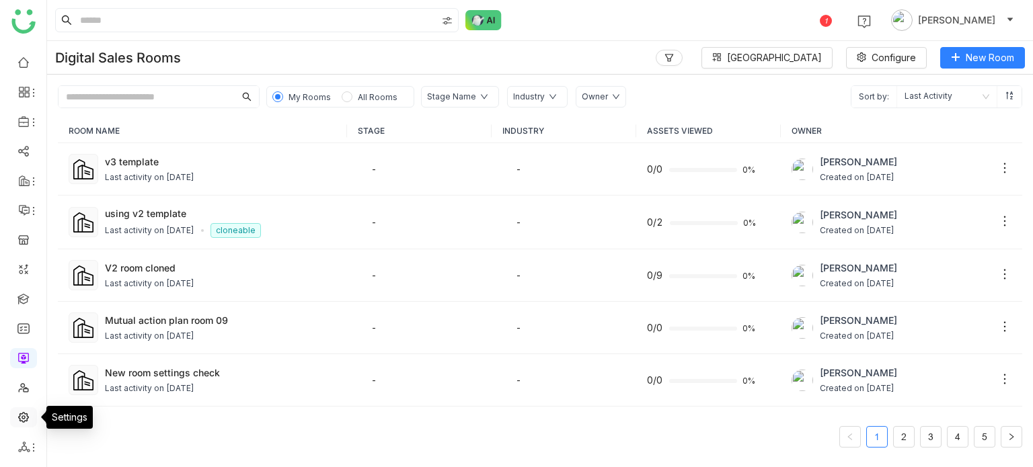
click at [26, 421] on link at bounding box center [23, 416] width 12 height 11
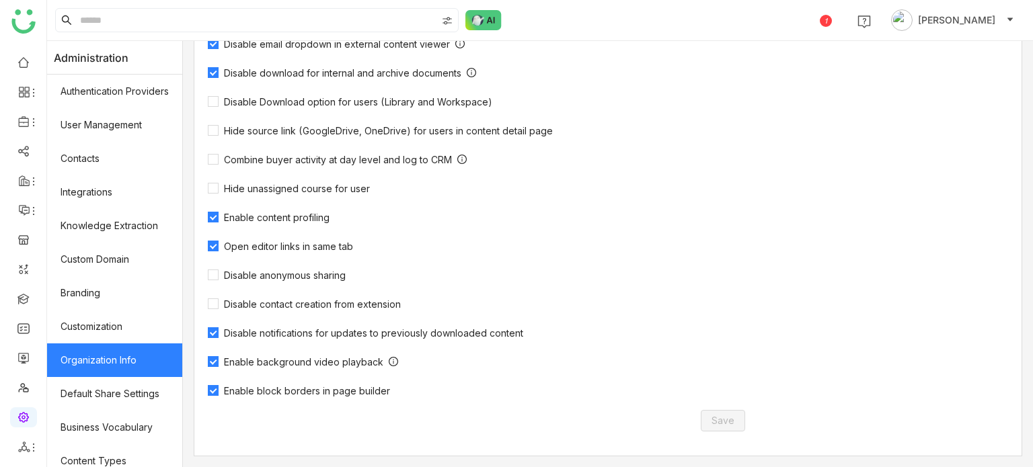
scroll to position [441, 0]
click at [341, 399] on div "Organization Name ******* Currency USD Country United States Timezone (GMT+05:3…" at bounding box center [483, 50] width 579 height 811
click at [347, 392] on span "Enable block borders in page builder" at bounding box center [307, 390] width 177 height 11
click at [716, 423] on span "Save" at bounding box center [722, 421] width 23 height 15
click at [321, 388] on span "Enable block borders in page builder" at bounding box center [307, 390] width 177 height 11
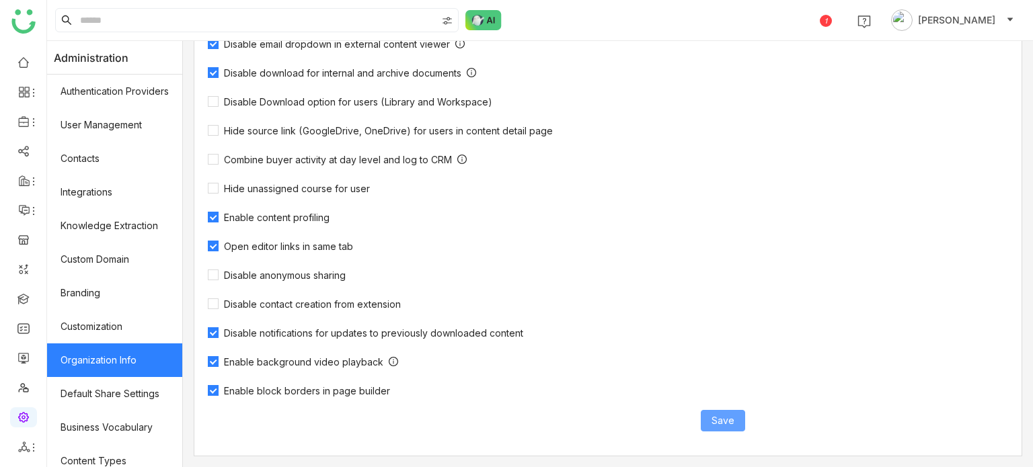
click at [719, 424] on span "Save" at bounding box center [722, 421] width 23 height 15
click at [317, 391] on span "Enable block borders in page builder" at bounding box center [307, 390] width 177 height 11
click at [720, 424] on span "Save" at bounding box center [722, 421] width 23 height 15
click at [376, 397] on span "Enable block borders in page builder" at bounding box center [307, 390] width 177 height 11
click at [378, 393] on span "Enable block borders in page builder" at bounding box center [307, 390] width 177 height 11
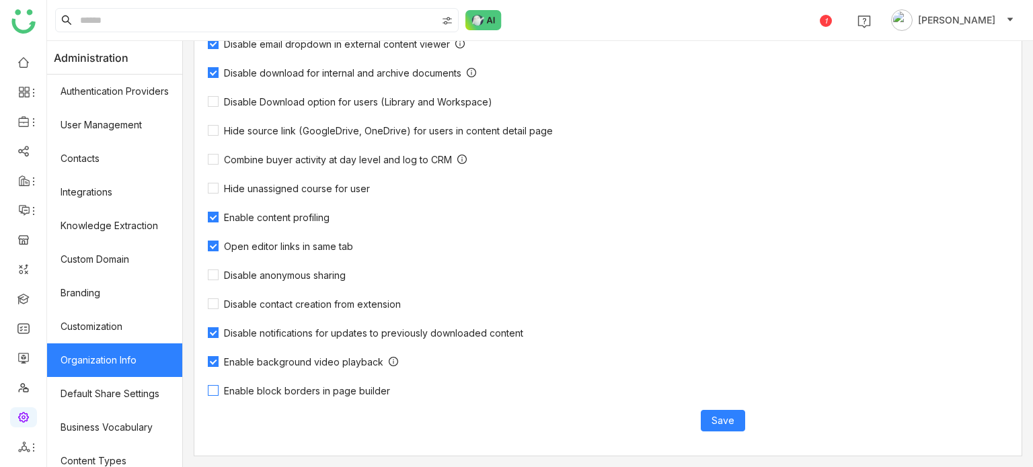
click at [378, 393] on span "Enable block borders in page builder" at bounding box center [307, 390] width 177 height 11
click at [711, 418] on span "Save" at bounding box center [722, 421] width 23 height 15
click at [347, 387] on span "Enable block borders in page builder" at bounding box center [307, 390] width 177 height 11
click at [726, 422] on span "Save" at bounding box center [722, 421] width 23 height 15
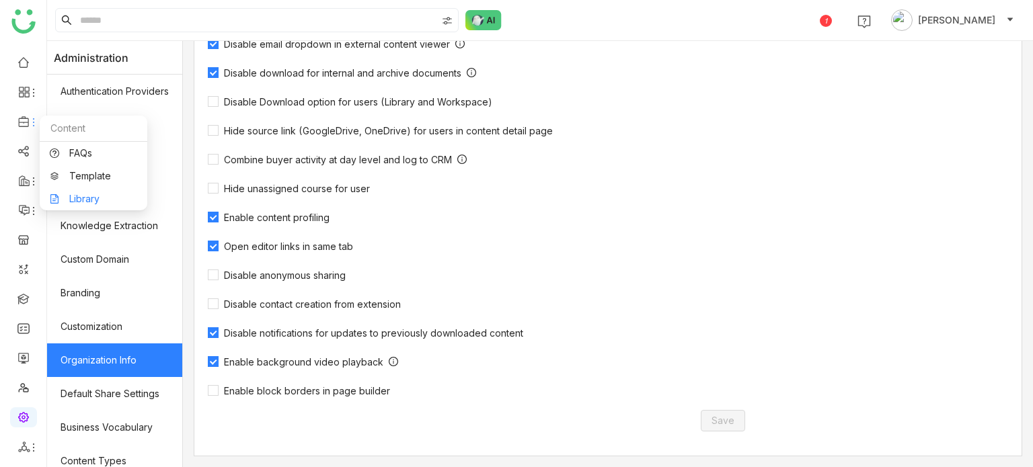
click at [91, 202] on link "Library" at bounding box center [93, 198] width 87 height 9
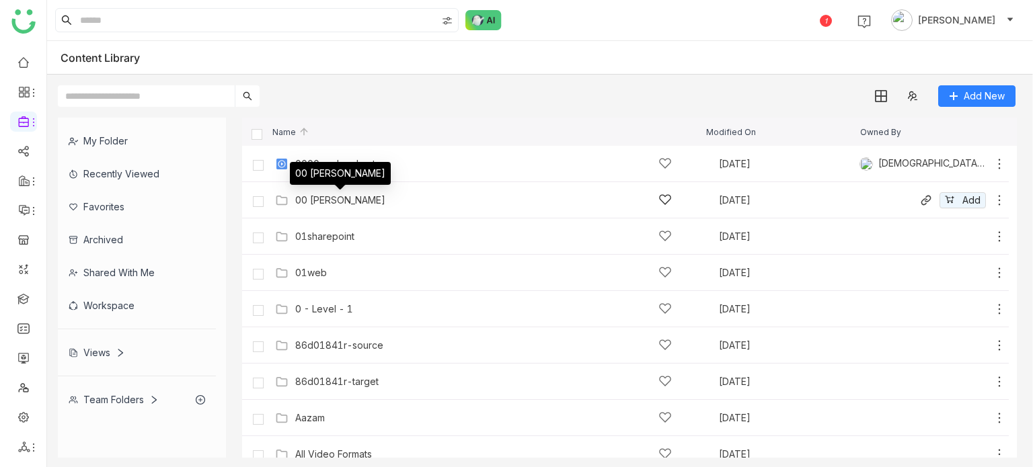
click at [347, 202] on div "00 Arif Folder" at bounding box center [340, 200] width 90 height 11
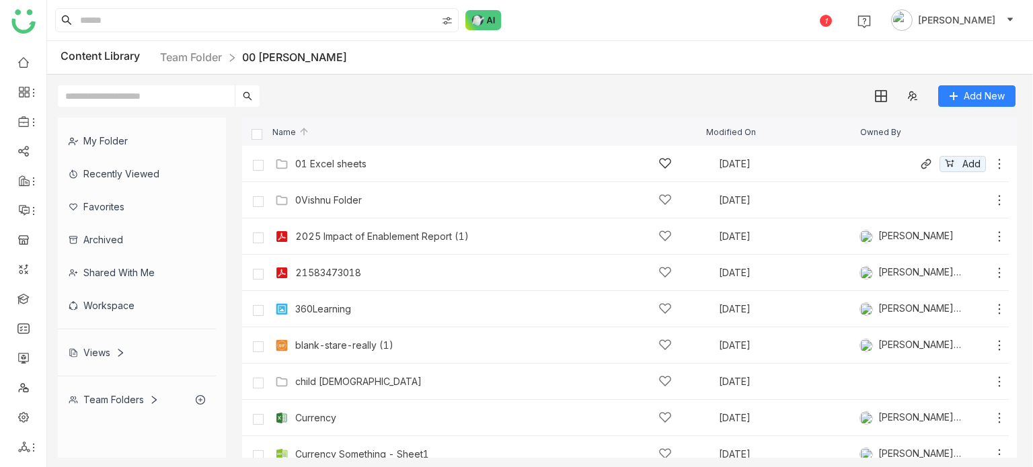
click at [325, 157] on div "01 Excel sheets" at bounding box center [483, 164] width 377 height 14
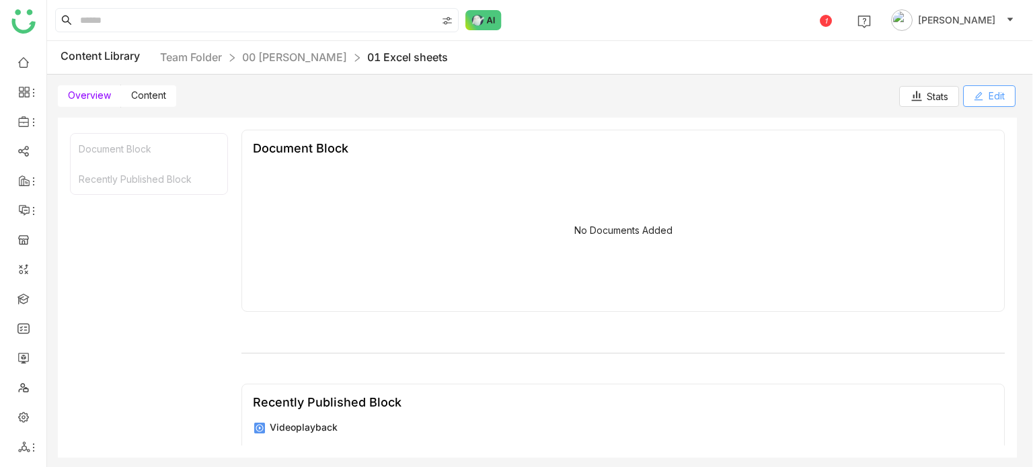
click at [981, 102] on button "Edit" at bounding box center [989, 96] width 52 height 22
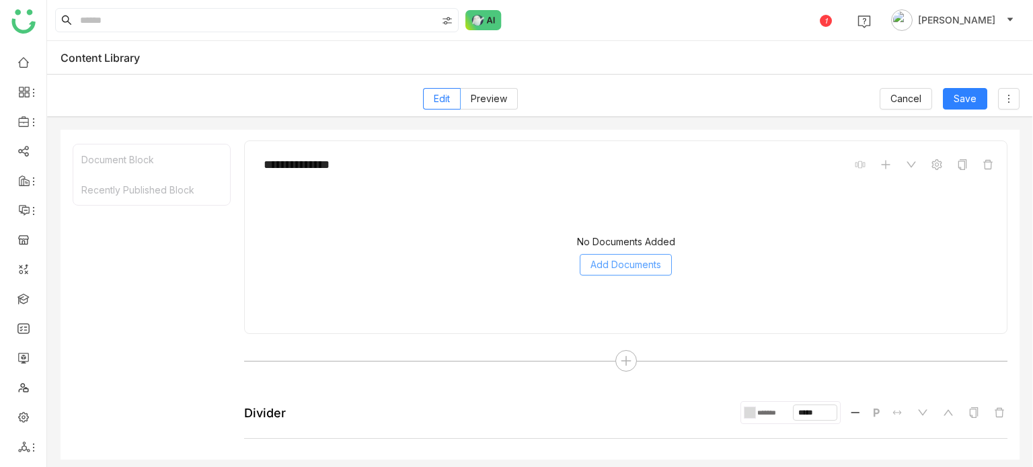
click at [642, 260] on span "Add Documents" at bounding box center [625, 265] width 71 height 15
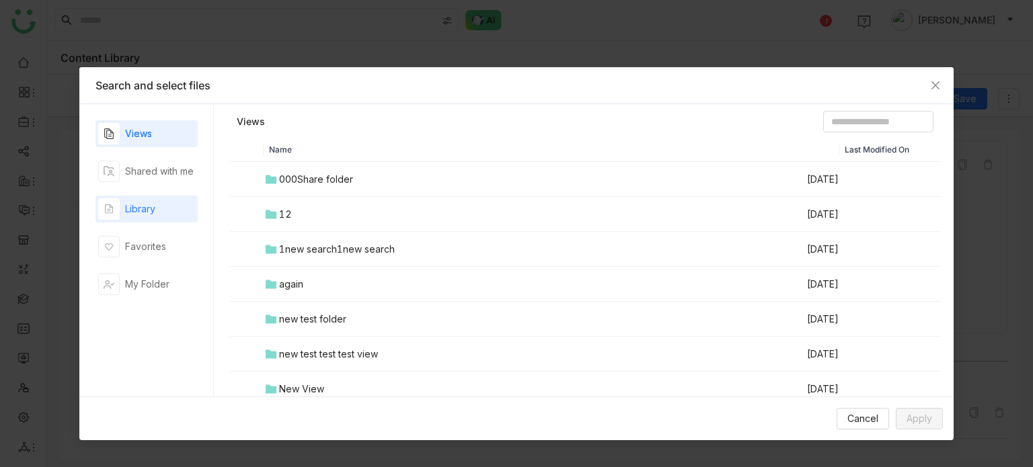
click at [161, 210] on div "Library" at bounding box center [146, 209] width 102 height 27
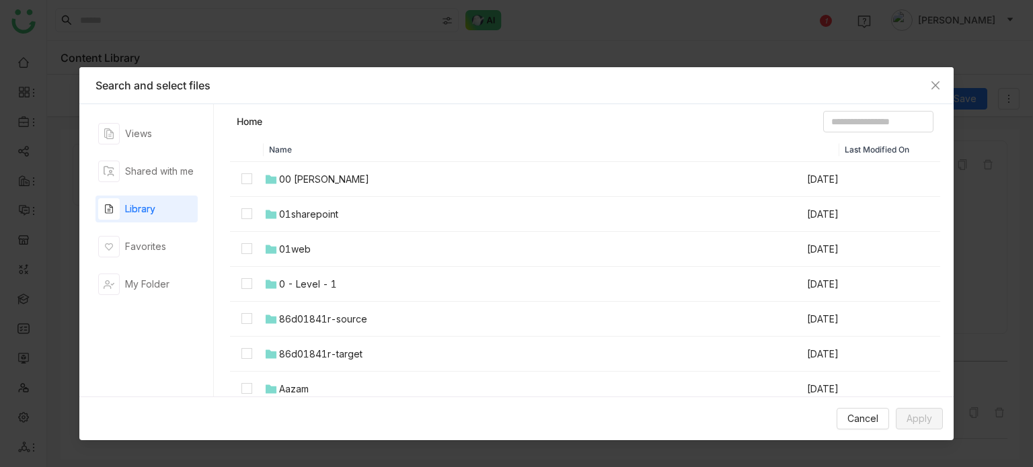
scroll to position [5, 0]
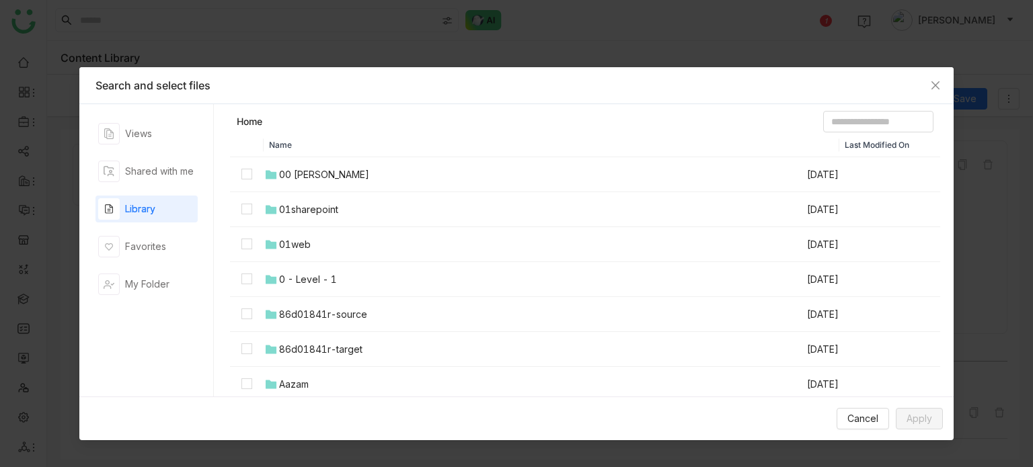
click at [330, 180] on div "00 Arif Folder" at bounding box center [324, 174] width 90 height 15
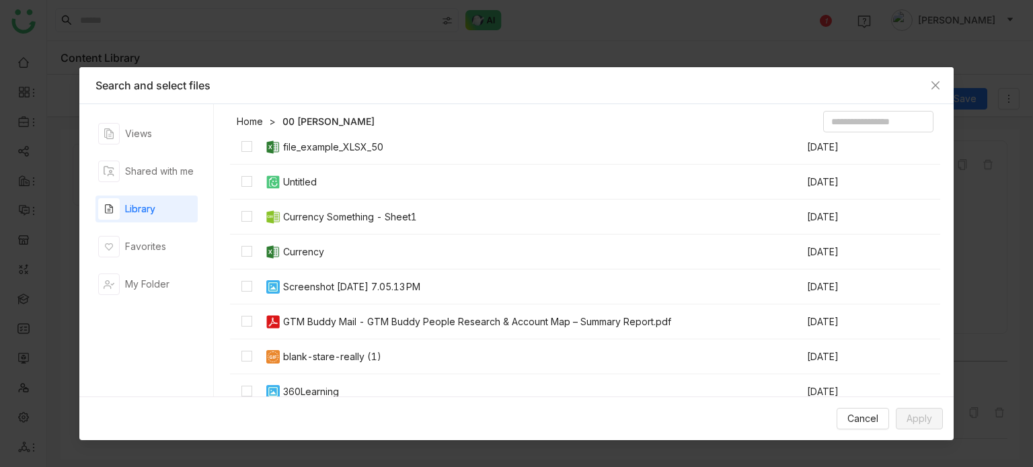
scroll to position [226, 0]
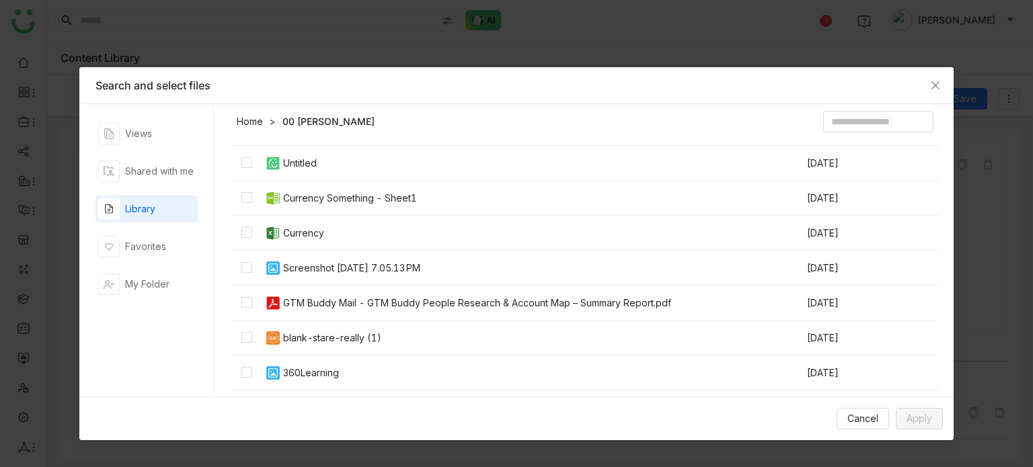
click at [325, 294] on td "GTM Buddy Mail - GTM Buddy People Research & Account Map – Summary Report.pdf" at bounding box center [535, 303] width 542 height 35
drag, startPoint x: 934, startPoint y: 430, endPoint x: 933, endPoint y: 423, distance: 7.4
click at [933, 423] on div "Cancel Apply" at bounding box center [516, 419] width 874 height 44
click at [933, 423] on button "Apply" at bounding box center [919, 419] width 47 height 22
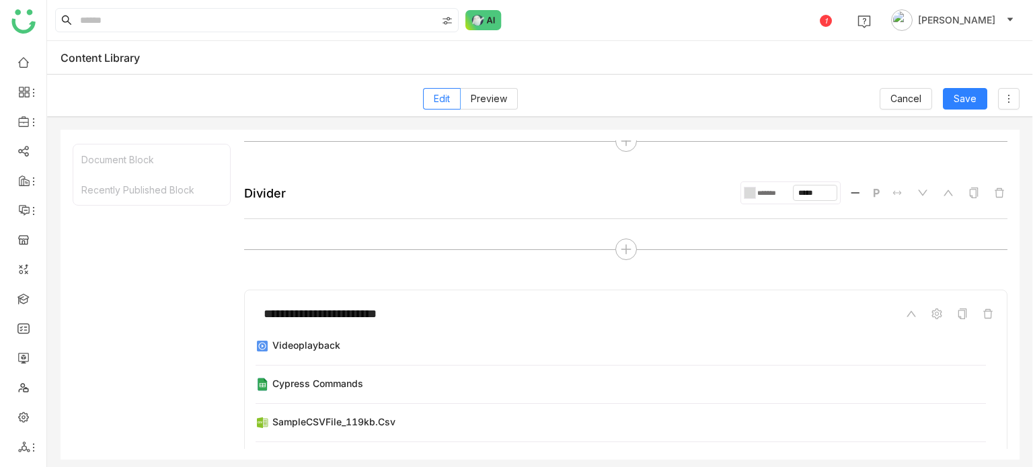
scroll to position [178, 0]
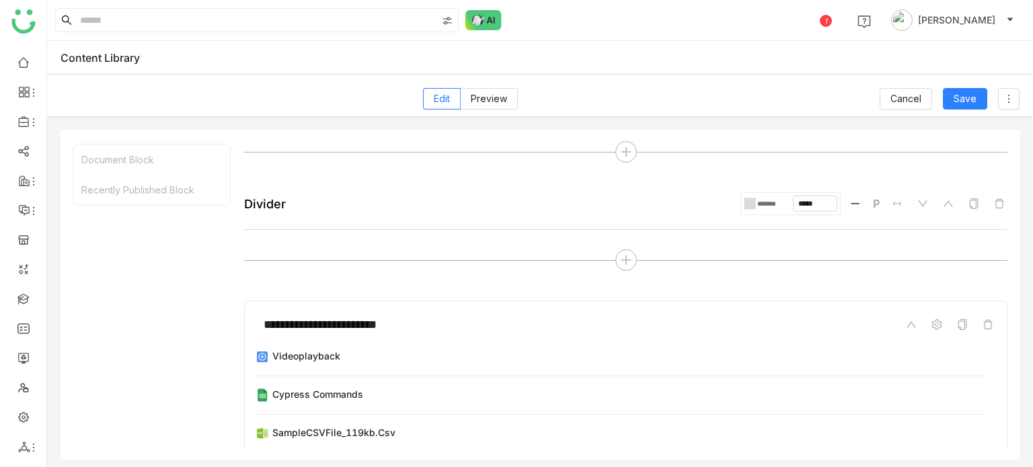
click at [620, 249] on div at bounding box center [625, 260] width 763 height 22
click at [620, 254] on icon at bounding box center [626, 260] width 12 height 12
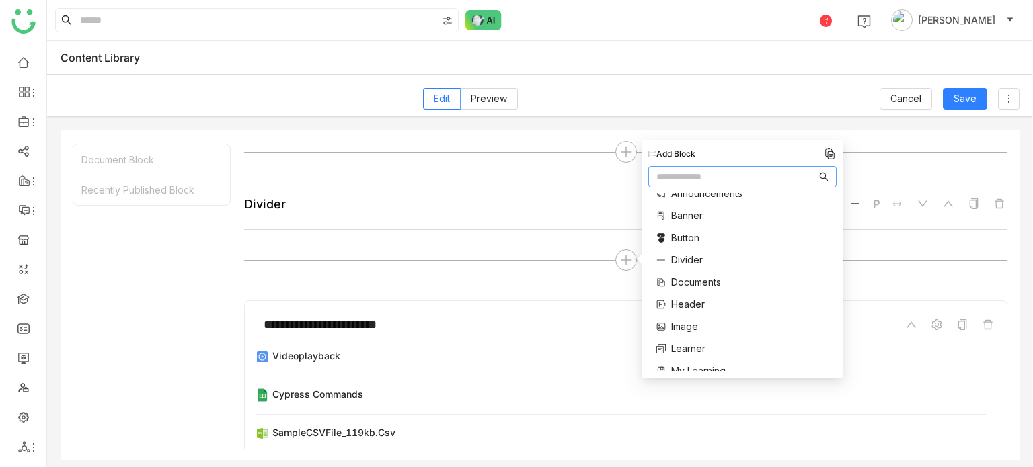
scroll to position [0, 0]
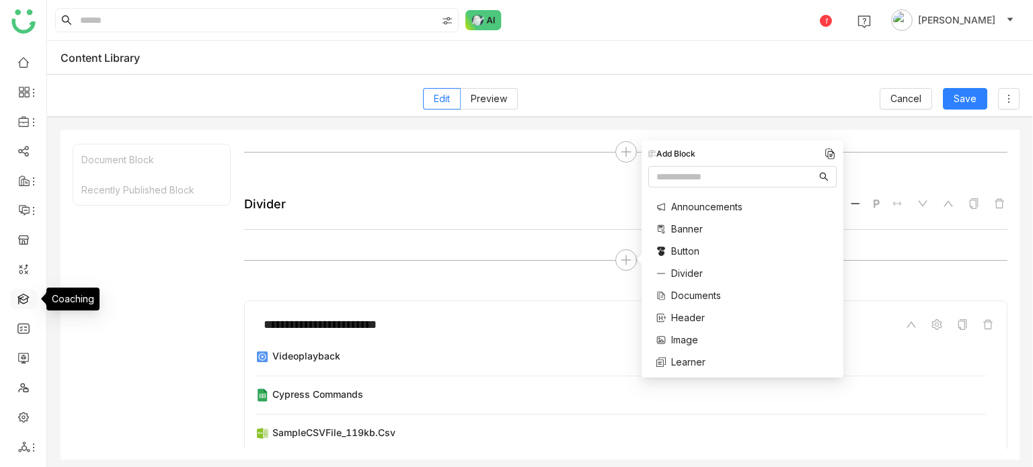
click at [19, 294] on link at bounding box center [23, 298] width 12 height 11
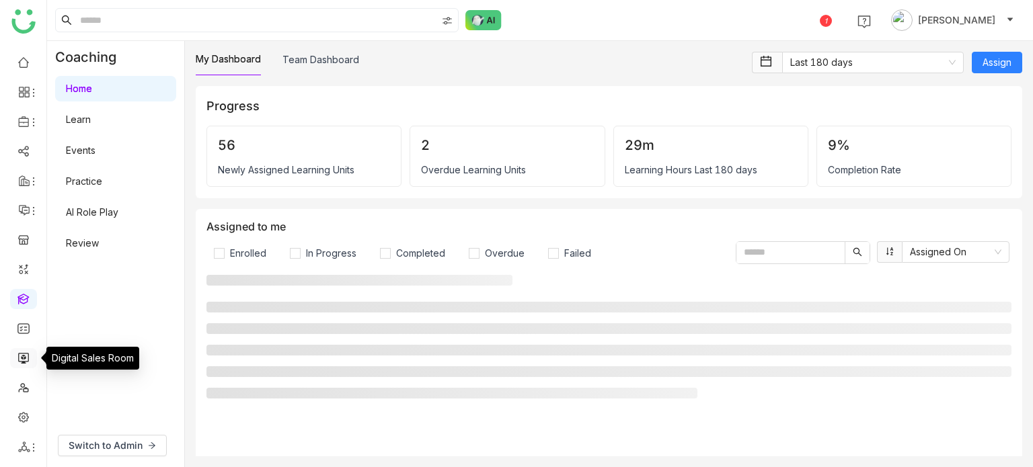
click at [28, 357] on link at bounding box center [23, 357] width 12 height 11
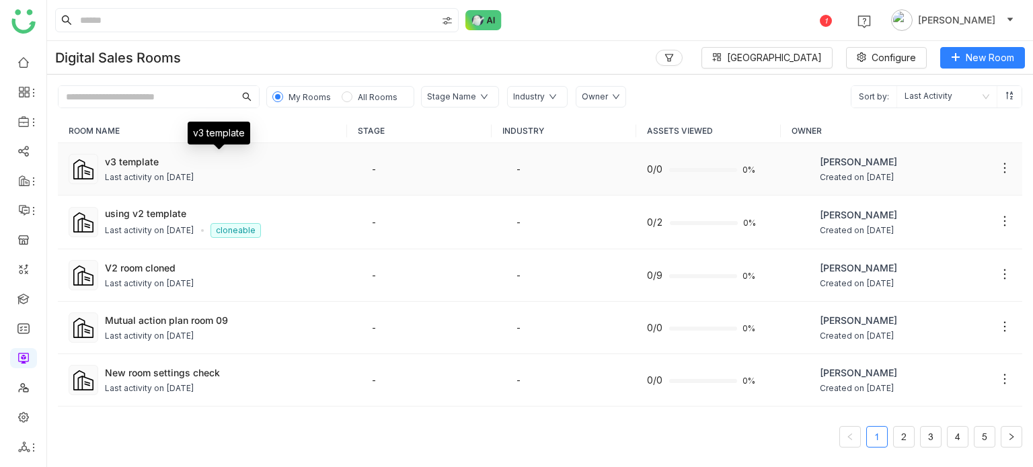
click at [249, 165] on div "v3 template" at bounding box center [220, 162] width 231 height 14
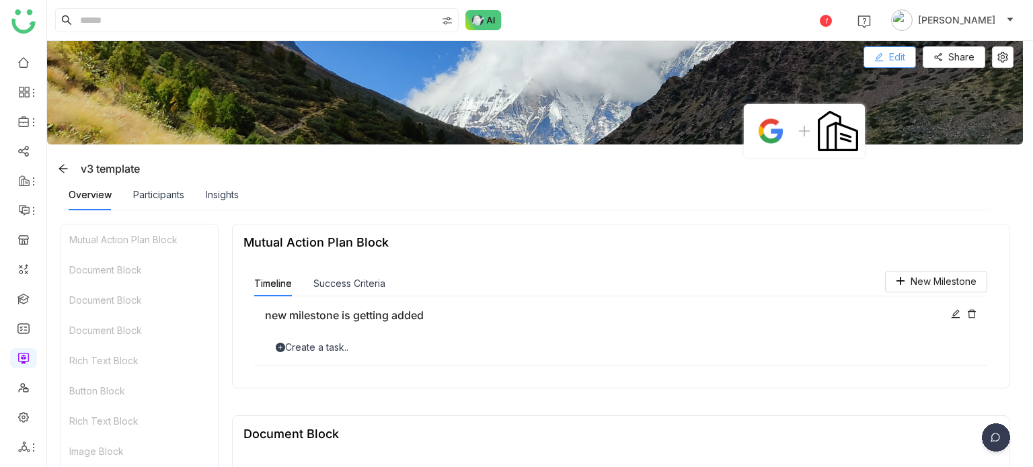
click at [907, 64] on button "Edit" at bounding box center [889, 57] width 52 height 22
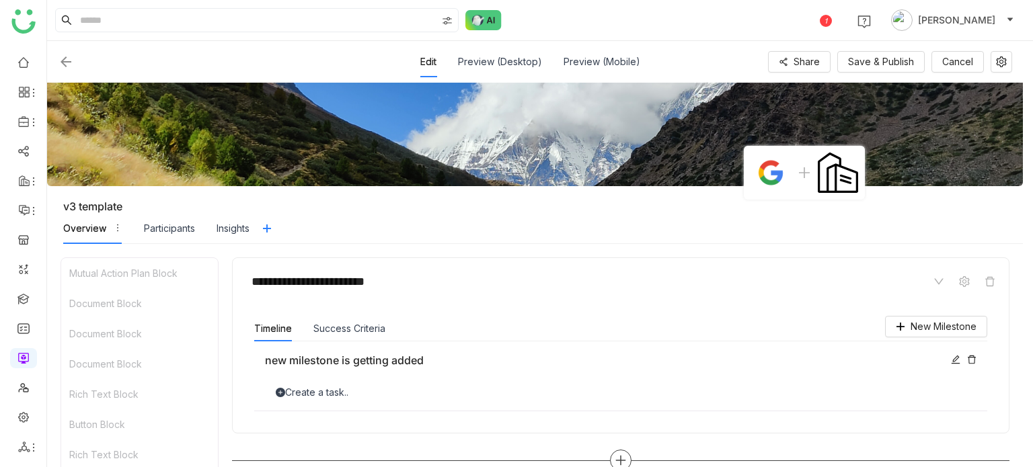
click at [619, 463] on icon at bounding box center [621, 461] width 12 height 12
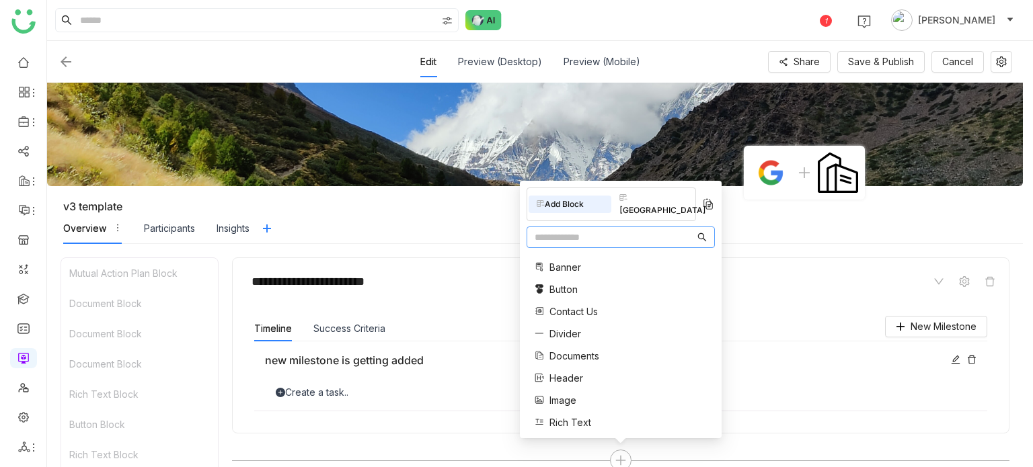
click at [605, 235] on input "text" at bounding box center [615, 237] width 160 height 15
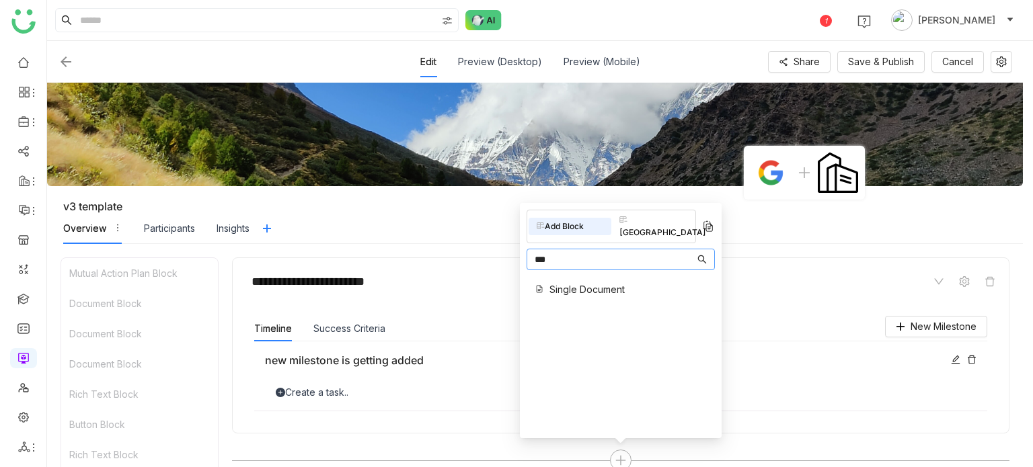
type input "***"
click at [589, 282] on span "Single Document" at bounding box center [586, 289] width 75 height 14
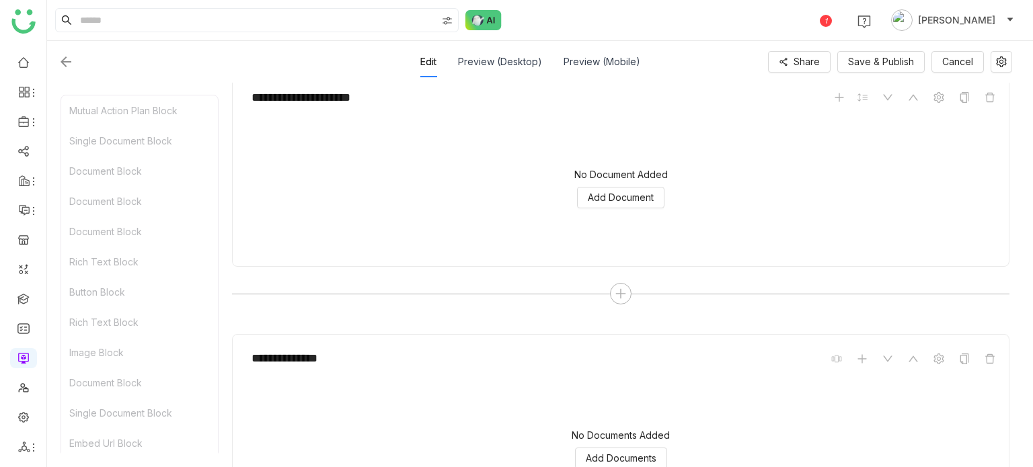
scroll to position [430, 0]
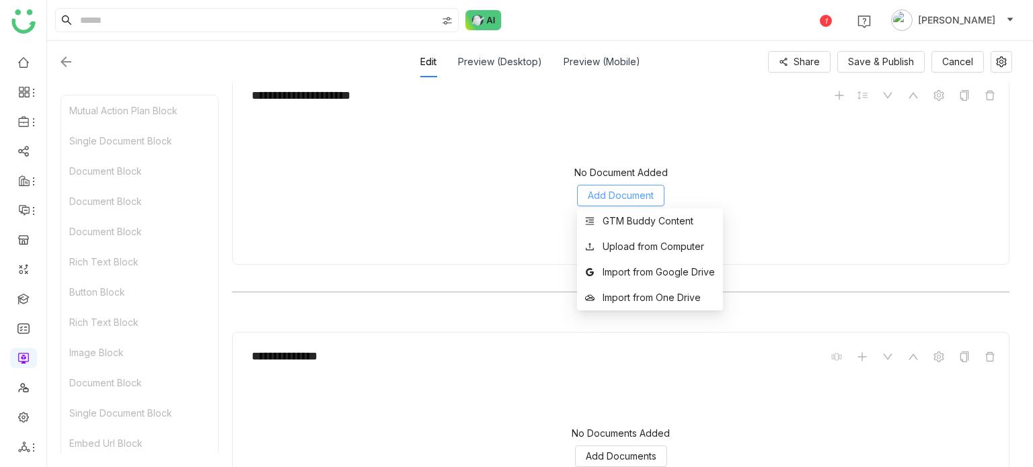
click at [631, 199] on span "Add Document" at bounding box center [621, 195] width 66 height 15
click at [643, 229] on li "GTM Buddy Content" at bounding box center [650, 221] width 146 height 26
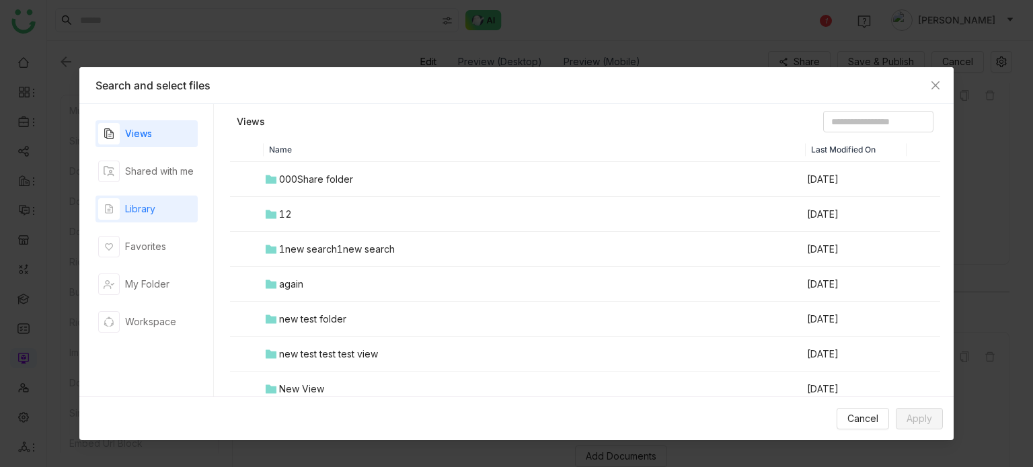
click at [166, 204] on div "Library" at bounding box center [146, 209] width 102 height 27
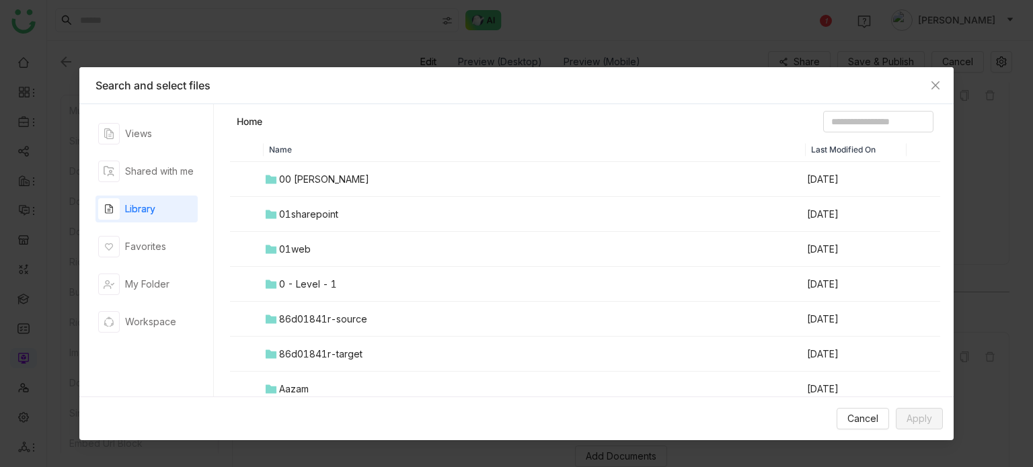
click at [321, 188] on td "00 Arif Folder" at bounding box center [535, 179] width 542 height 35
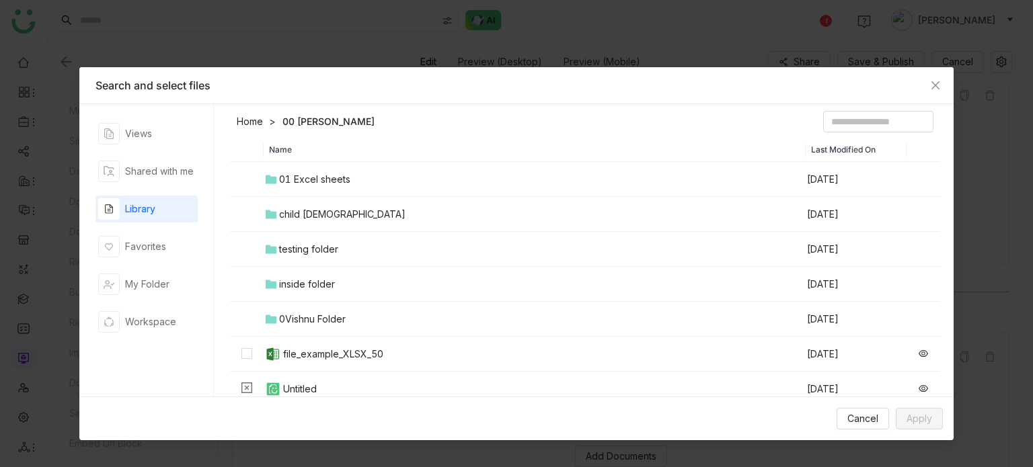
click at [335, 190] on td "01 Excel sheets" at bounding box center [535, 179] width 542 height 35
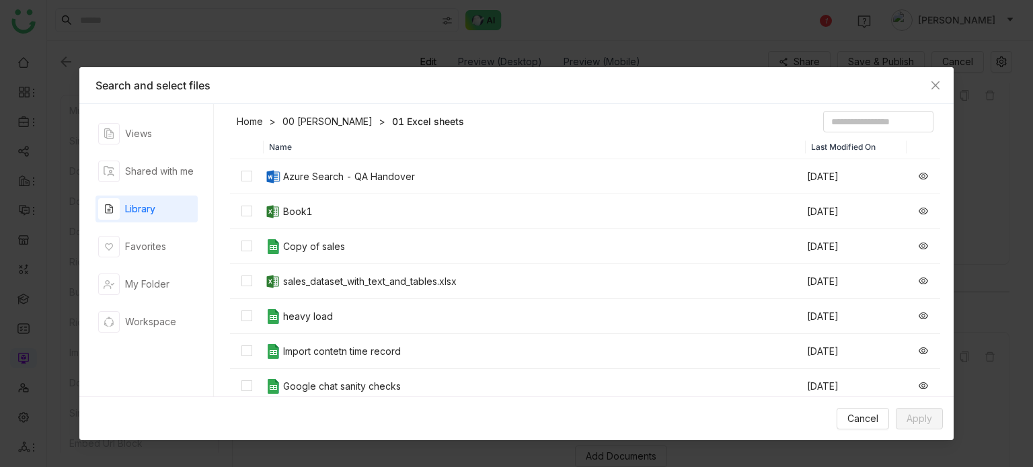
scroll to position [0, 0]
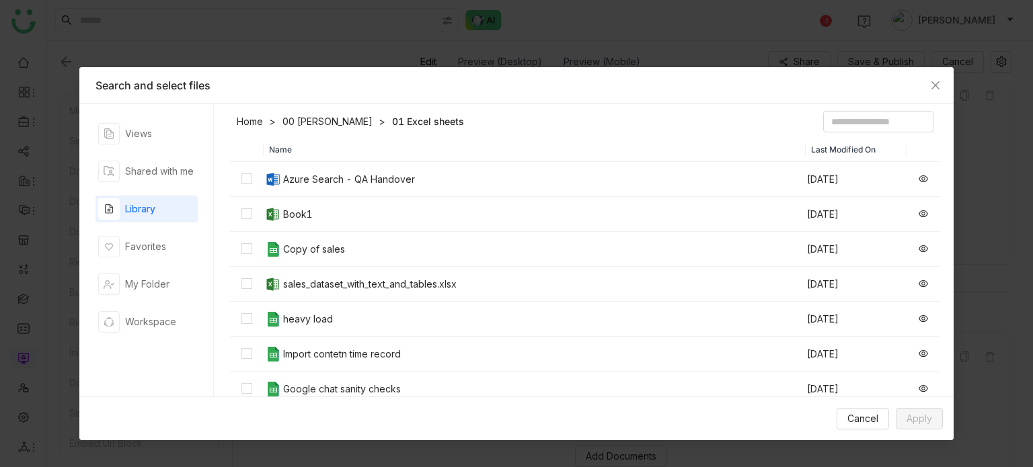
click at [149, 204] on div "Library" at bounding box center [140, 209] width 30 height 15
click at [373, 123] on li "01 Excel sheets" at bounding box center [418, 121] width 91 height 13
click at [325, 122] on link "00 Arif Folder" at bounding box center [327, 121] width 90 height 13
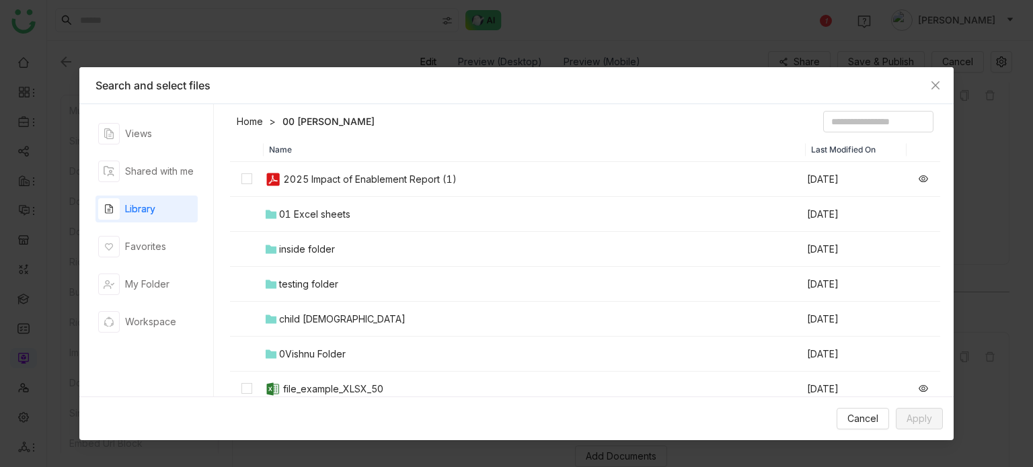
click at [322, 217] on div "01 Excel sheets" at bounding box center [314, 214] width 71 height 15
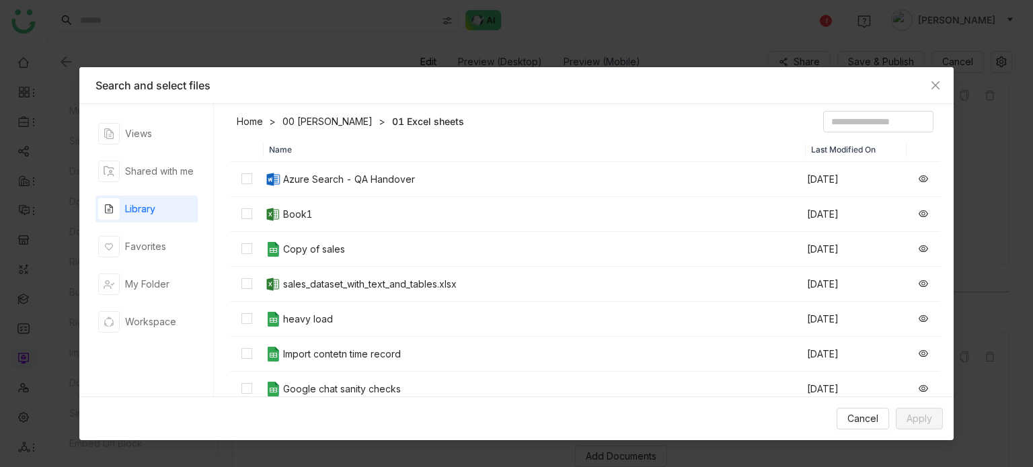
click at [336, 124] on link "00 Arif Folder" at bounding box center [327, 121] width 90 height 13
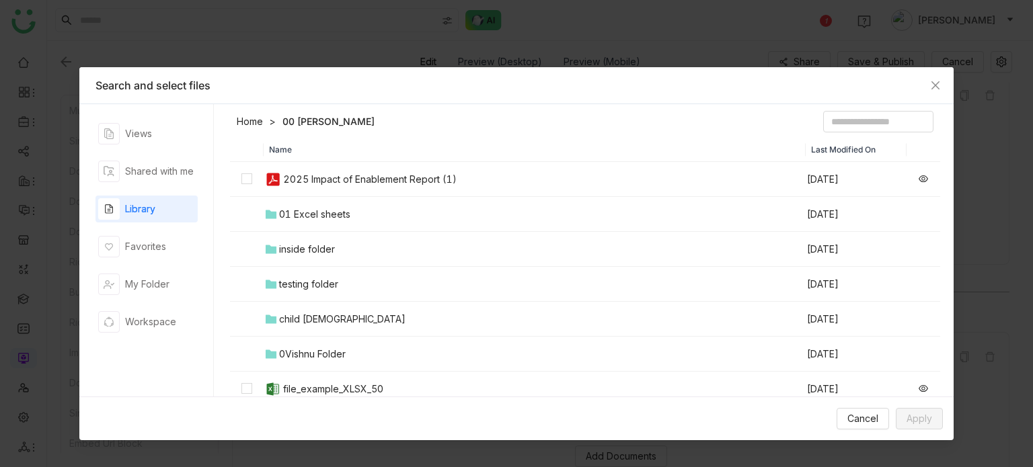
click at [315, 186] on td "2025 Impact of Enablement Report (1)" at bounding box center [535, 179] width 542 height 35
click at [910, 422] on span "Apply" at bounding box center [920, 419] width 26 height 15
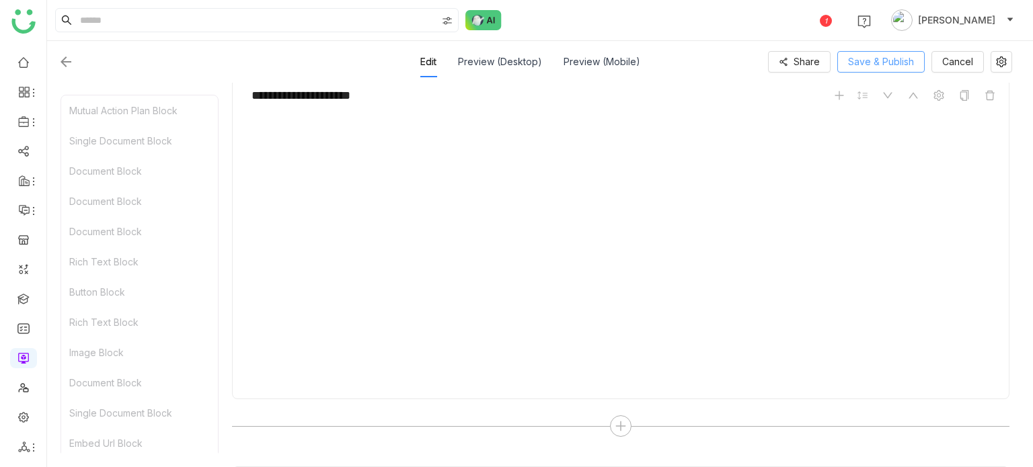
click at [895, 53] on button "Save & Publish" at bounding box center [880, 62] width 87 height 22
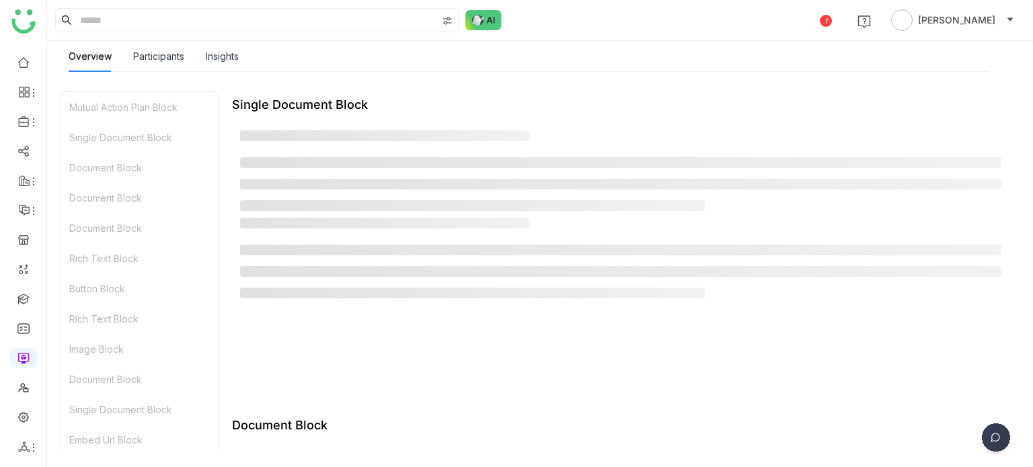
scroll to position [296, 0]
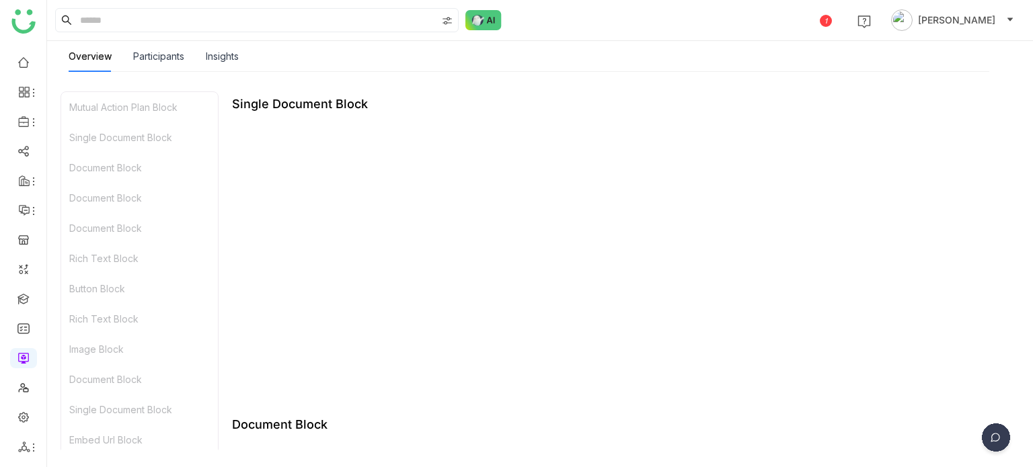
type input "*"
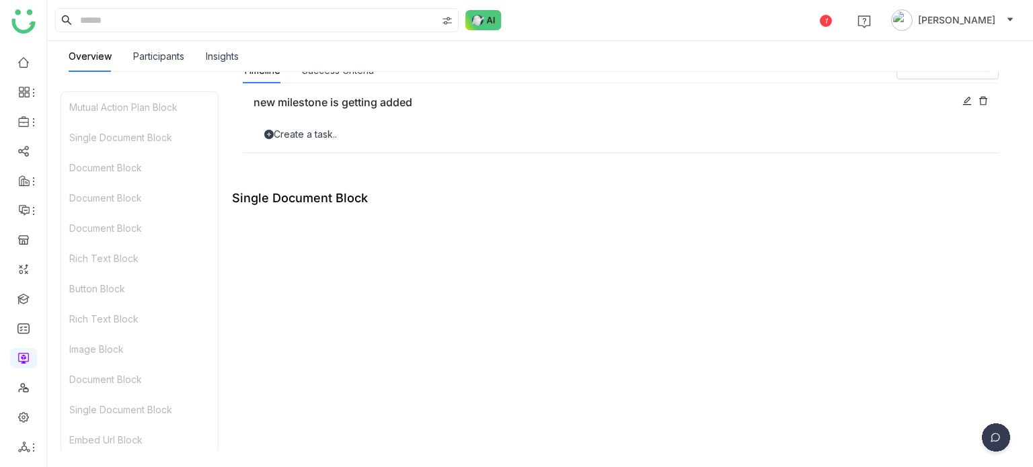
scroll to position [202, 0]
click at [28, 299] on link at bounding box center [23, 298] width 12 height 11
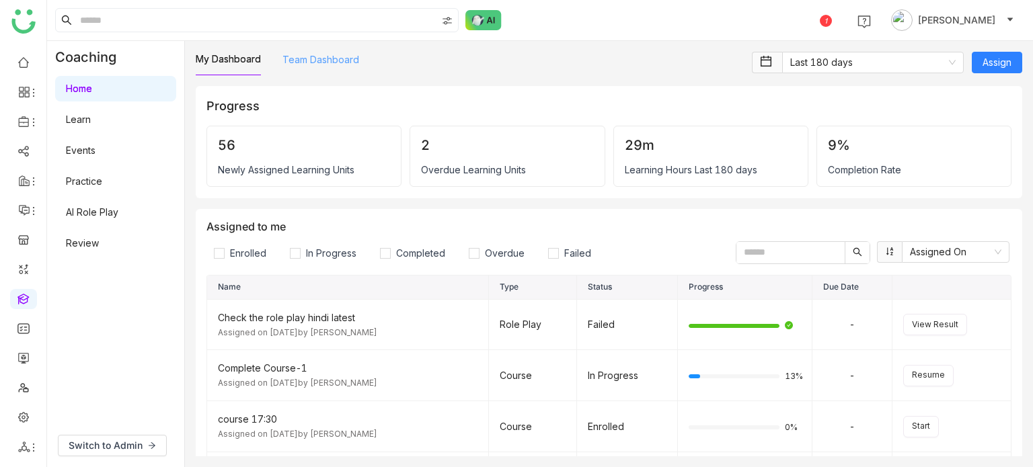
click at [309, 56] on link "Team Dashboard" at bounding box center [320, 59] width 77 height 11
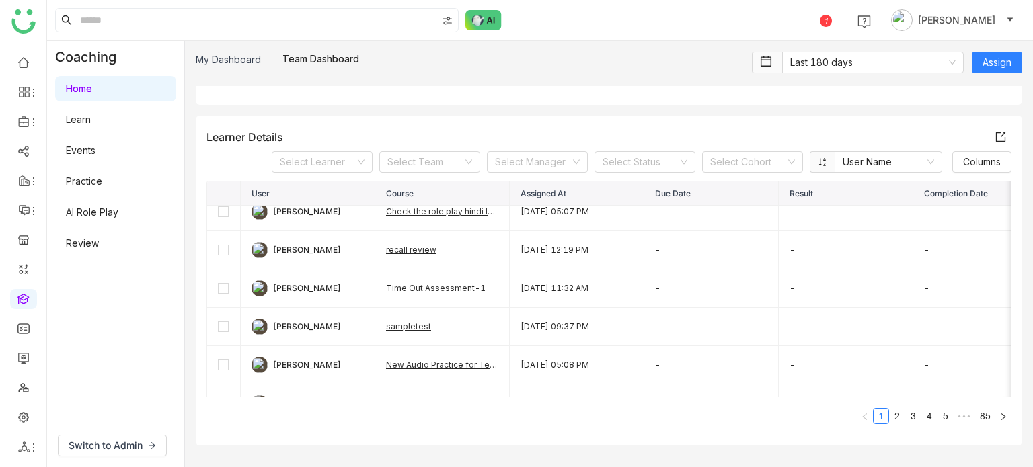
scroll to position [430, 0]
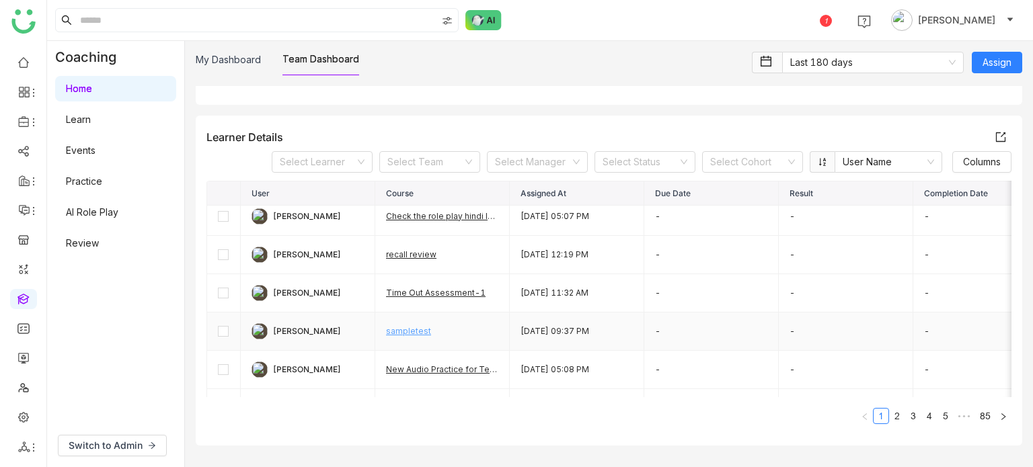
click at [414, 326] on link "sampletest" at bounding box center [408, 331] width 45 height 10
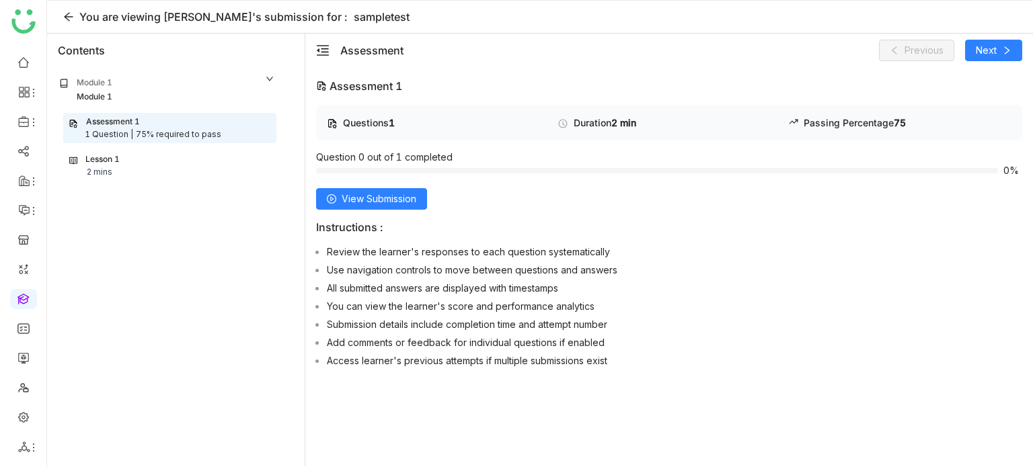
click at [194, 86] on div "Module 1" at bounding box center [167, 84] width 216 height 14
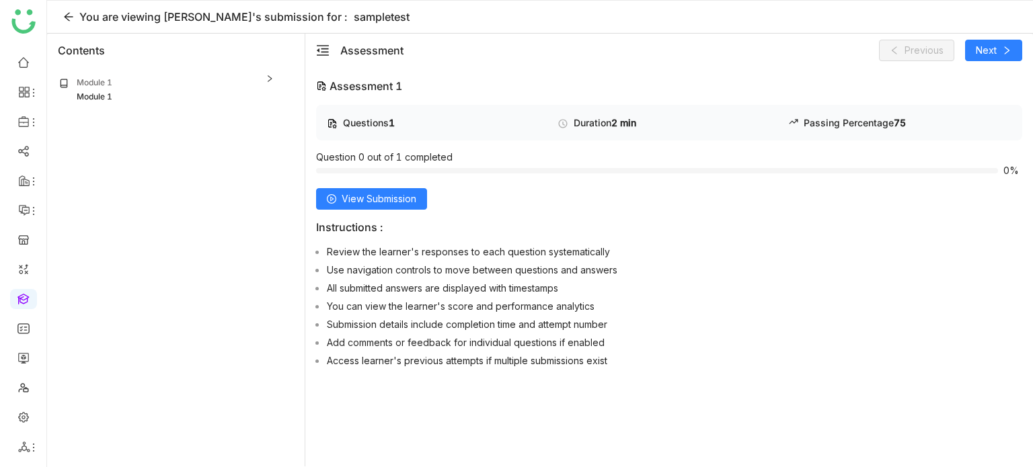
click at [192, 91] on div "Module 1" at bounding box center [167, 97] width 216 height 13
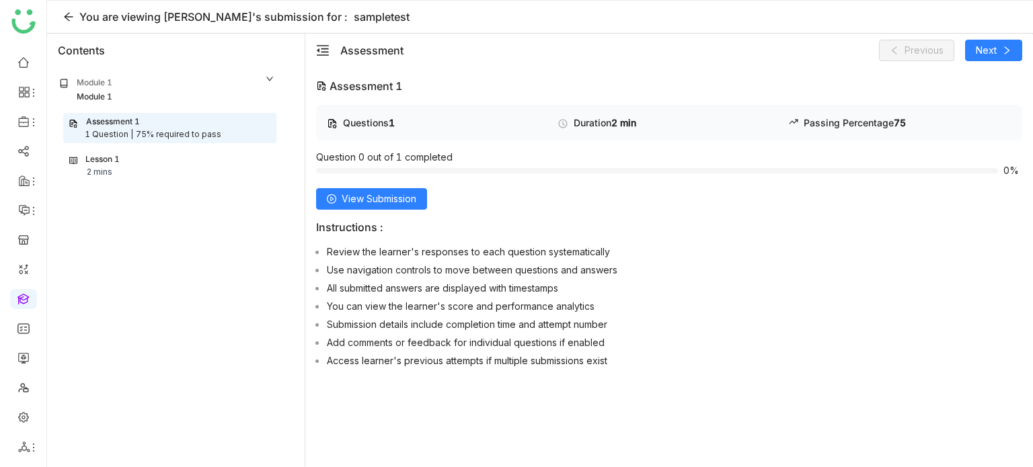
click at [164, 169] on div "Lesson 1 2 mins" at bounding box center [169, 166] width 201 height 26
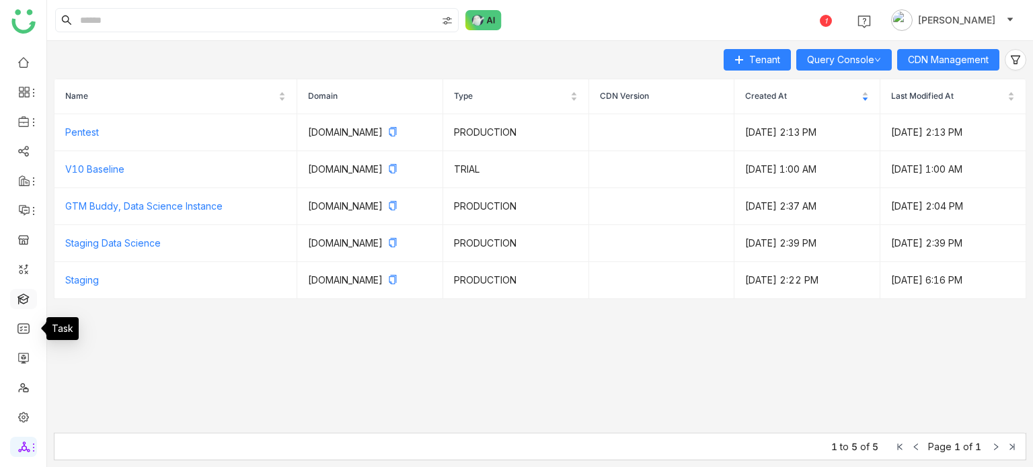
click at [28, 298] on link at bounding box center [23, 298] width 12 height 11
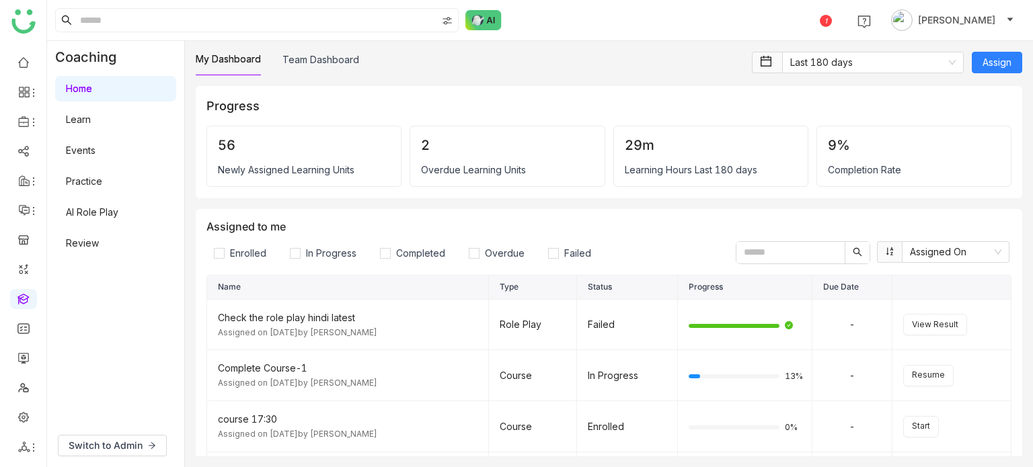
click at [137, 433] on div "Switch to Admin" at bounding box center [115, 445] width 137 height 43
click at [115, 451] on span "Switch to Admin" at bounding box center [106, 445] width 74 height 15
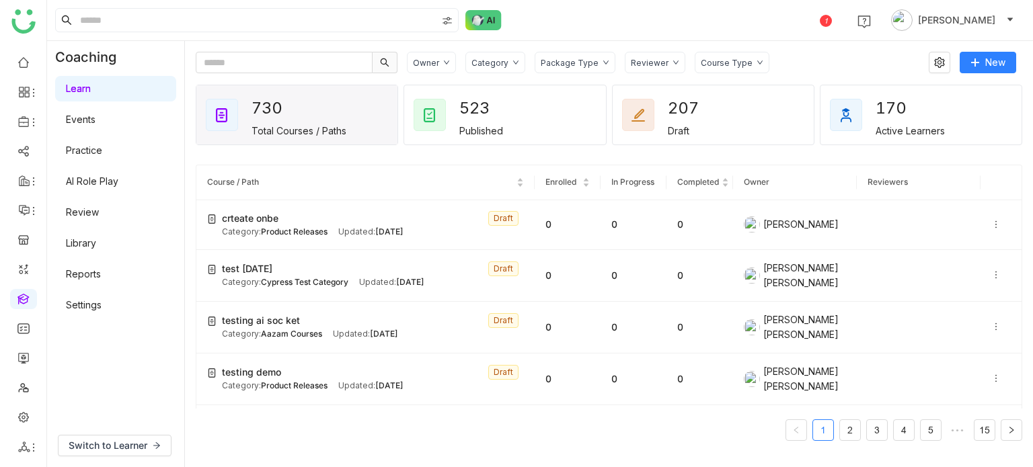
click at [97, 276] on link "Reports" at bounding box center [83, 273] width 35 height 11
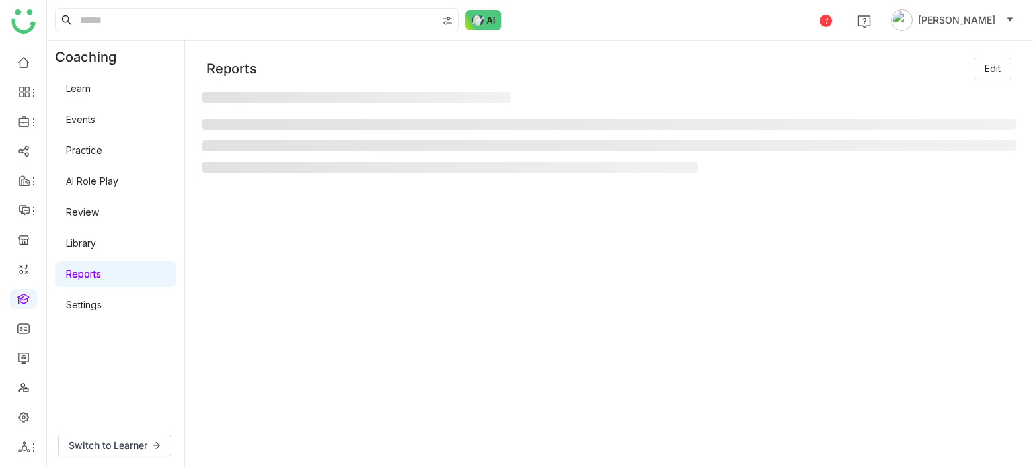
click at [96, 305] on link "Settings" at bounding box center [84, 304] width 36 height 11
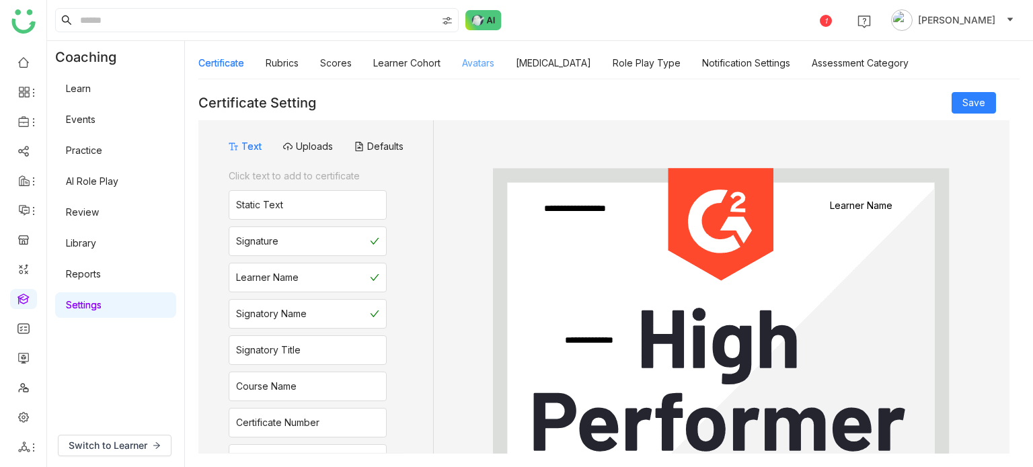
click at [463, 65] on link "Avatars" at bounding box center [478, 62] width 32 height 11
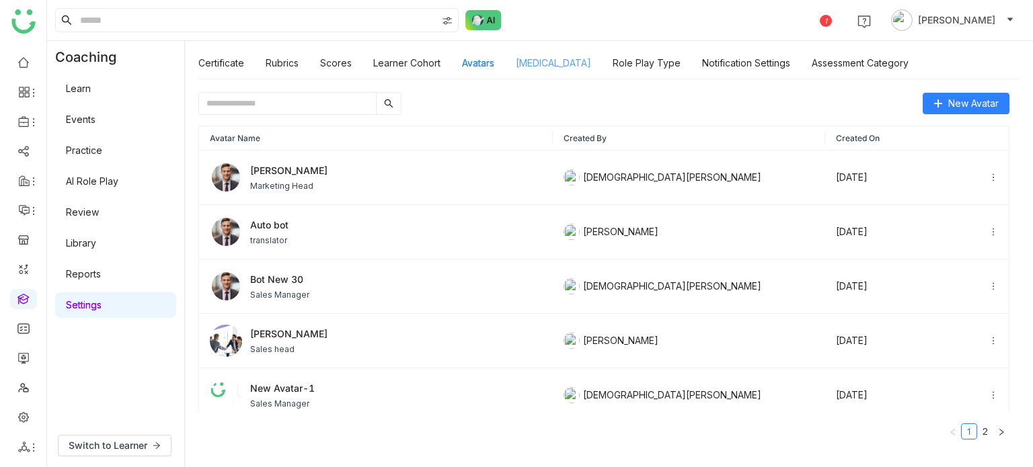
click at [586, 58] on link "[MEDICAL_DATA]" at bounding box center [553, 62] width 75 height 11
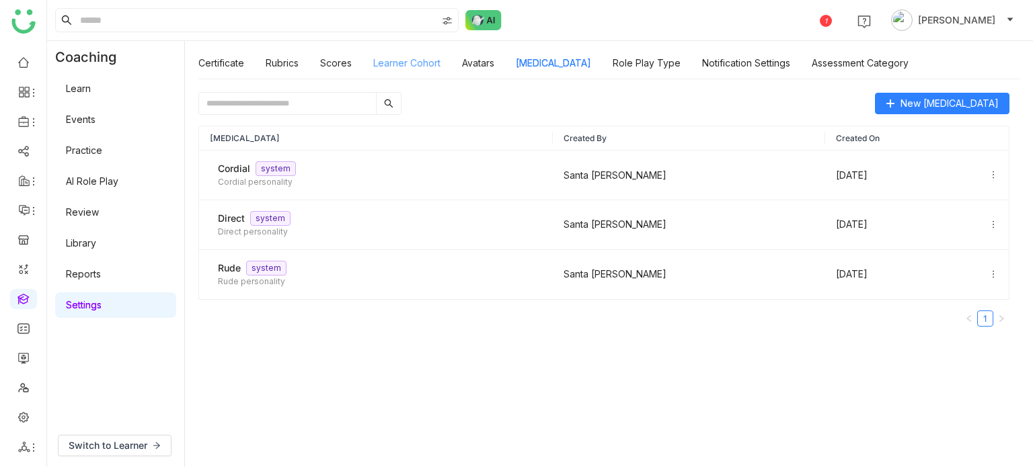
click at [414, 57] on link "Learner Cohort" at bounding box center [406, 62] width 67 height 11
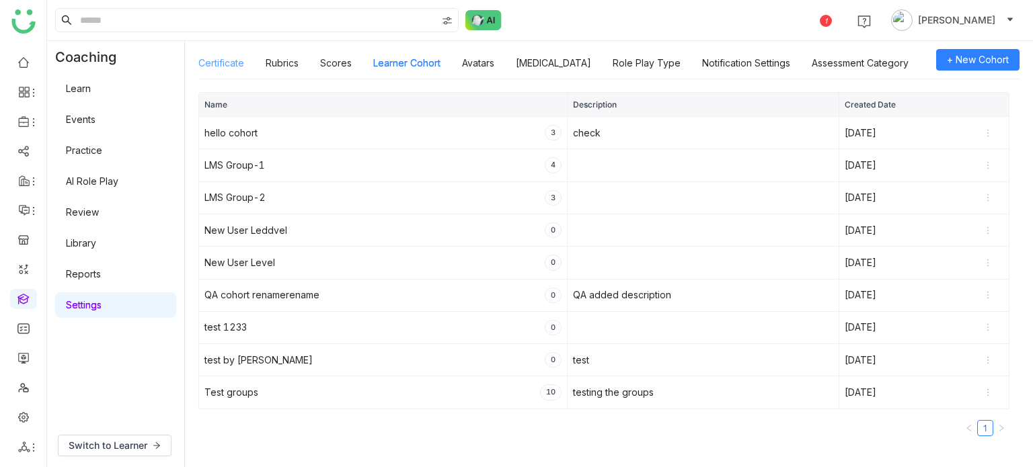
click at [224, 61] on link "Certificate" at bounding box center [221, 62] width 46 height 11
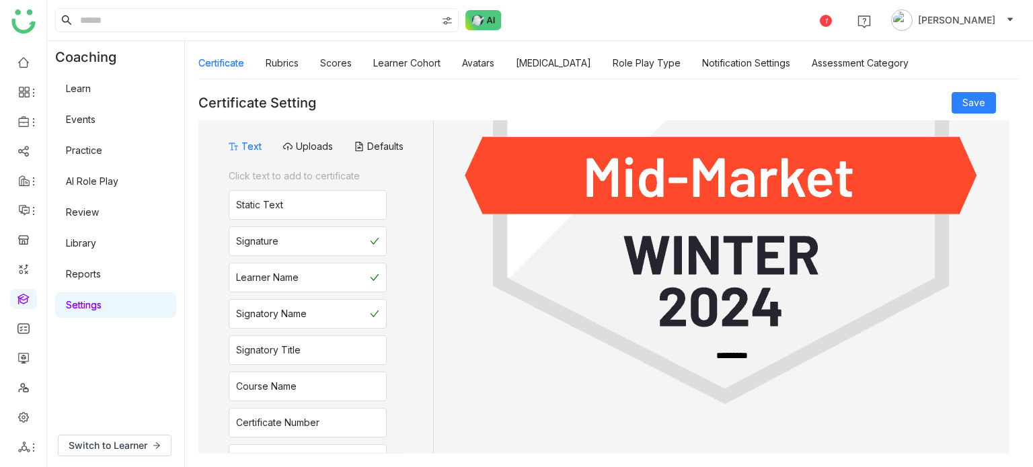
scroll to position [126, 0]
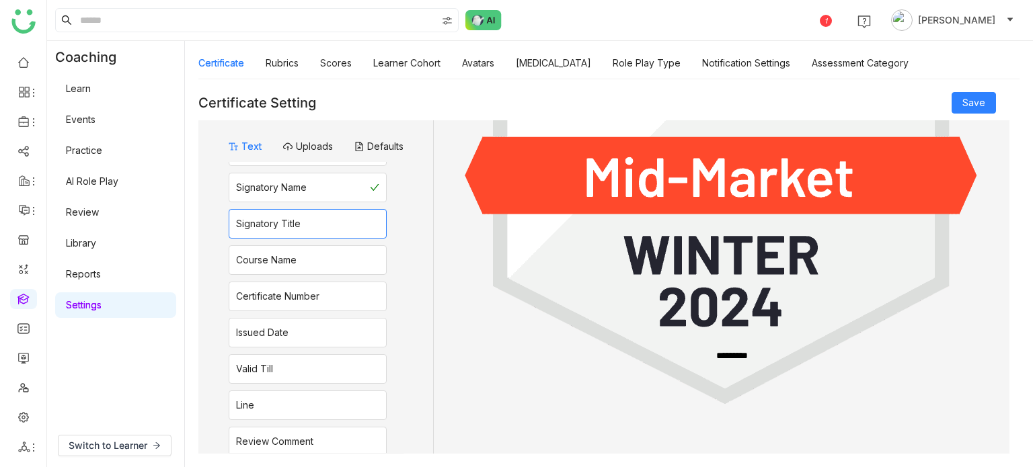
drag, startPoint x: 309, startPoint y: 248, endPoint x: 313, endPoint y: 220, distance: 28.4
click at [313, 220] on div "Click text to add to certificate Static Text Signature Learner Name Signatory N…" at bounding box center [308, 246] width 158 height 421
click at [469, 284] on img at bounding box center [722, 117] width 518 height 672
click at [80, 149] on link "FAQs" at bounding box center [93, 153] width 87 height 9
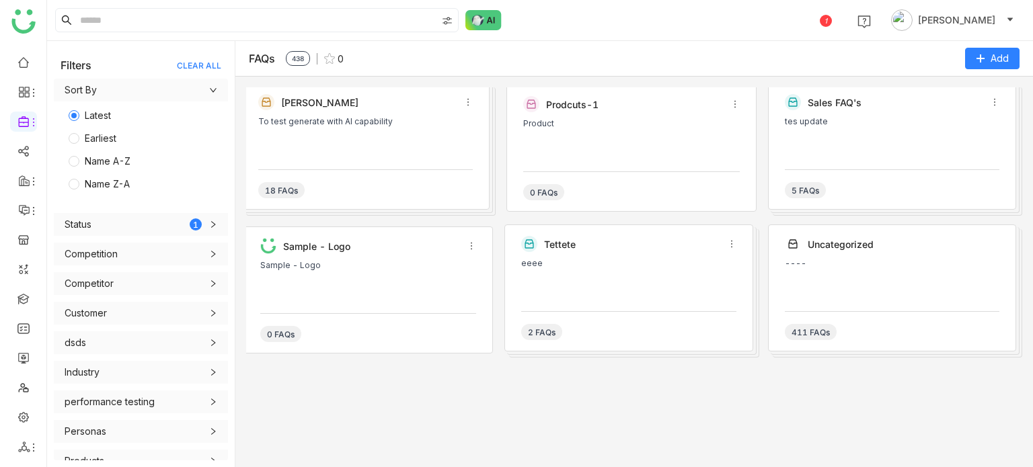
click at [342, 137] on div "To test generate with AI capability" at bounding box center [365, 137] width 215 height 40
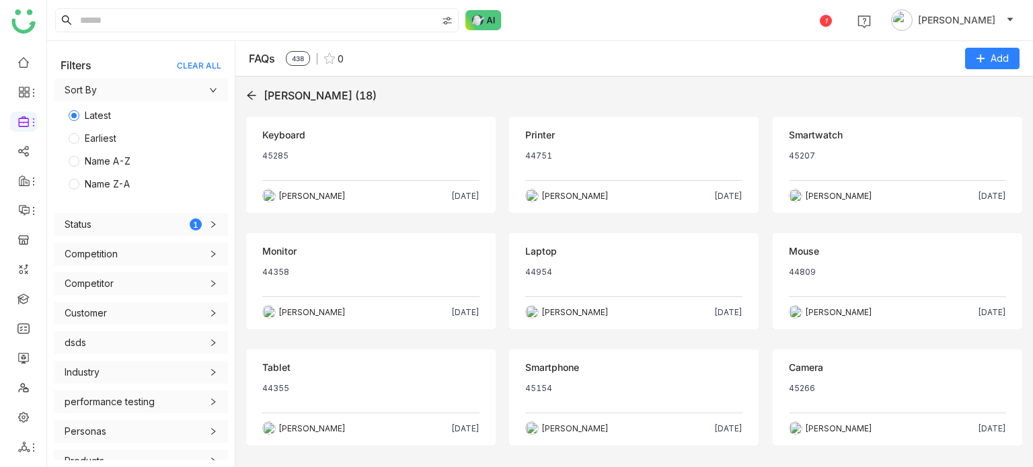
click at [342, 137] on div "Keyboard" at bounding box center [370, 135] width 217 height 15
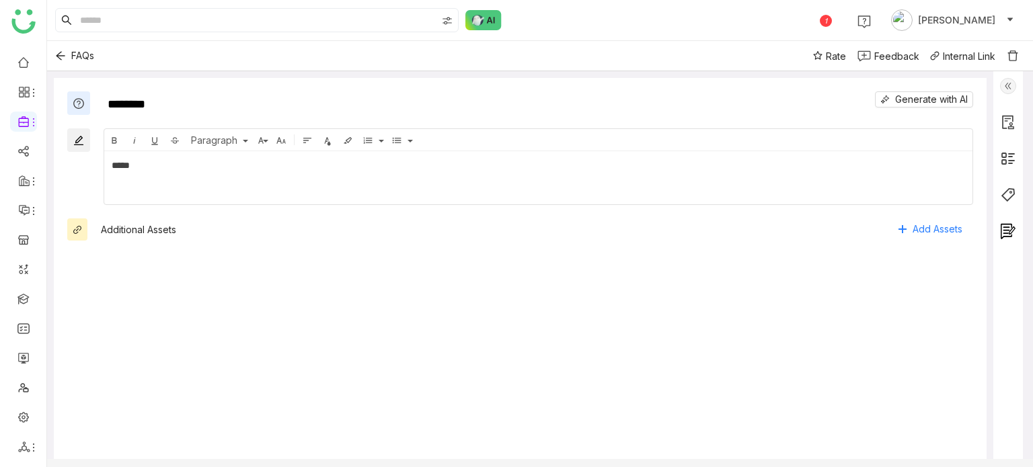
click at [1008, 231] on img at bounding box center [1008, 231] width 16 height 16
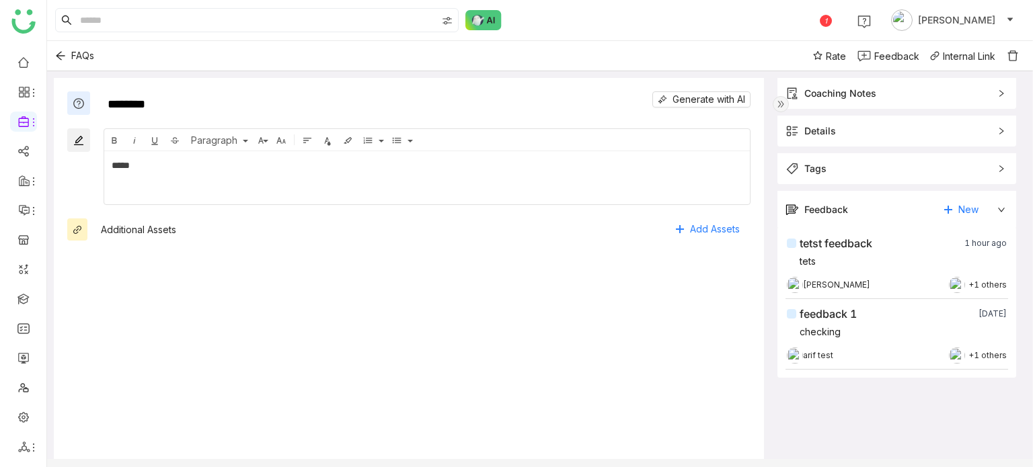
click at [780, 99] on img at bounding box center [781, 104] width 16 height 16
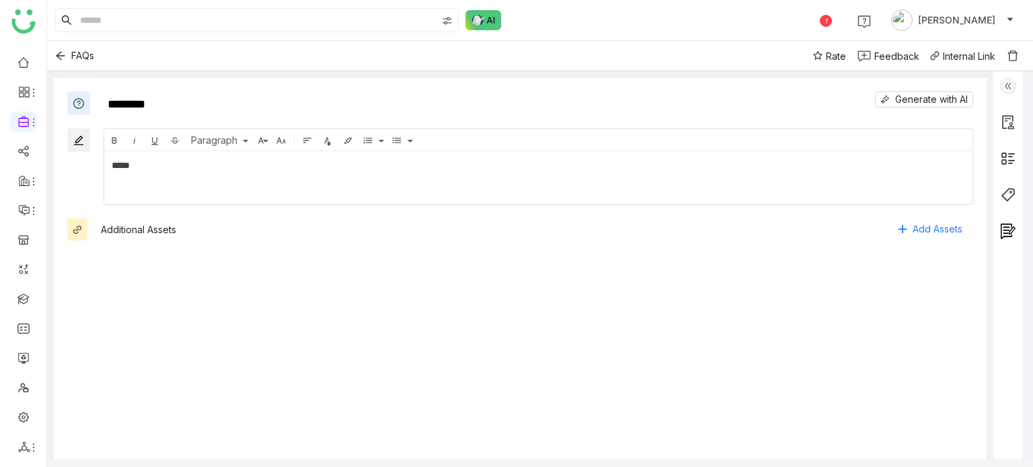
click at [1014, 221] on div at bounding box center [1008, 272] width 30 height 402
click at [1009, 236] on img at bounding box center [1008, 231] width 16 height 16
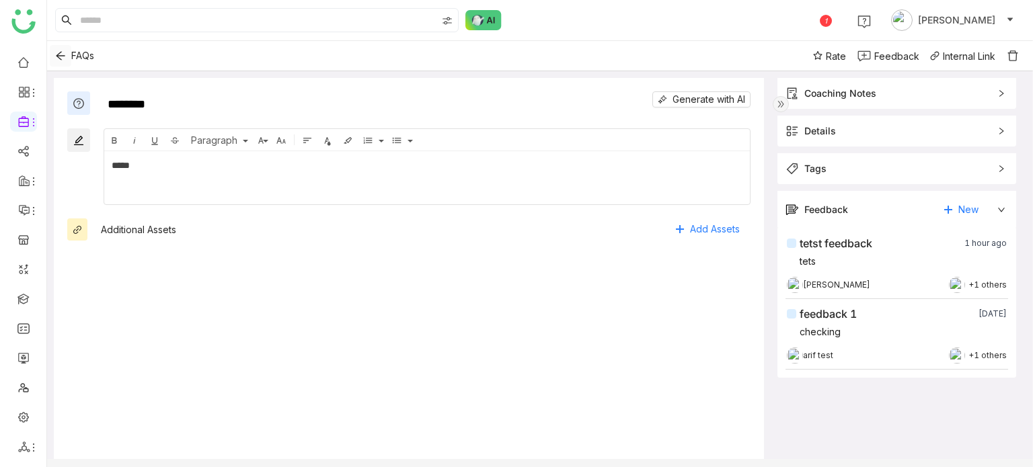
click at [60, 45] on button "Back" at bounding box center [61, 56] width 22 height 22
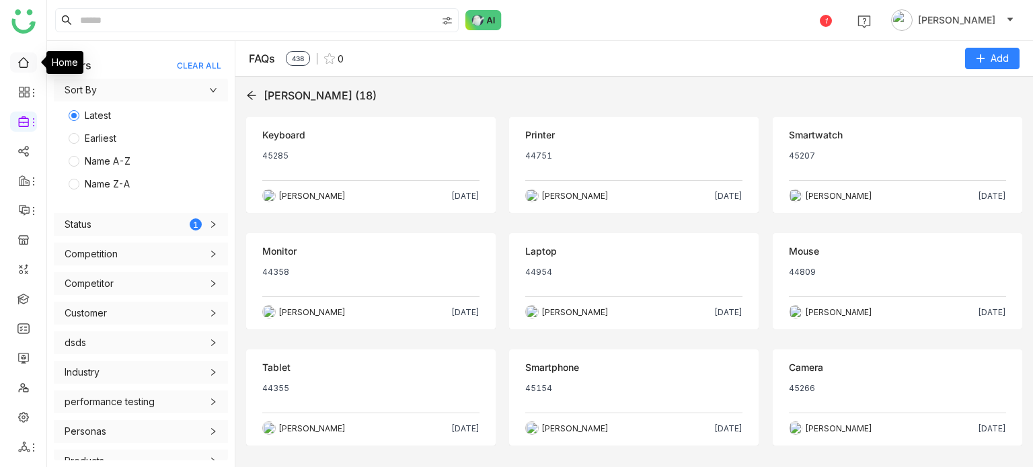
click at [19, 64] on link at bounding box center [23, 61] width 12 height 11
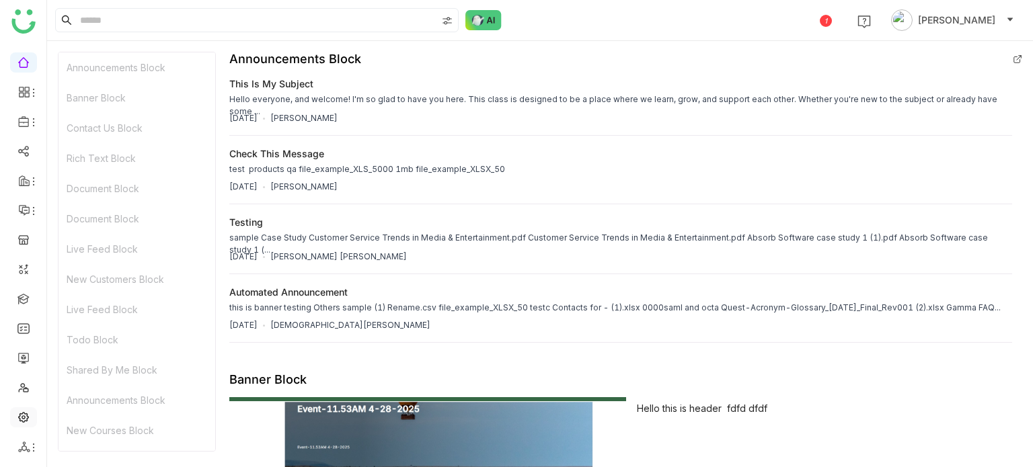
click at [30, 411] on link at bounding box center [23, 416] width 12 height 11
click at [22, 414] on link at bounding box center [23, 416] width 12 height 11
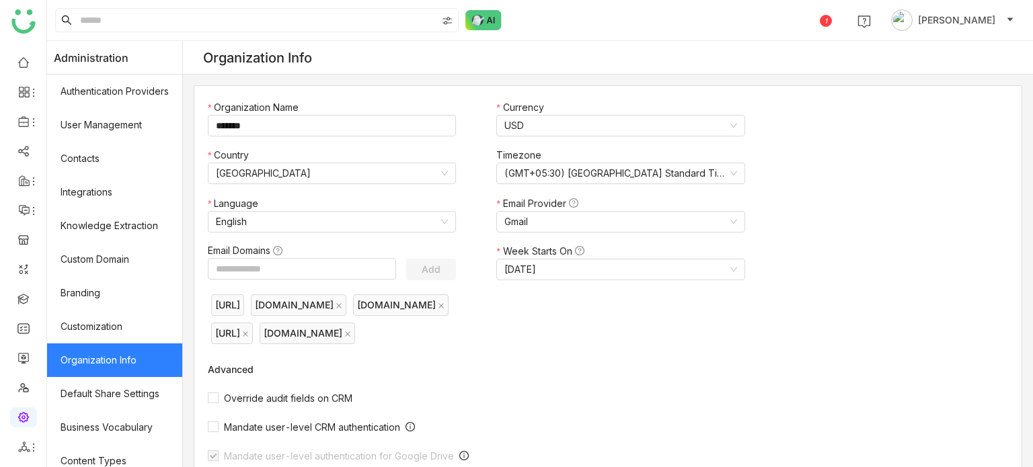
scroll to position [245, 0]
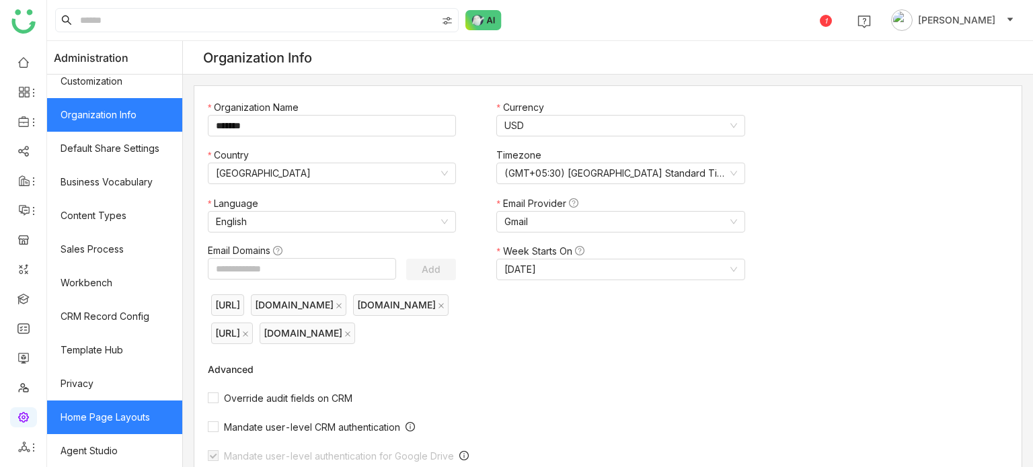
click at [131, 408] on link "Home Page Layouts" at bounding box center [114, 418] width 135 height 34
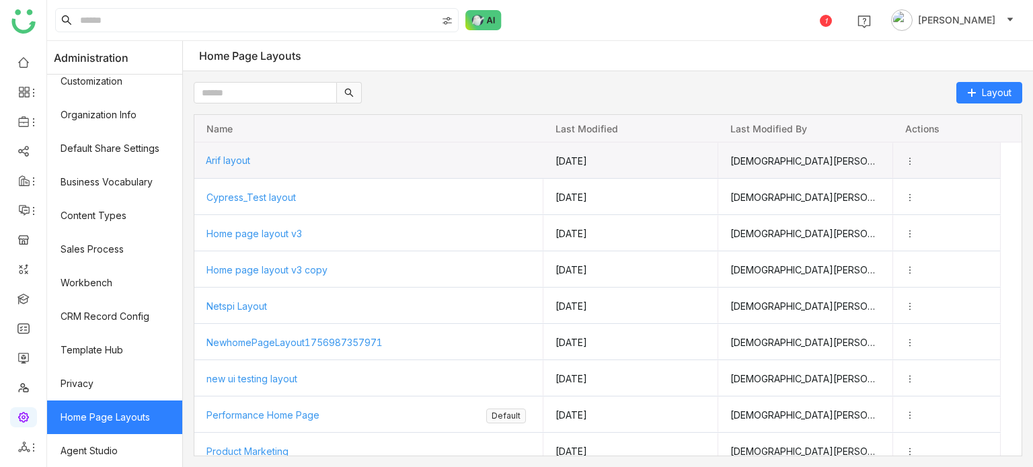
click at [342, 160] on div "Arif layout" at bounding box center [369, 161] width 326 height 36
click at [247, 161] on span "Arif layout" at bounding box center [228, 160] width 44 height 11
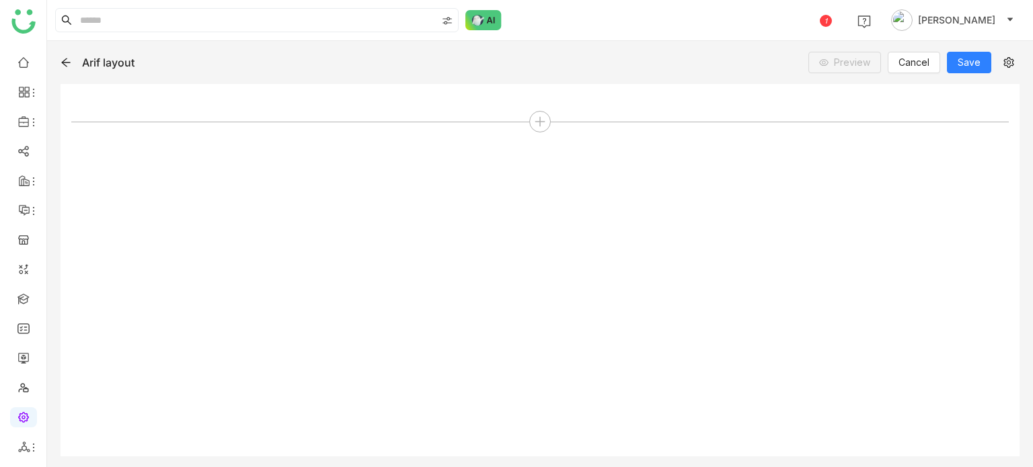
click at [69, 54] on div "Arif layout Preview Cancel Save" at bounding box center [540, 63] width 959 height 22
click at [67, 59] on icon at bounding box center [65, 63] width 9 height 9
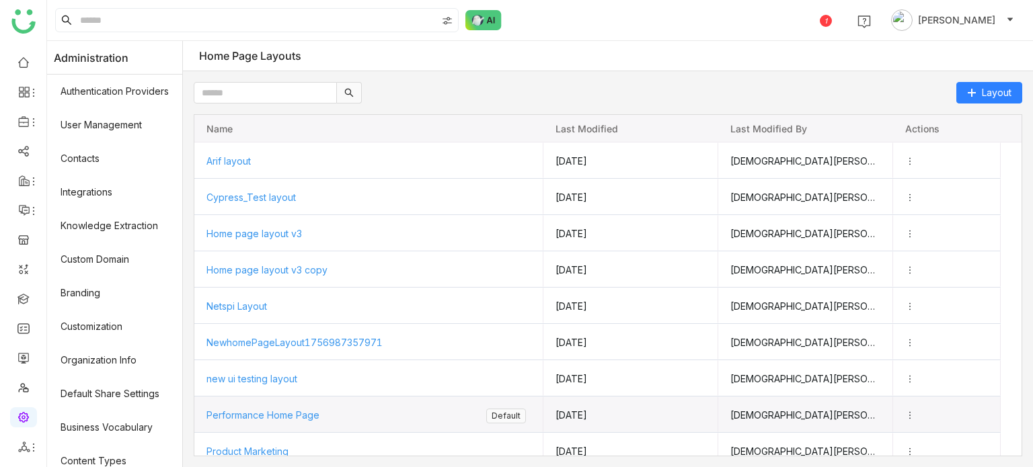
scroll to position [62, 0]
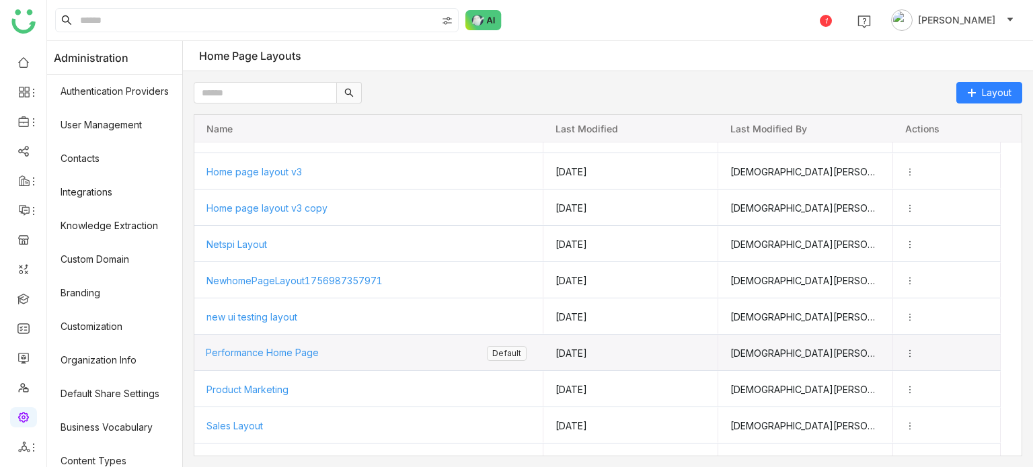
click at [388, 344] on div "Performance Home Page" at bounding box center [346, 353] width 281 height 36
click at [310, 347] on span "Performance Home Page" at bounding box center [262, 352] width 113 height 11
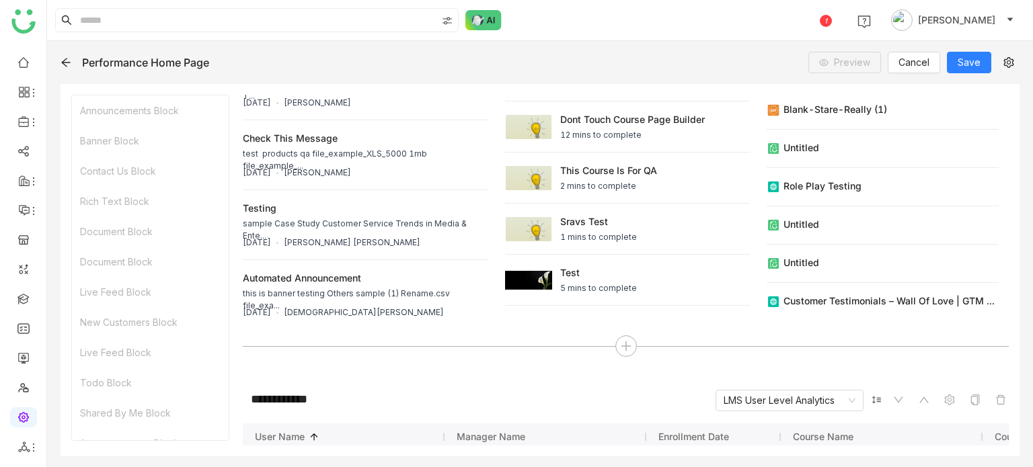
scroll to position [3586, 0]
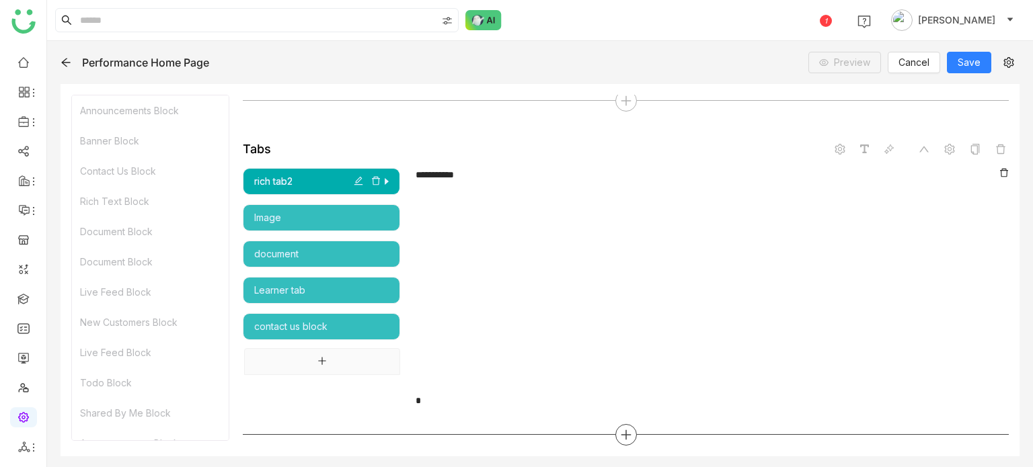
click at [620, 438] on icon at bounding box center [626, 435] width 12 height 12
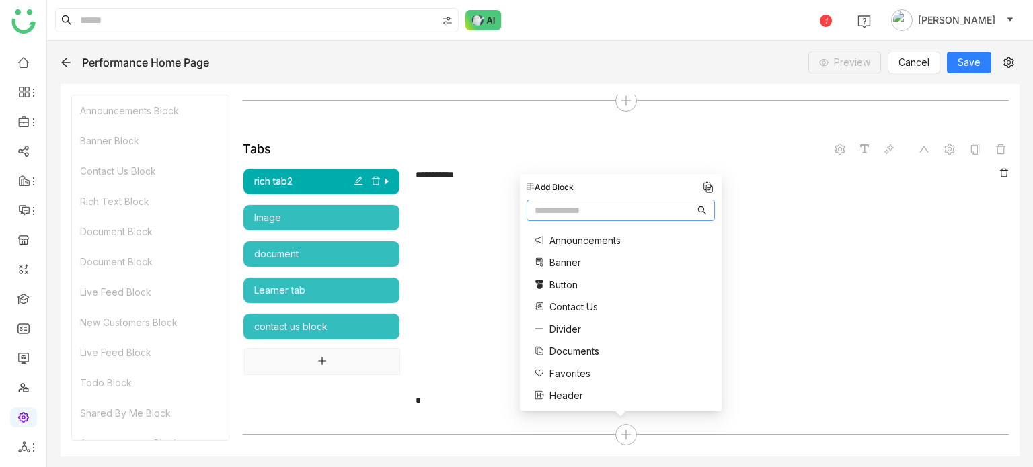
click at [658, 208] on input "text" at bounding box center [615, 210] width 160 height 15
type input "*****"
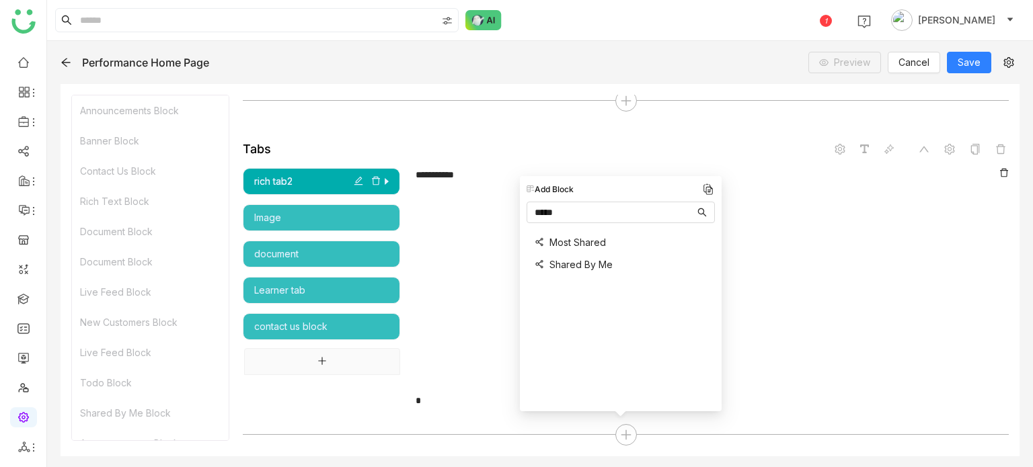
click at [592, 259] on span "Shared By Me" at bounding box center [580, 265] width 63 height 14
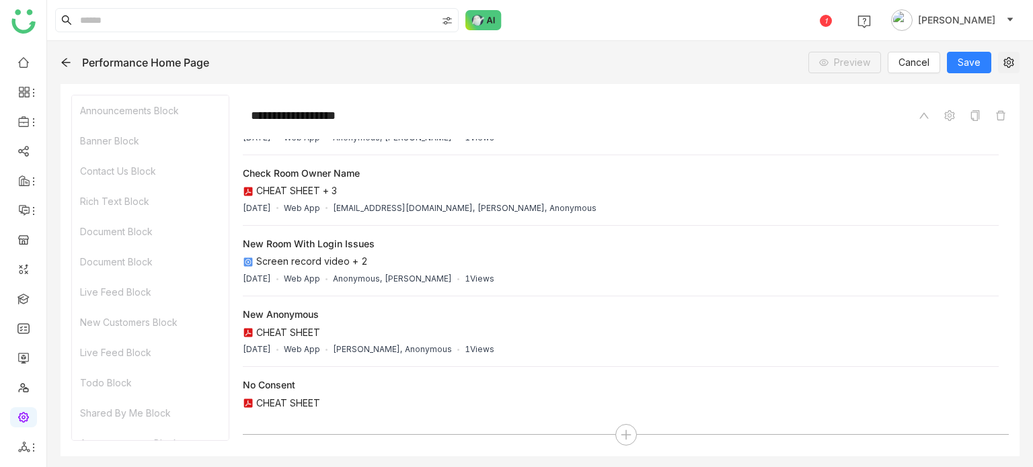
scroll to position [707, 0]
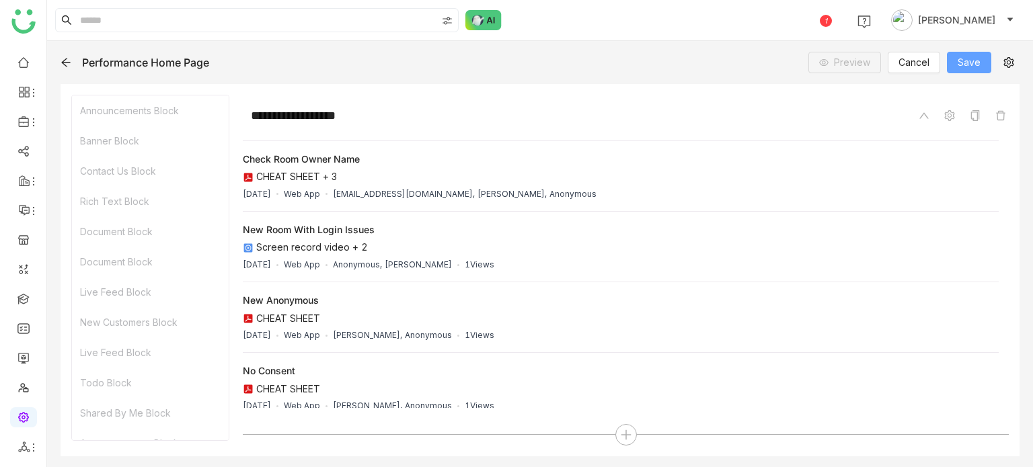
click at [985, 59] on button "Save" at bounding box center [969, 63] width 44 height 22
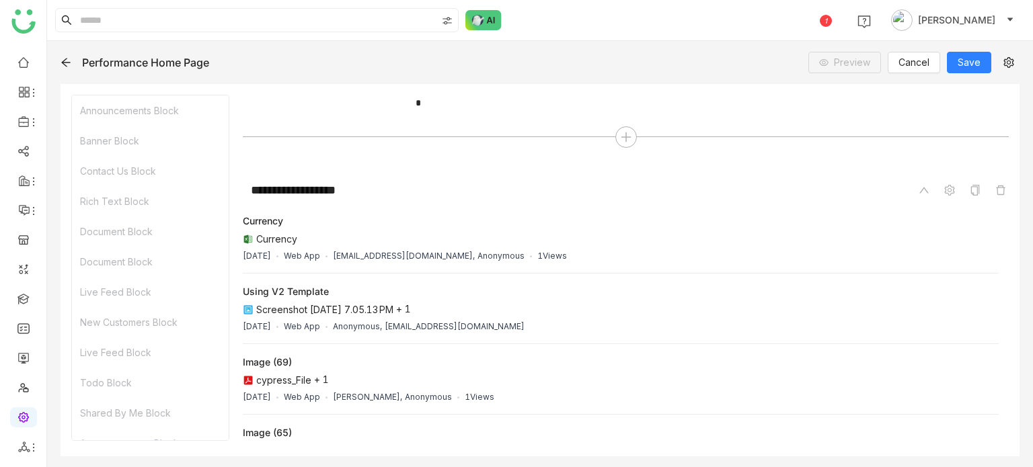
scroll to position [3881, 0]
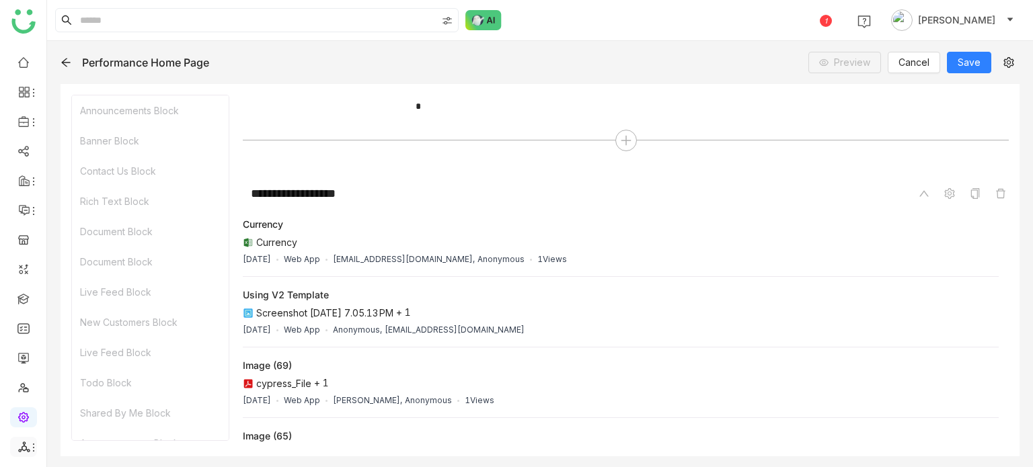
click at [28, 452] on icon at bounding box center [33, 448] width 11 height 11
drag, startPoint x: 100, startPoint y: 377, endPoint x: 876, endPoint y: 15, distance: 856.3
click at [100, 377] on link "List" at bounding box center [96, 373] width 93 height 9
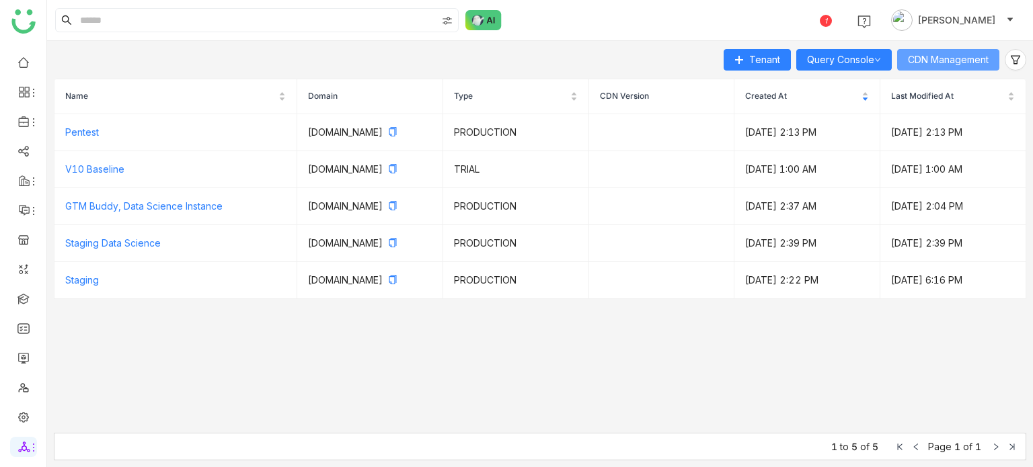
click at [923, 59] on span "CDN Management" at bounding box center [948, 59] width 81 height 15
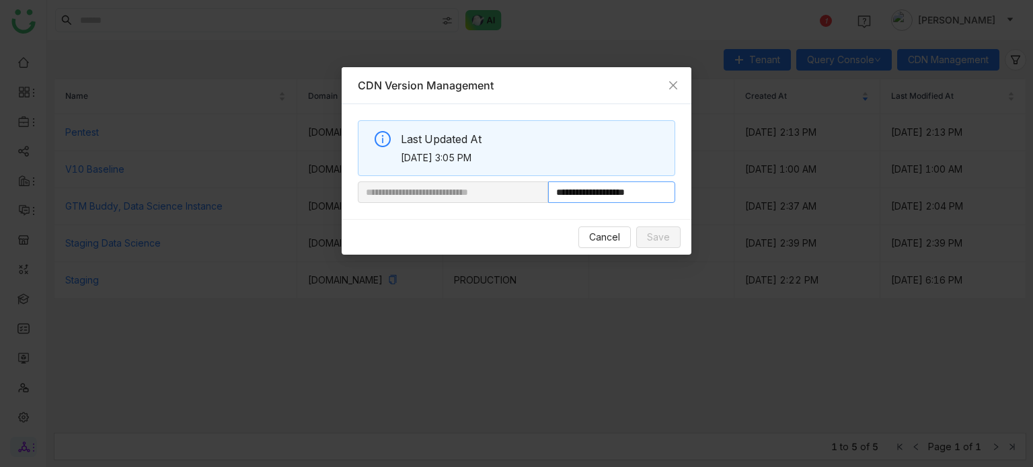
drag, startPoint x: 594, startPoint y: 190, endPoint x: 659, endPoint y: 198, distance: 65.6
click at [659, 198] on input "**********" at bounding box center [611, 193] width 127 height 22
paste input "**********"
type input "**********"
click at [674, 244] on button "Save" at bounding box center [658, 238] width 44 height 22
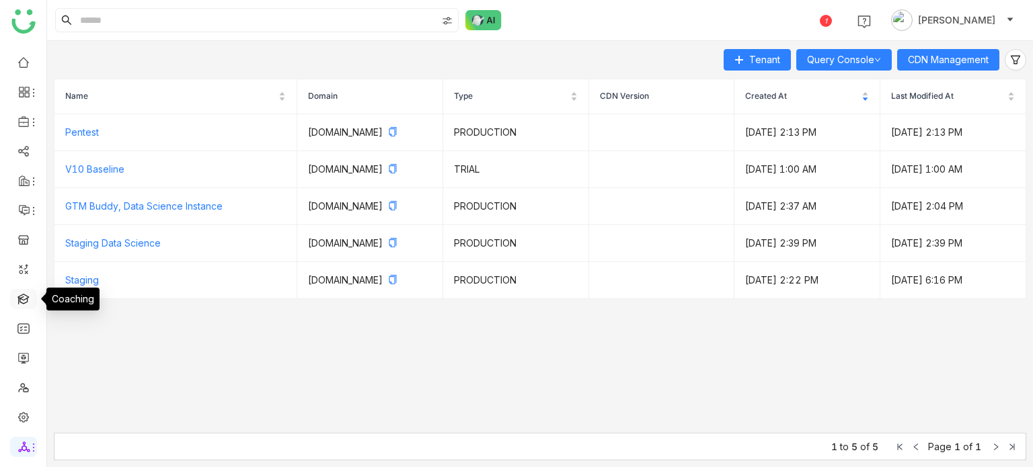
click at [21, 298] on link at bounding box center [23, 298] width 12 height 11
click at [18, 298] on link at bounding box center [23, 298] width 12 height 11
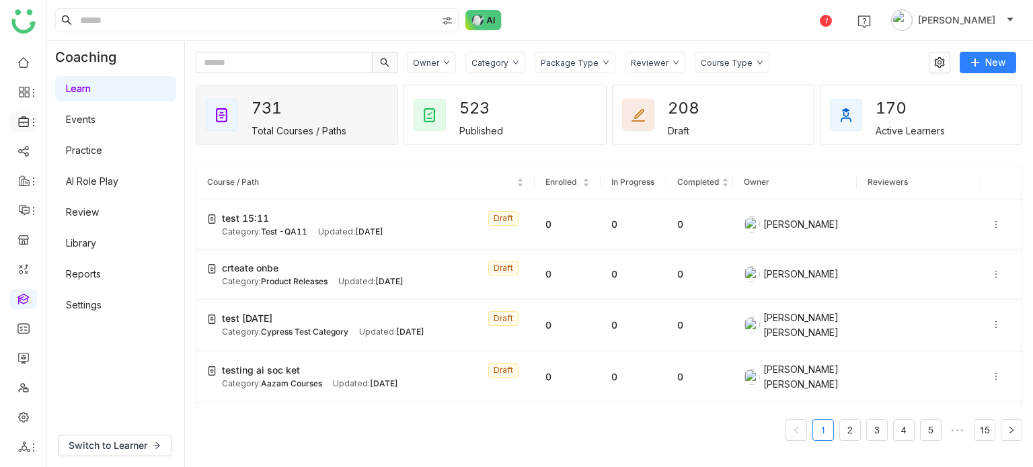
click at [27, 123] on icon at bounding box center [24, 122] width 12 height 12
click at [83, 201] on link "Library" at bounding box center [93, 198] width 87 height 9
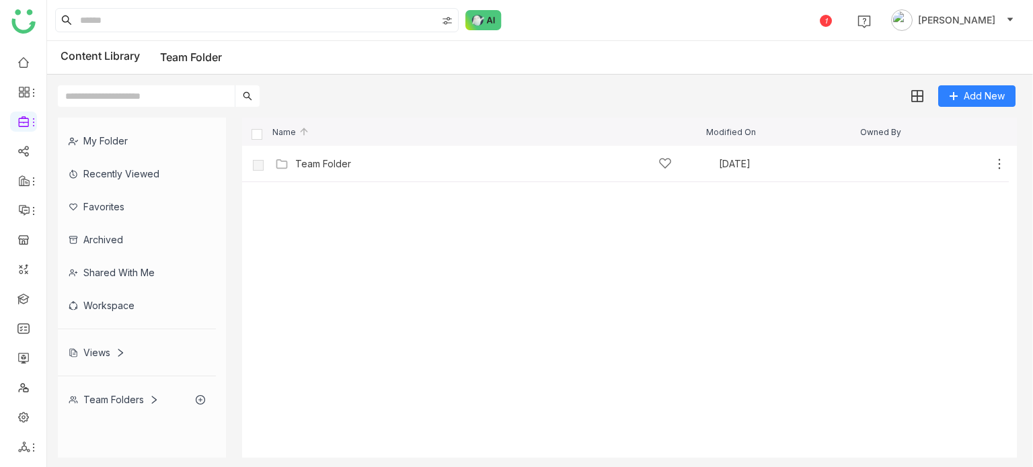
click at [126, 397] on div "Team Folders" at bounding box center [114, 399] width 90 height 11
click at [325, 162] on div "Team Folder" at bounding box center [323, 164] width 56 height 11
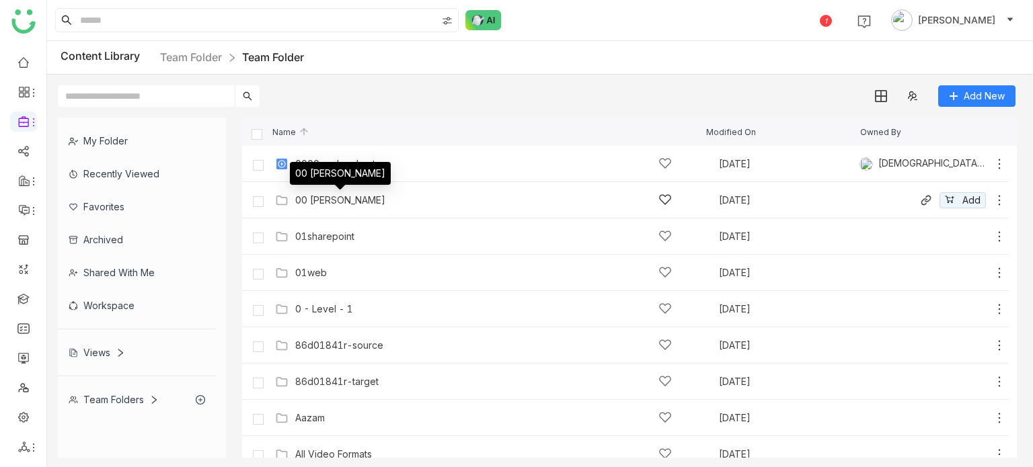
click at [333, 202] on div "00 [PERSON_NAME]" at bounding box center [340, 200] width 90 height 11
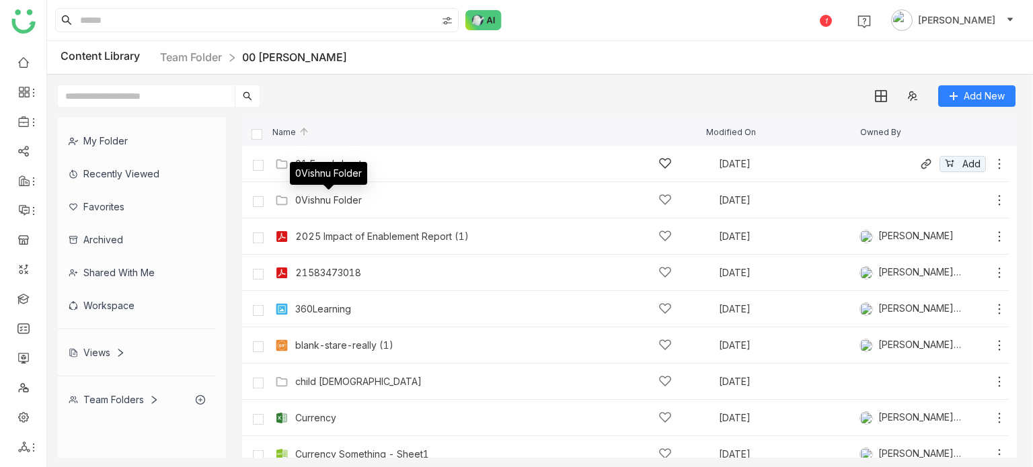
click at [391, 159] on div "01 Excel sheets" at bounding box center [483, 164] width 377 height 14
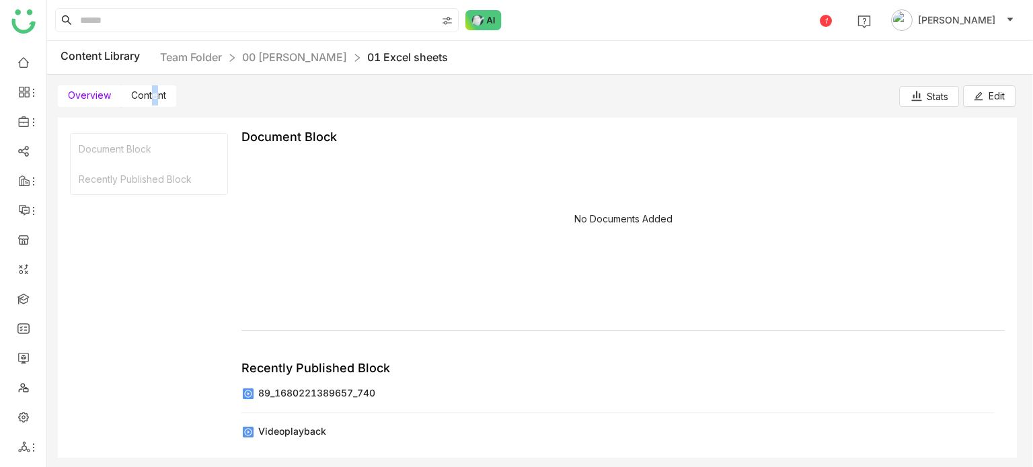
click at [153, 93] on span "Content" at bounding box center [148, 94] width 35 height 11
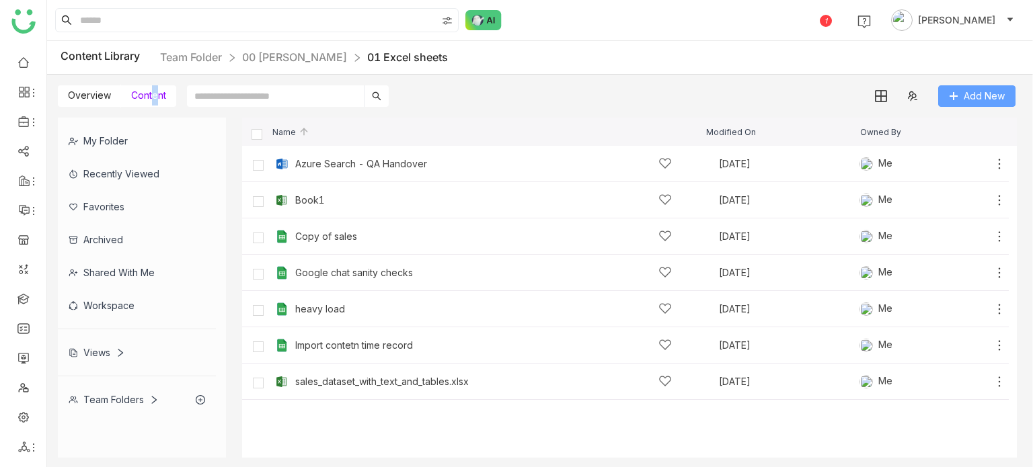
click at [966, 95] on span "Add New" at bounding box center [984, 96] width 41 height 15
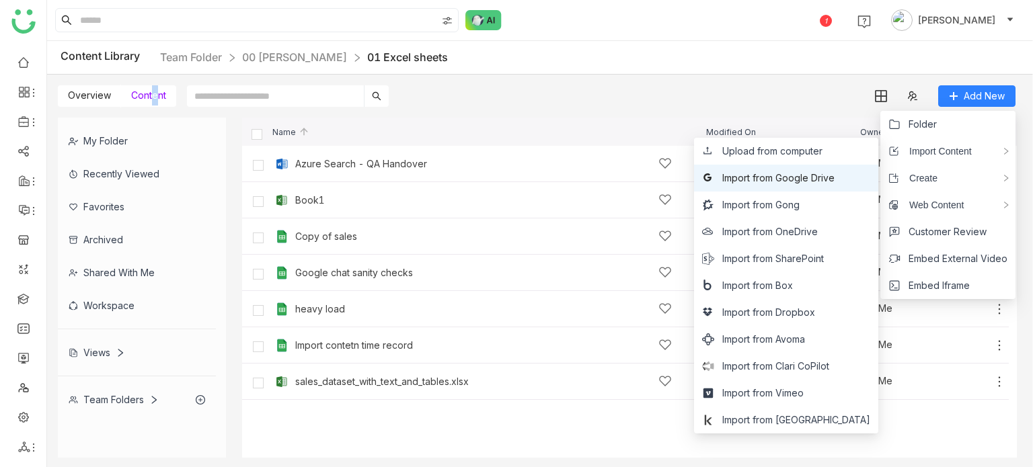
click at [835, 174] on span "Import from Google Drive" at bounding box center [778, 178] width 112 height 15
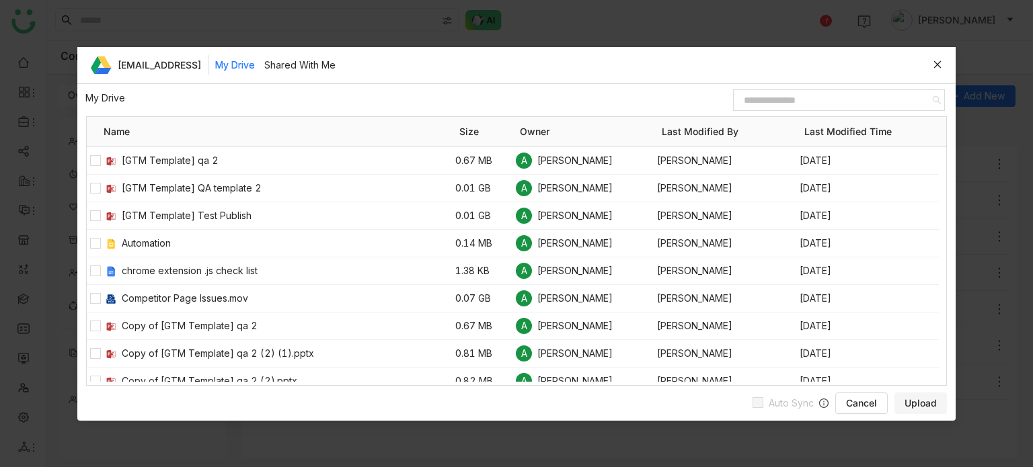
click at [777, 99] on input at bounding box center [833, 99] width 195 height 17
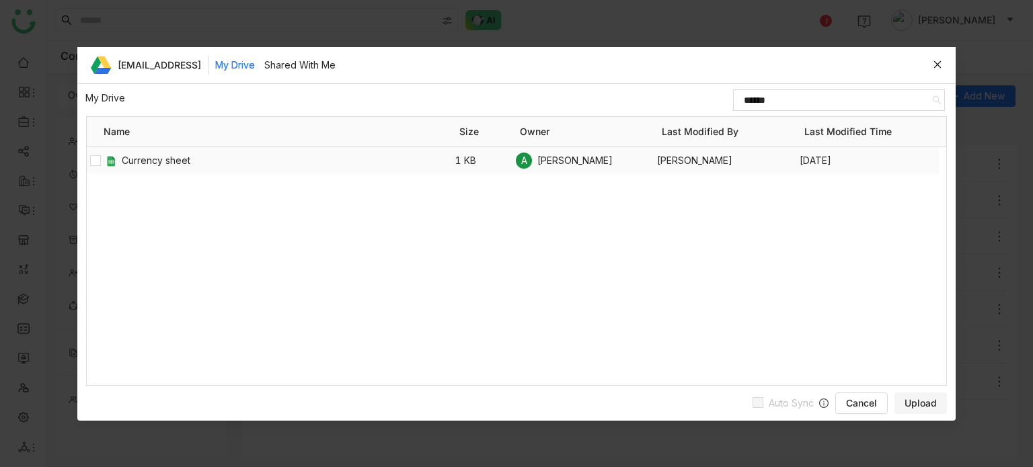
type input "******"
click at [917, 410] on span "Upload" at bounding box center [921, 403] width 32 height 13
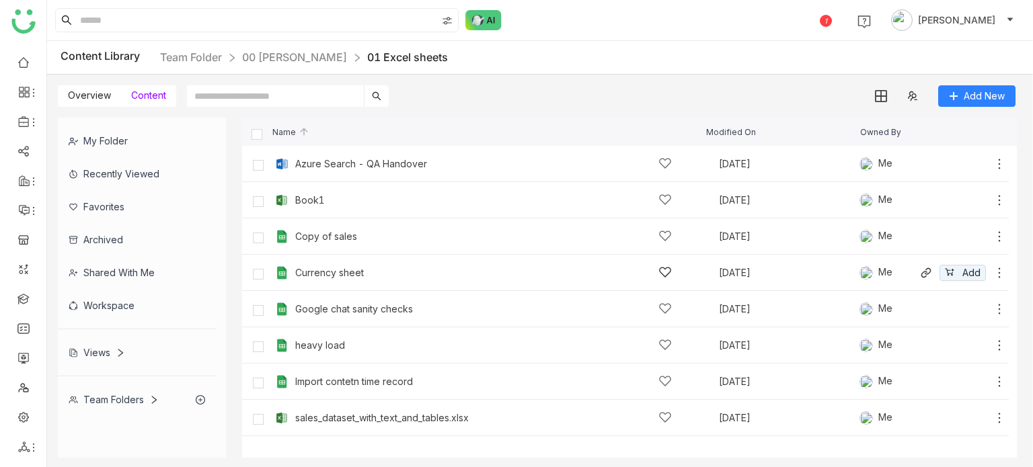
click at [345, 268] on div "Currency sheet" at bounding box center [329, 273] width 69 height 11
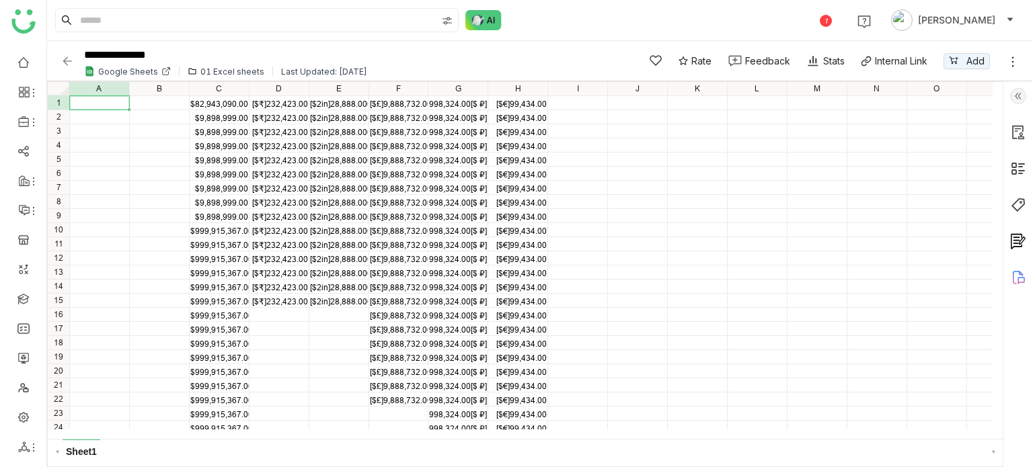
click at [74, 65] on div "**********" at bounding box center [340, 60] width 559 height 37
click at [69, 63] on img at bounding box center [67, 60] width 13 height 13
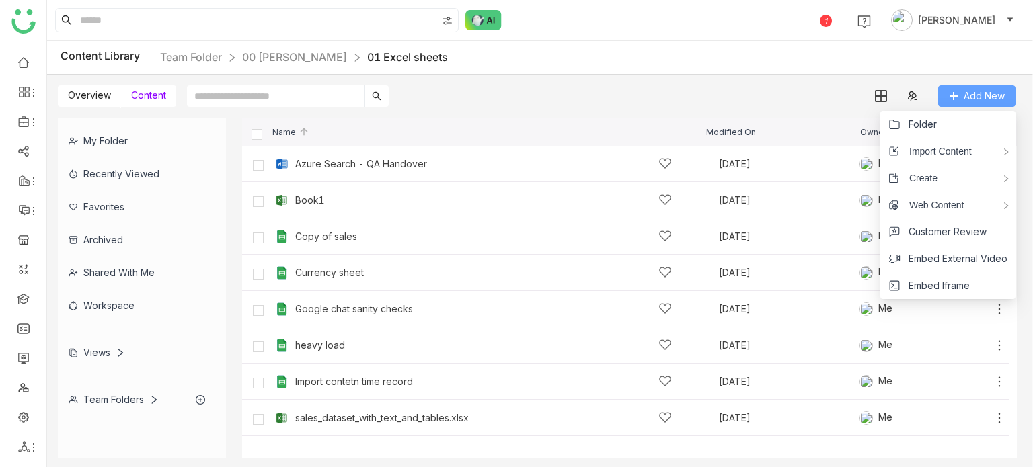
click at [979, 93] on span "Add New" at bounding box center [984, 96] width 41 height 15
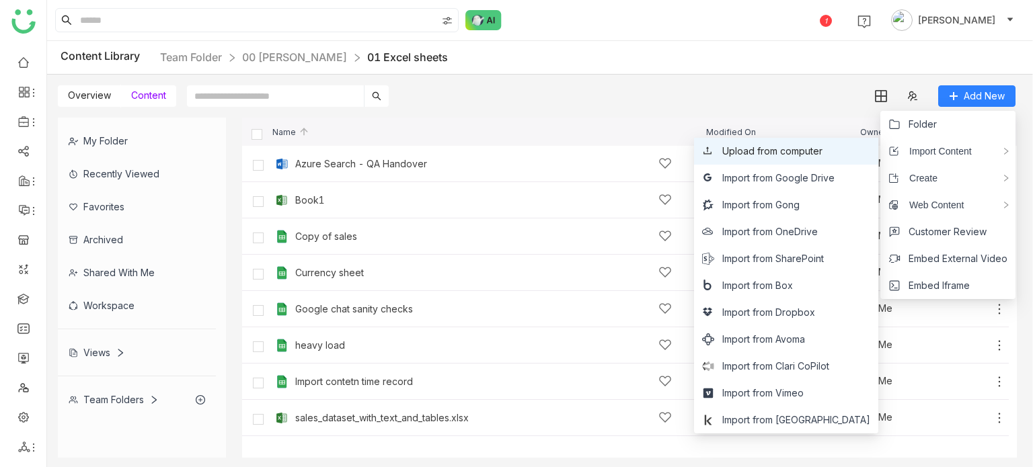
click at [822, 154] on span "Upload from computer" at bounding box center [772, 151] width 100 height 15
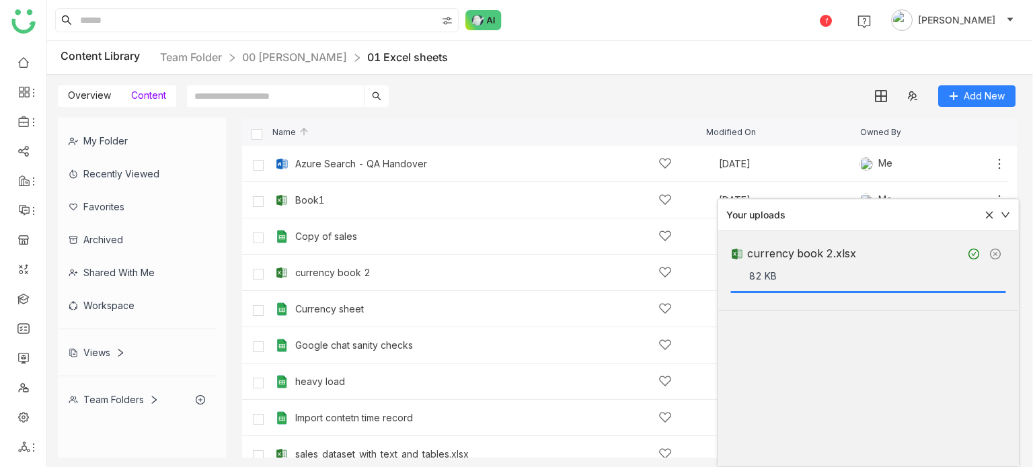
click at [527, 102] on div "Overview Content Add New" at bounding box center [536, 91] width 979 height 32
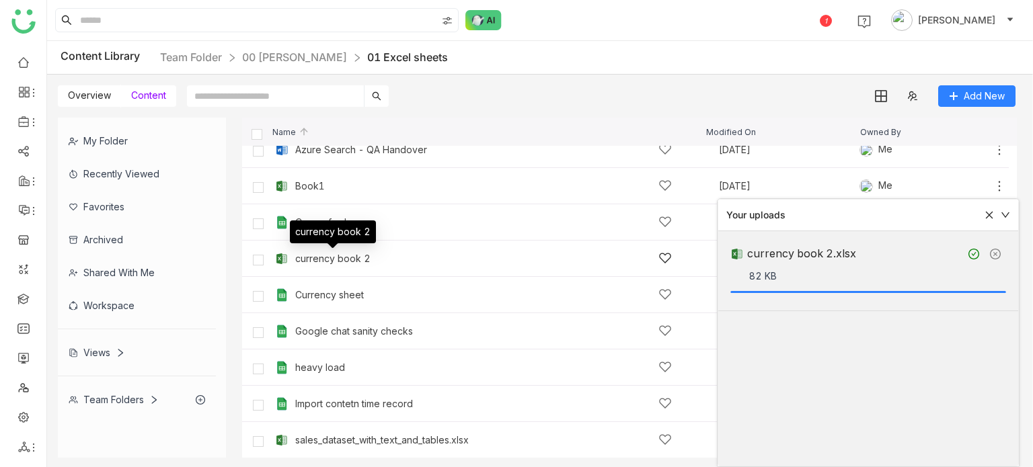
click at [346, 259] on div "currency book 2" at bounding box center [332, 259] width 75 height 11
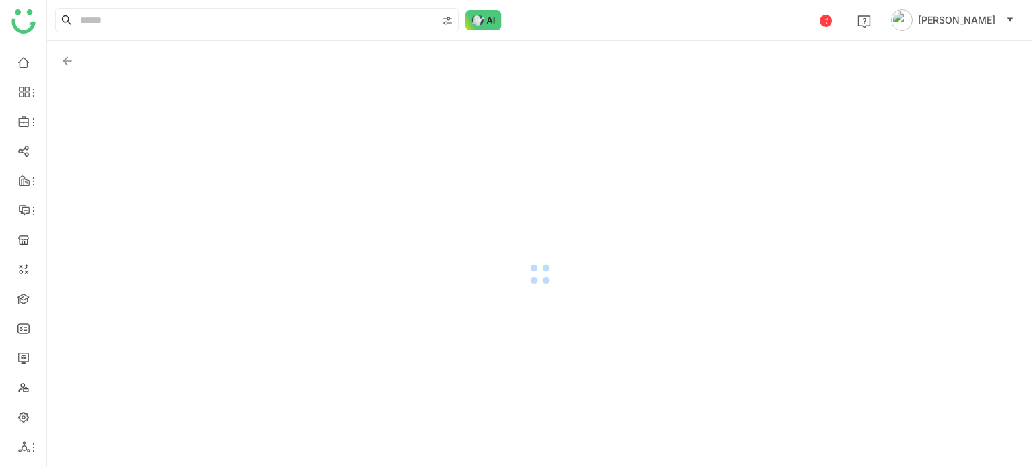
click at [346, 259] on div at bounding box center [540, 274] width 986 height 386
